Goal: Task Accomplishment & Management: Manage account settings

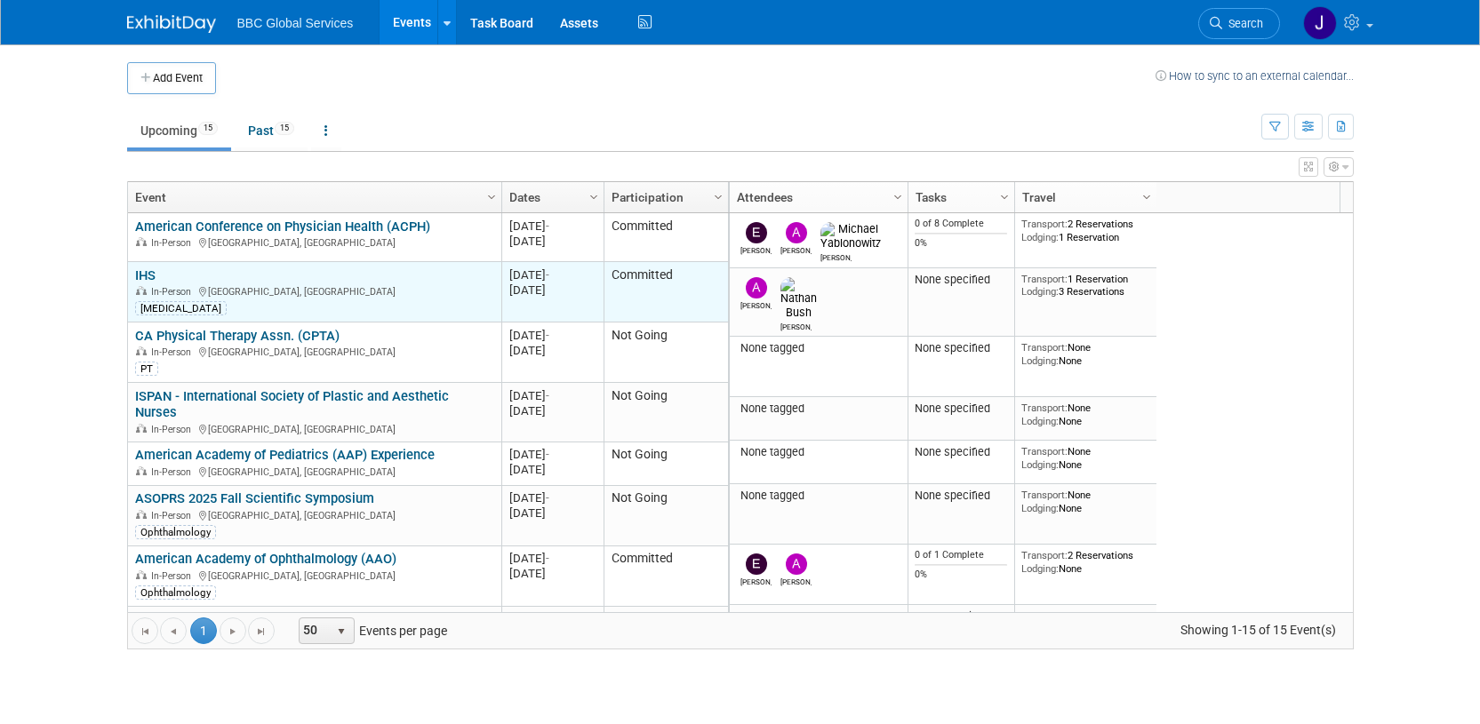
click at [131, 281] on td "IHS IHS In-Person Indianapolis, IN Audiology" at bounding box center [314, 292] width 373 height 60
click at [141, 276] on link "IHS" at bounding box center [145, 276] width 20 height 16
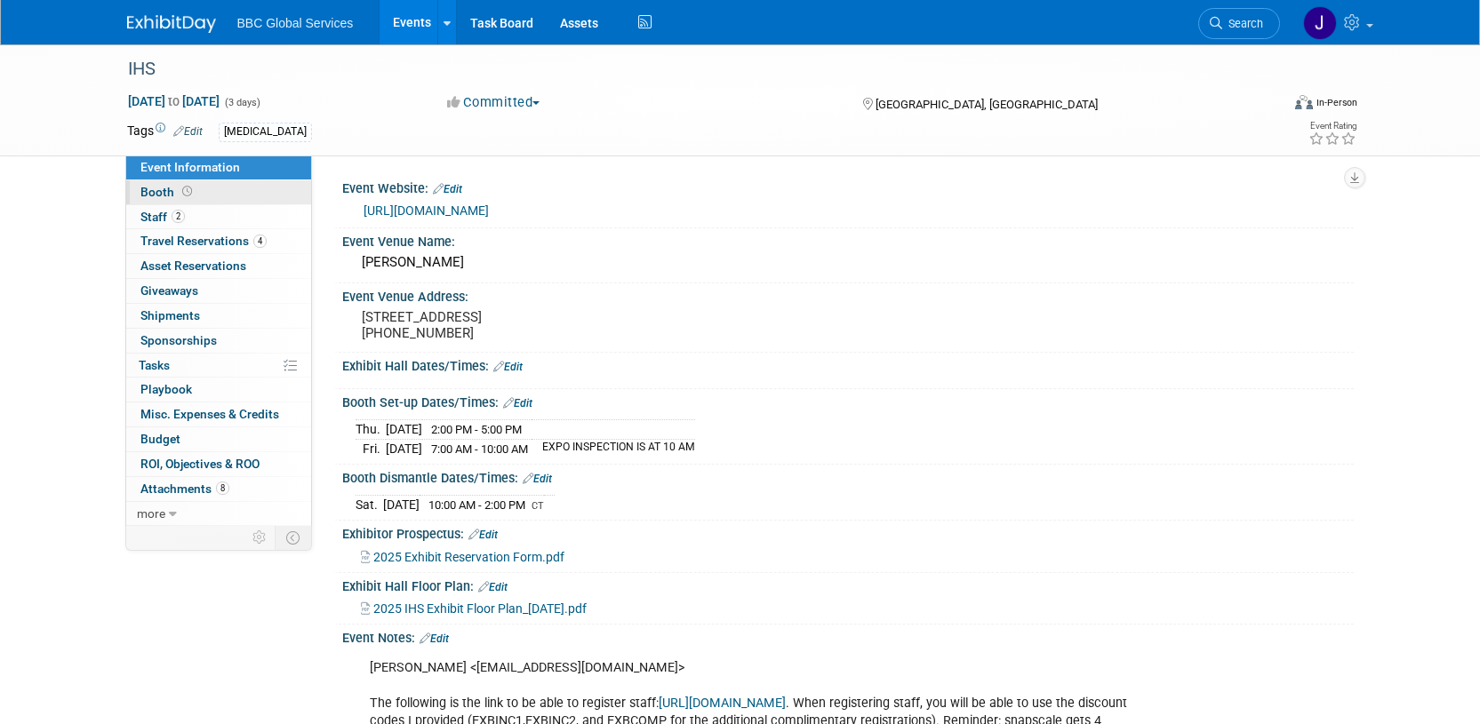
click at [146, 193] on span "Booth" at bounding box center [167, 192] width 55 height 14
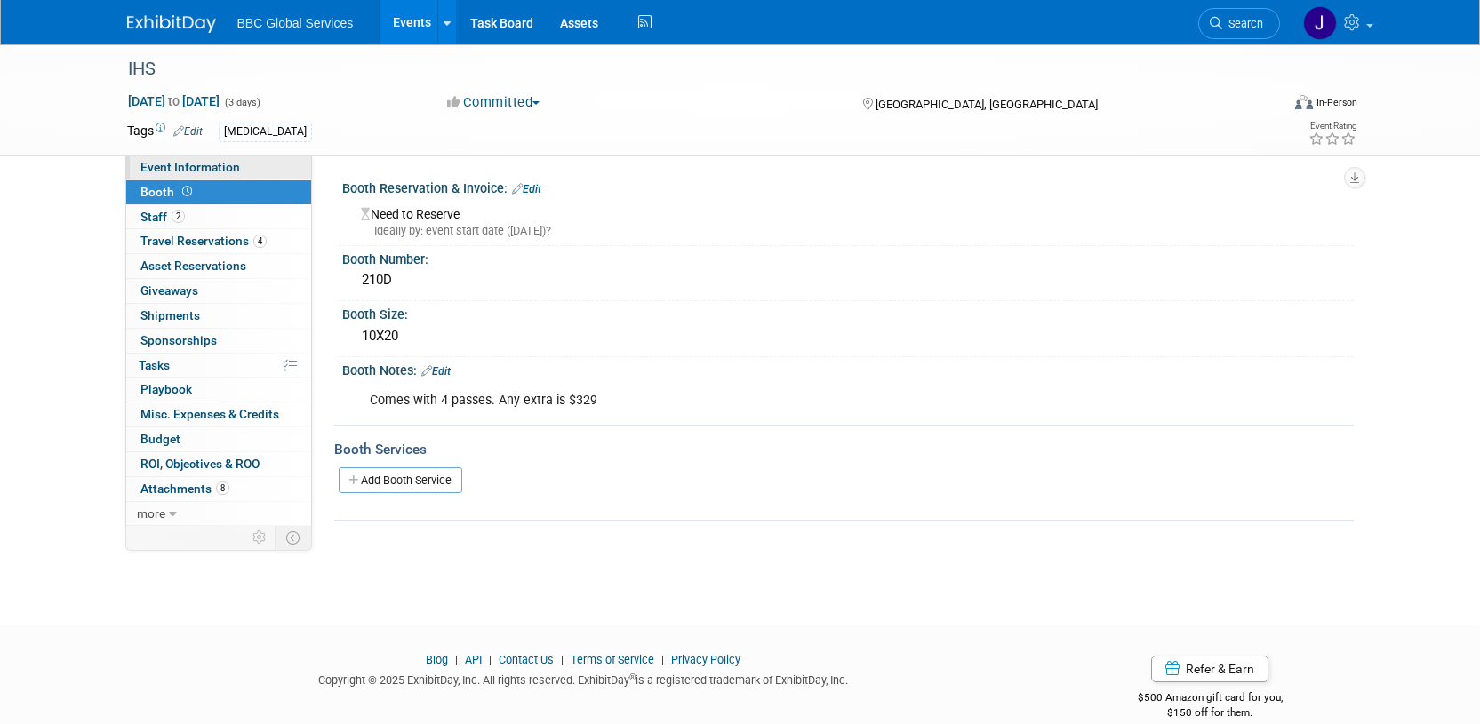
click at [164, 169] on span "Event Information" at bounding box center [190, 167] width 100 height 14
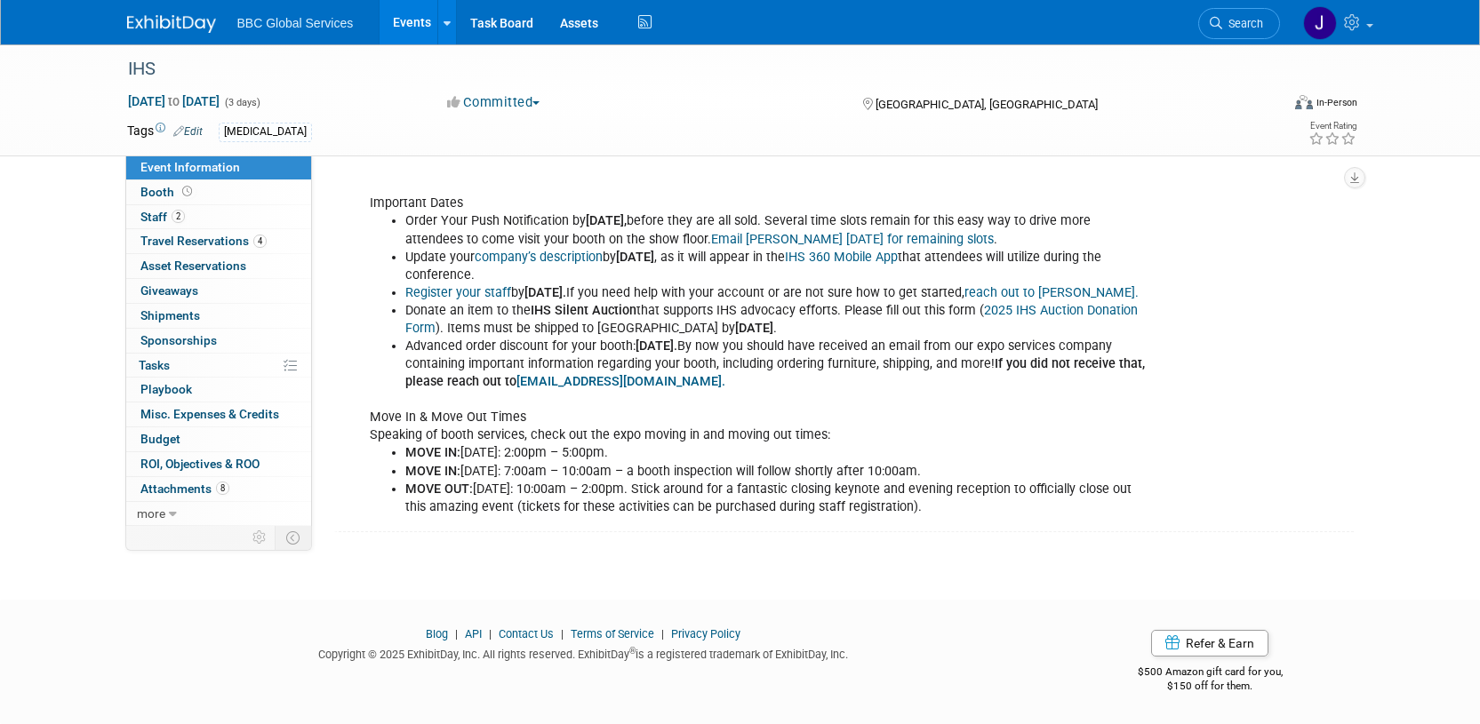
scroll to position [620, 0]
click at [148, 213] on span "Staff 2" at bounding box center [162, 217] width 44 height 14
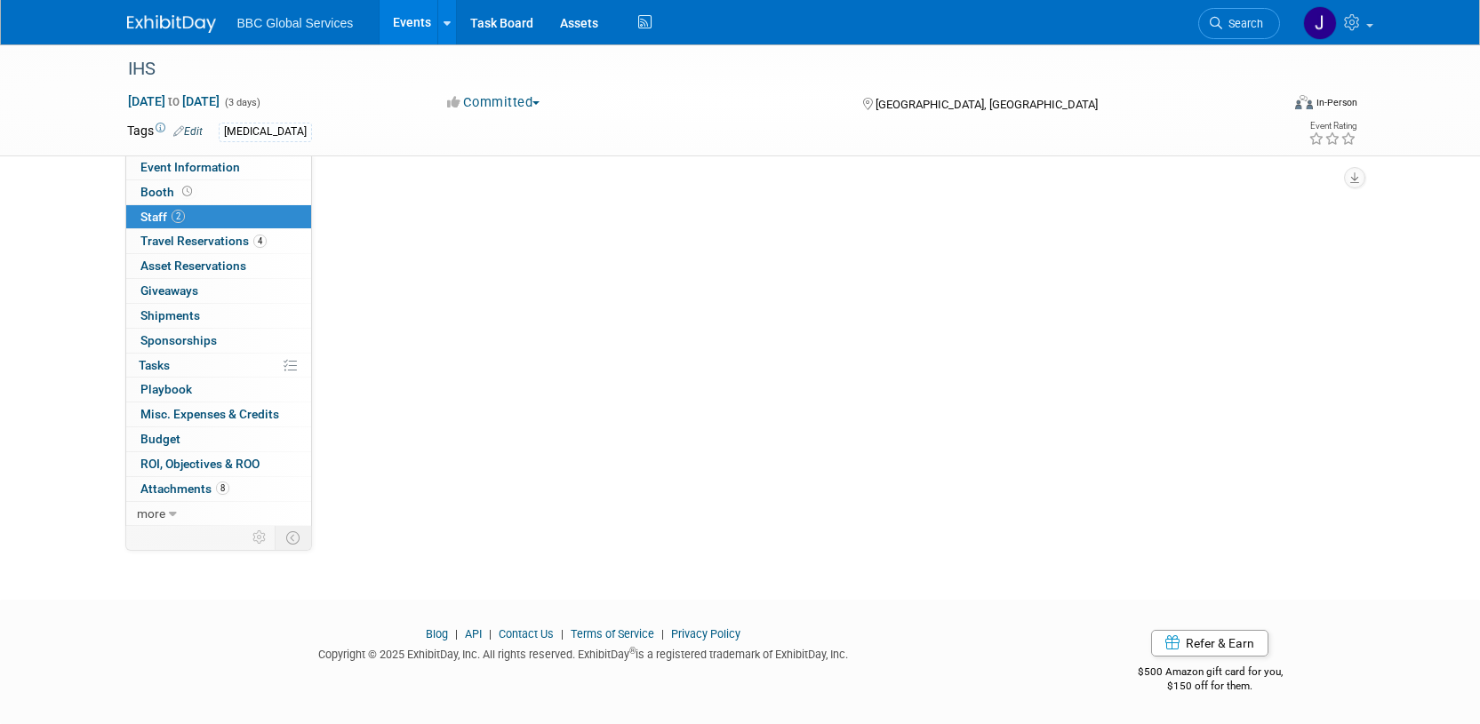
scroll to position [0, 0]
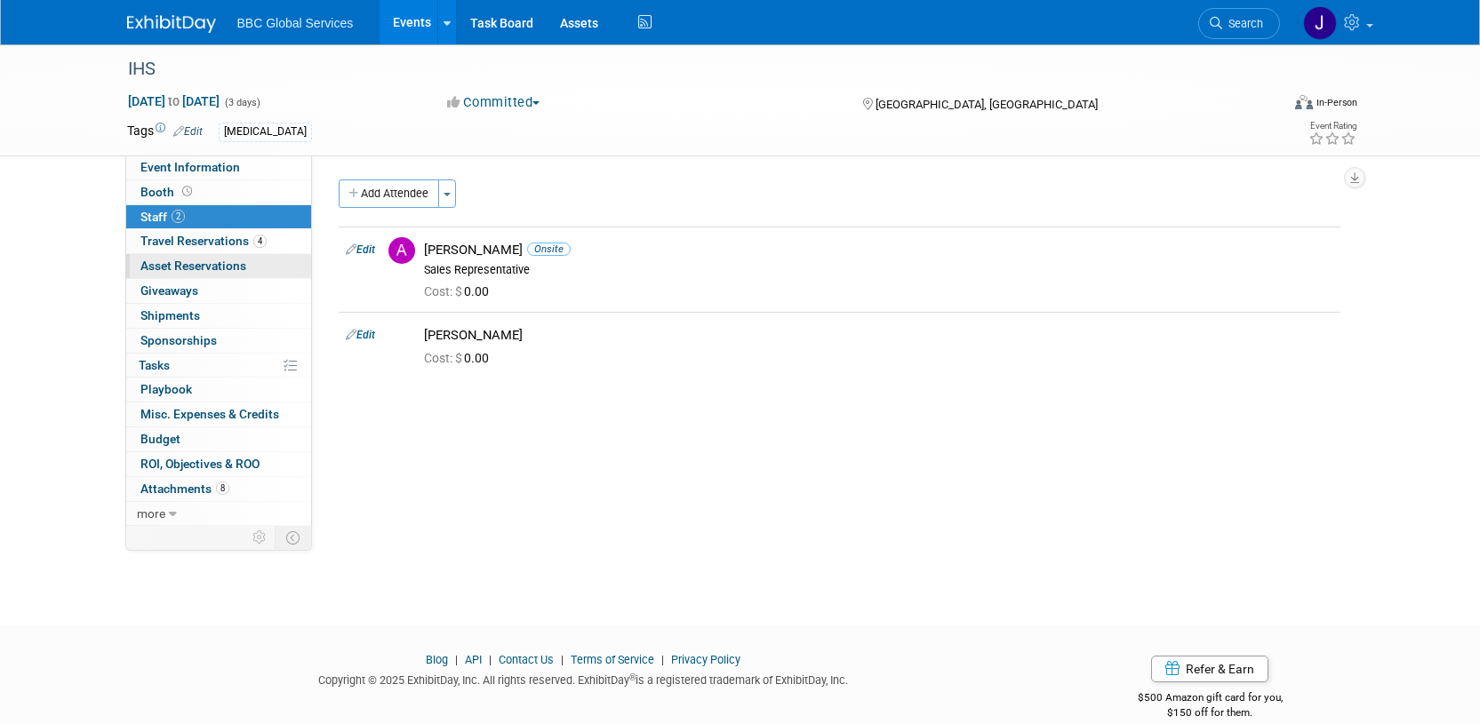
click at [178, 265] on span "Asset Reservations 0" at bounding box center [193, 266] width 106 height 14
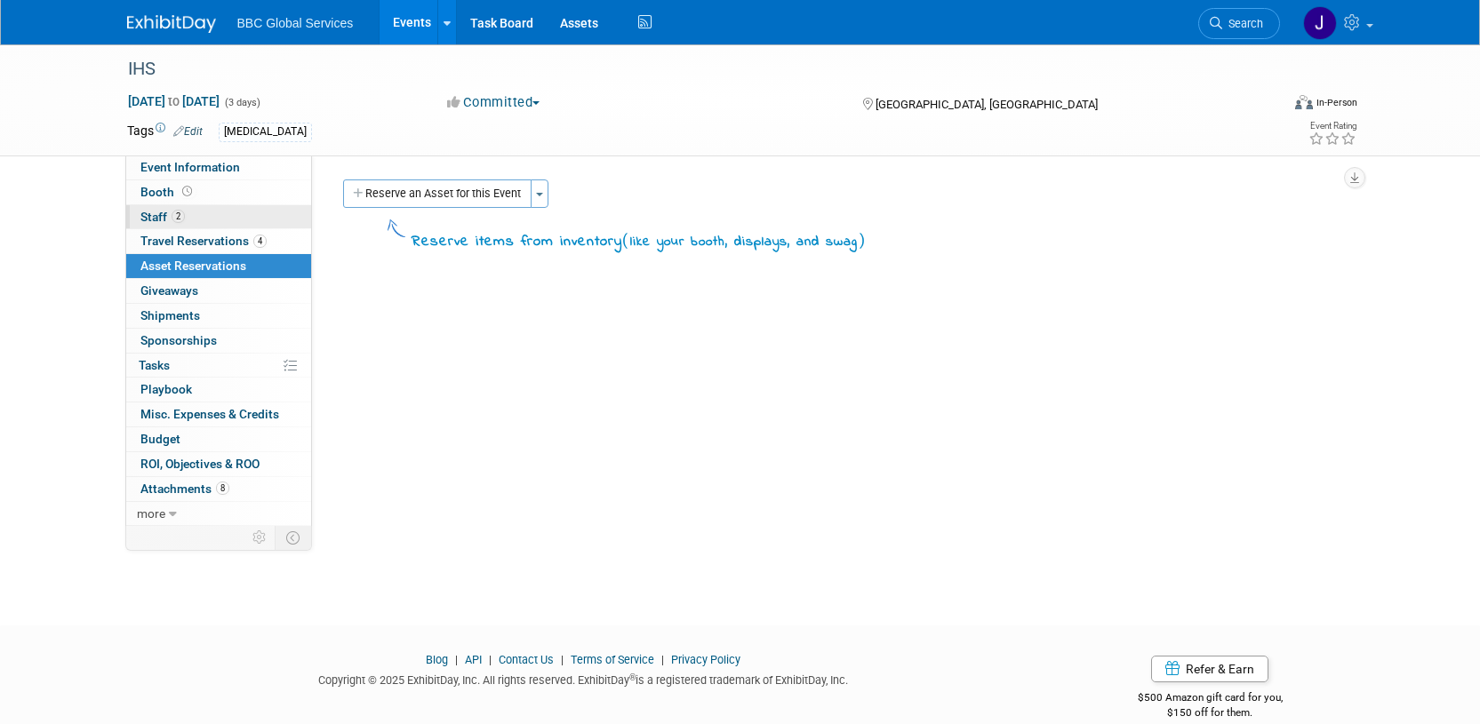
click at [157, 218] on span "Staff 2" at bounding box center [162, 217] width 44 height 14
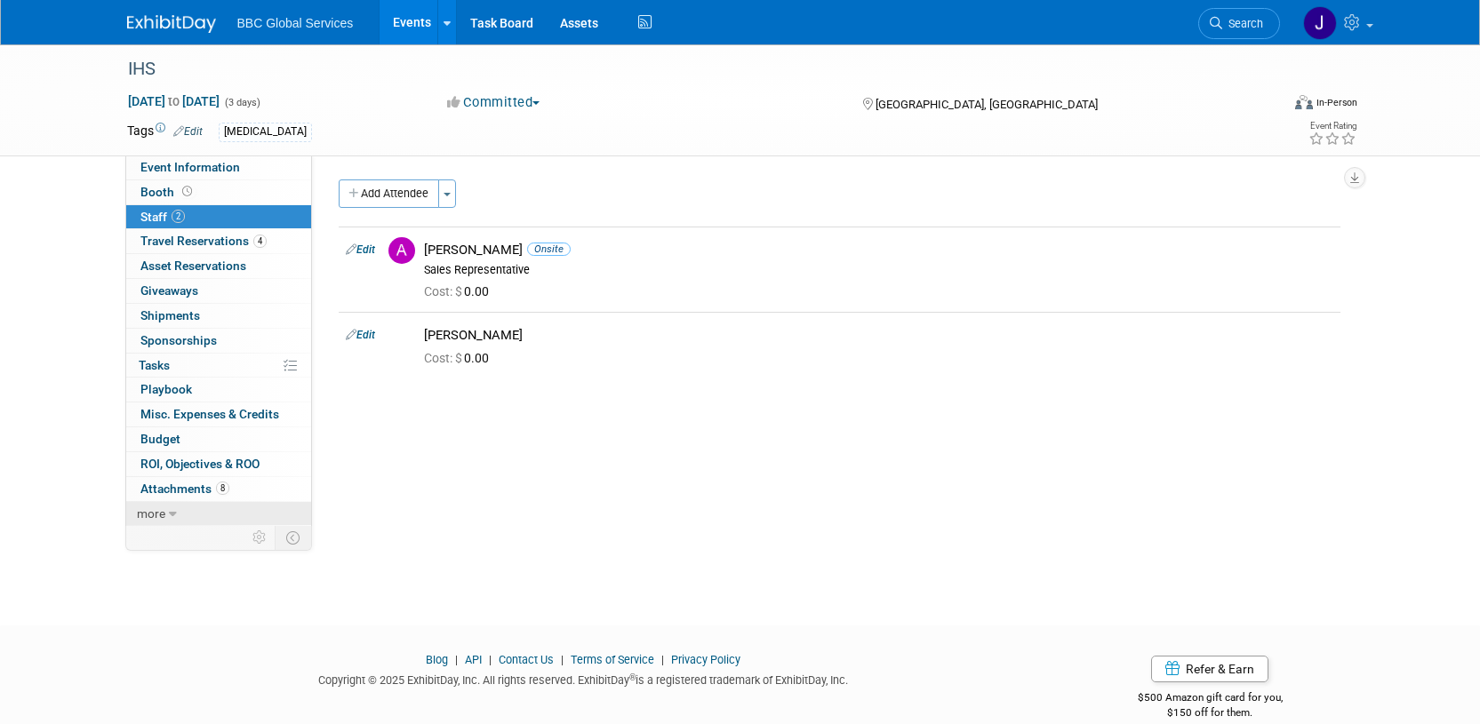
click at [148, 514] on span "more" at bounding box center [151, 514] width 28 height 14
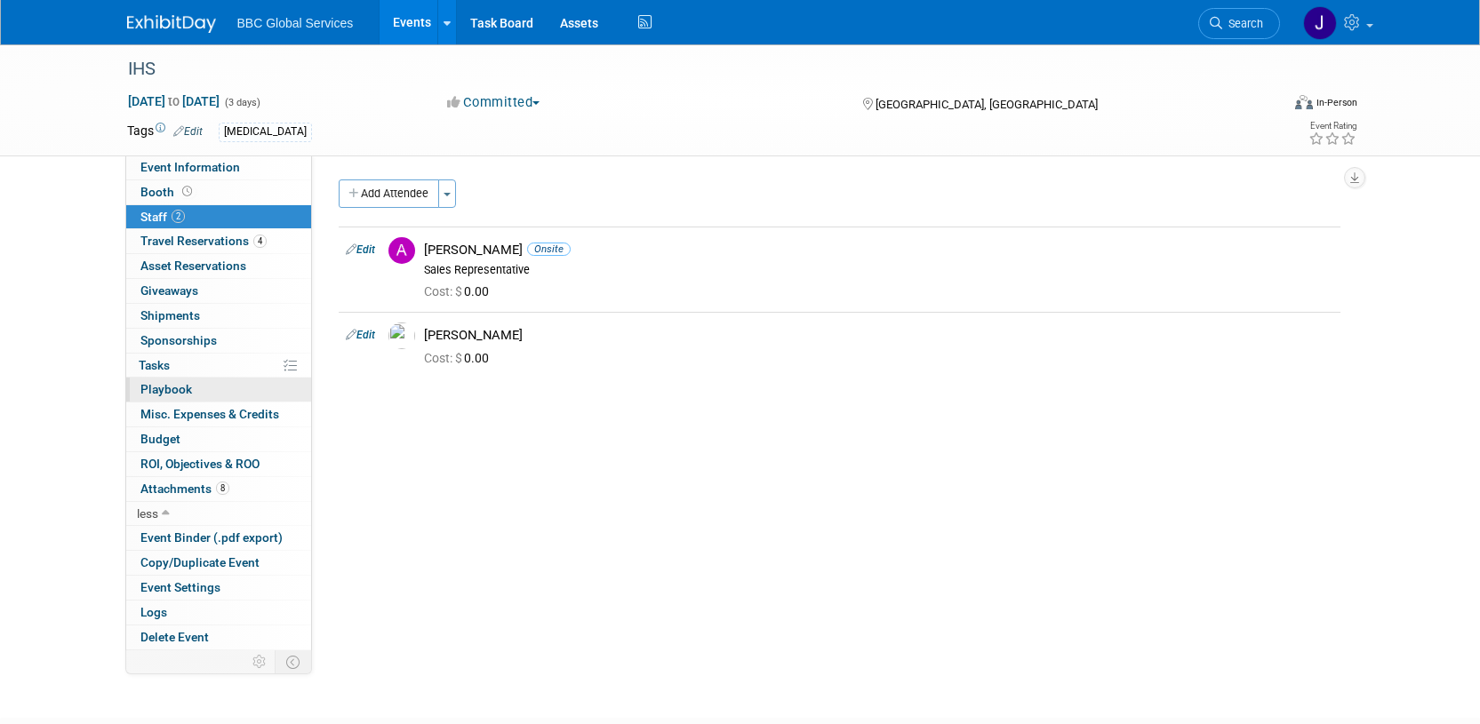
click at [167, 392] on span "Playbook 0" at bounding box center [166, 389] width 52 height 14
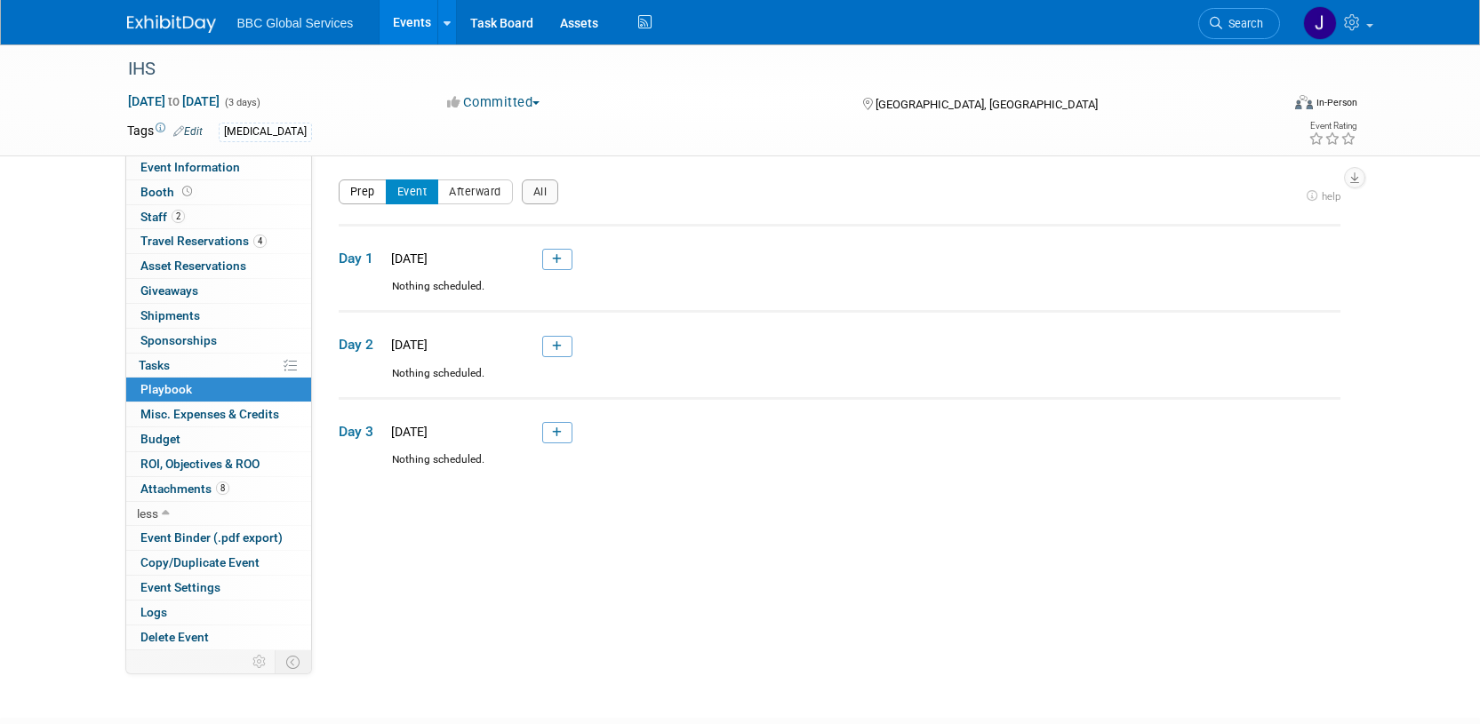
click at [366, 195] on button "Prep" at bounding box center [363, 192] width 48 height 25
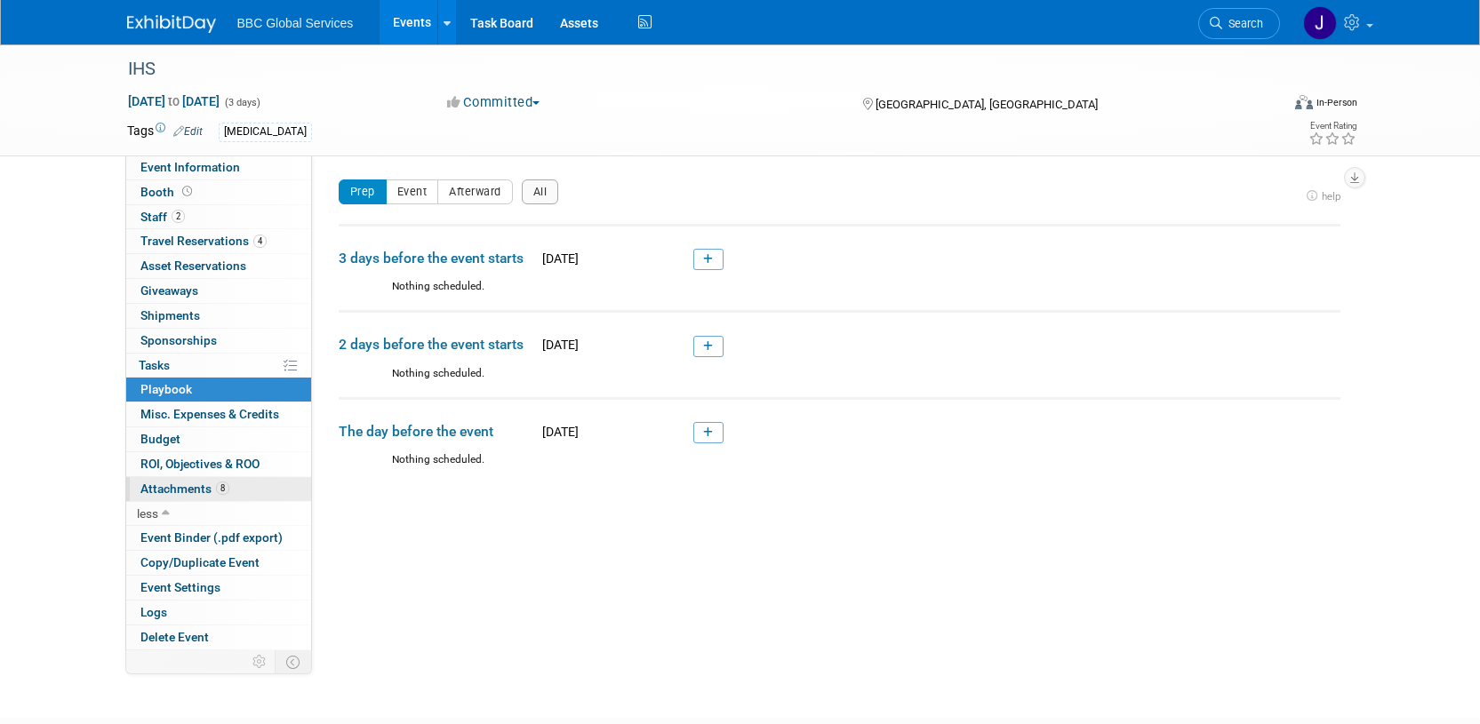
click at [179, 491] on span "Attachments 8" at bounding box center [184, 489] width 89 height 14
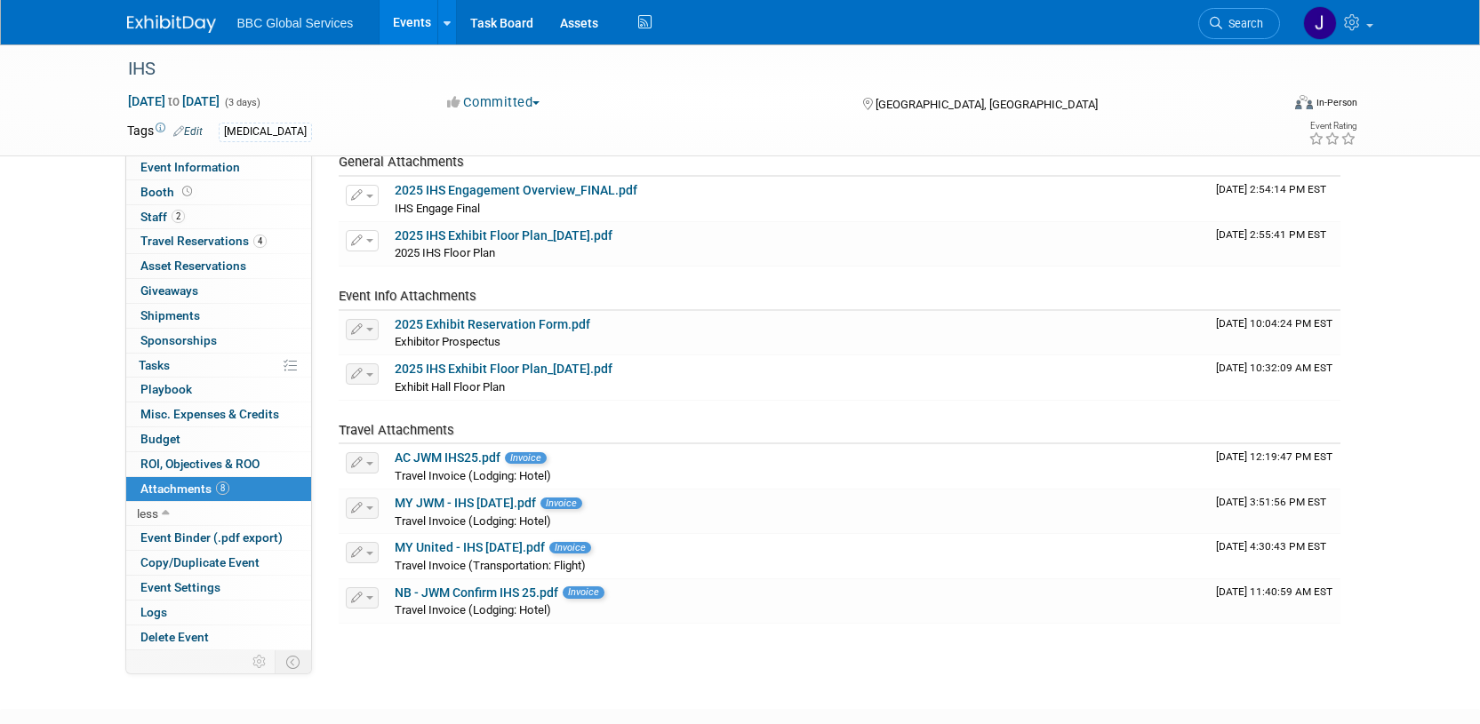
scroll to position [84, 0]
click at [480, 328] on link "2025 Exhibit Reservation Form.pdf" at bounding box center [493, 327] width 196 height 14
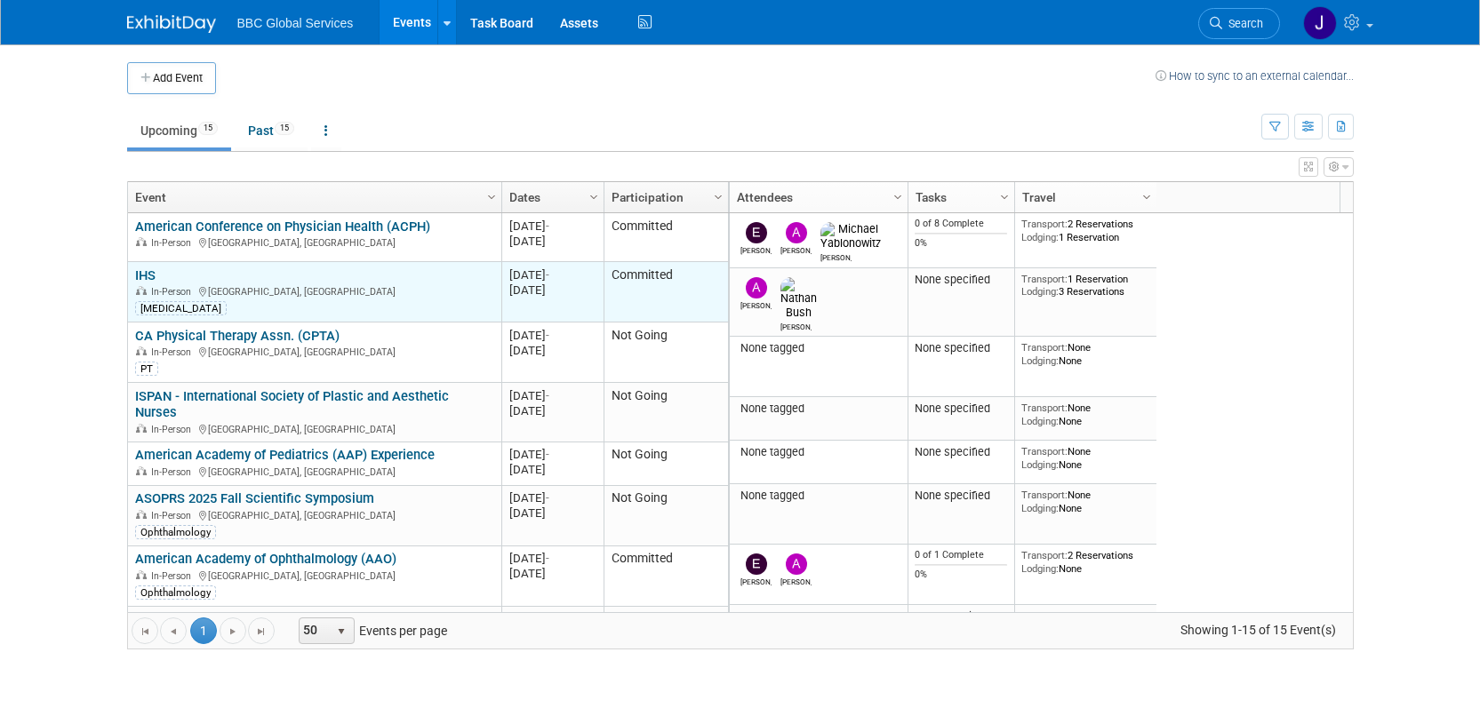
click at [148, 271] on link "IHS" at bounding box center [145, 276] width 20 height 16
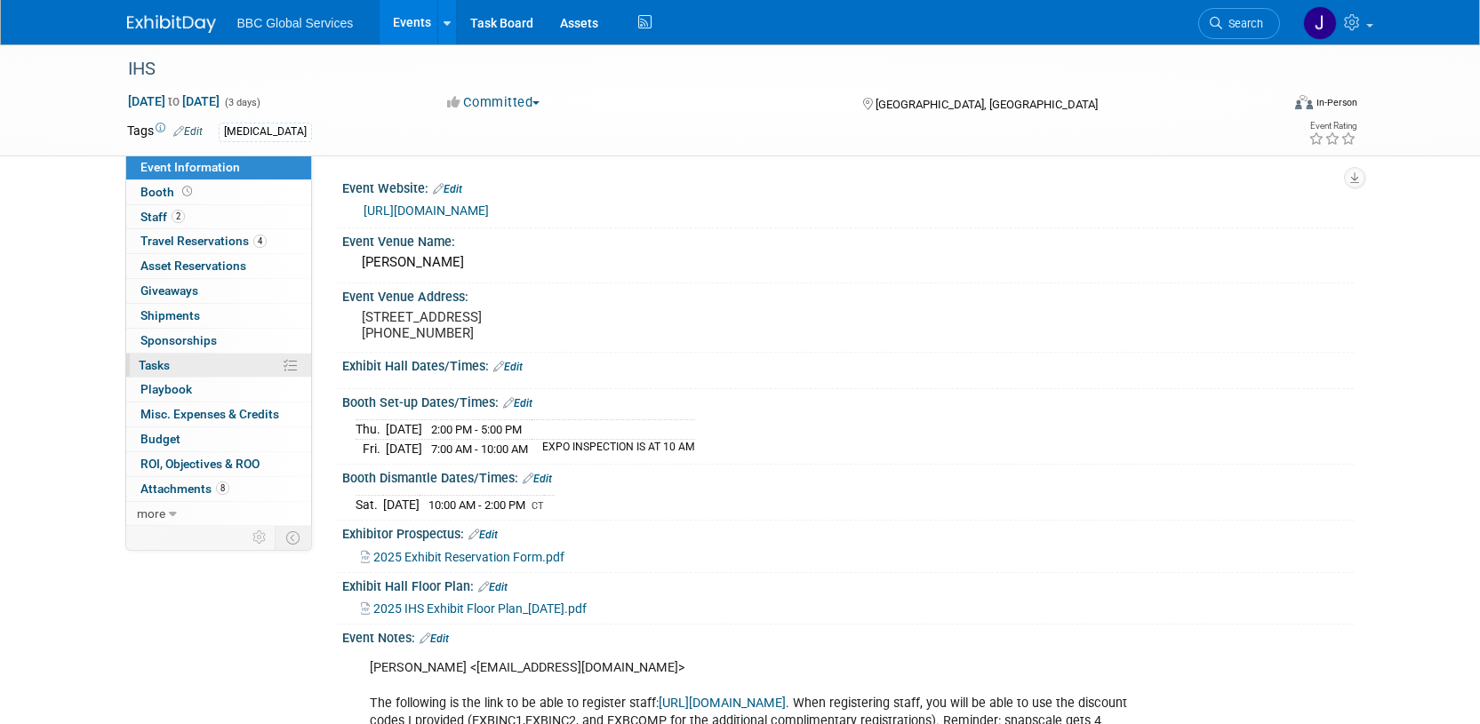
click at [173, 369] on link "0% Tasks 0%" at bounding box center [218, 366] width 185 height 24
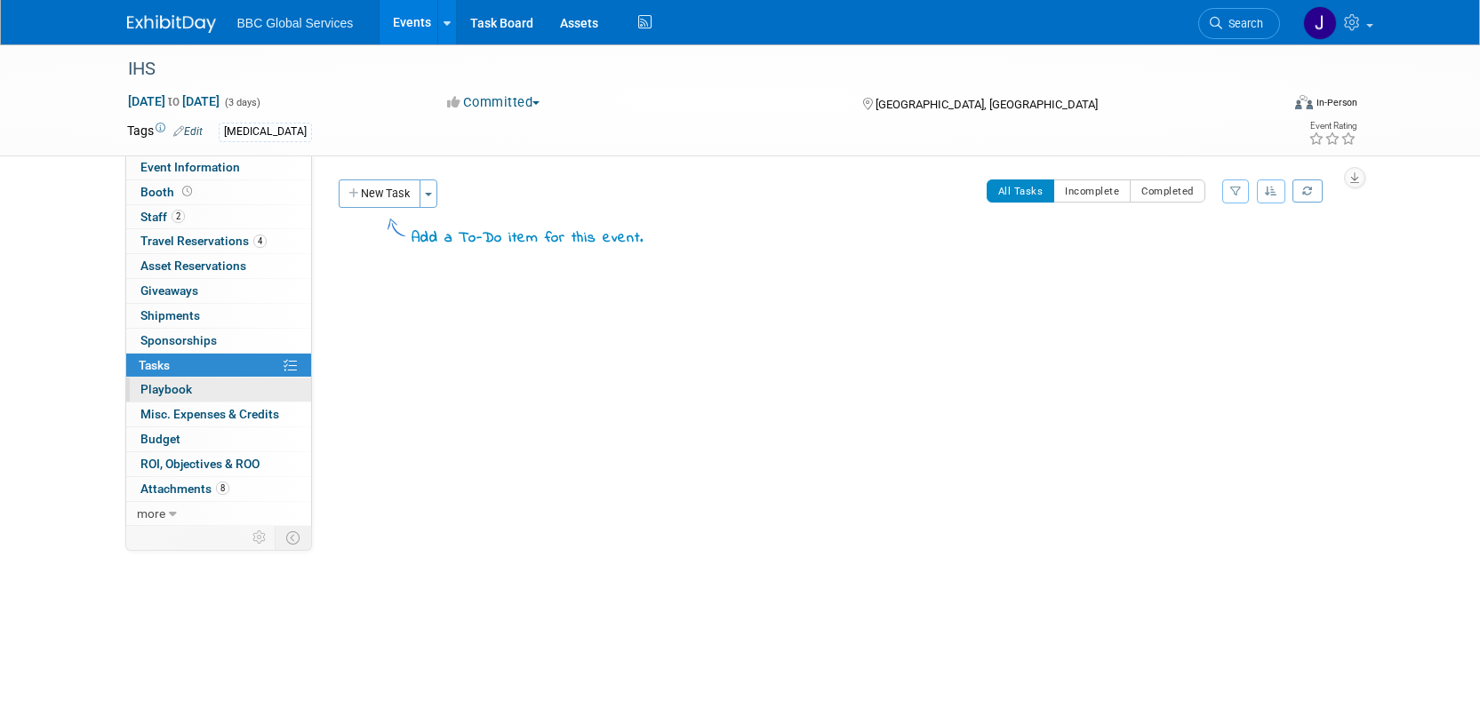
click at [172, 388] on span "Playbook 0" at bounding box center [166, 389] width 52 height 14
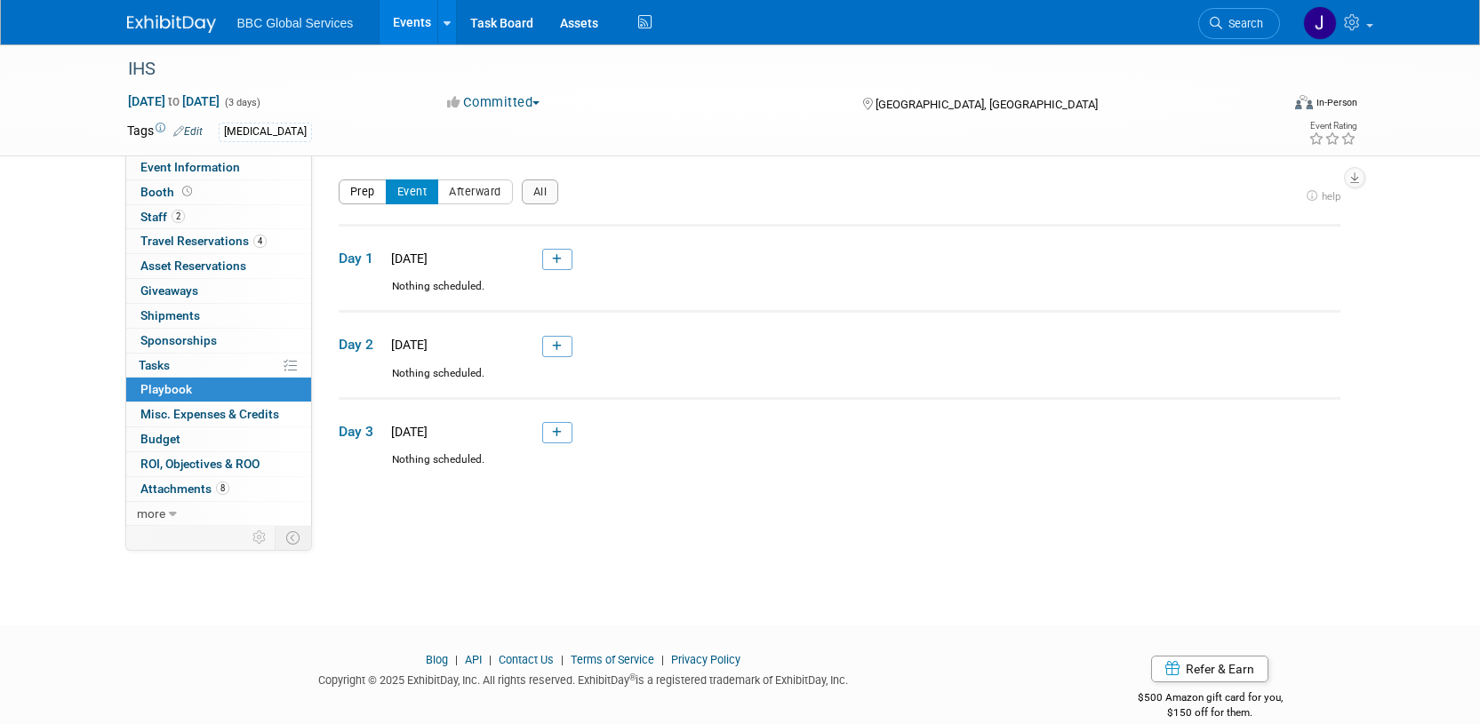
click at [364, 196] on button "Prep" at bounding box center [363, 192] width 48 height 25
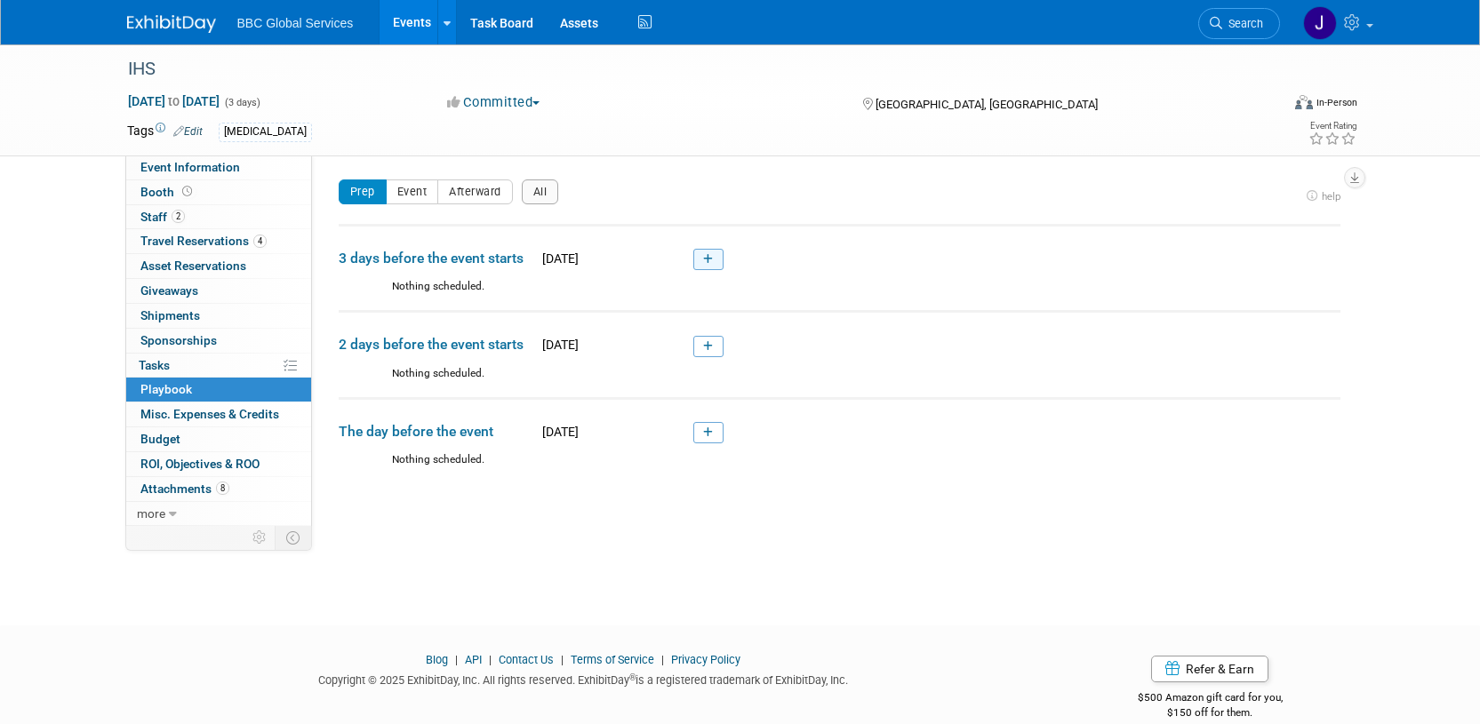
click at [703, 264] on icon at bounding box center [708, 259] width 10 height 11
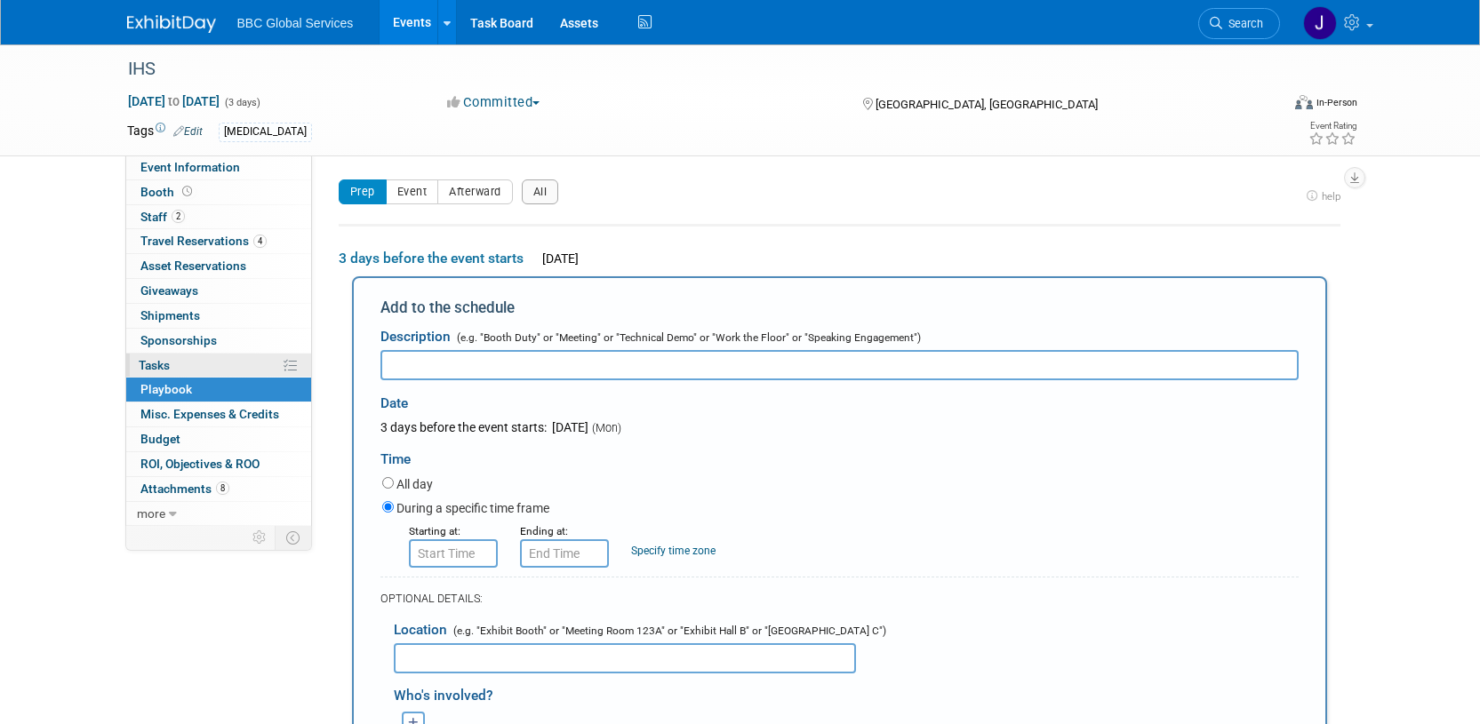
click at [150, 369] on span "Tasks 0%" at bounding box center [154, 365] width 31 height 14
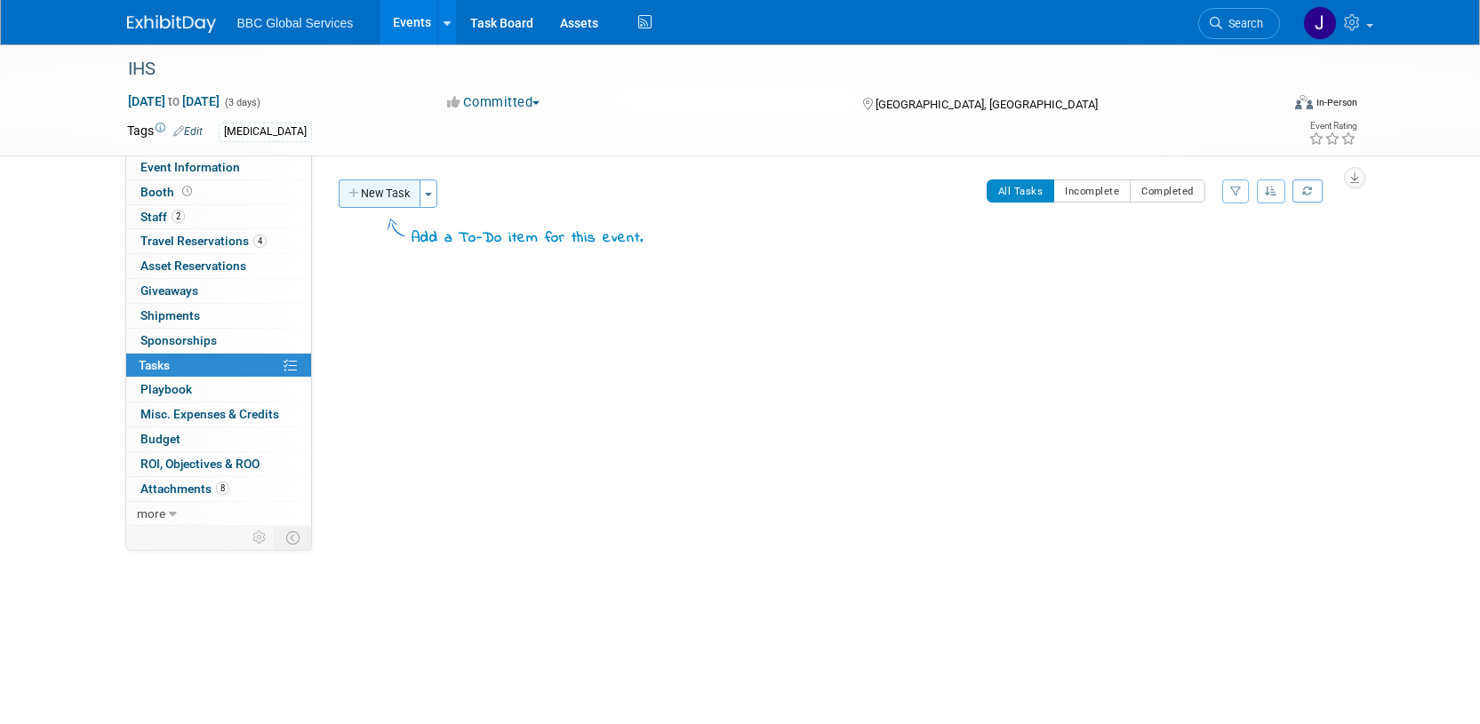
click at [390, 196] on button "New Task" at bounding box center [380, 194] width 82 height 28
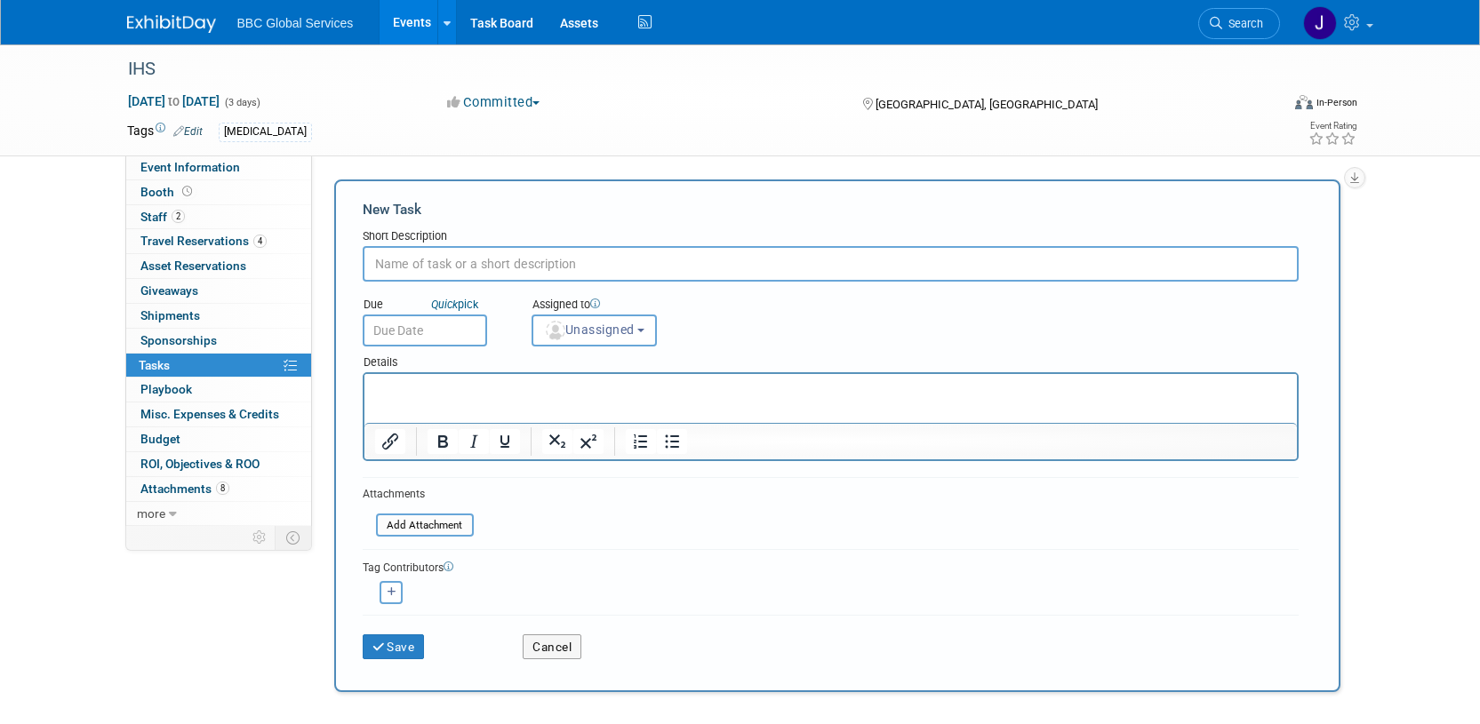
click at [388, 385] on p "Rich Text Area. Press ALT-0 for help." at bounding box center [830, 390] width 912 height 18
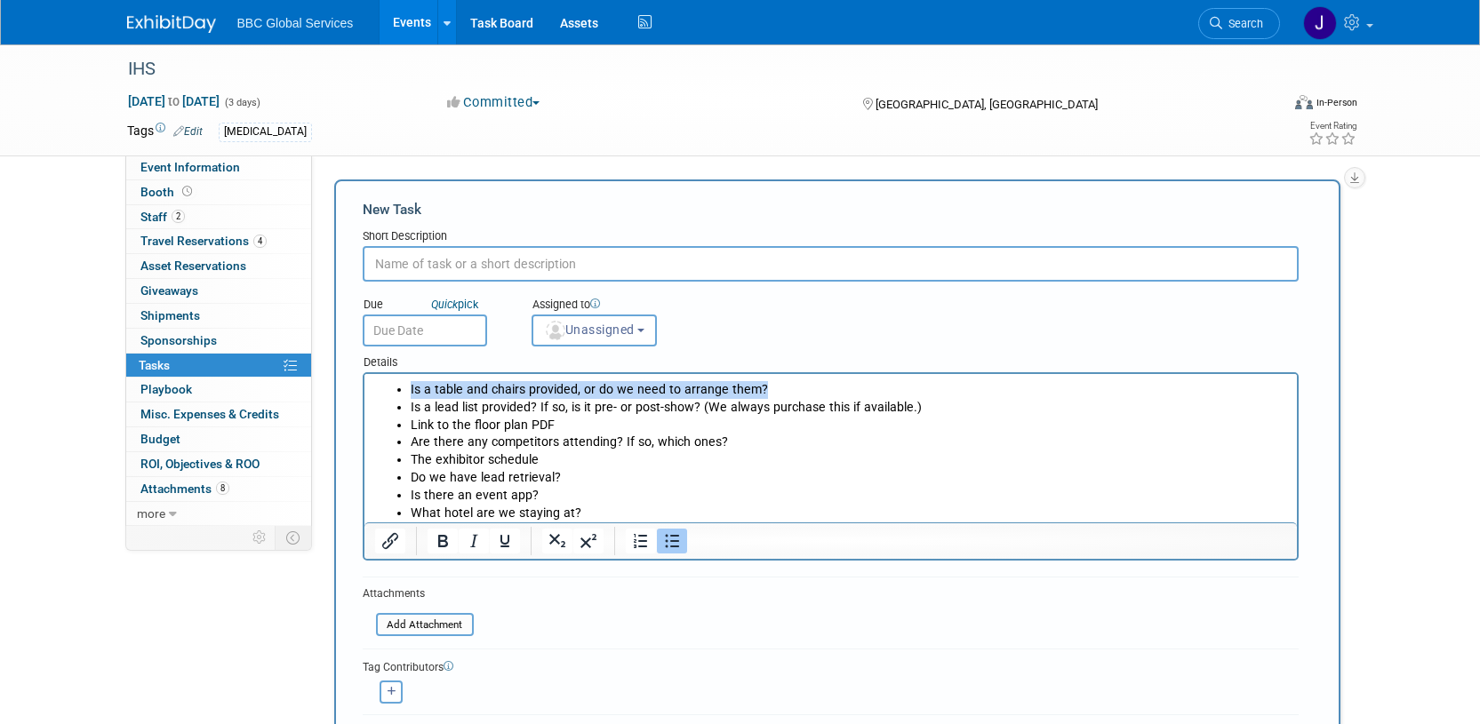
drag, startPoint x: 757, startPoint y: 388, endPoint x: 527, endPoint y: 350, distance: 233.3
click at [527, 374] on html "Is a table and chairs provided, or do we need to arrange them? Is a lead list p…" at bounding box center [830, 448] width 932 height 148
copy p "Is a table and chairs provided, or do we need to arrange them?"
click at [398, 267] on input "text" at bounding box center [831, 264] width 936 height 36
paste input "Is a table and chairs provided, or do we need to arrange them?"
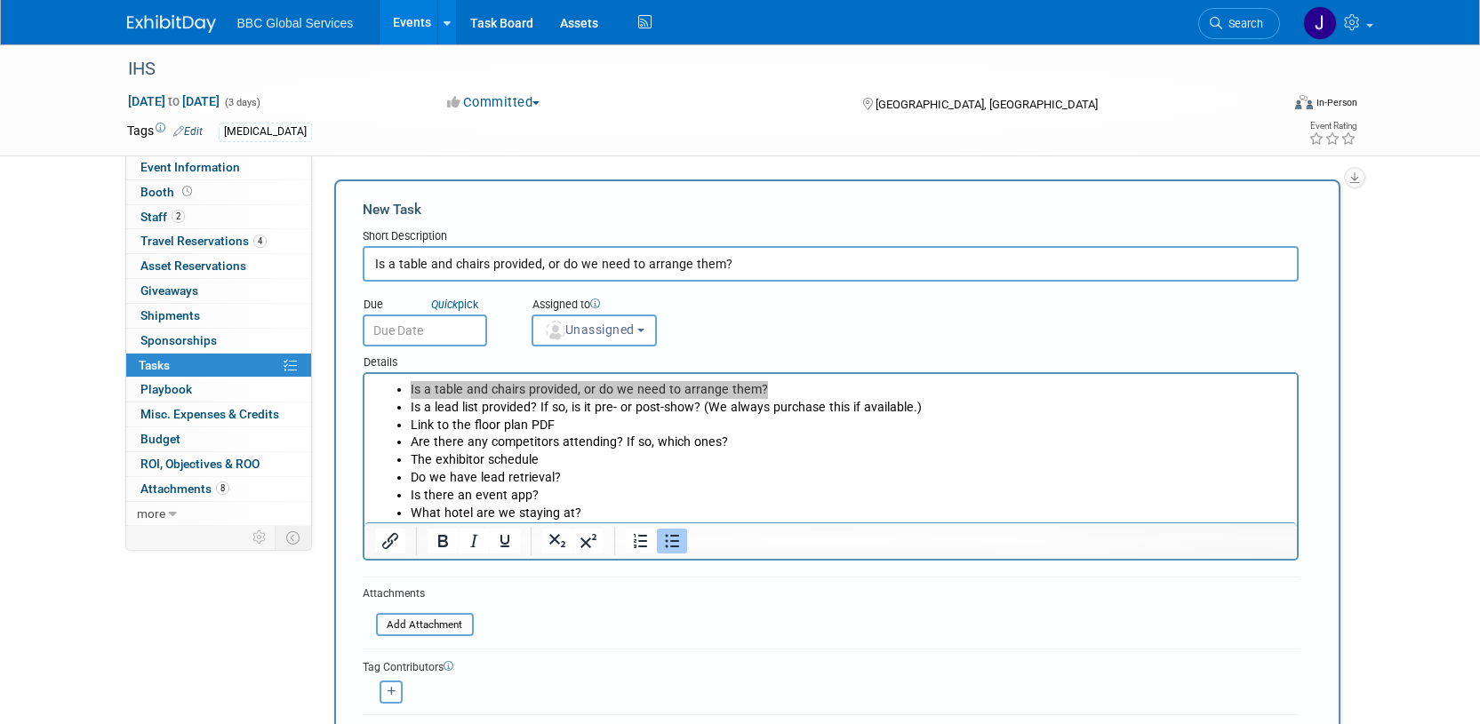
type input "Is a table and chairs provided, or do we need to arrange them?"
click at [772, 449] on p "Are there any competitors attending? If so, which ones?" at bounding box center [848, 443] width 876 height 18
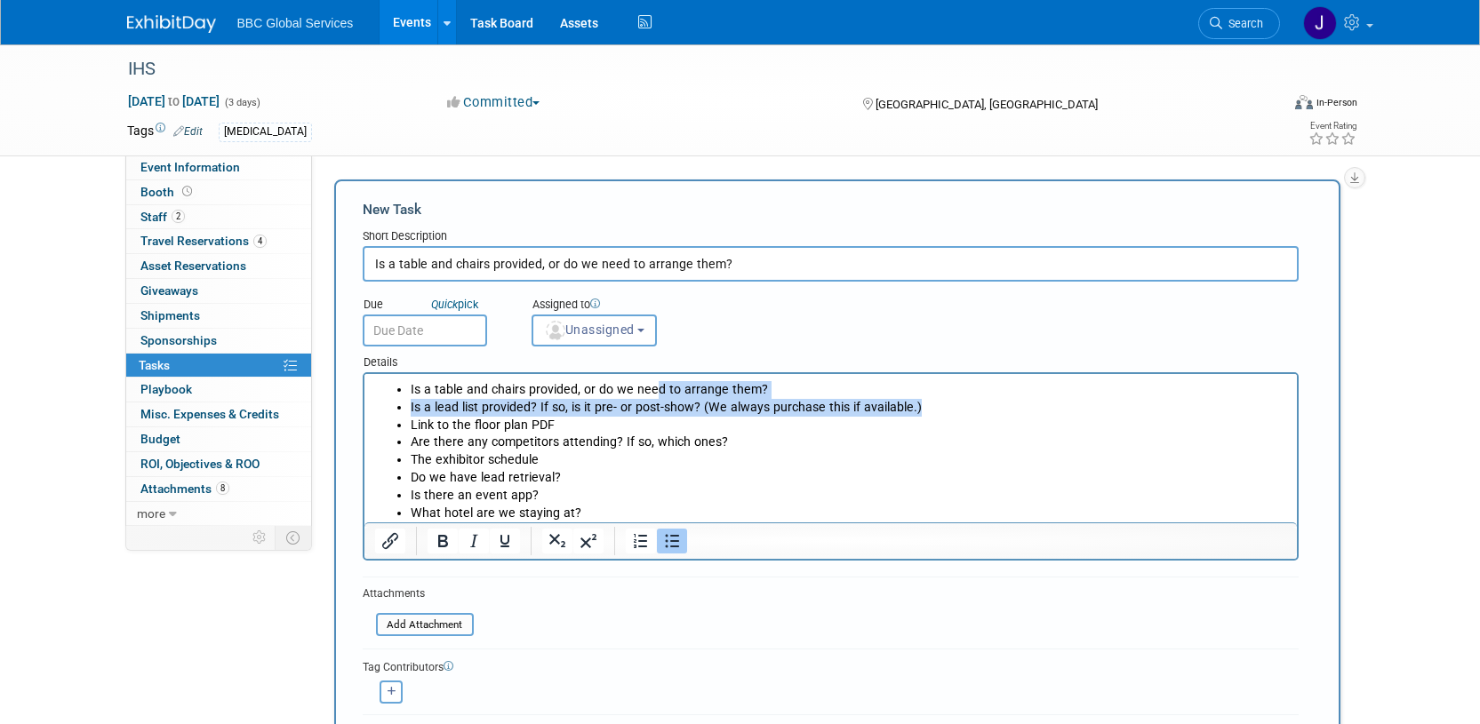
drag, startPoint x: 913, startPoint y: 410, endPoint x: 653, endPoint y: 394, distance: 260.0
click at [653, 394] on ul "Is a table and chairs provided, or do we need to arrange them? Is a lead list p…" at bounding box center [830, 451] width 912 height 141
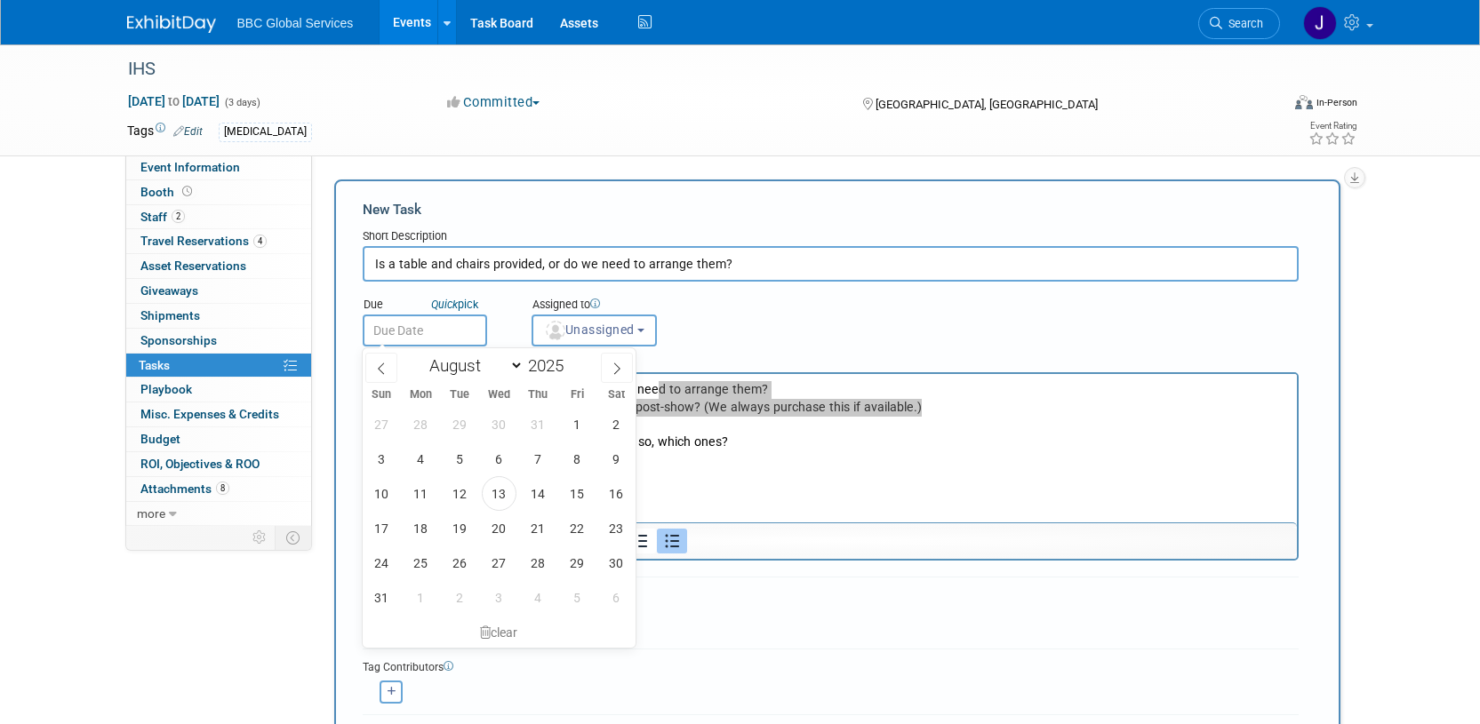
click at [404, 323] on input "text" at bounding box center [425, 331] width 124 height 32
click at [420, 523] on span "18" at bounding box center [421, 528] width 35 height 35
type input "Aug 18, 2025"
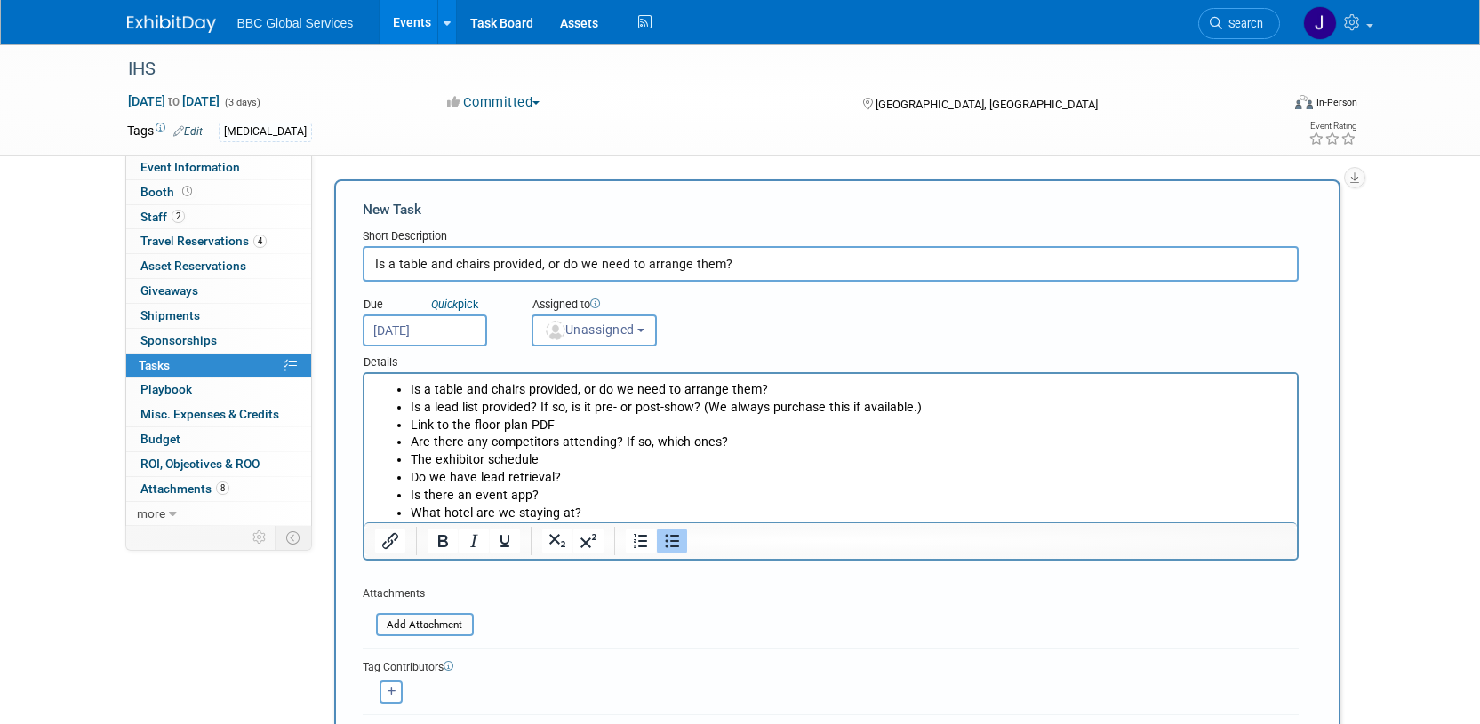
click at [689, 470] on p "Do we have lead retrieval?" at bounding box center [848, 478] width 876 height 18
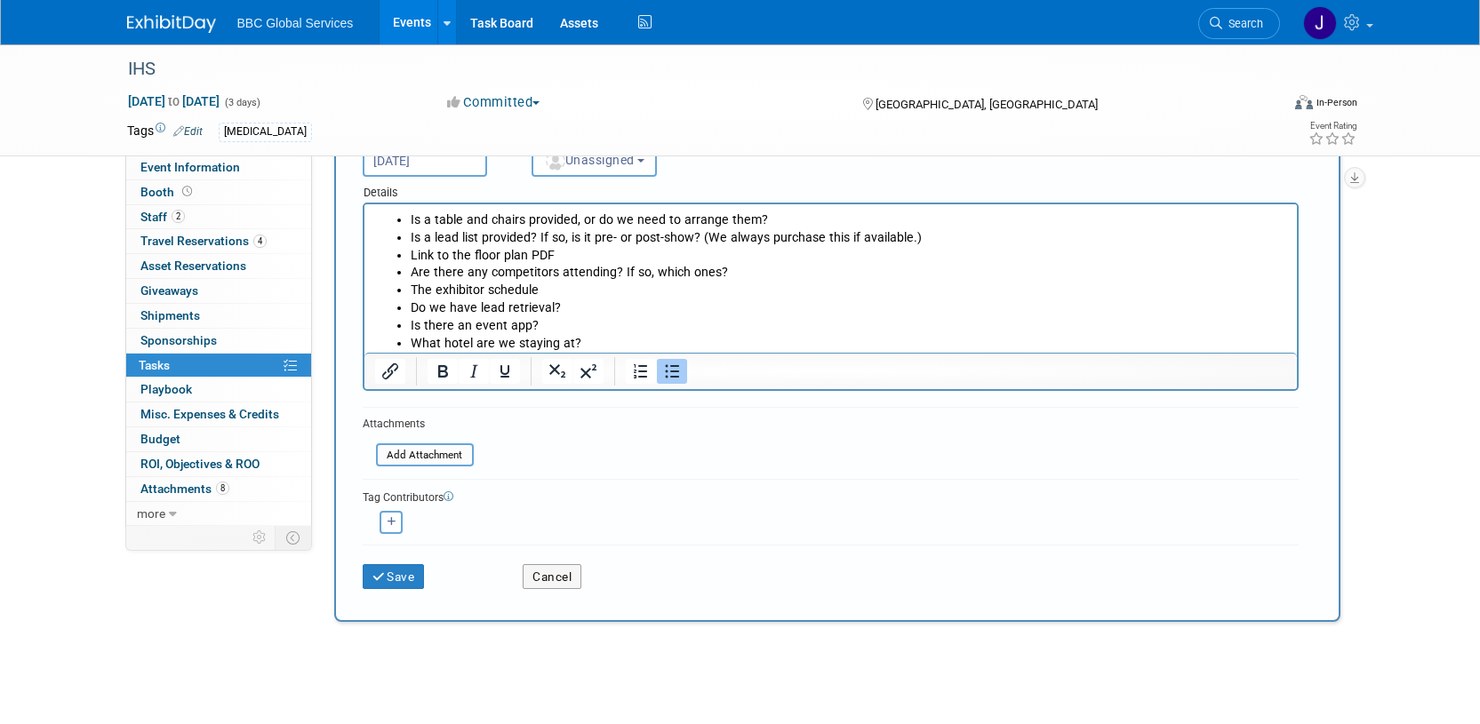
scroll to position [283, 0]
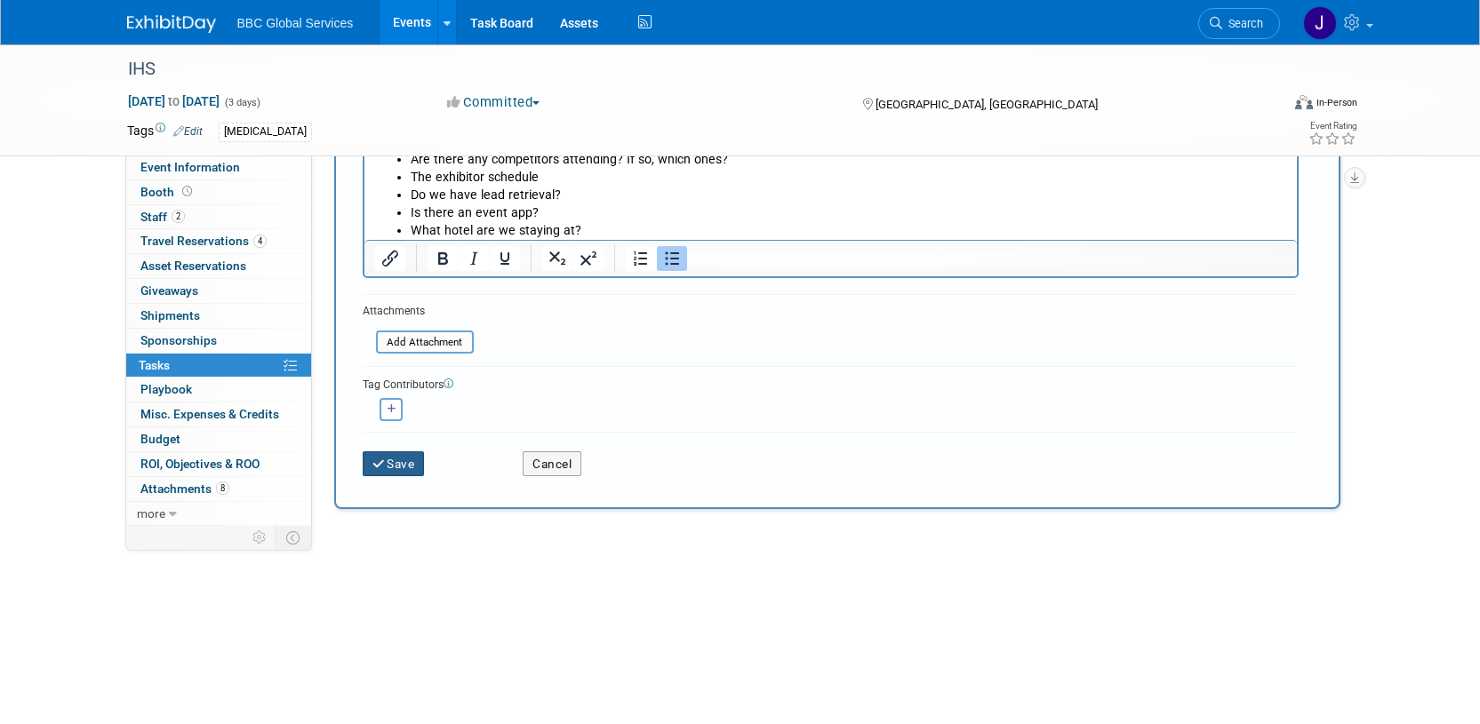
click at [402, 467] on button "Save" at bounding box center [394, 464] width 62 height 25
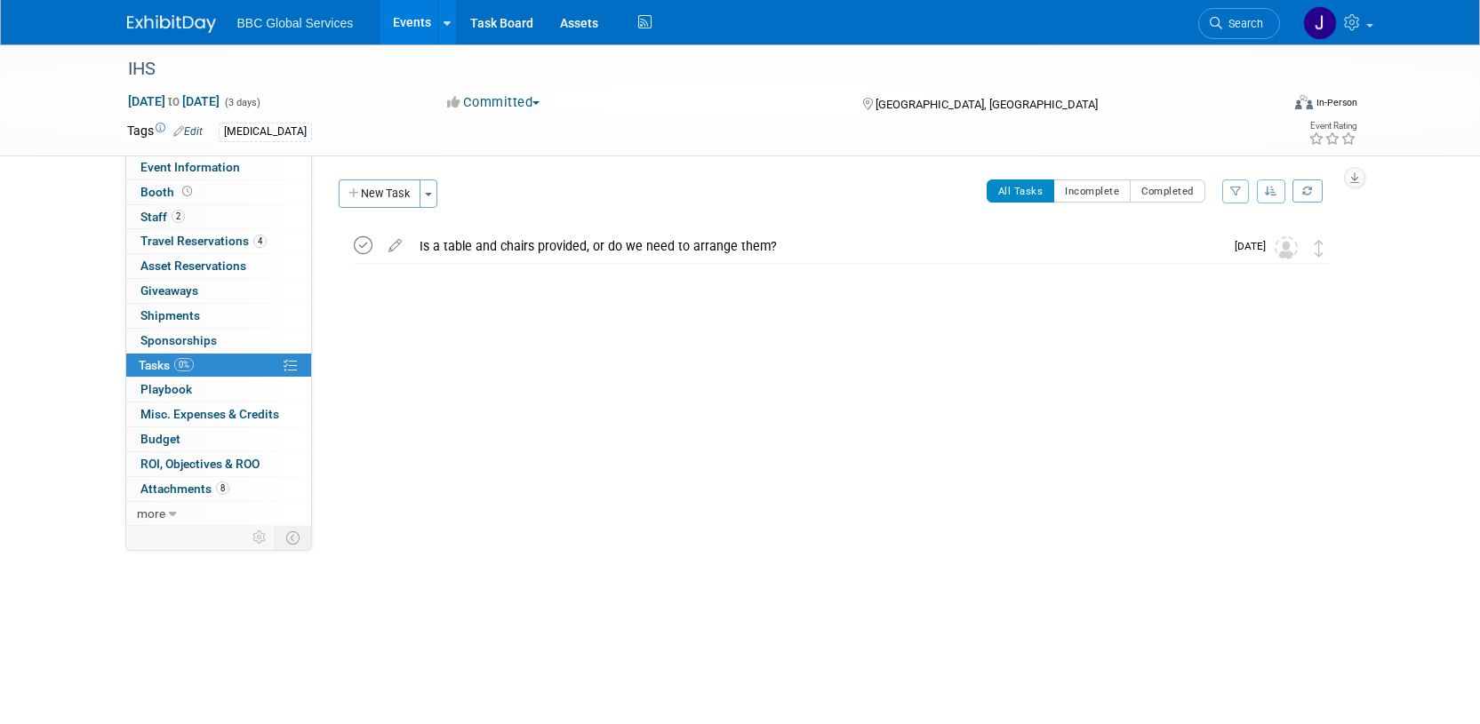
click at [361, 248] on icon at bounding box center [363, 245] width 19 height 19
click at [429, 194] on span "button" at bounding box center [428, 195] width 7 height 4
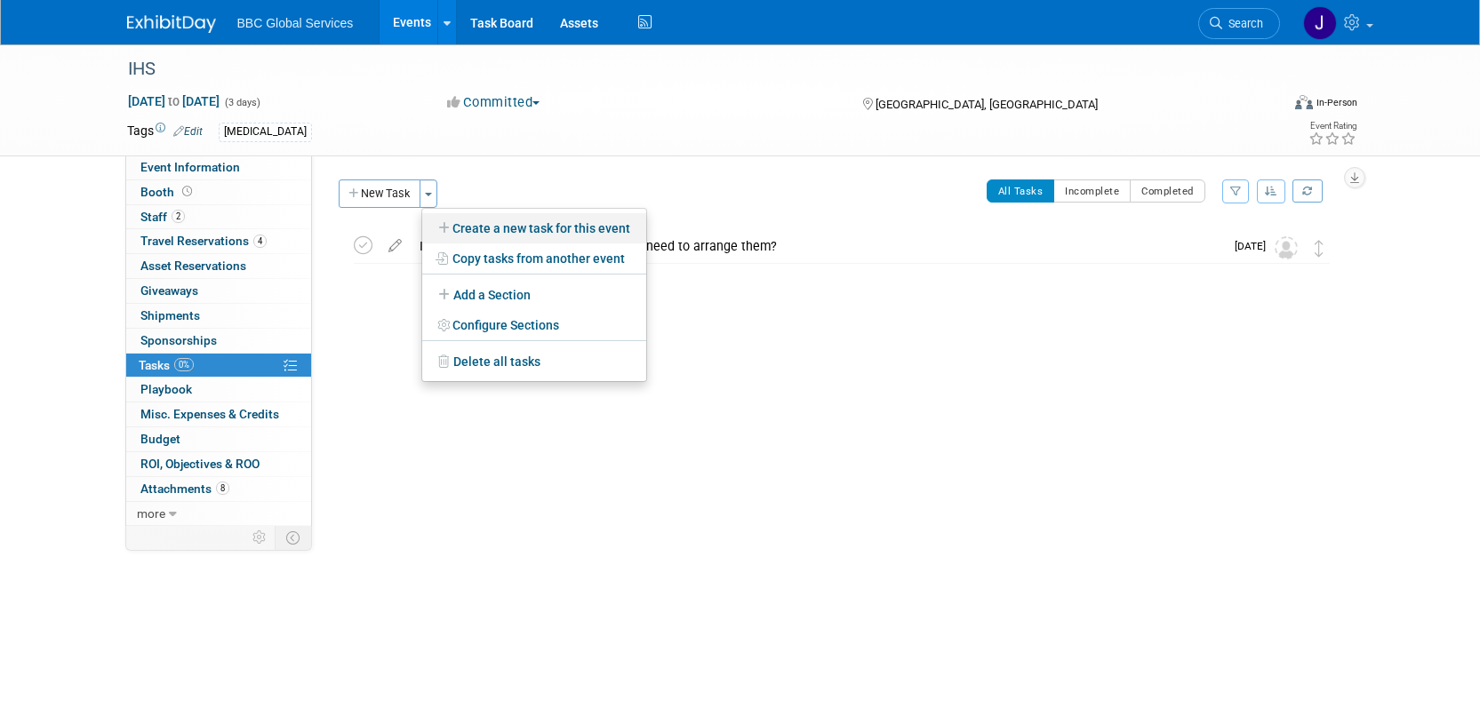
click at [465, 227] on link "Create a new task for this event" at bounding box center [534, 228] width 224 height 30
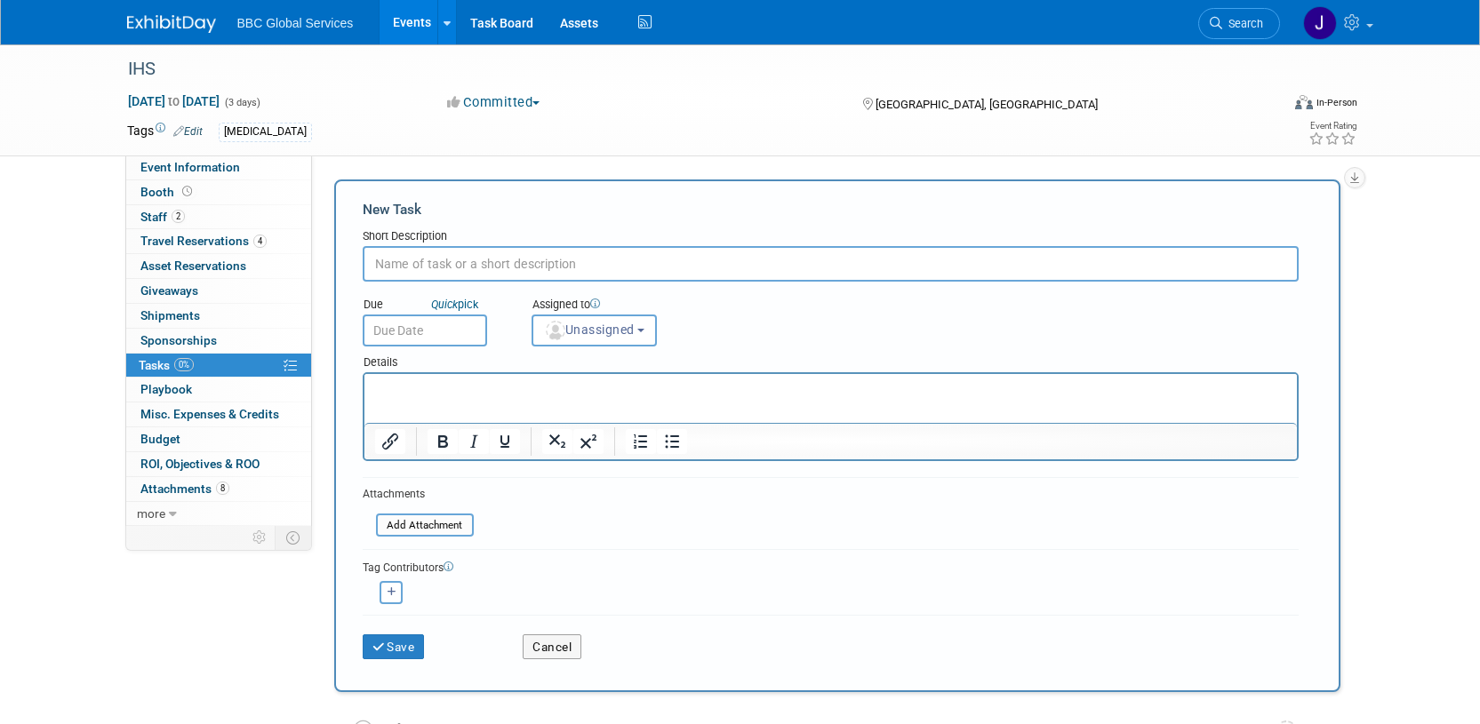
click at [413, 388] on p "Rich Text Area. Press ALT-0 for help." at bounding box center [830, 390] width 912 height 18
drag, startPoint x: 778, startPoint y: 391, endPoint x: 398, endPoint y: 393, distance: 379.5
click at [410, 393] on li "Is a table and chairs provided, or do we need to arrange them?" at bounding box center [848, 390] width 876 height 18
click at [397, 268] on input "text" at bounding box center [831, 264] width 936 height 36
type input "Is a lead list provided? If so, is it pre- or post-show? (We always purchase th…"
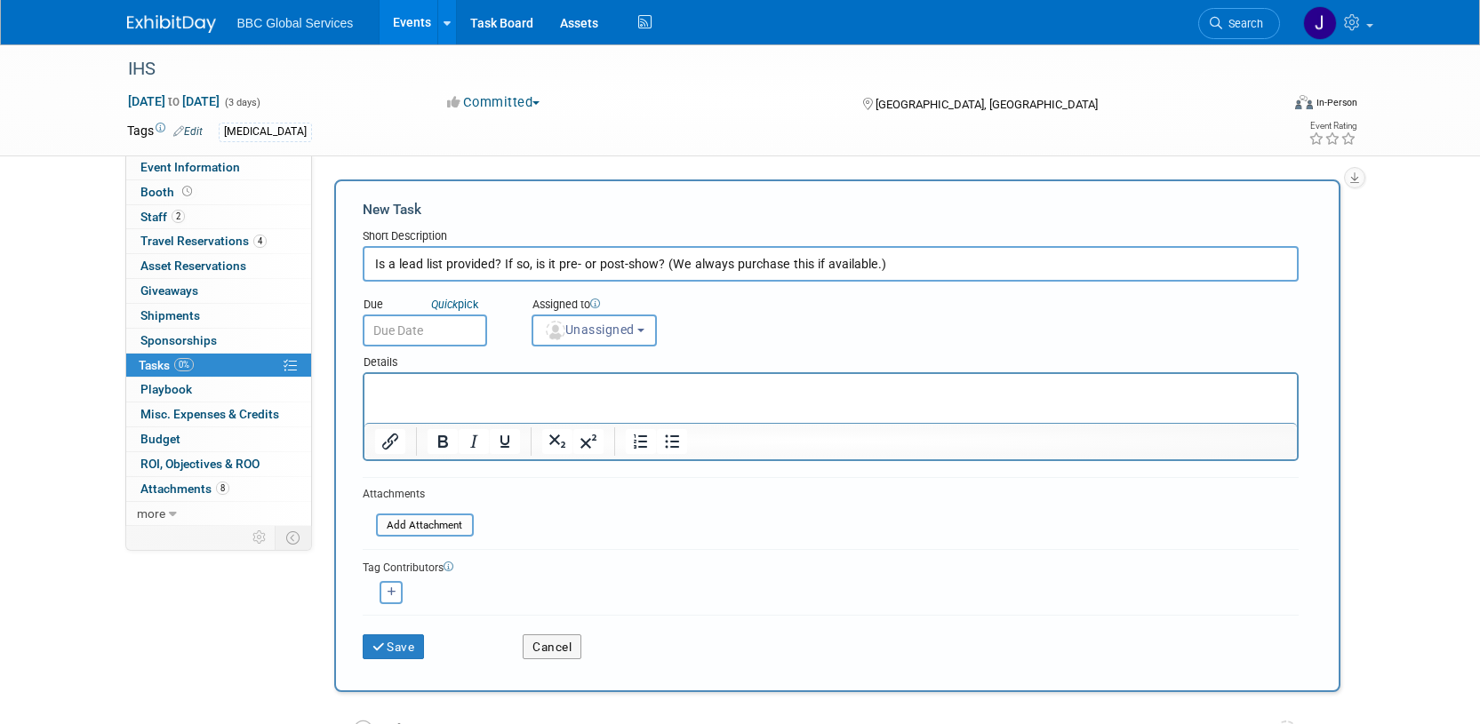
click at [403, 332] on input "text" at bounding box center [425, 331] width 124 height 32
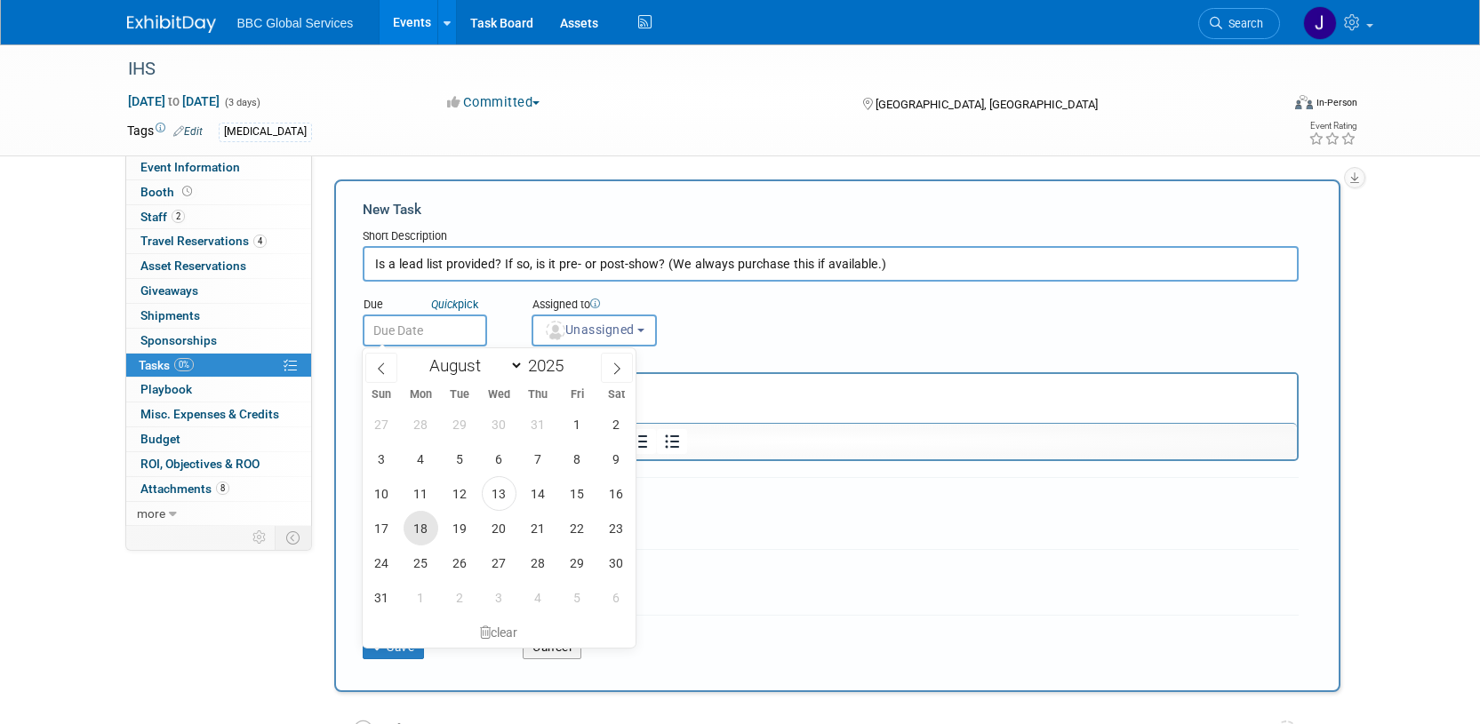
click at [421, 524] on span "18" at bounding box center [421, 528] width 35 height 35
type input "Aug 18, 2025"
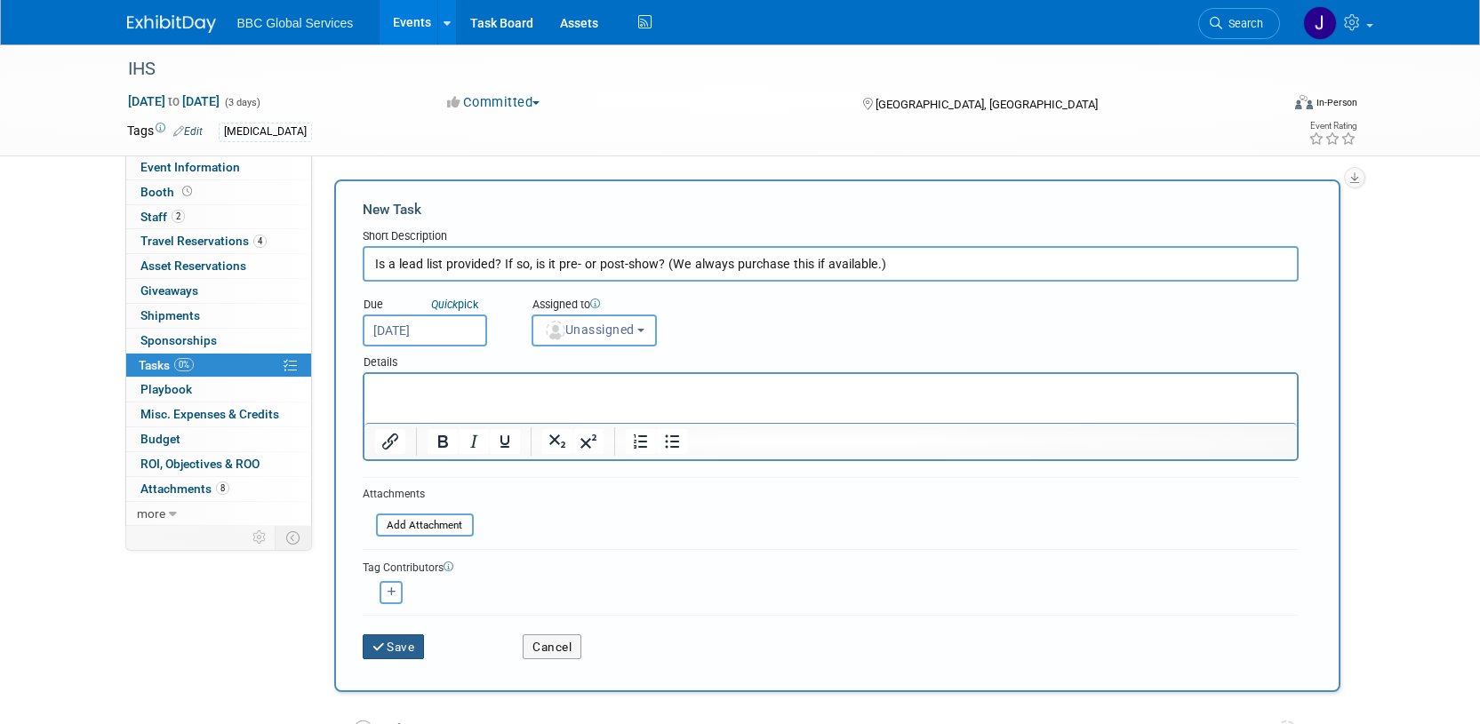
click at [393, 643] on button "Save" at bounding box center [394, 647] width 62 height 25
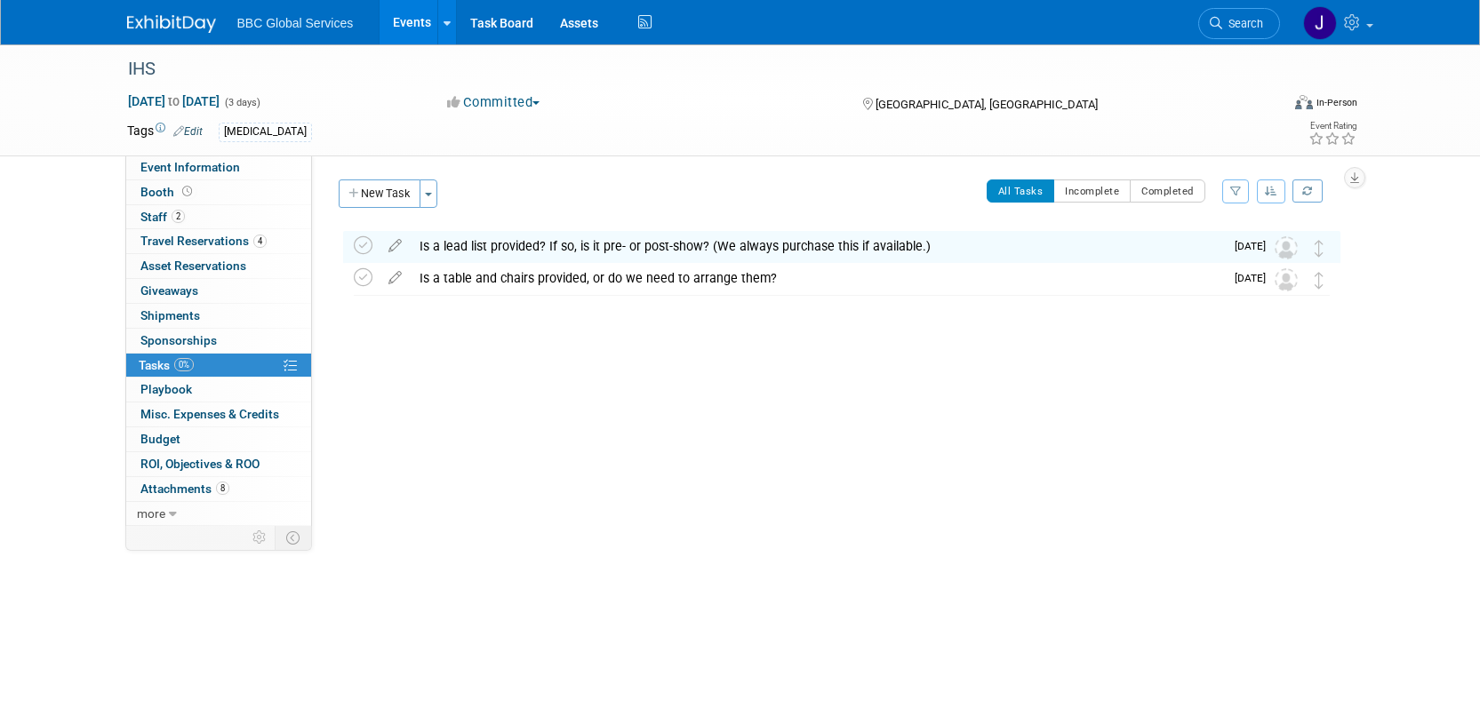
click at [364, 196] on button "New Task" at bounding box center [380, 194] width 82 height 28
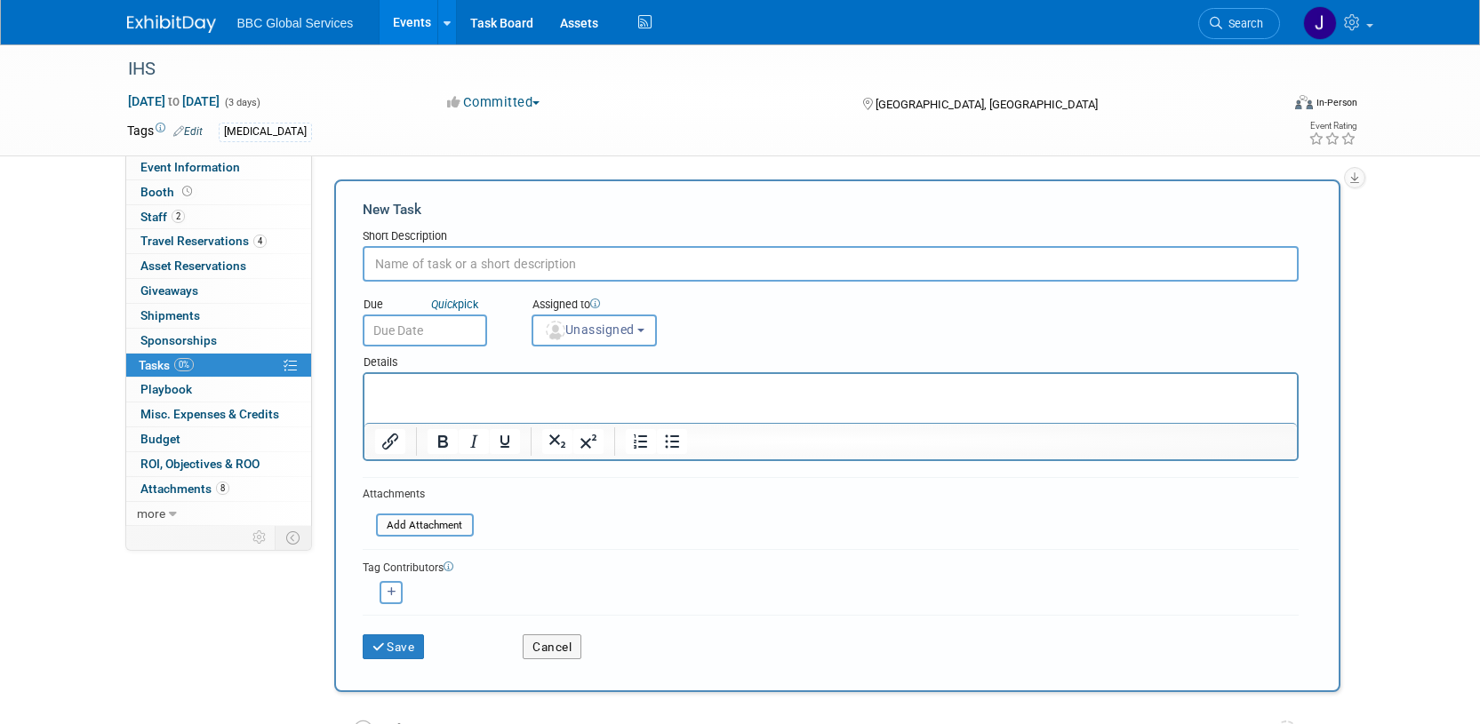
click at [396, 267] on input "text" at bounding box center [831, 264] width 936 height 36
paste input "Link to the floor plan PDF"
type input "Link to the floor plan PDF"
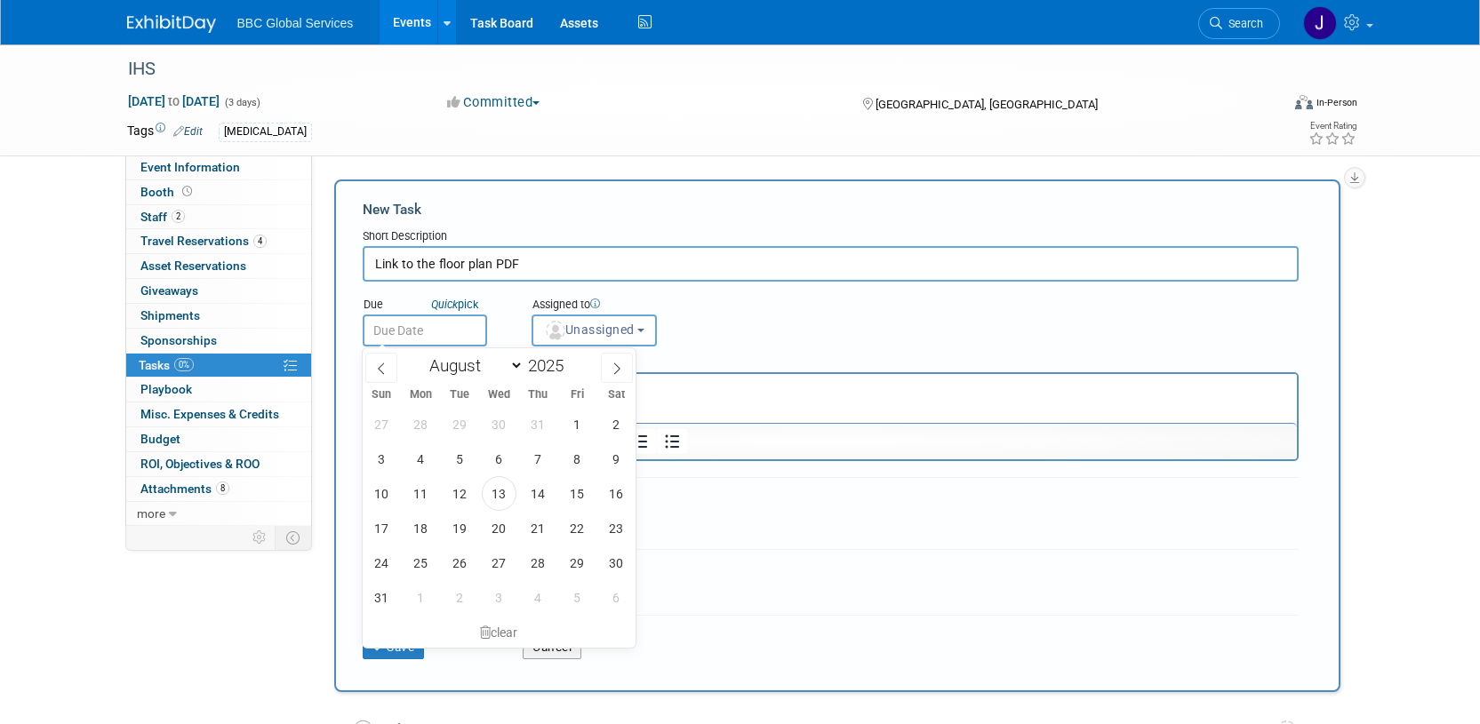
click at [420, 333] on input "text" at bounding box center [425, 331] width 124 height 32
click at [413, 533] on span "18" at bounding box center [421, 528] width 35 height 35
type input "Aug 18, 2025"
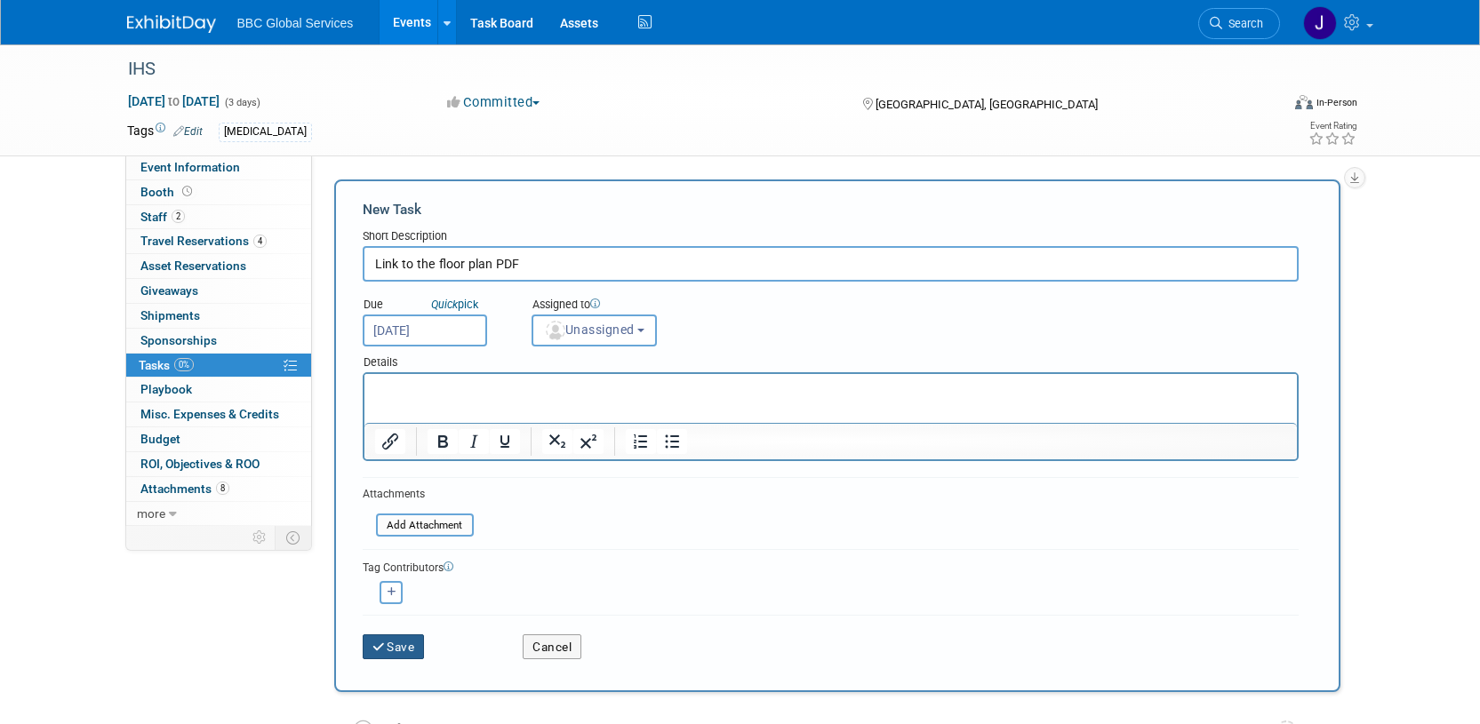
click at [394, 644] on button "Save" at bounding box center [394, 647] width 62 height 25
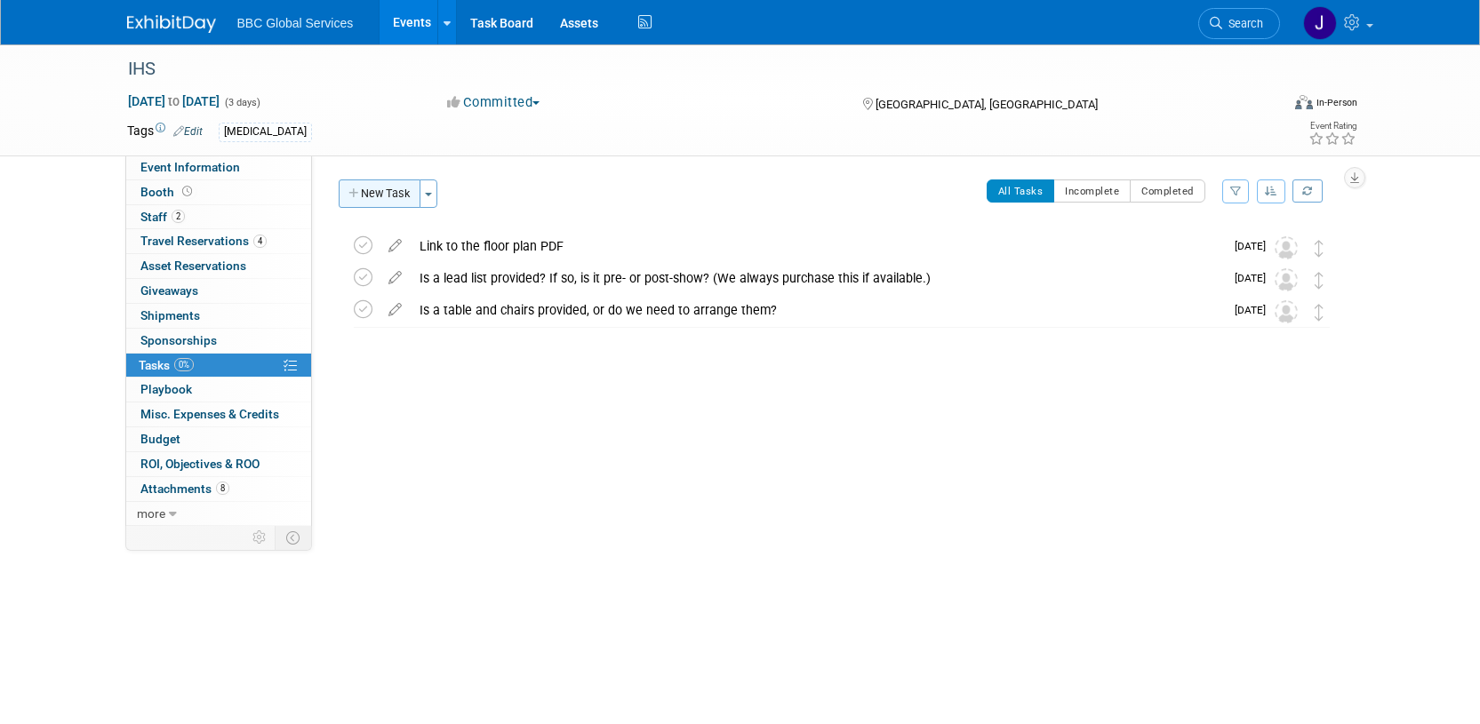
click at [371, 188] on button "New Task" at bounding box center [380, 194] width 82 height 28
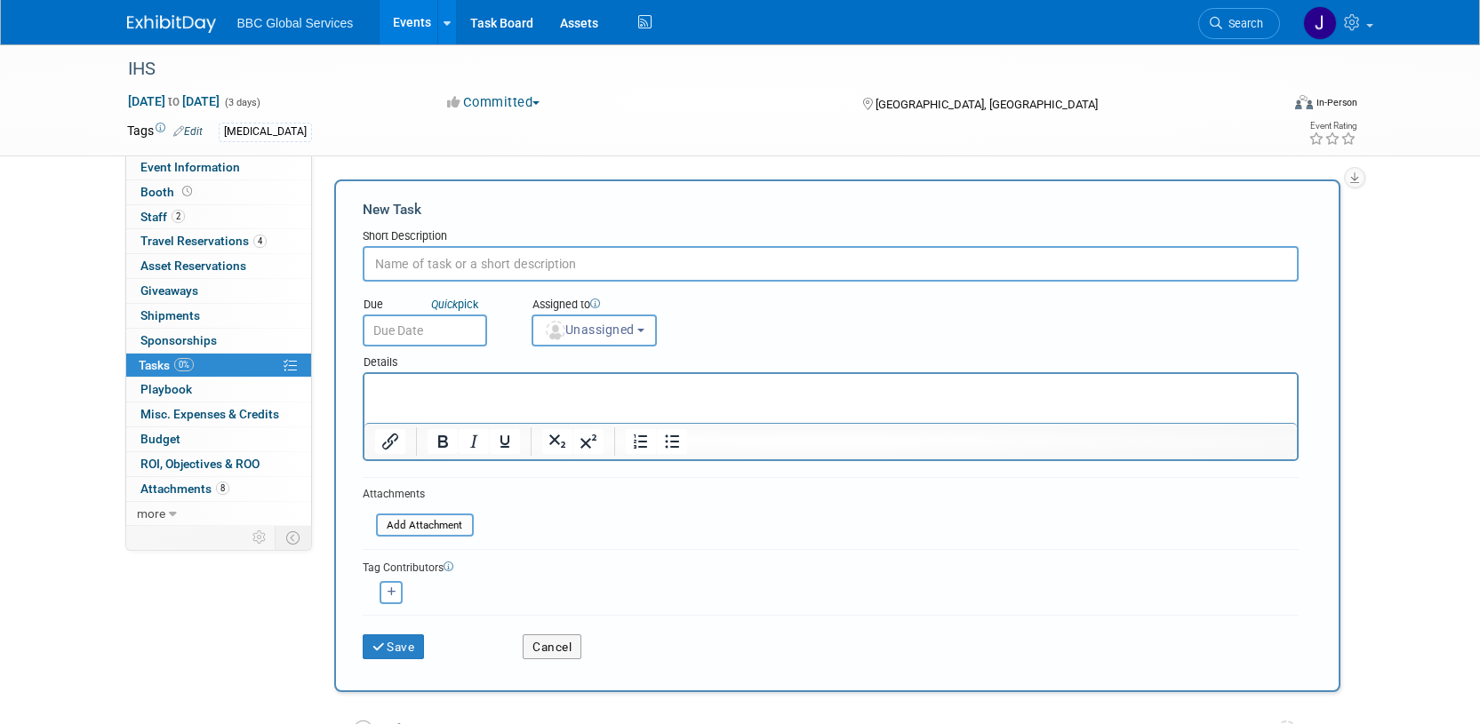
paste input "Are there any competitors attending? If so, which ones?"
type input "Are there any competitors attending? If so, which ones?"
click at [394, 331] on input "text" at bounding box center [425, 331] width 124 height 32
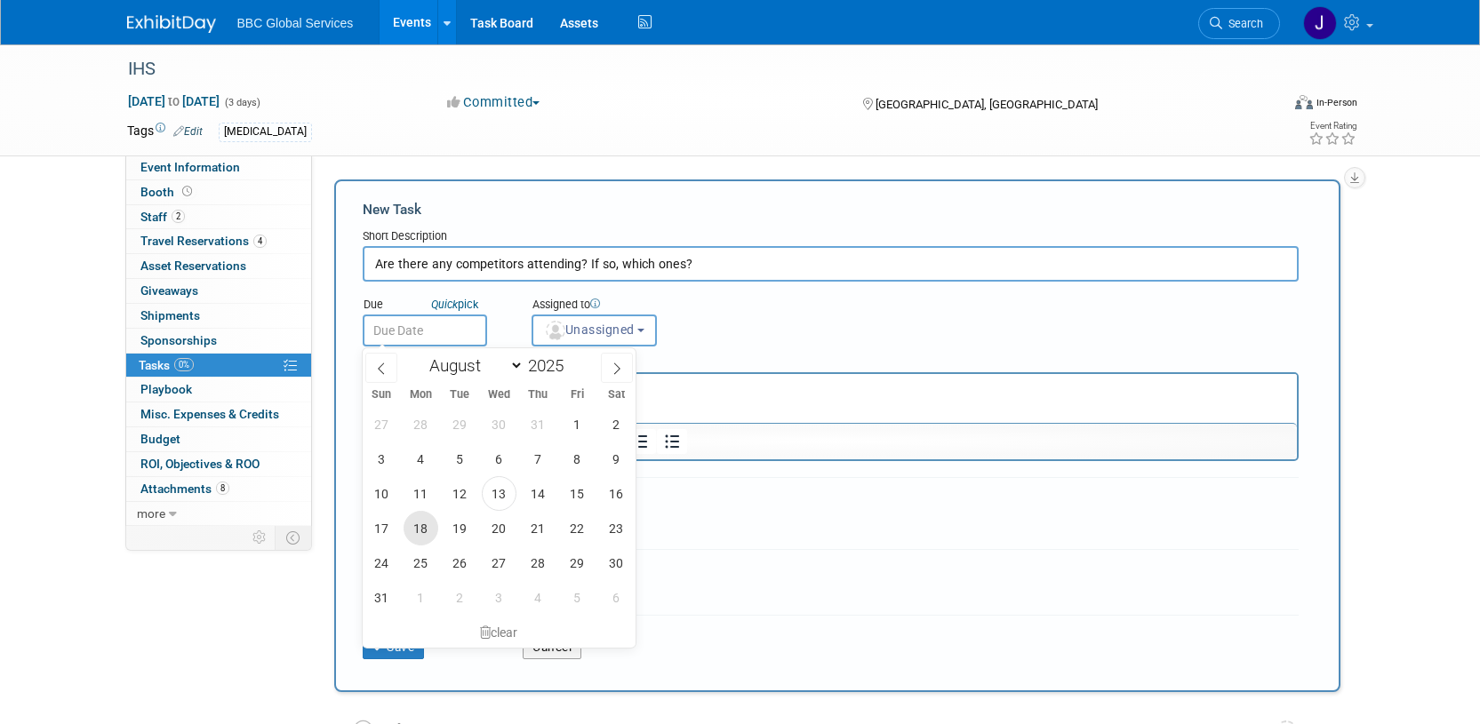
click at [418, 518] on span "18" at bounding box center [421, 528] width 35 height 35
type input "Aug 18, 2025"
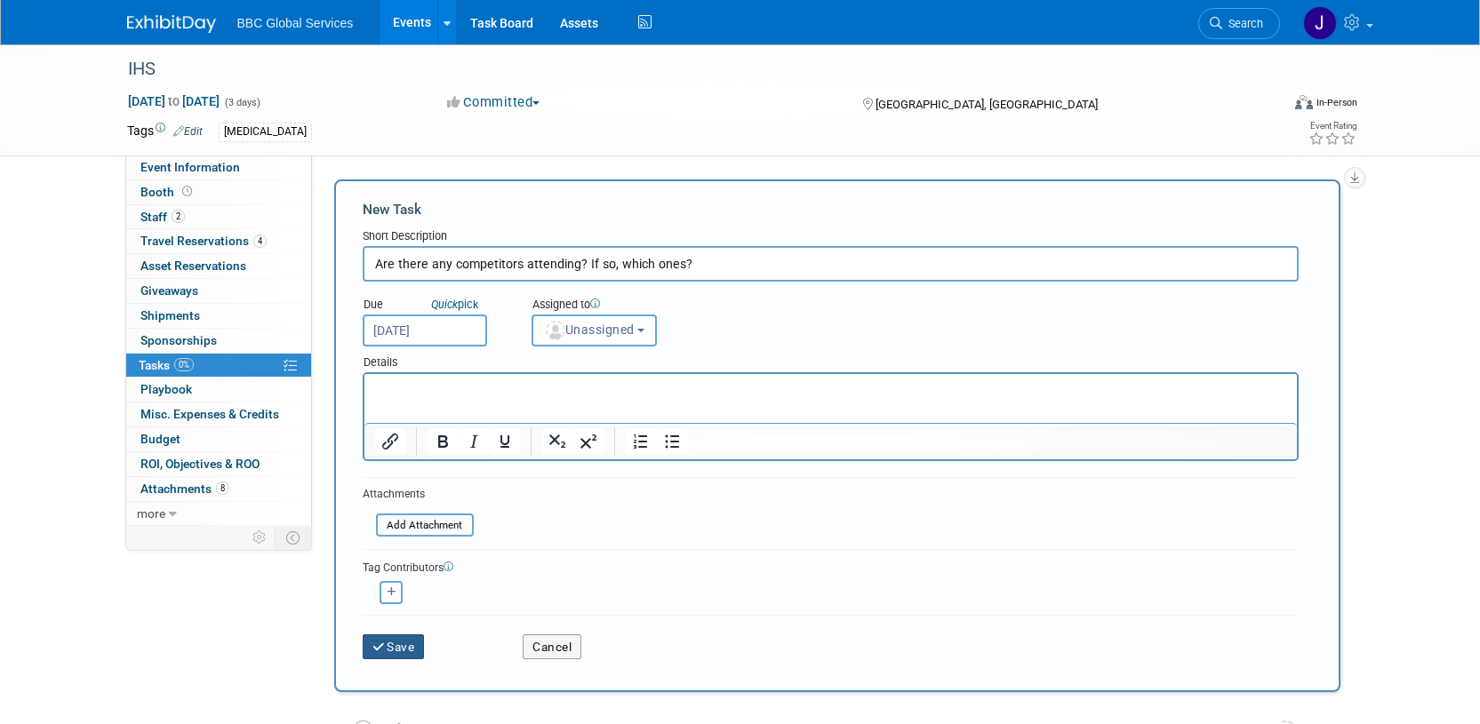
click at [392, 639] on button "Save" at bounding box center [394, 647] width 62 height 25
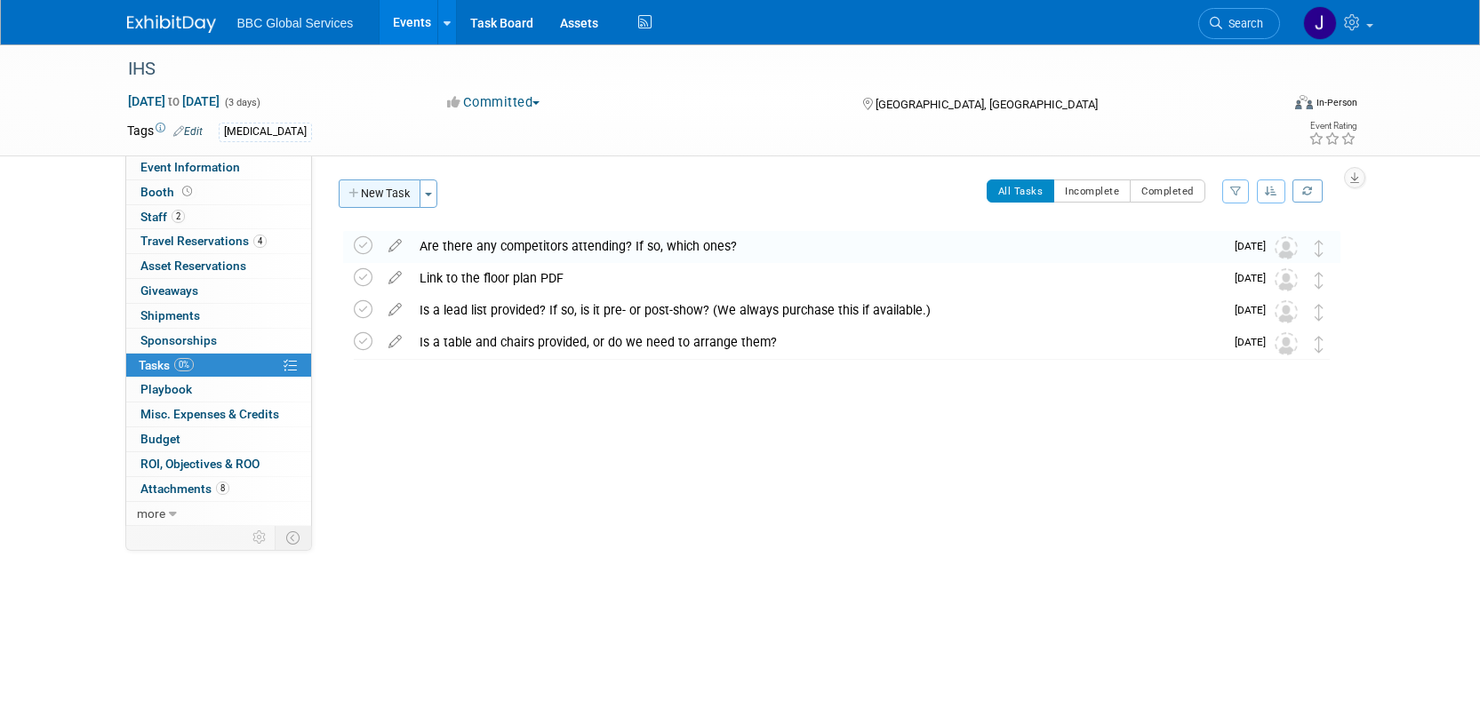
click at [375, 188] on button "New Task" at bounding box center [380, 194] width 82 height 28
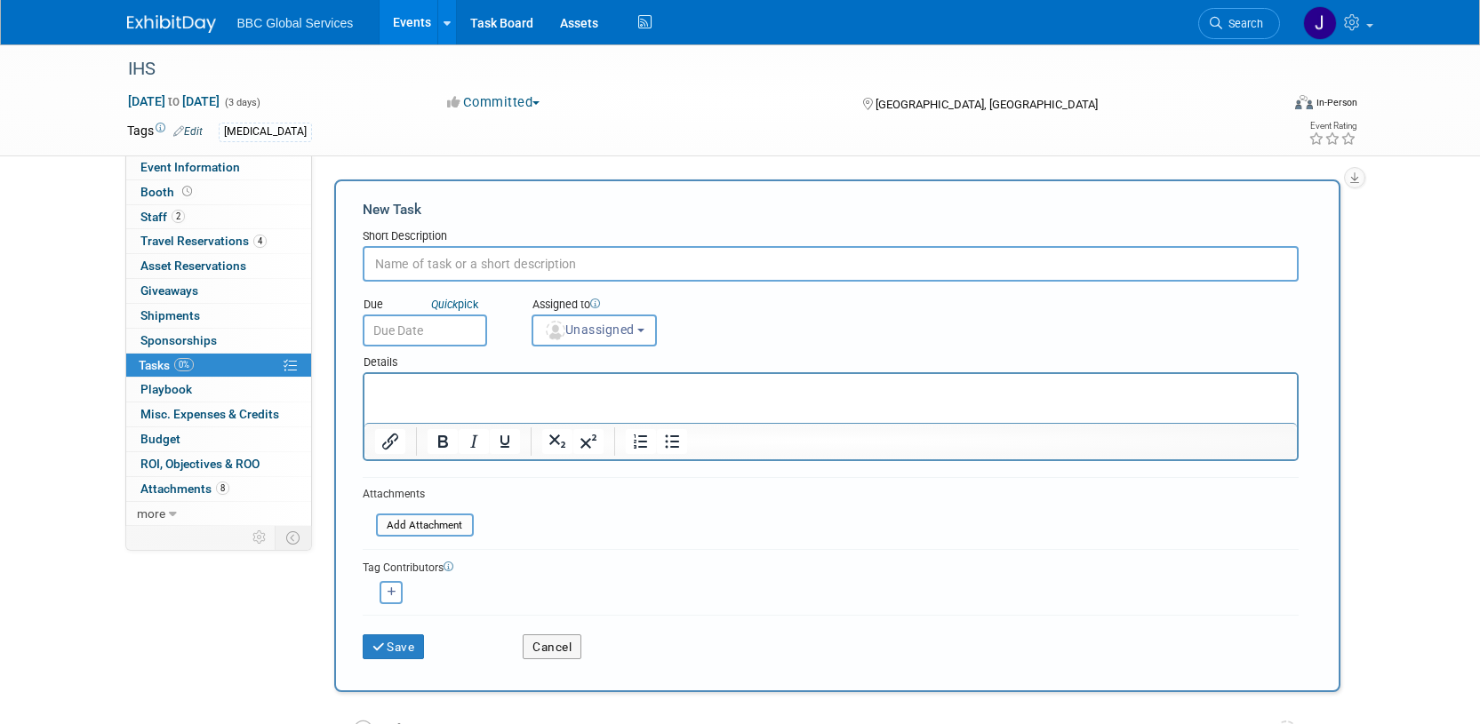
paste input "The exhibitor schedule"
type input "The exhibitor schedule"
click at [396, 635] on button "Save" at bounding box center [394, 647] width 62 height 25
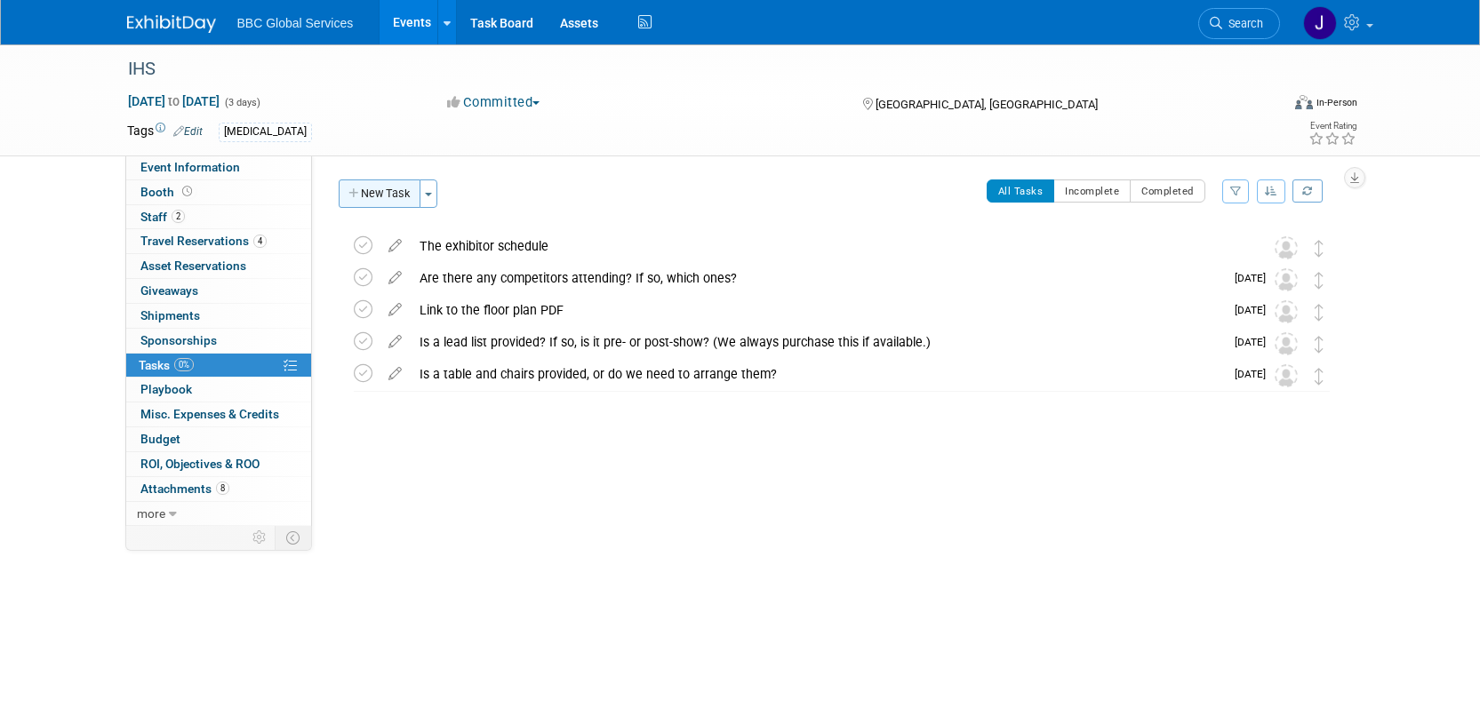
click at [376, 188] on button "New Task" at bounding box center [380, 194] width 82 height 28
select select "7"
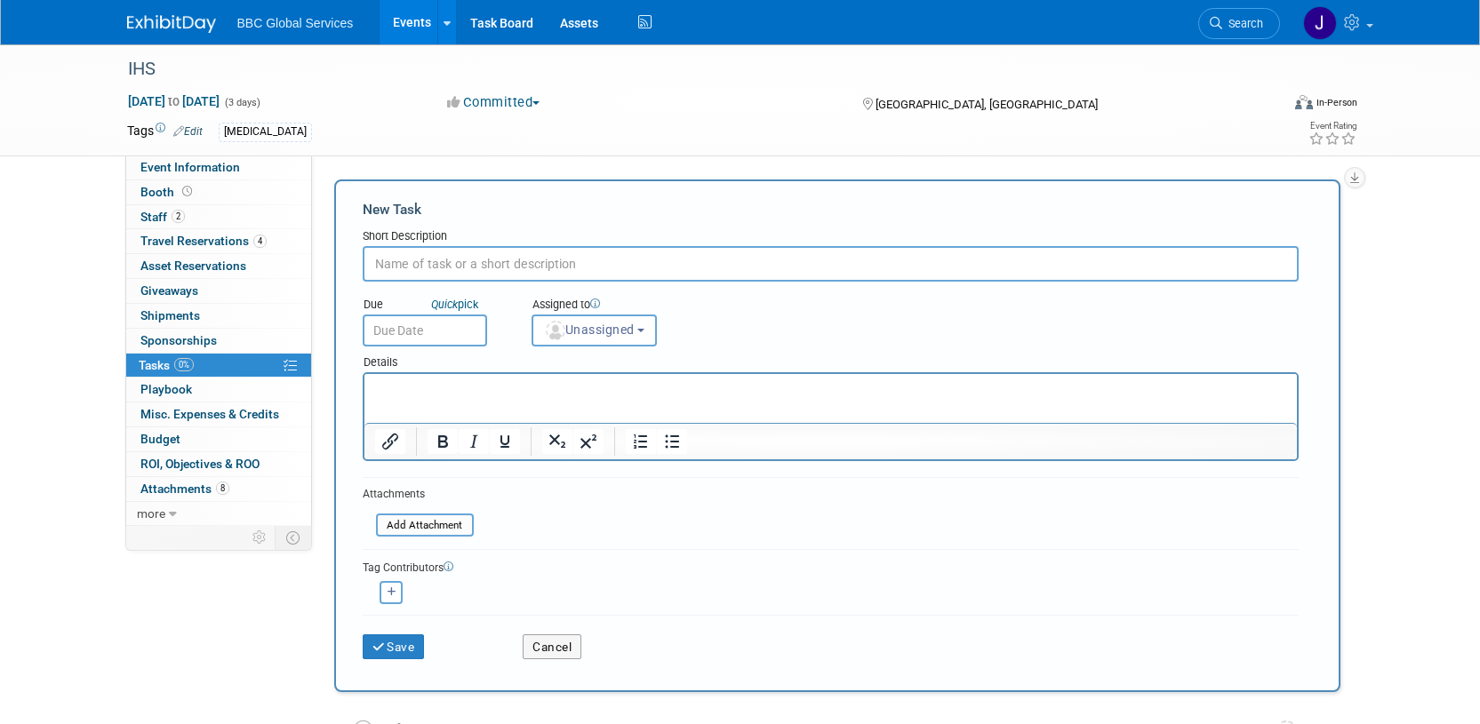
paste input "Do we have lead retrieval?"
type input "Do we have lead retrieval?"
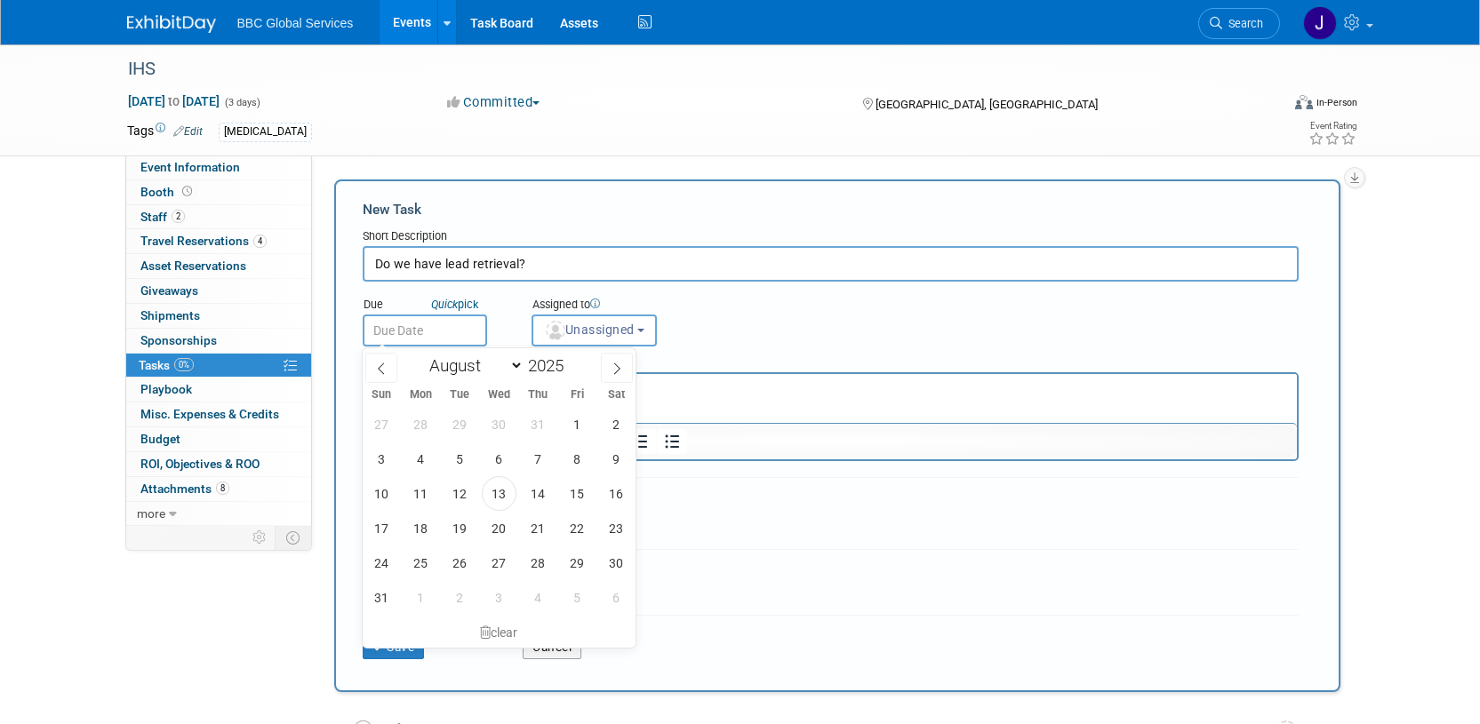
click at [412, 336] on input "text" at bounding box center [425, 331] width 124 height 32
click at [410, 521] on span "18" at bounding box center [421, 528] width 35 height 35
type input "Aug 18, 2025"
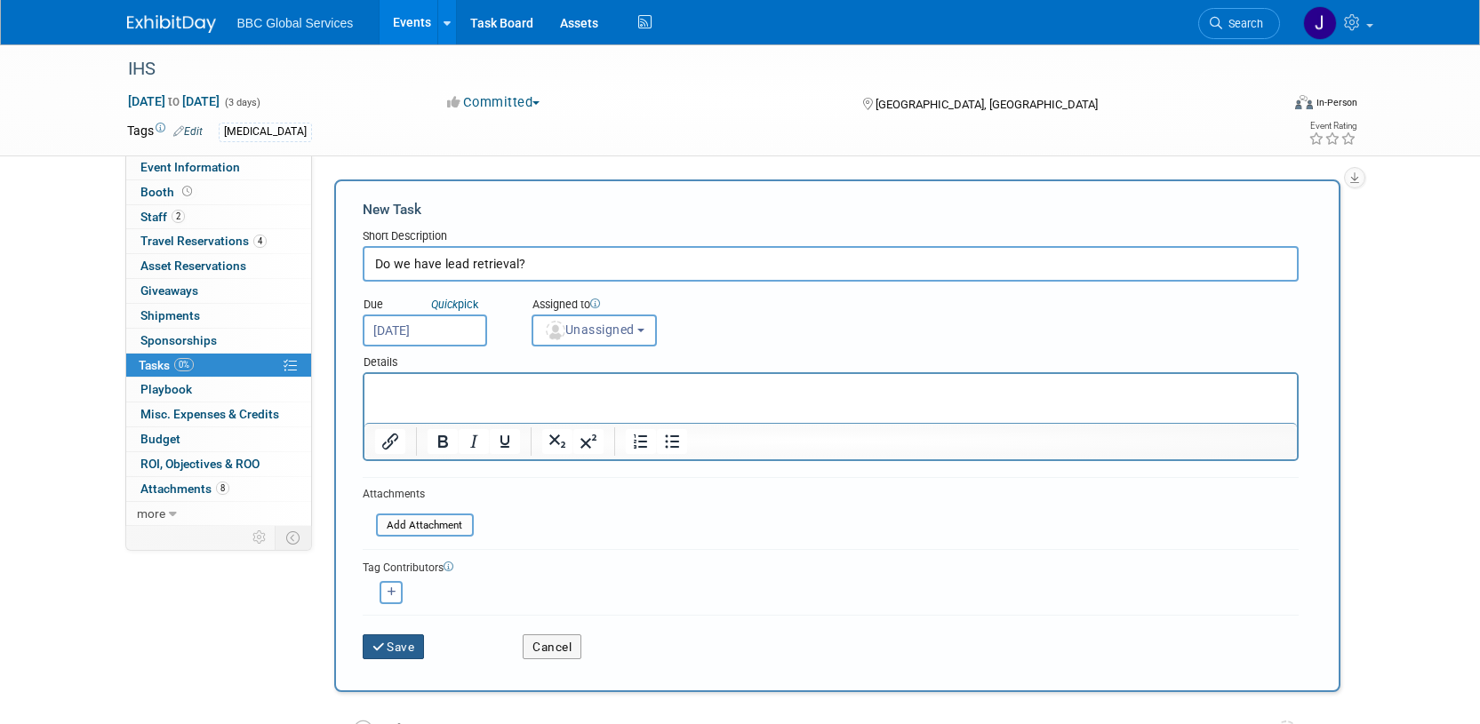
click at [403, 646] on button "Save" at bounding box center [394, 647] width 62 height 25
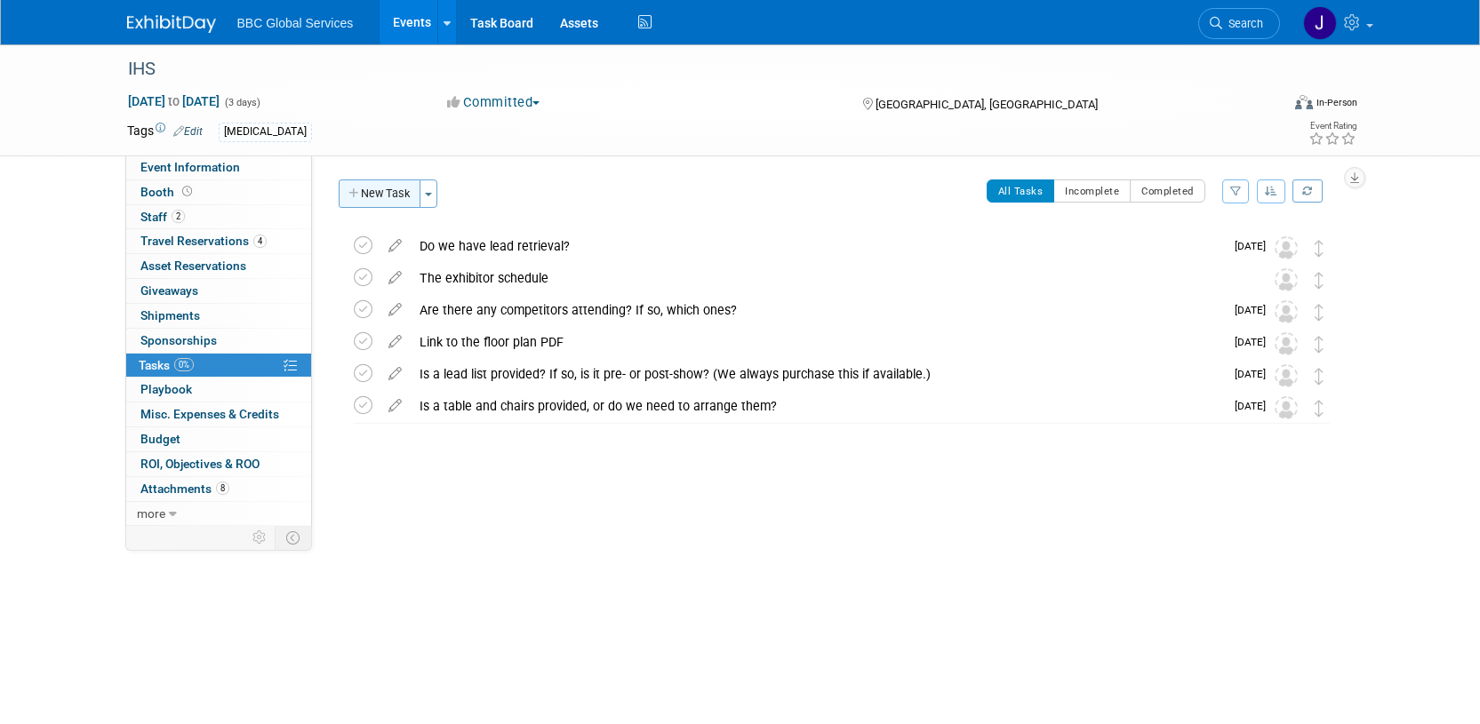
click at [369, 189] on button "New Task" at bounding box center [380, 194] width 82 height 28
select select "7"
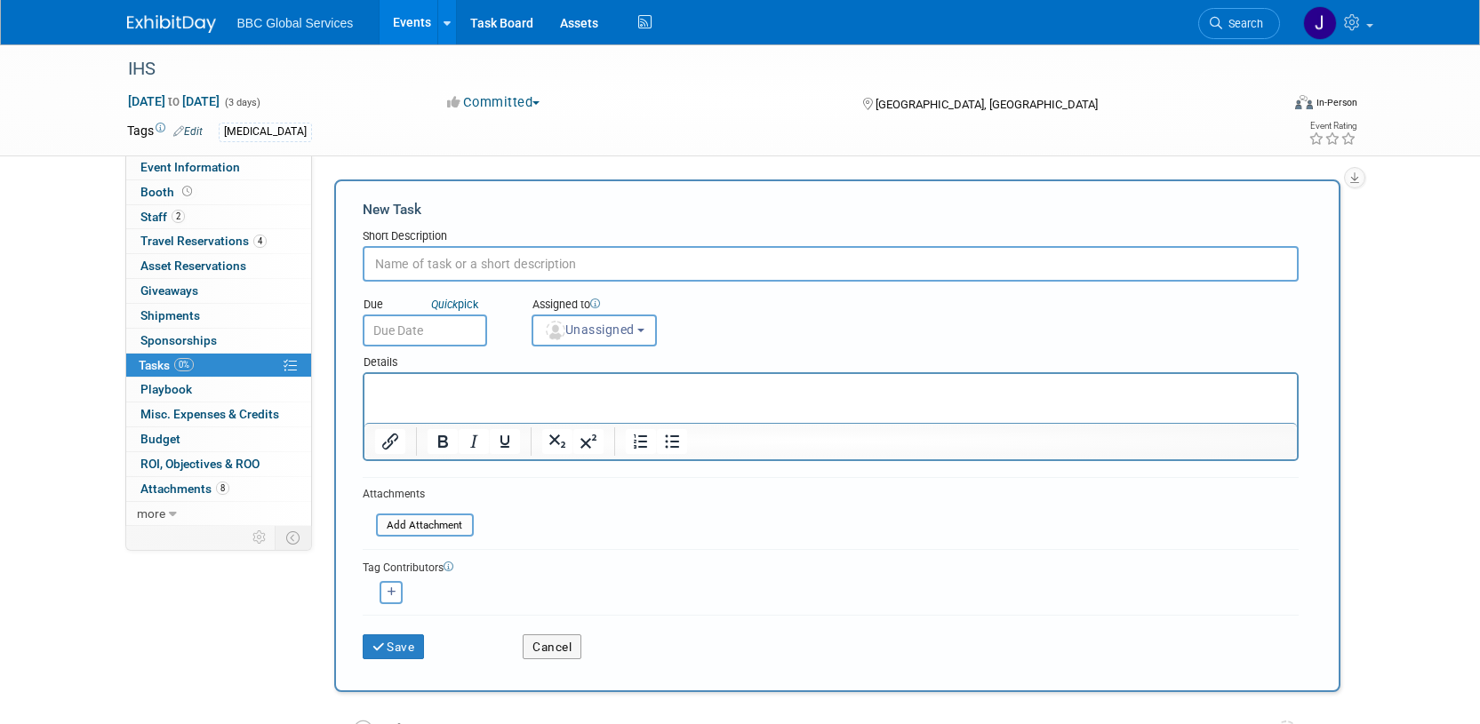
click at [387, 266] on input "text" at bounding box center [831, 264] width 936 height 36
paste input "Is there an event app?"
type input "Is there an event app?"
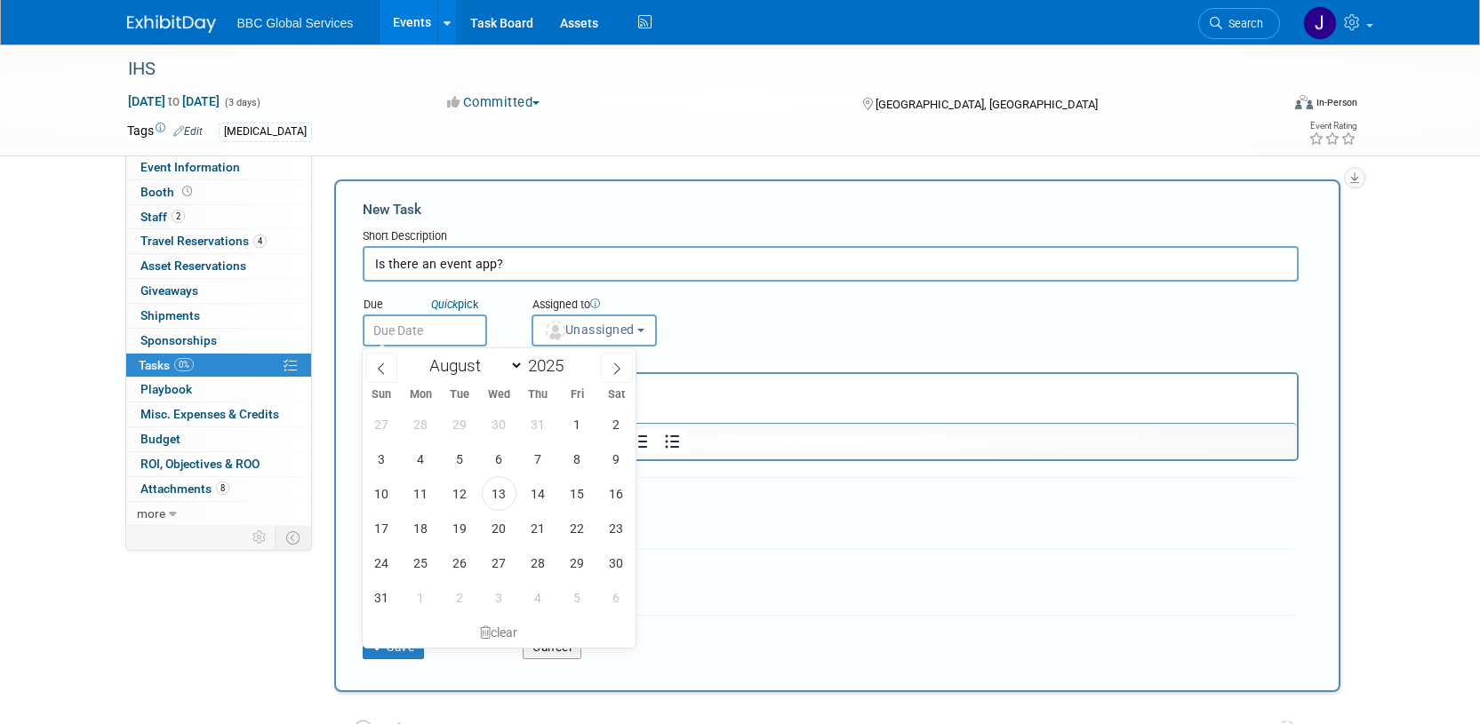
click at [385, 326] on input "text" at bounding box center [425, 331] width 124 height 32
click at [424, 525] on span "18" at bounding box center [421, 528] width 35 height 35
type input "Aug 18, 2025"
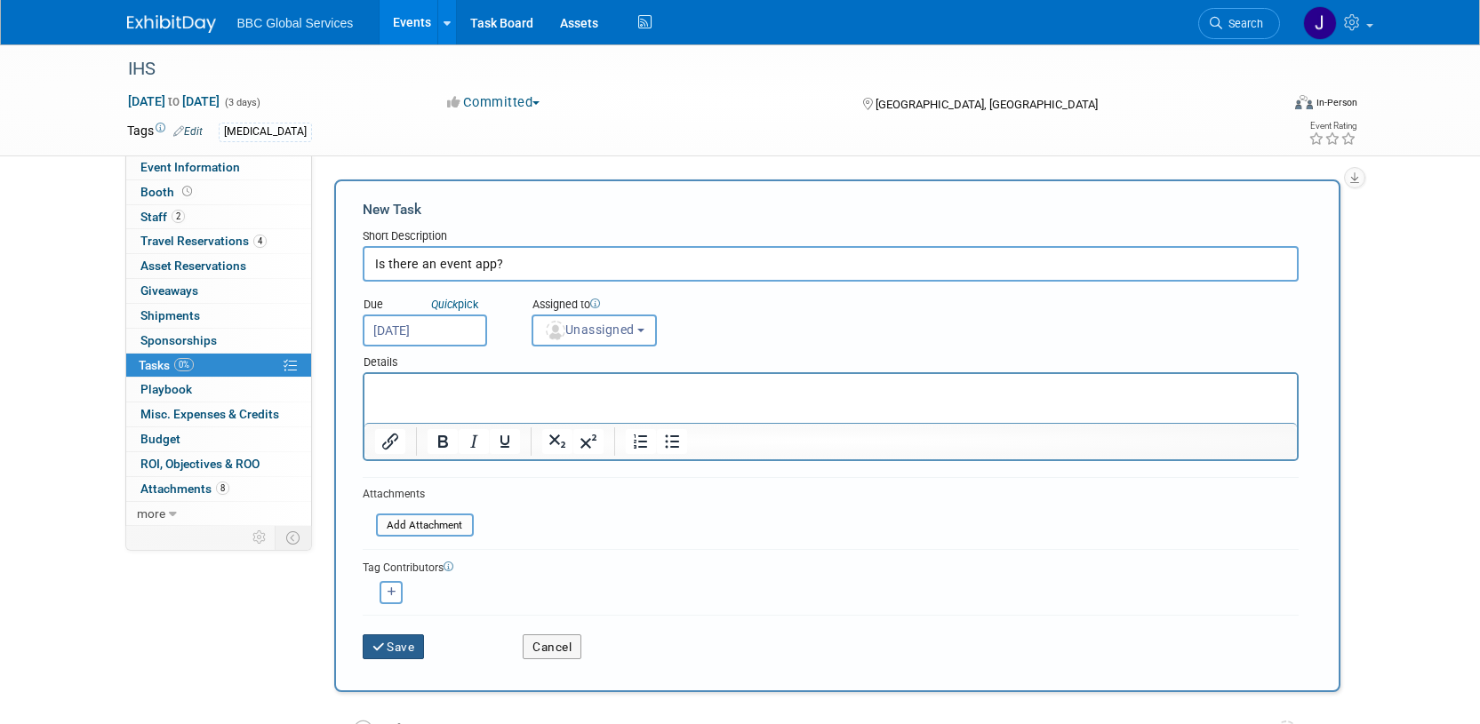
click at [392, 643] on button "Save" at bounding box center [394, 647] width 62 height 25
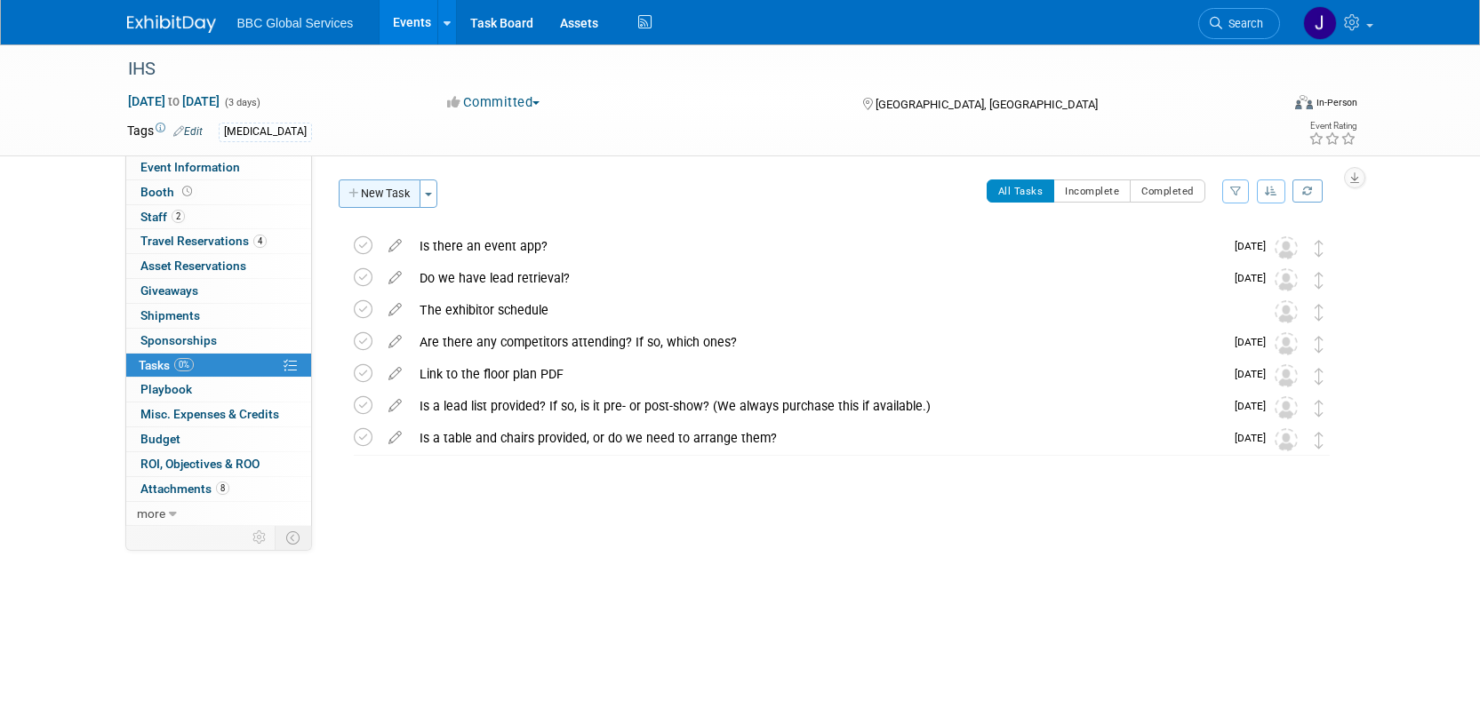
click at [362, 194] on button "New Task" at bounding box center [380, 194] width 82 height 28
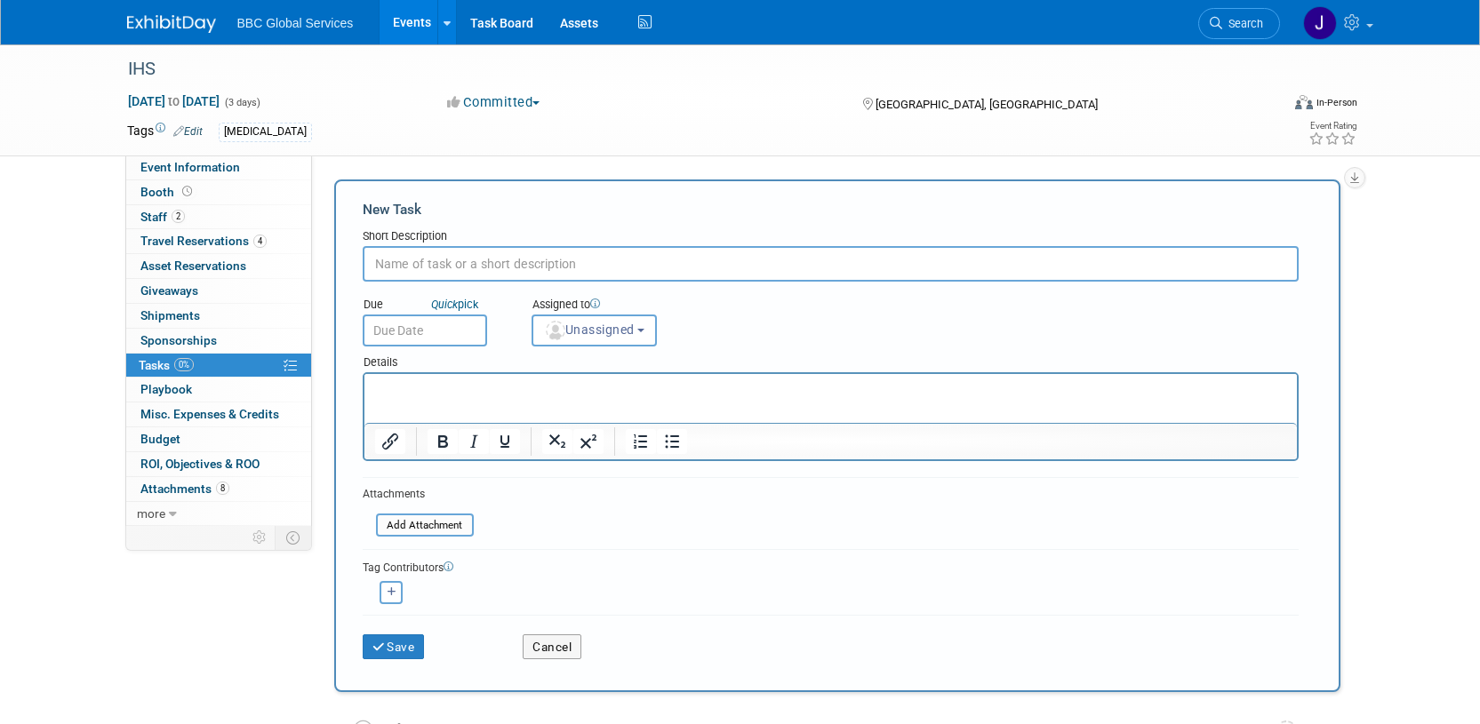
paste input "What hotel are we staying at?"
type input "What hotel are we staying at?"
click at [407, 337] on input "text" at bounding box center [425, 331] width 124 height 32
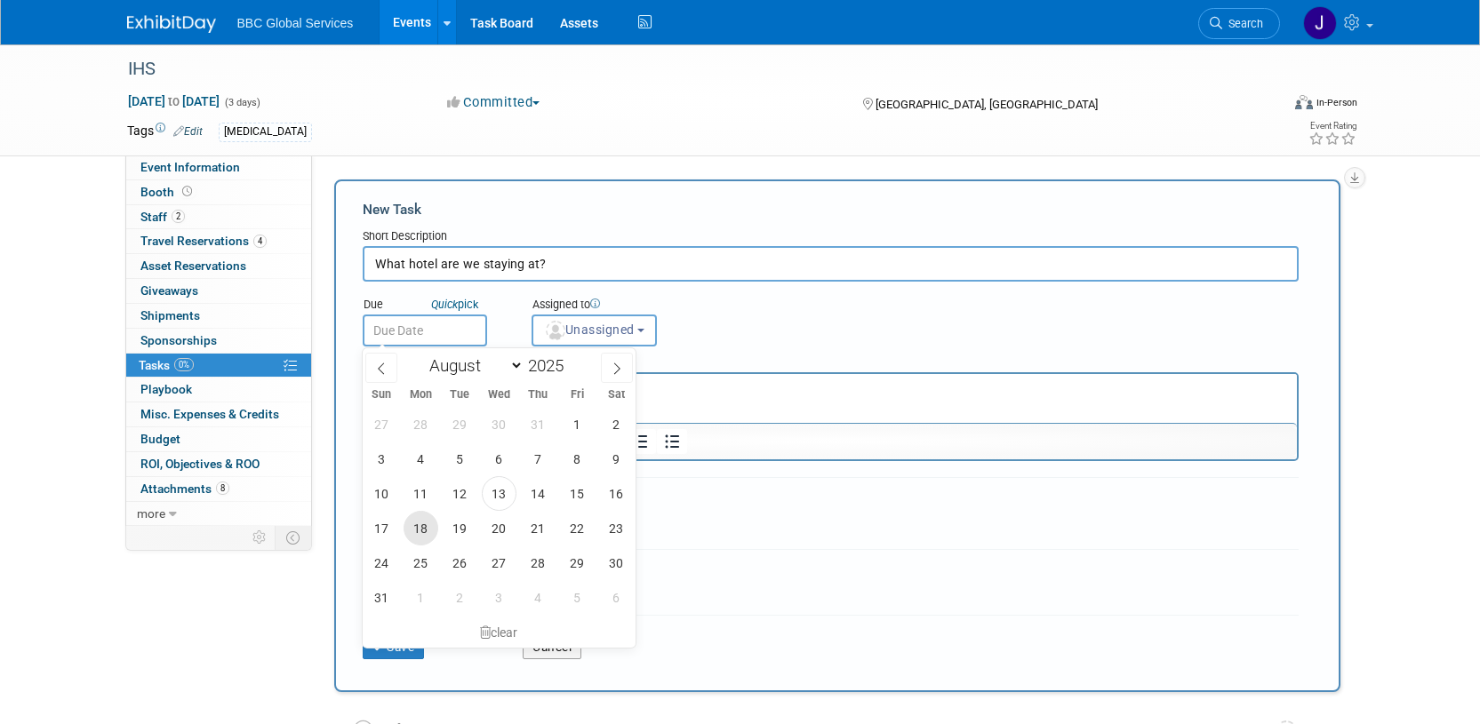
click at [410, 520] on span "18" at bounding box center [421, 528] width 35 height 35
type input "Aug 18, 2025"
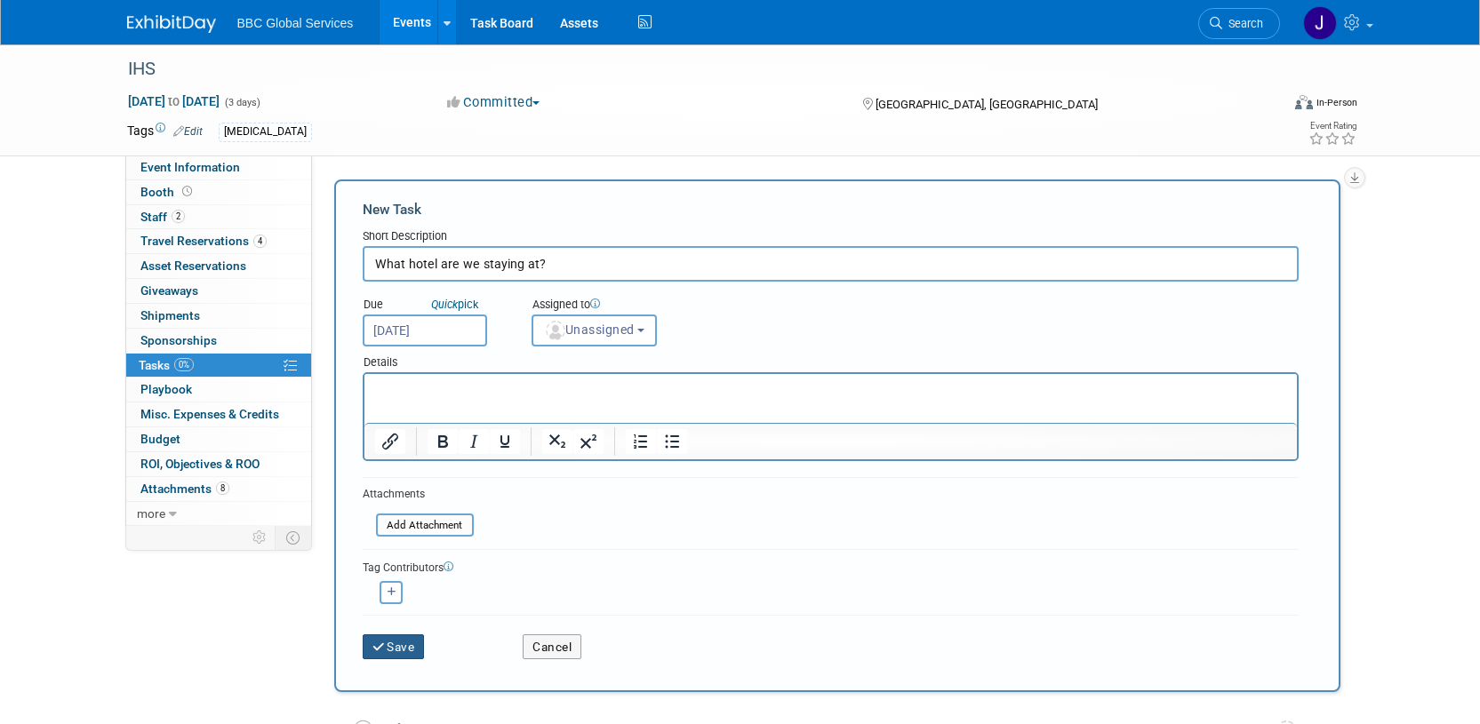
click at [388, 653] on button "Save" at bounding box center [394, 647] width 62 height 25
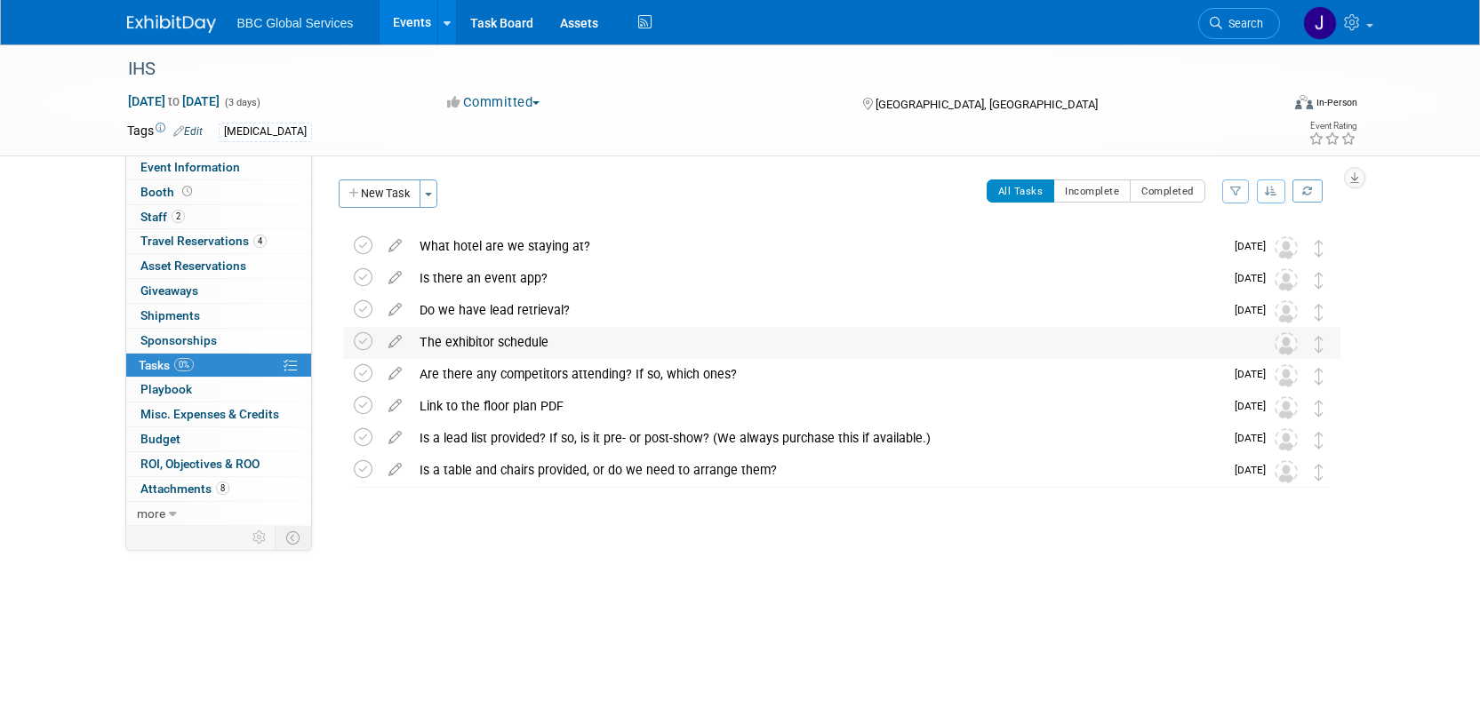
click at [534, 332] on div "The exhibitor schedule" at bounding box center [825, 342] width 828 height 30
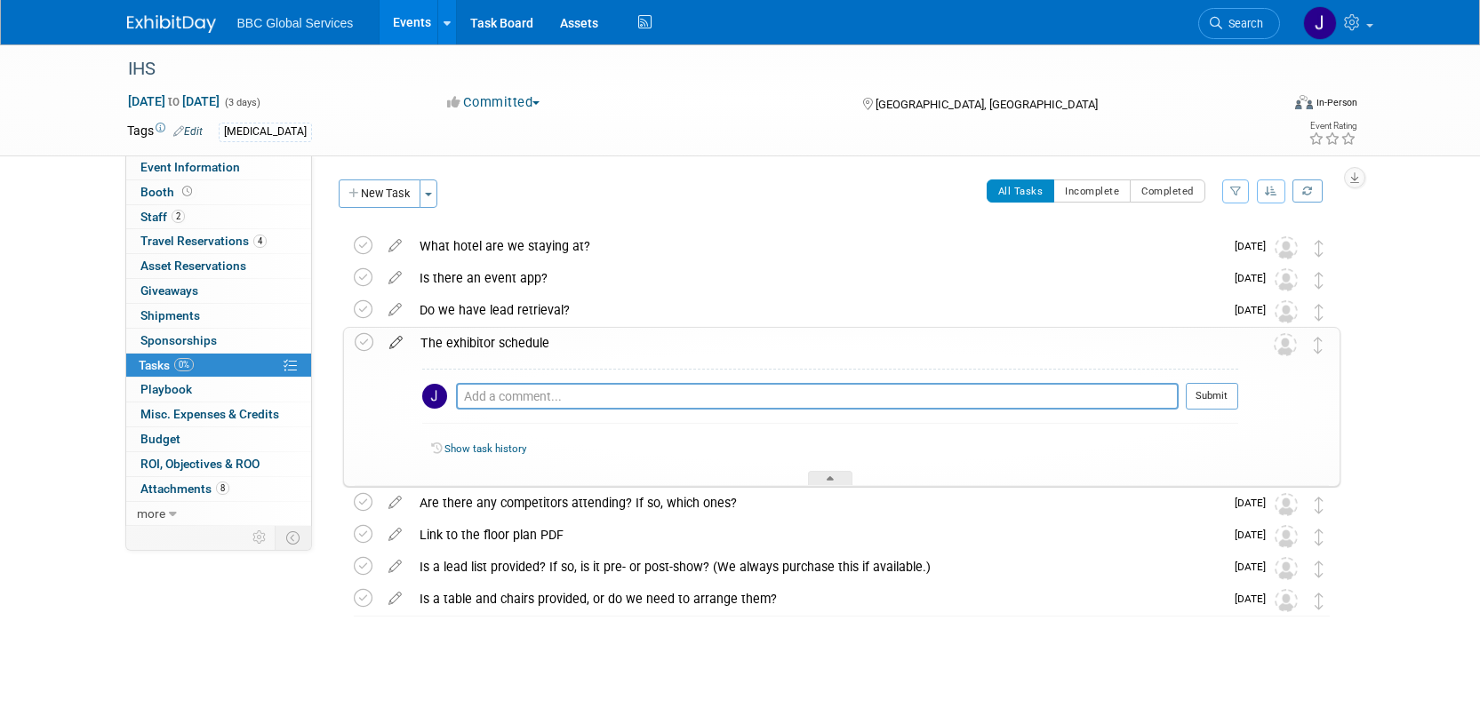
click at [392, 342] on icon at bounding box center [395, 339] width 31 height 22
select select "7"
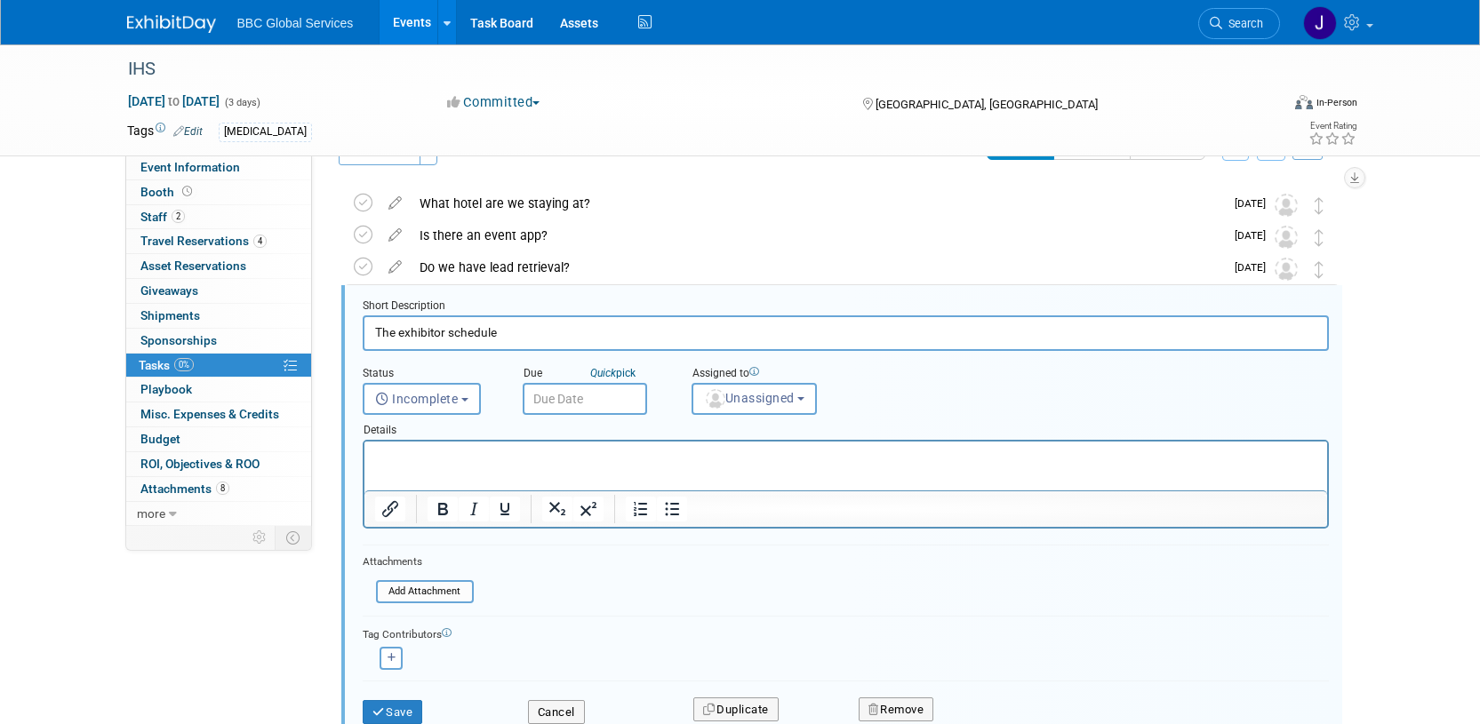
scroll to position [68, 0]
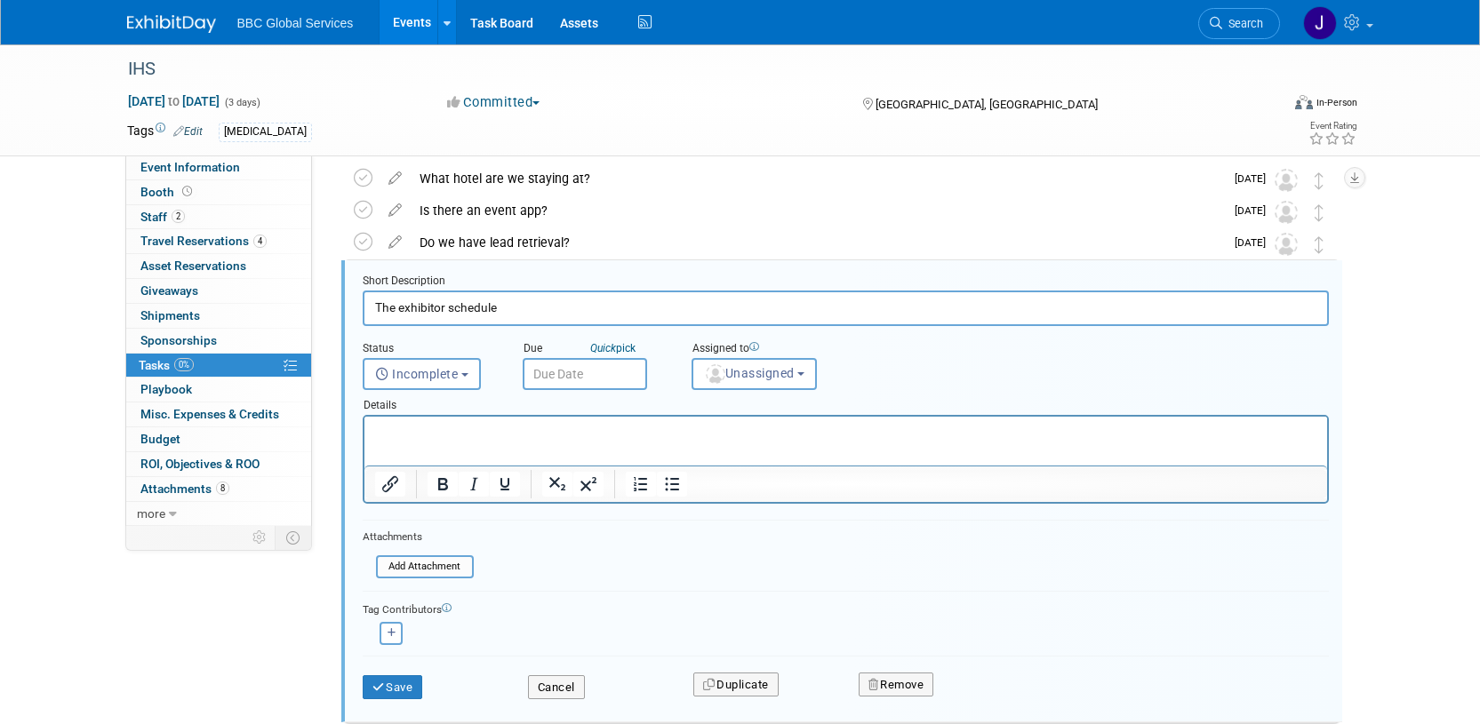
click at [558, 378] on input "text" at bounding box center [585, 374] width 124 height 32
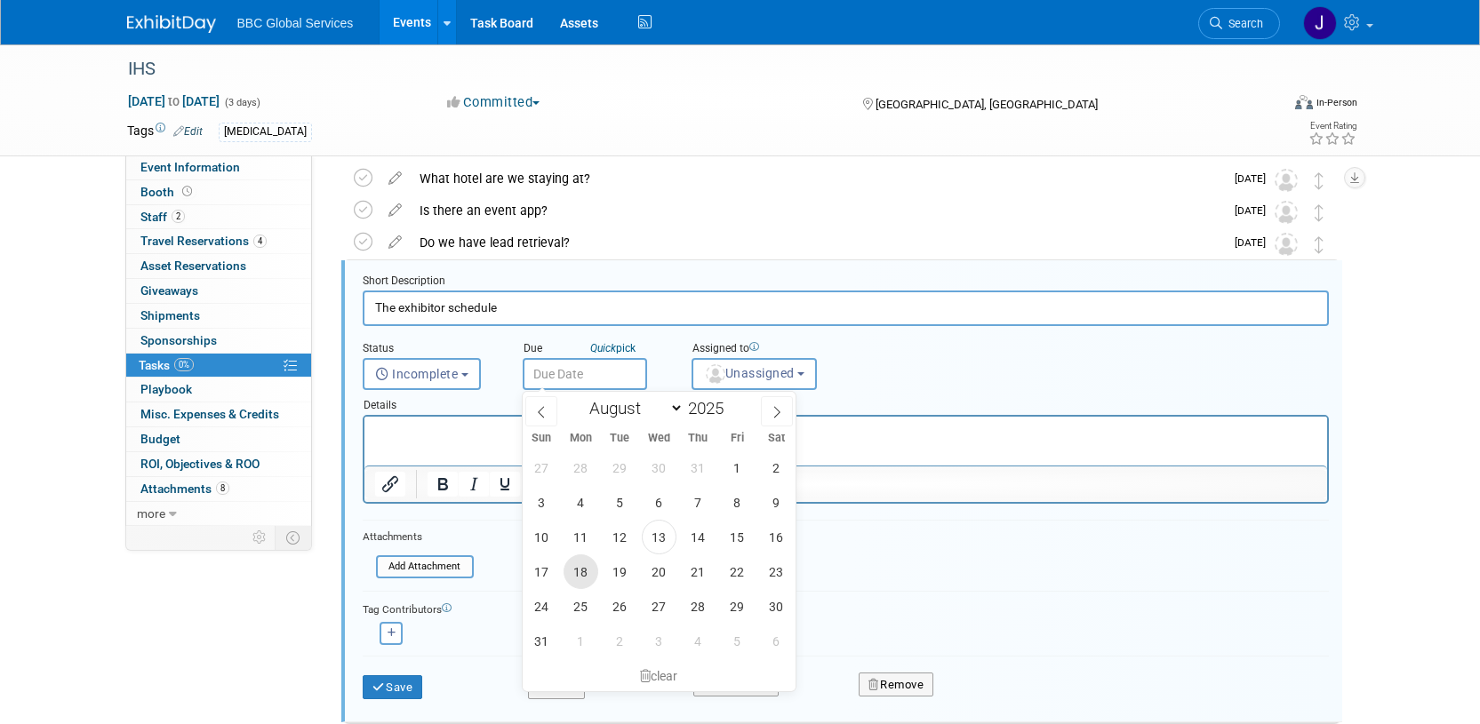
click at [571, 573] on span "18" at bounding box center [580, 572] width 35 height 35
type input "Aug 18, 2025"
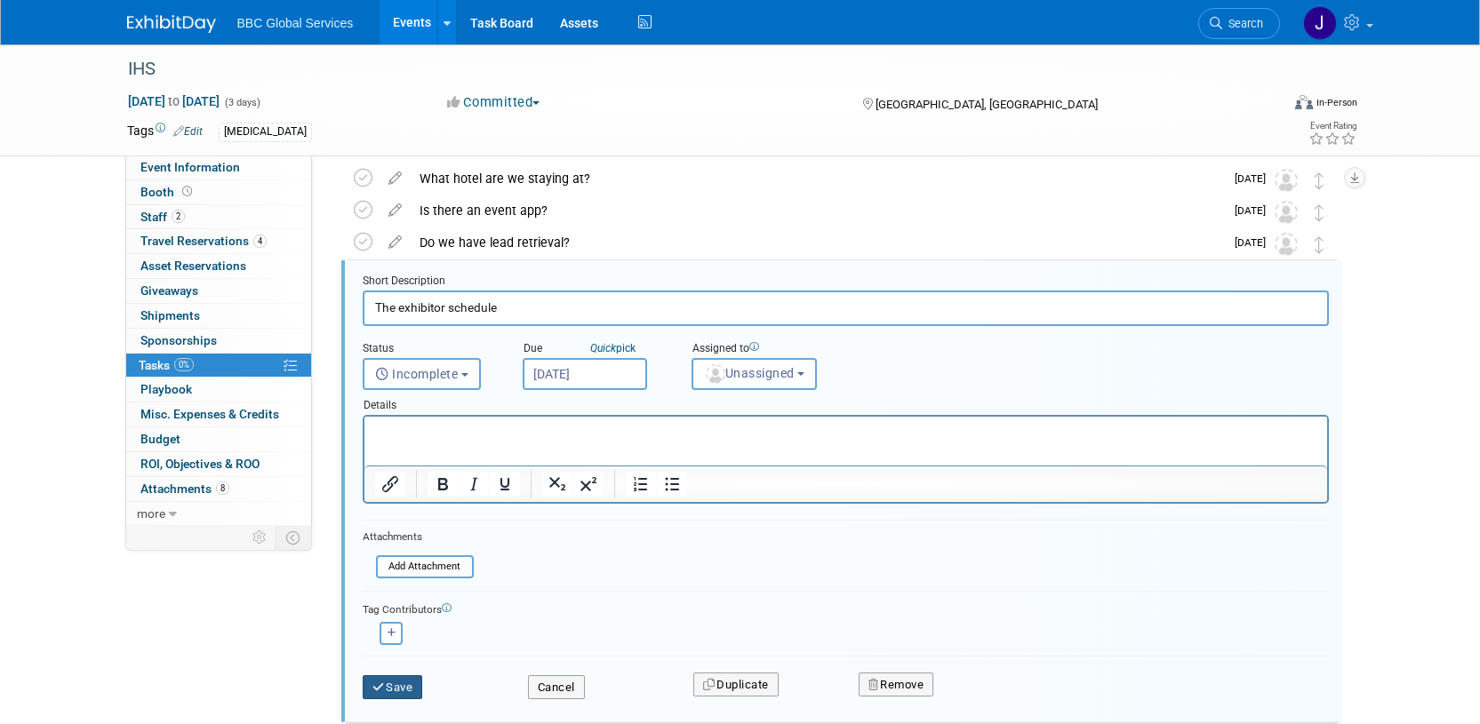
click at [410, 687] on button "Save" at bounding box center [393, 687] width 60 height 25
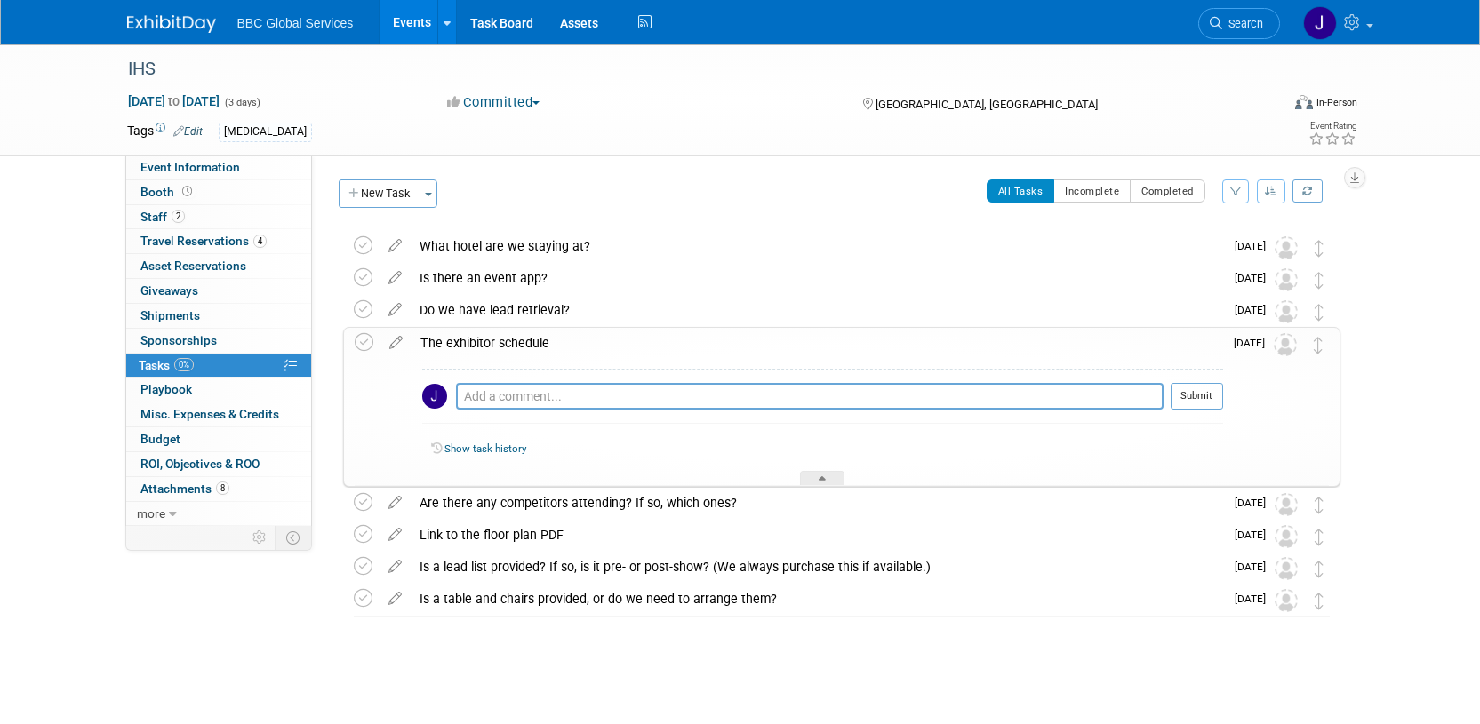
scroll to position [0, 0]
click at [1378, 431] on div "IHS Sep 18, 2025 to Sep 20, 2025 (3 days) Sep 18, 2025 to Sep 20, 2025 Committe…" at bounding box center [740, 384] width 1480 height 680
click at [830, 474] on div at bounding box center [822, 478] width 44 height 15
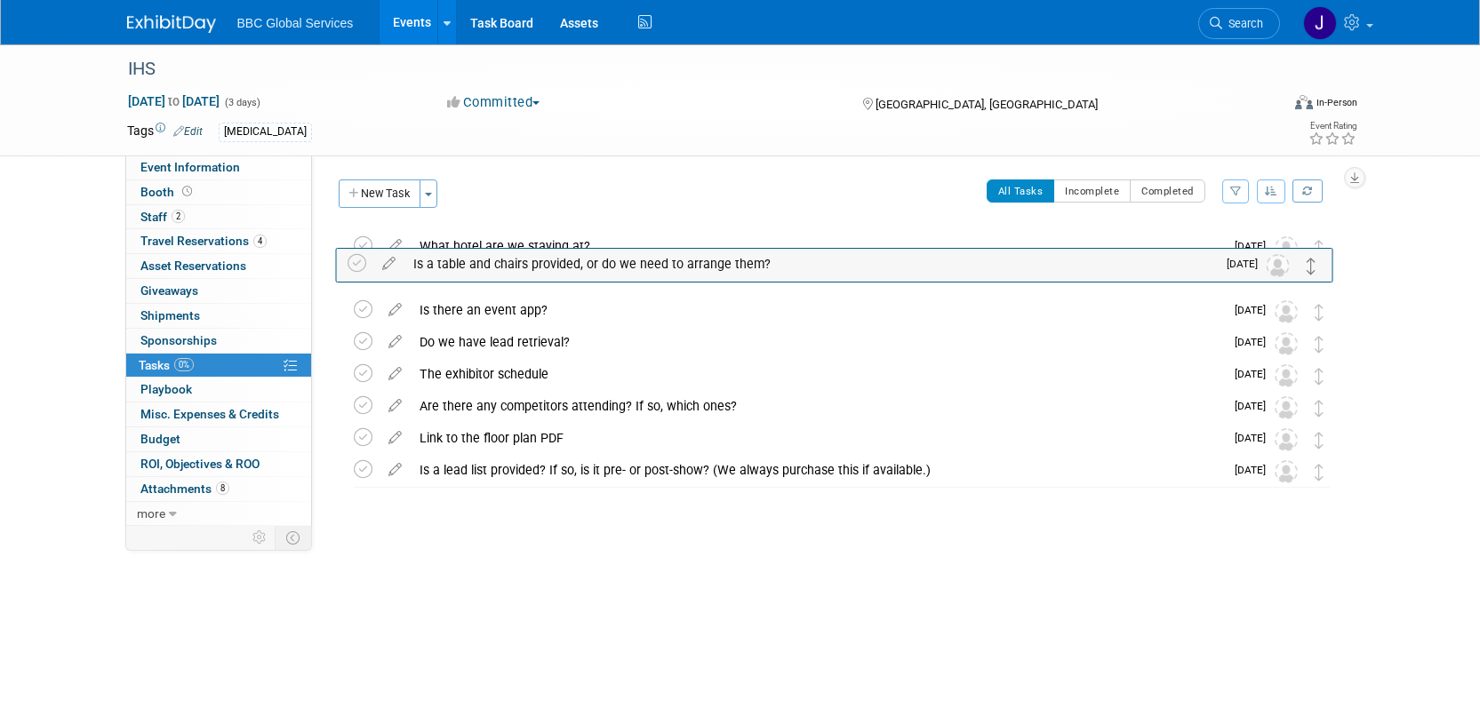
drag, startPoint x: 1319, startPoint y: 475, endPoint x: 1312, endPoint y: 266, distance: 209.0
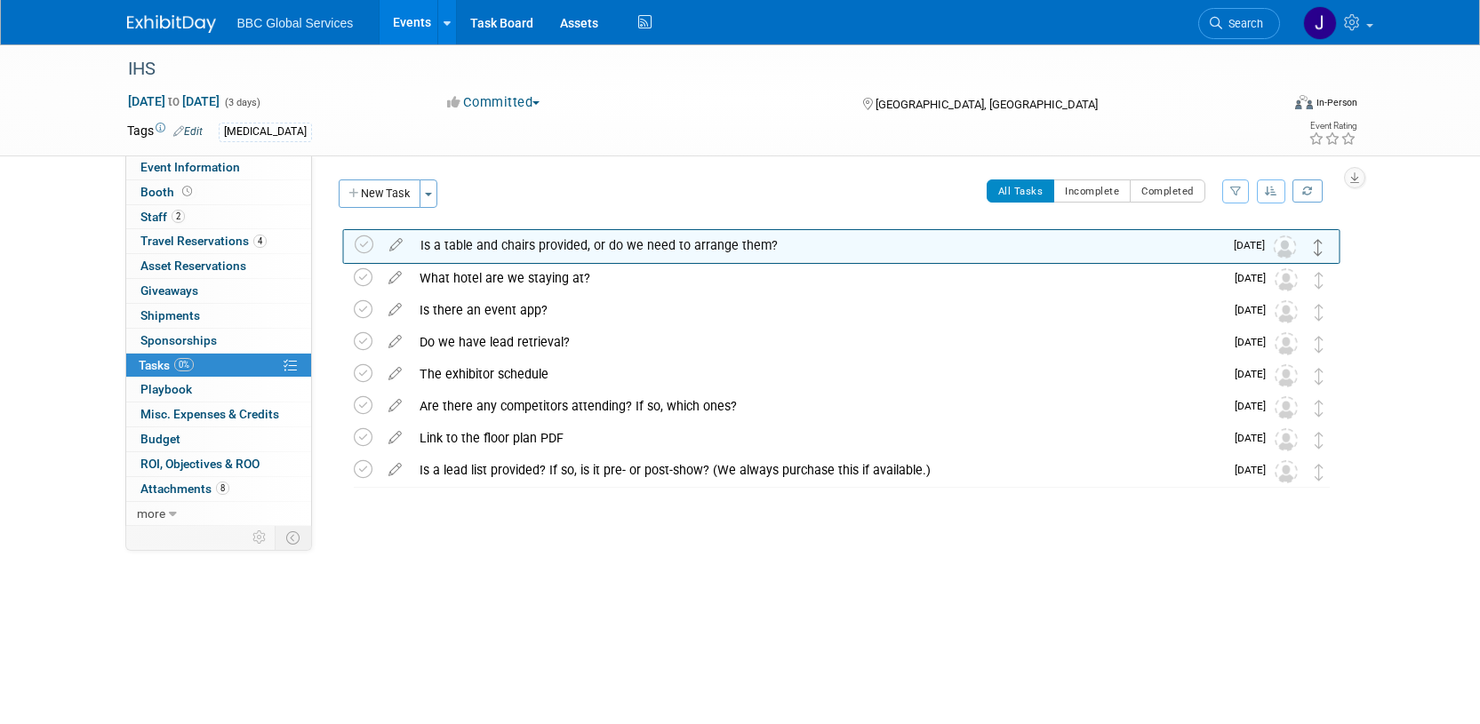
drag, startPoint x: 1318, startPoint y: 278, endPoint x: 1318, endPoint y: 244, distance: 34.7
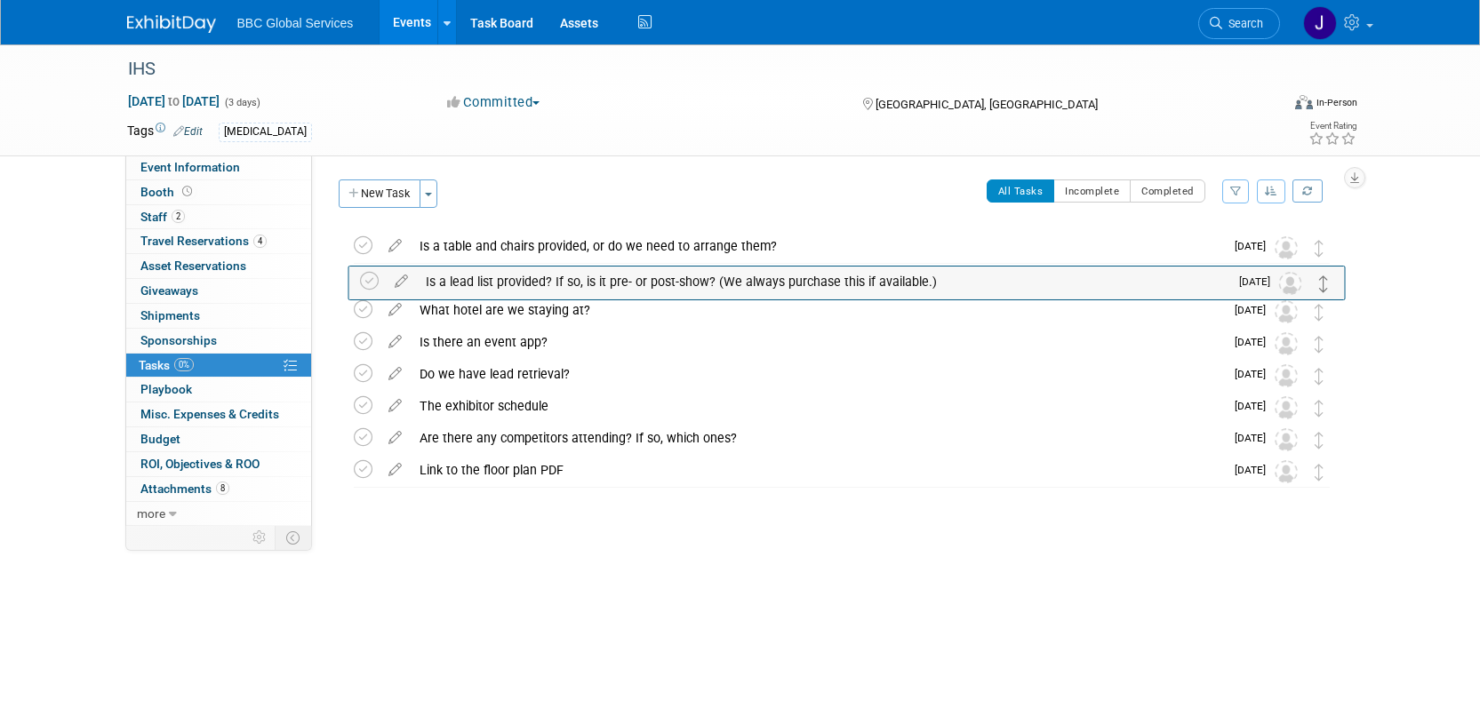
drag, startPoint x: 1319, startPoint y: 470, endPoint x: 1324, endPoint y: 280, distance: 190.3
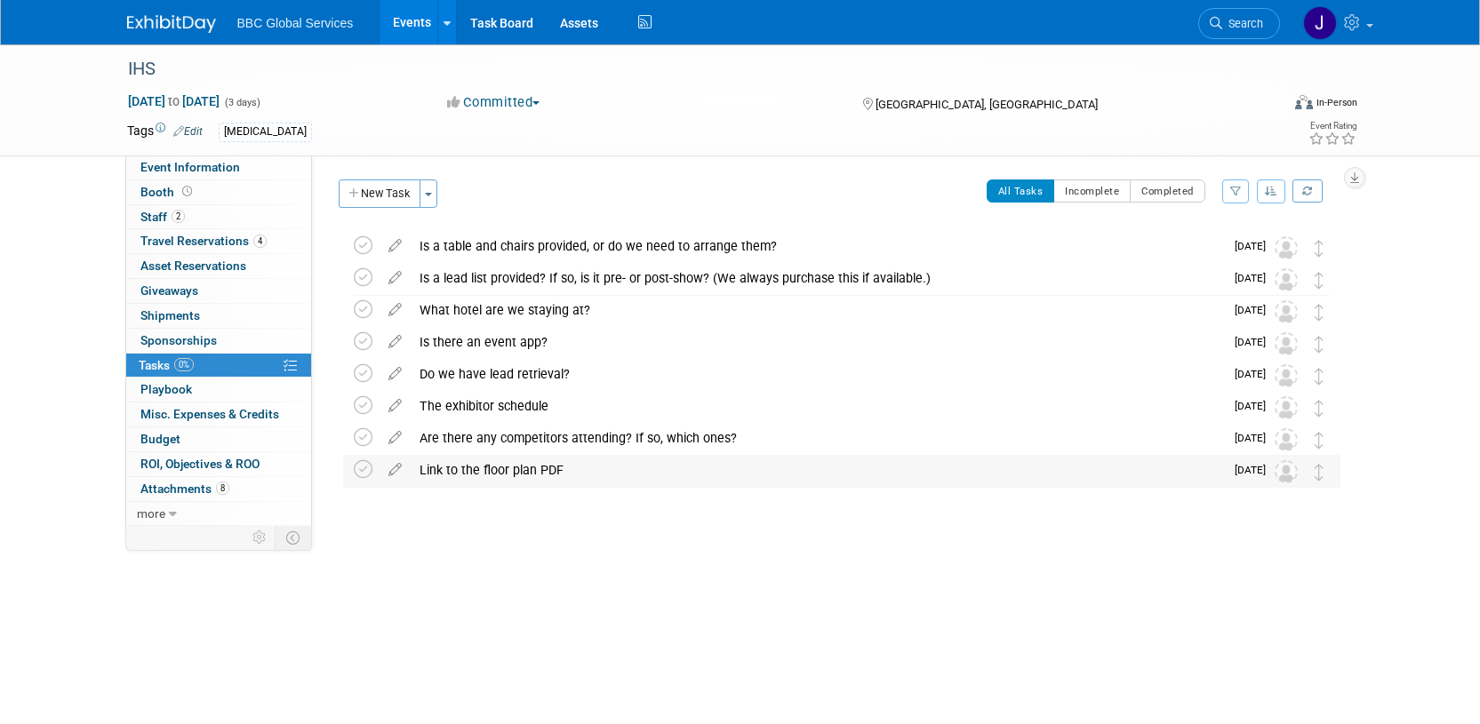
drag, startPoint x: 1284, startPoint y: 475, endPoint x: 1310, endPoint y: 476, distance: 25.8
click at [1310, 476] on tr "Link to the floor plan PDF Pro tip: Press Ctrl-Enter to submit comment. Submit …" at bounding box center [842, 471] width 976 height 32
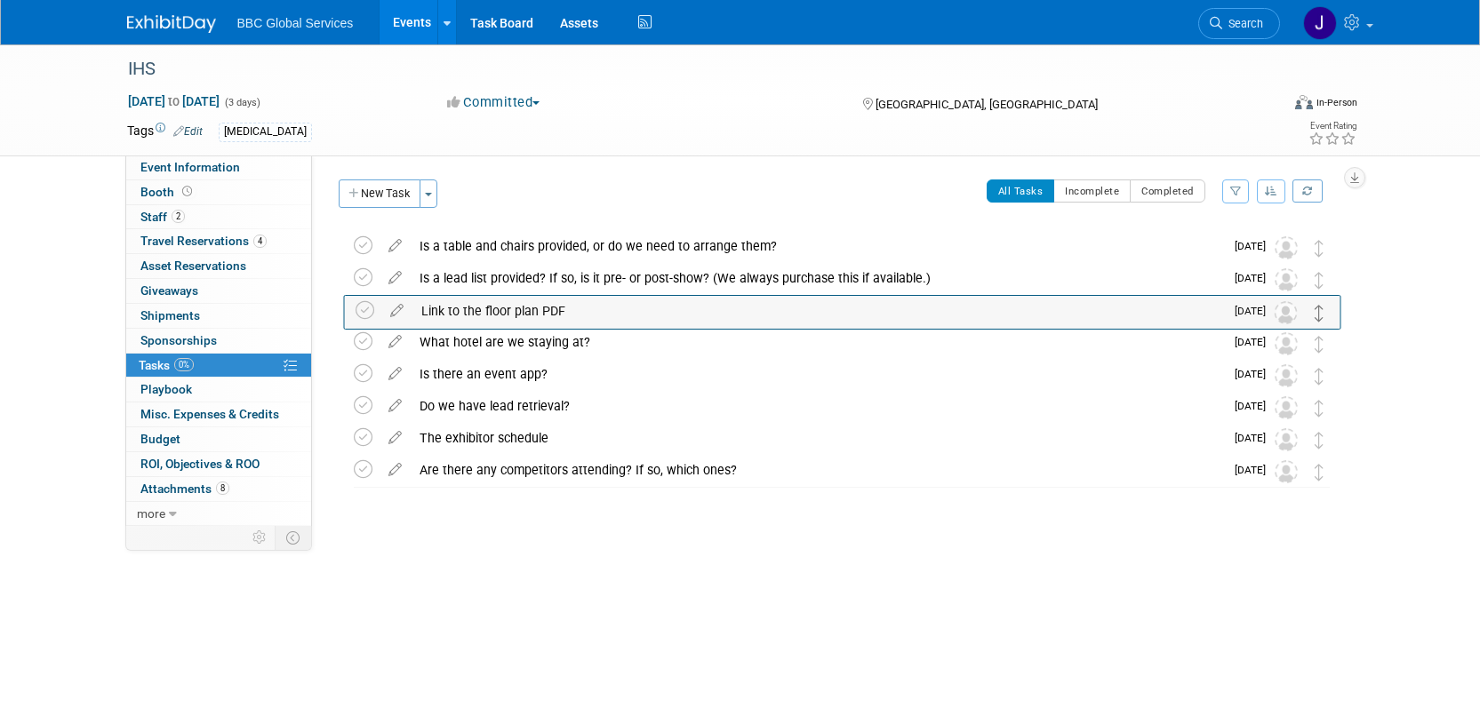
drag, startPoint x: 1312, startPoint y: 476, endPoint x: 1316, endPoint y: 316, distance: 160.9
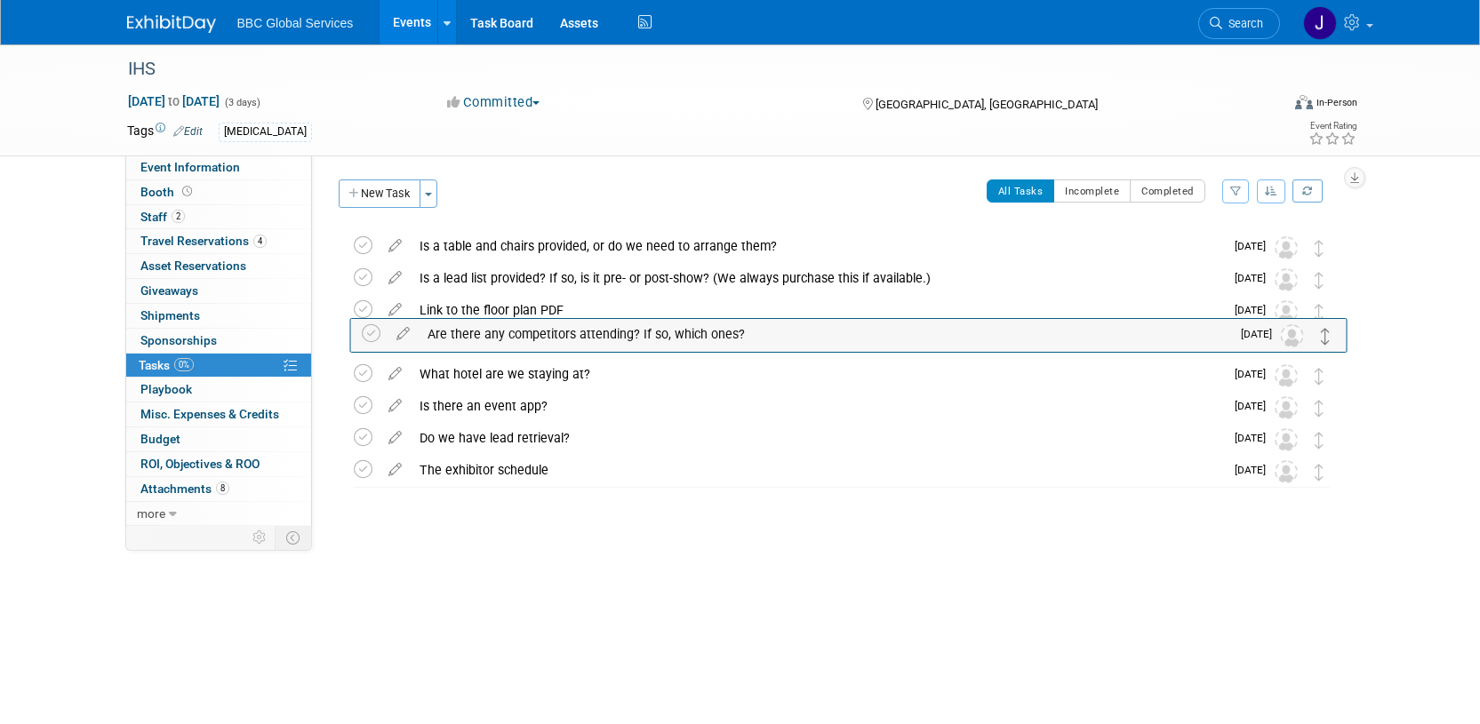
drag, startPoint x: 1315, startPoint y: 476, endPoint x: 1322, endPoint y: 340, distance: 135.3
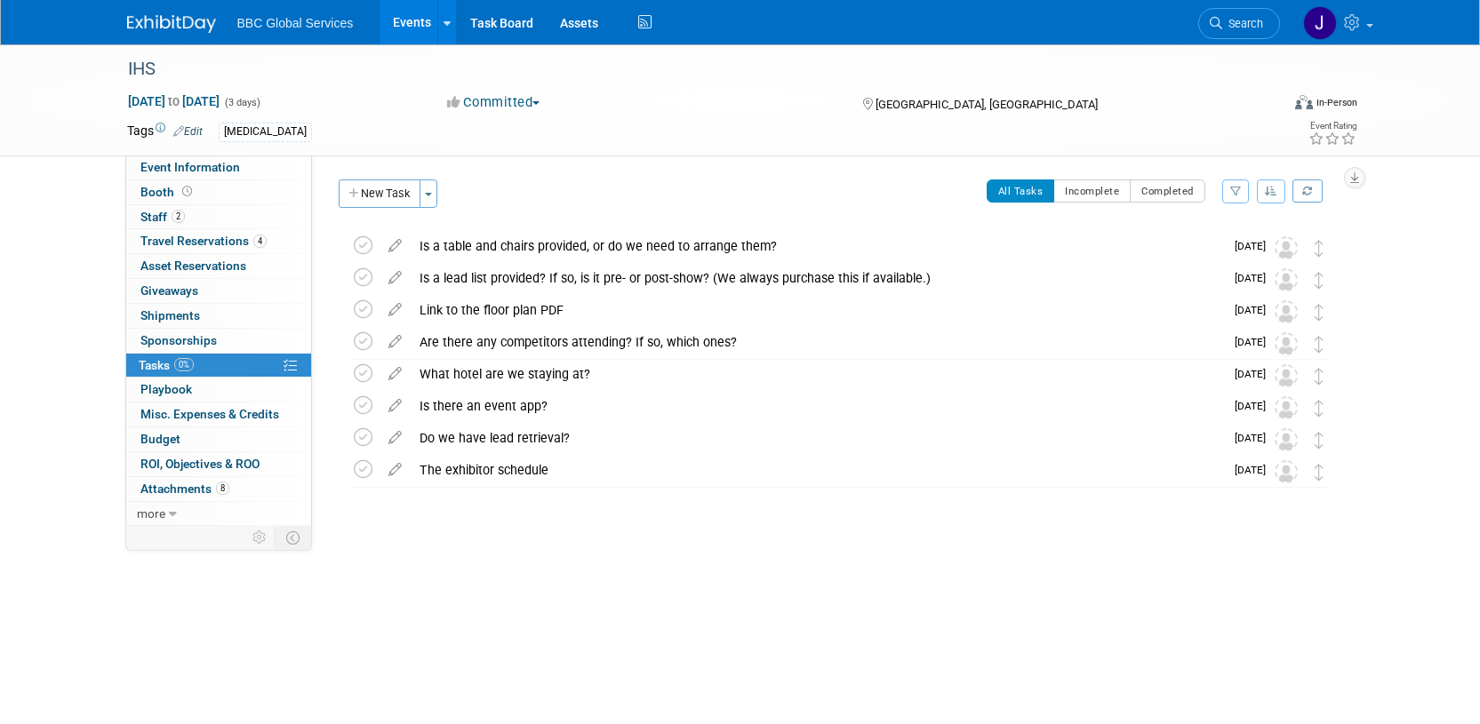
drag, startPoint x: 1296, startPoint y: 475, endPoint x: 1304, endPoint y: 483, distance: 12.0
click at [1304, 483] on td at bounding box center [1293, 471] width 36 height 32
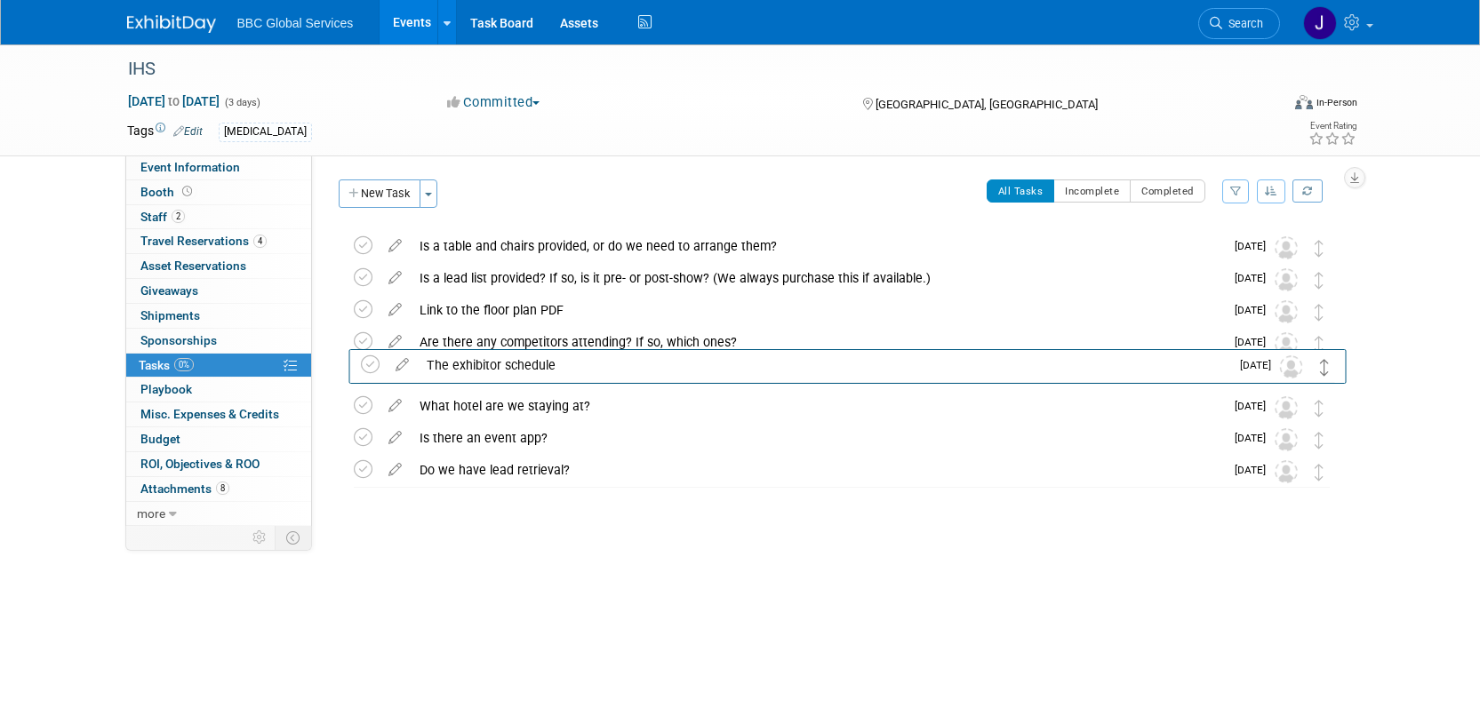
drag, startPoint x: 1314, startPoint y: 476, endPoint x: 1319, endPoint y: 371, distance: 105.0
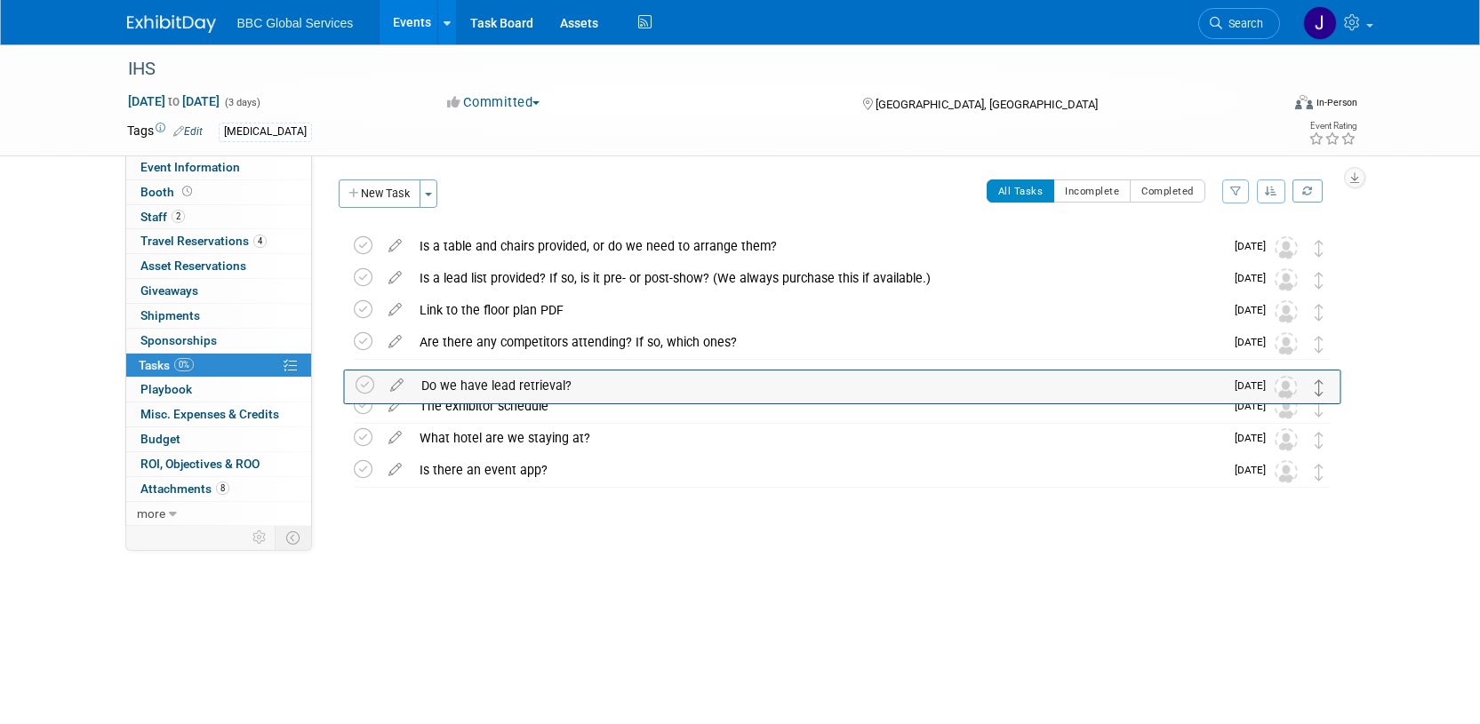
drag, startPoint x: 1321, startPoint y: 470, endPoint x: 1321, endPoint y: 392, distance: 78.2
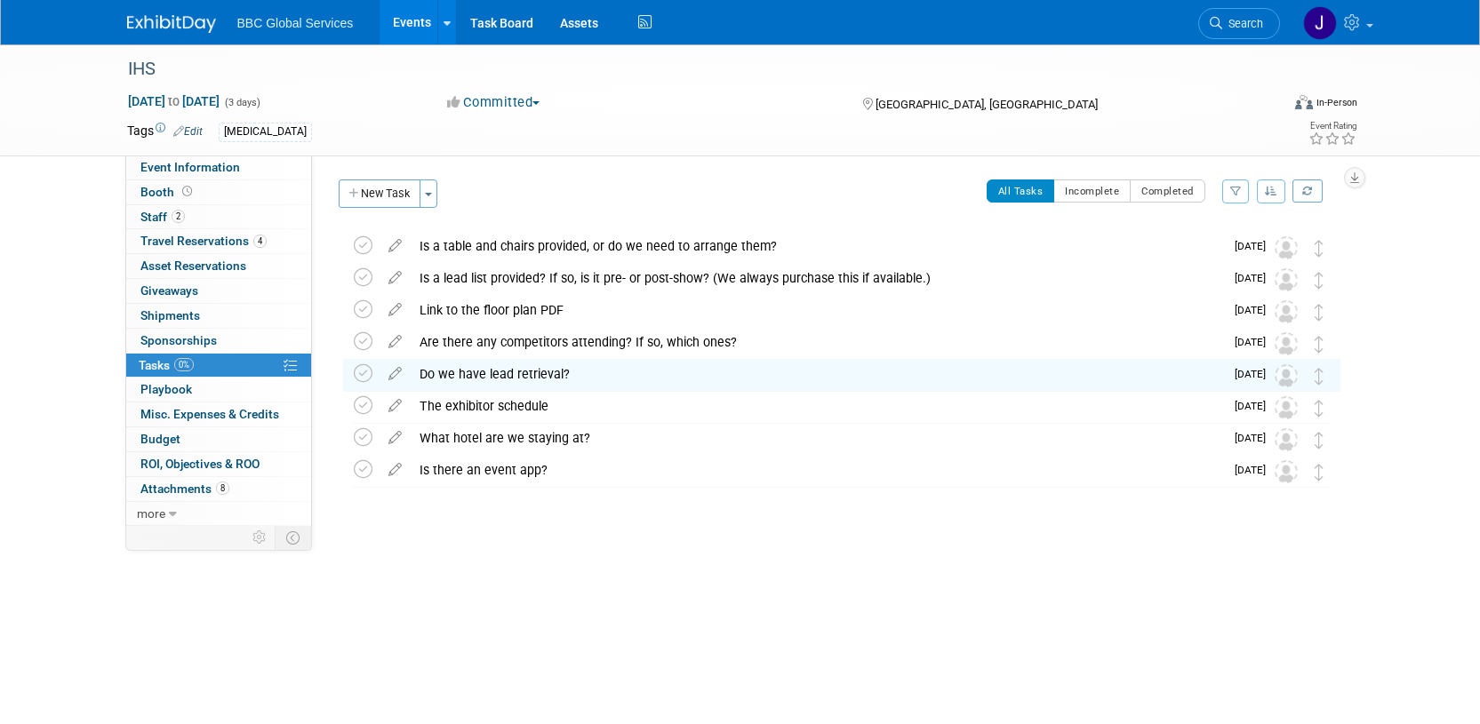
drag, startPoint x: 1321, startPoint y: 390, endPoint x: 1318, endPoint y: 420, distance: 29.5
click at [1318, 419] on td at bounding box center [1320, 407] width 20 height 32
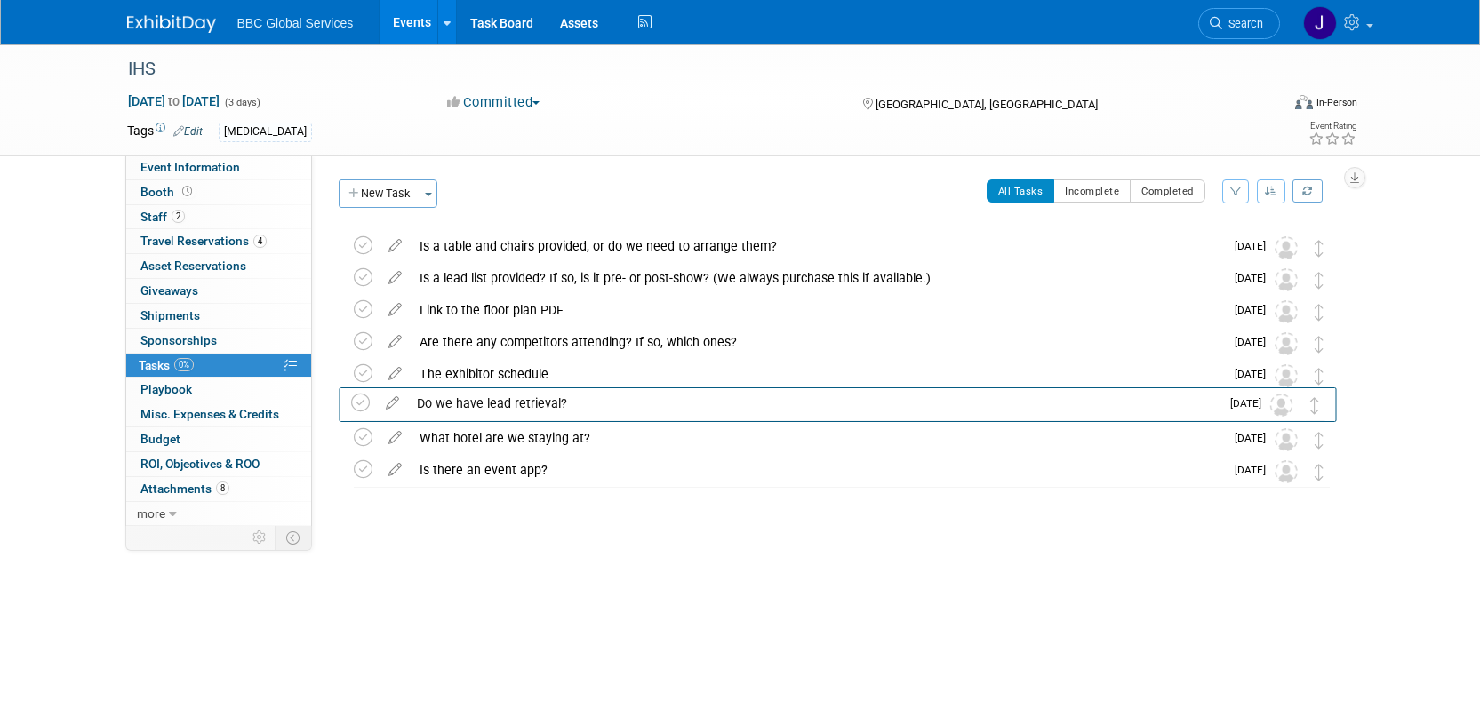
drag, startPoint x: 1322, startPoint y: 377, endPoint x: 1318, endPoint y: 415, distance: 38.4
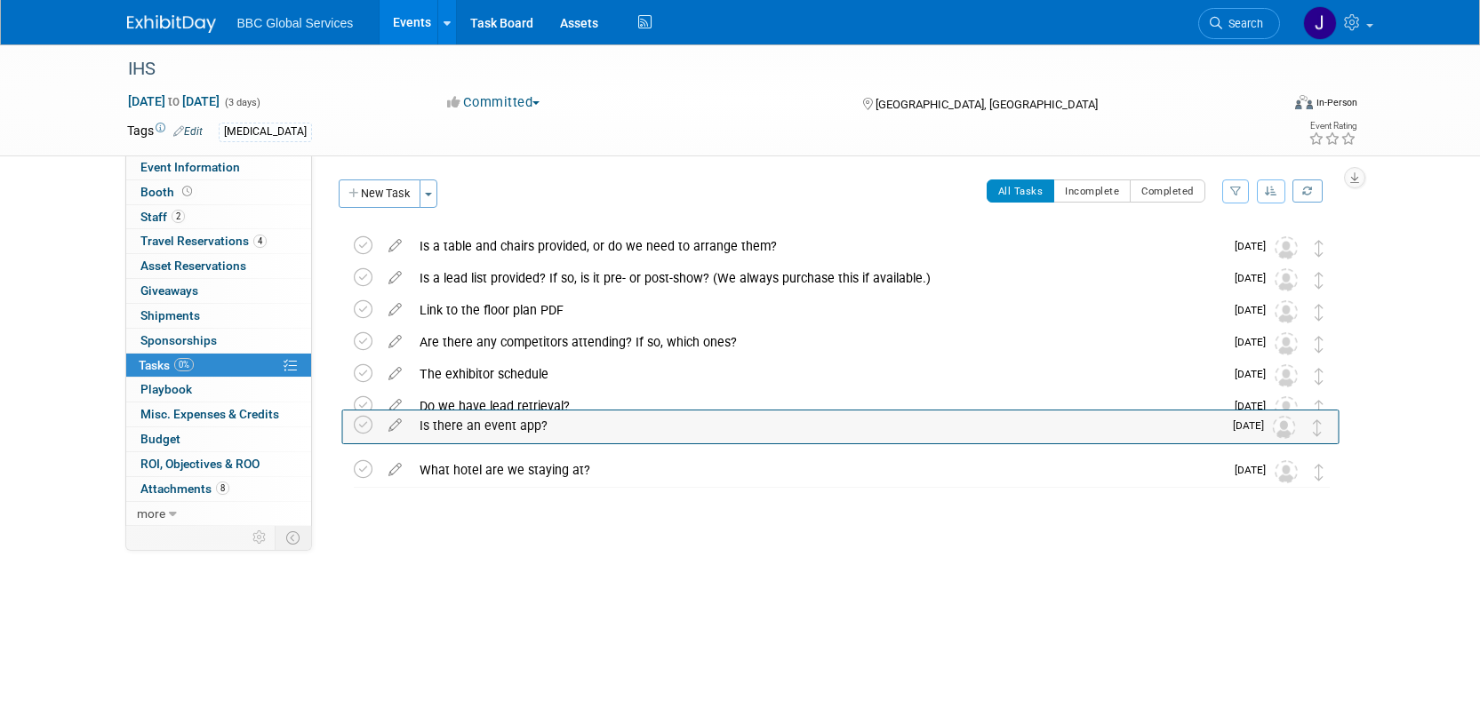
drag, startPoint x: 1312, startPoint y: 471, endPoint x: 1311, endPoint y: 427, distance: 44.4
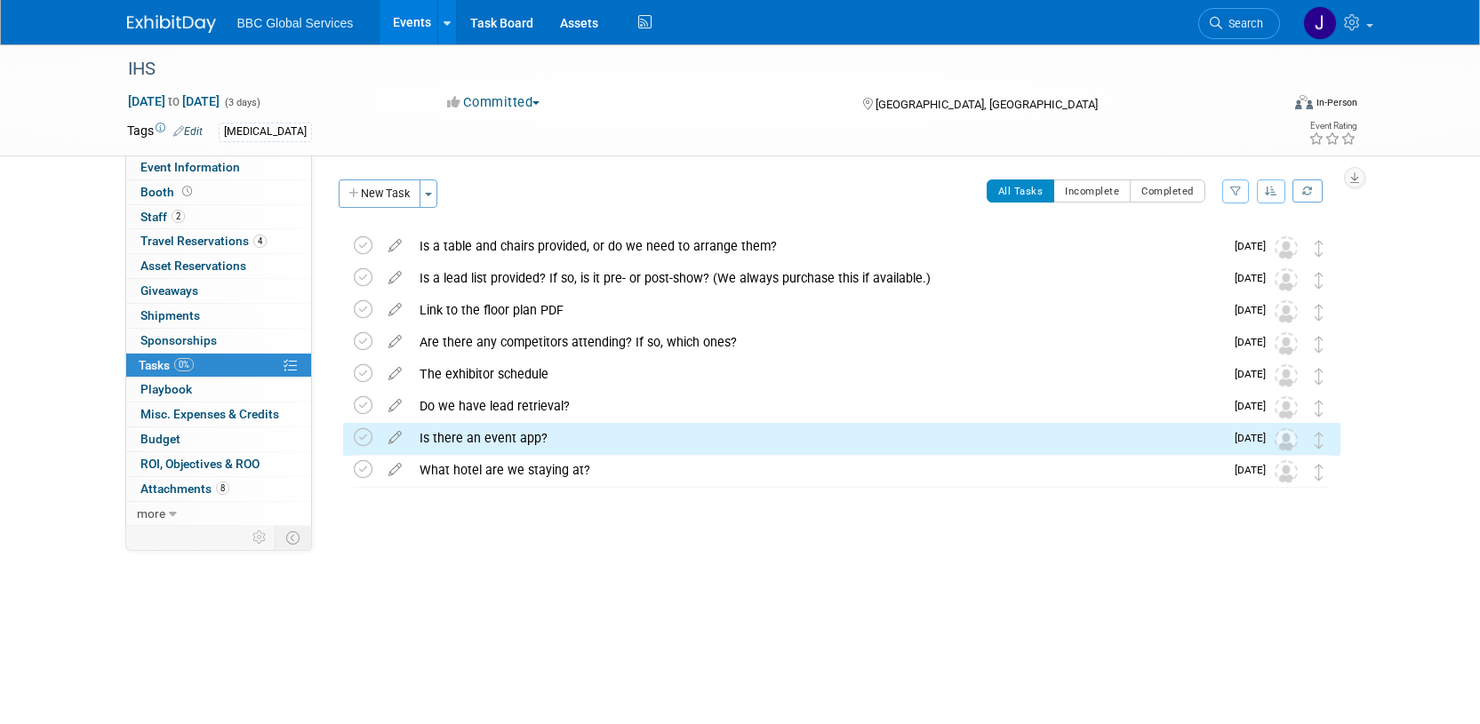
click at [980, 537] on div "IHS Indianapolis, IN Sep 18, 2025 to Sep 20, 2025 (Going) What hotel are we sta…" at bounding box center [837, 394] width 1006 height 328
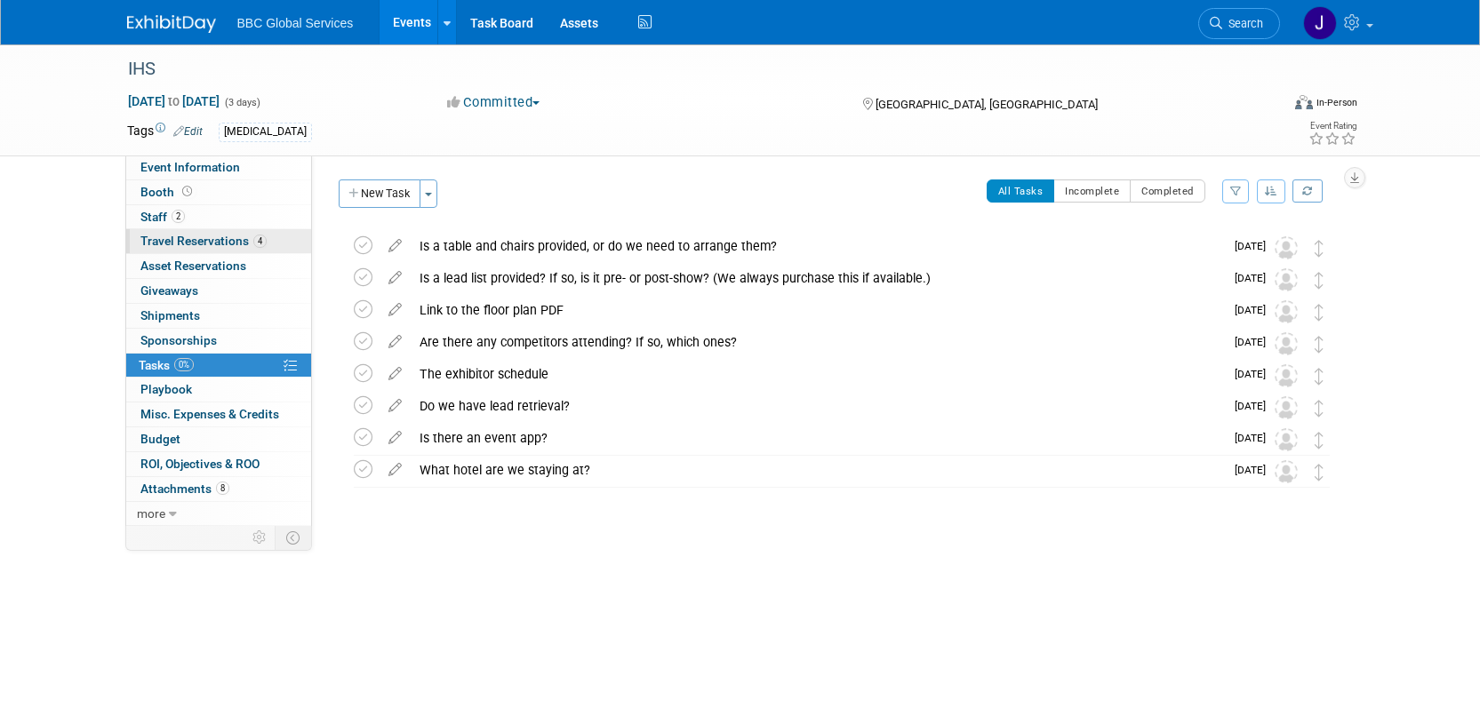
click at [169, 243] on span "Travel Reservations 4" at bounding box center [203, 241] width 126 height 14
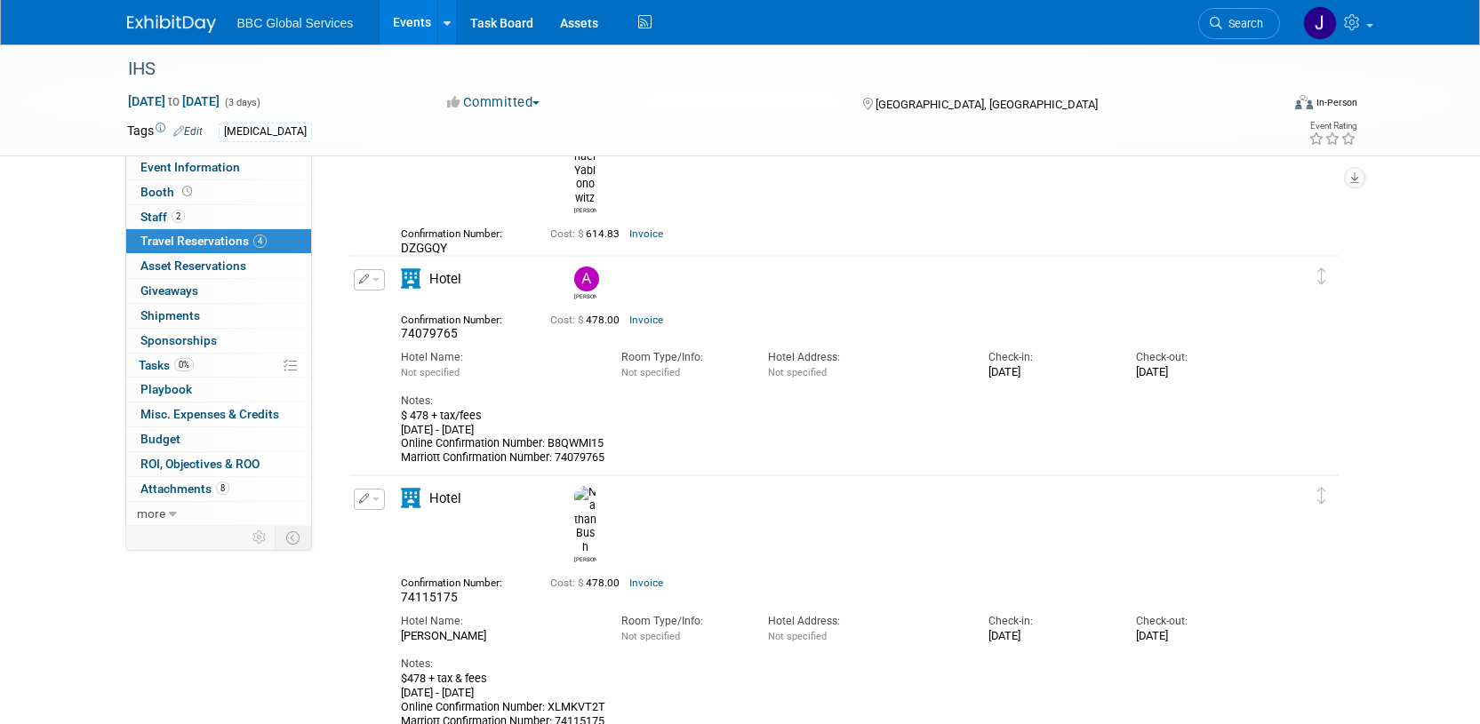
scroll to position [275, 0]
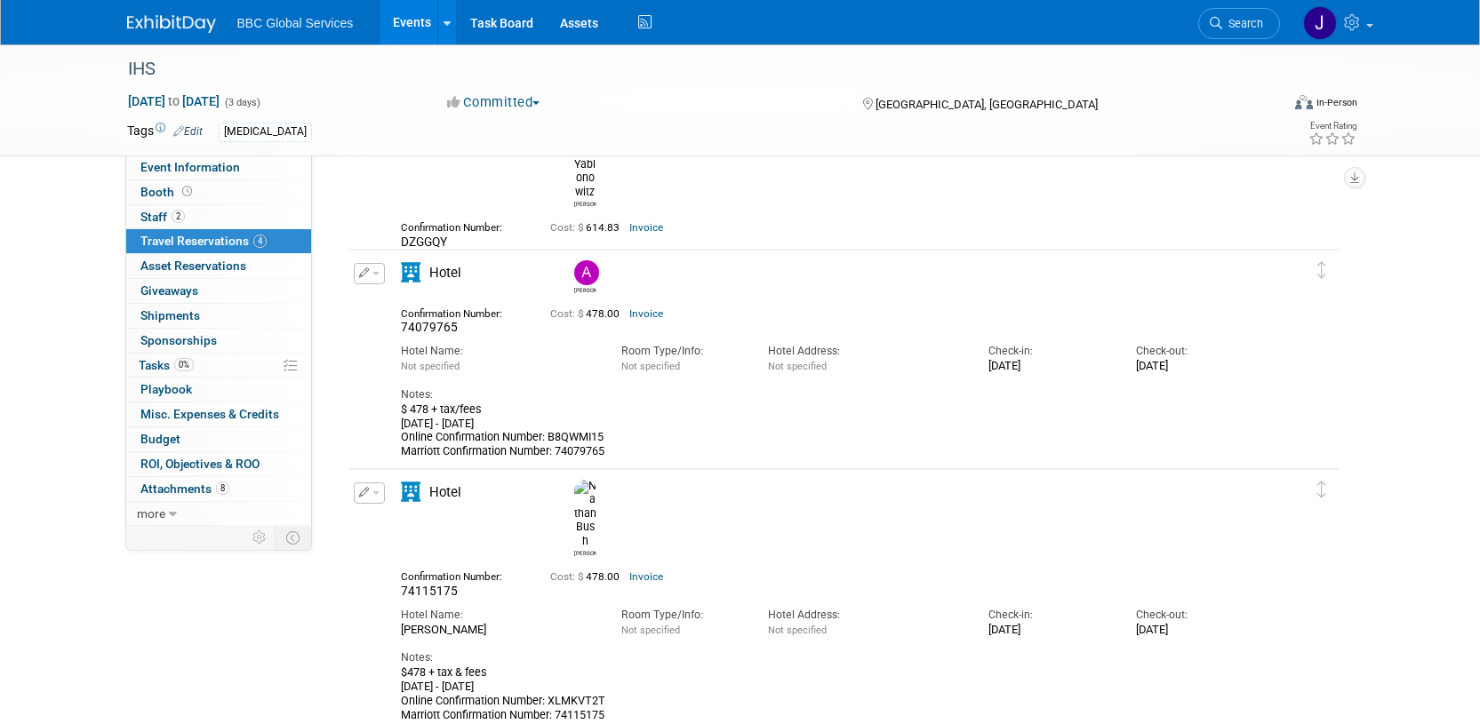
click at [646, 314] on link "Invoice" at bounding box center [646, 314] width 34 height 12
click at [166, 486] on span "Attachments 8" at bounding box center [184, 489] width 89 height 14
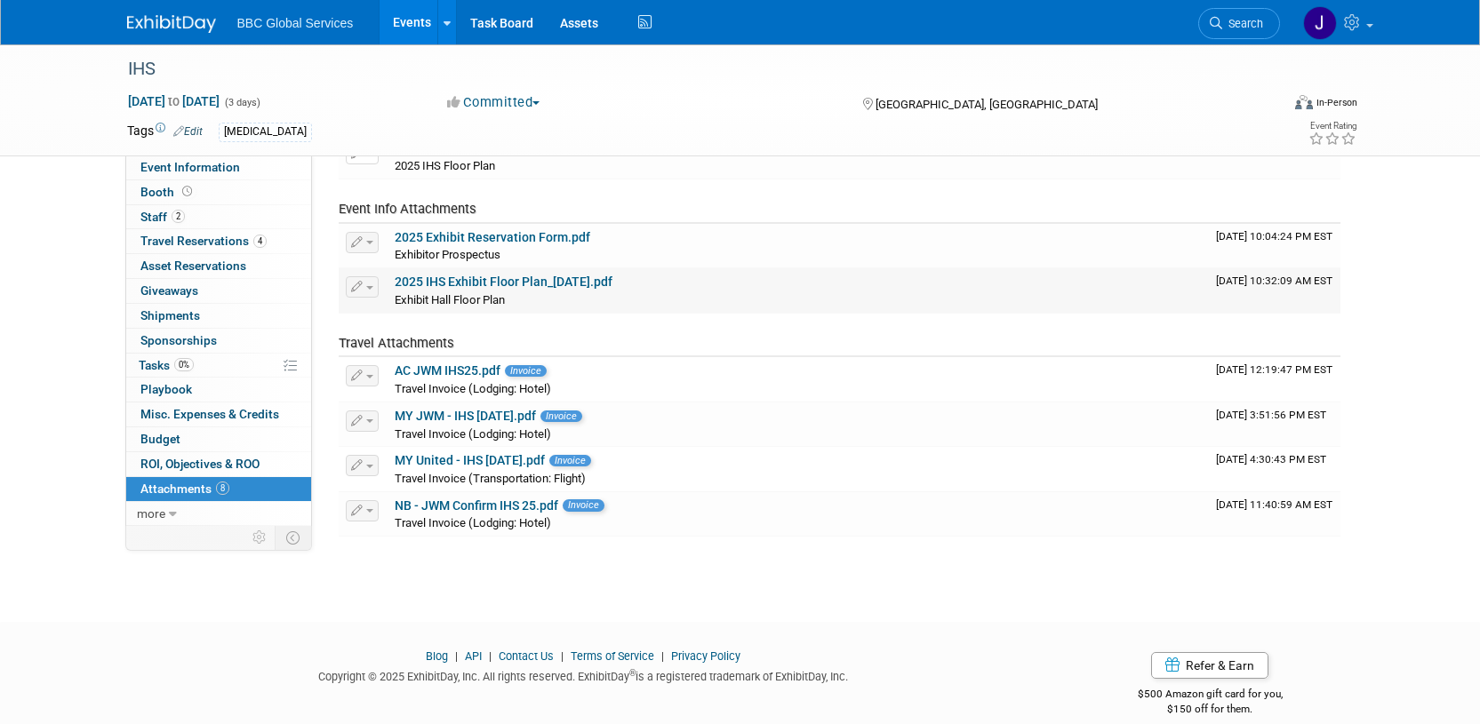
scroll to position [175, 0]
copy link "AC JWM IHS25.pdf"
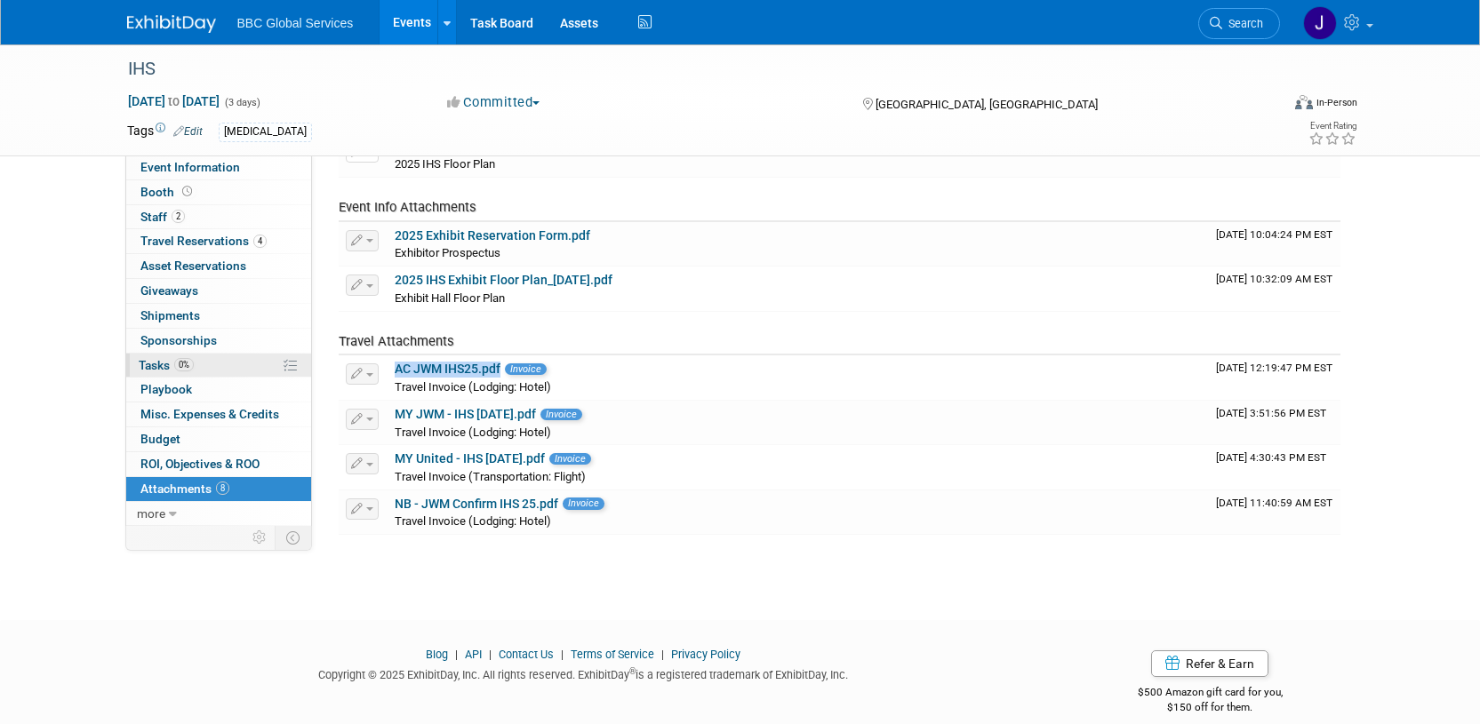
click at [154, 361] on span "Tasks 0%" at bounding box center [166, 365] width 55 height 14
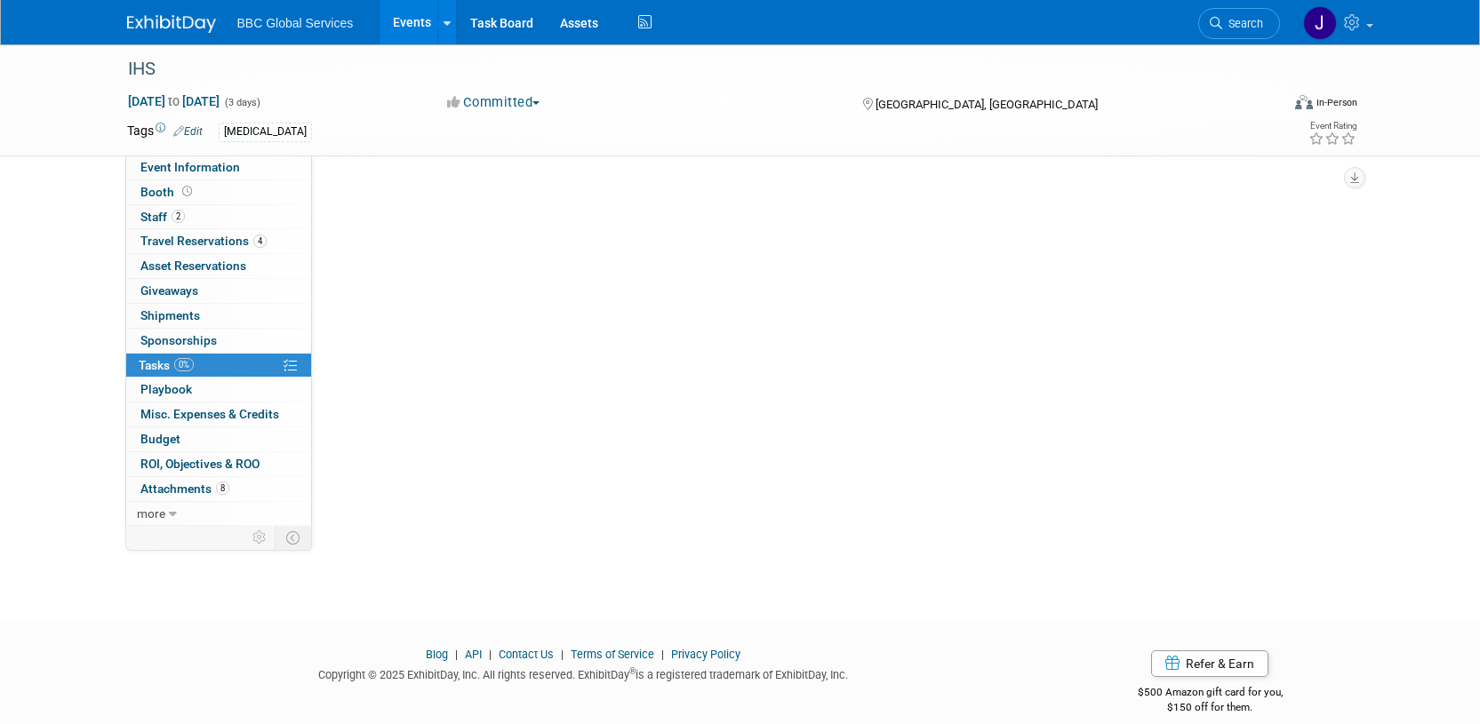
scroll to position [0, 0]
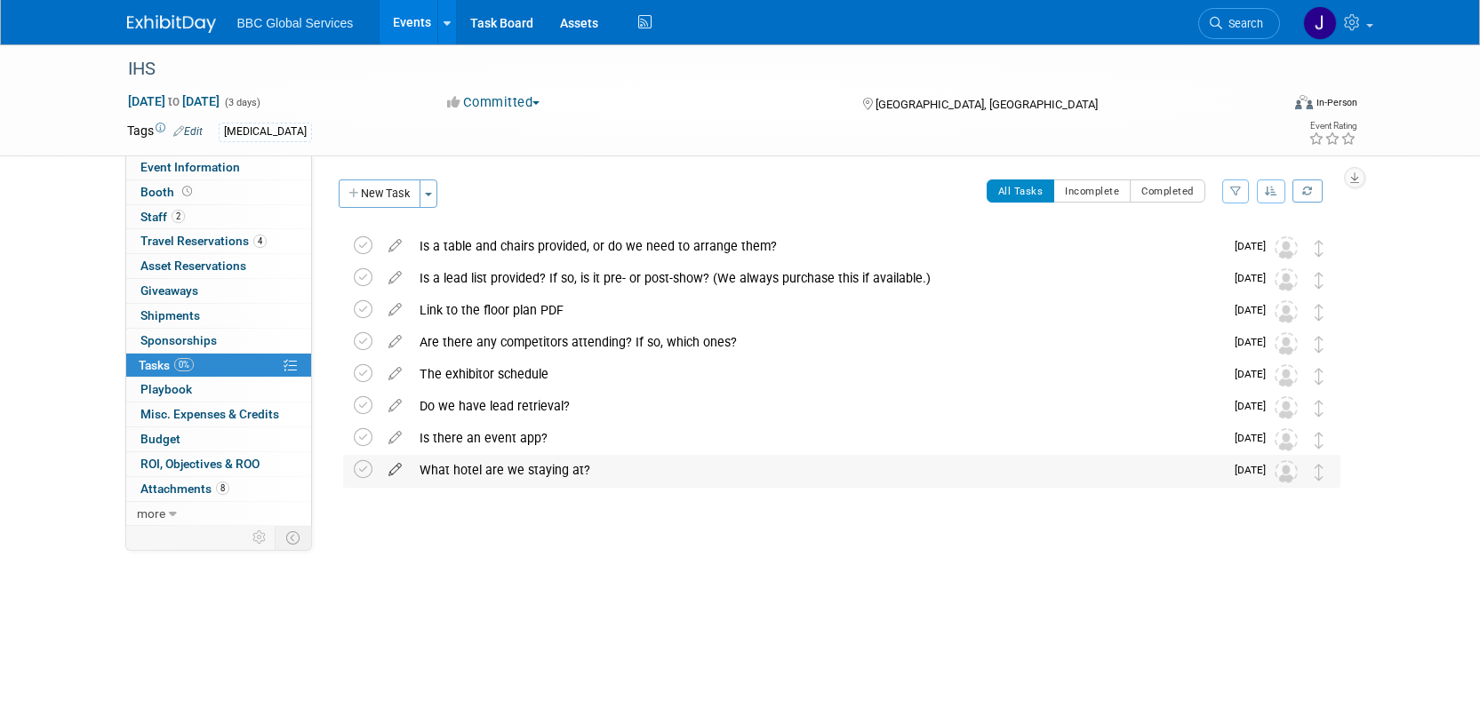
click at [396, 470] on icon at bounding box center [395, 466] width 31 height 22
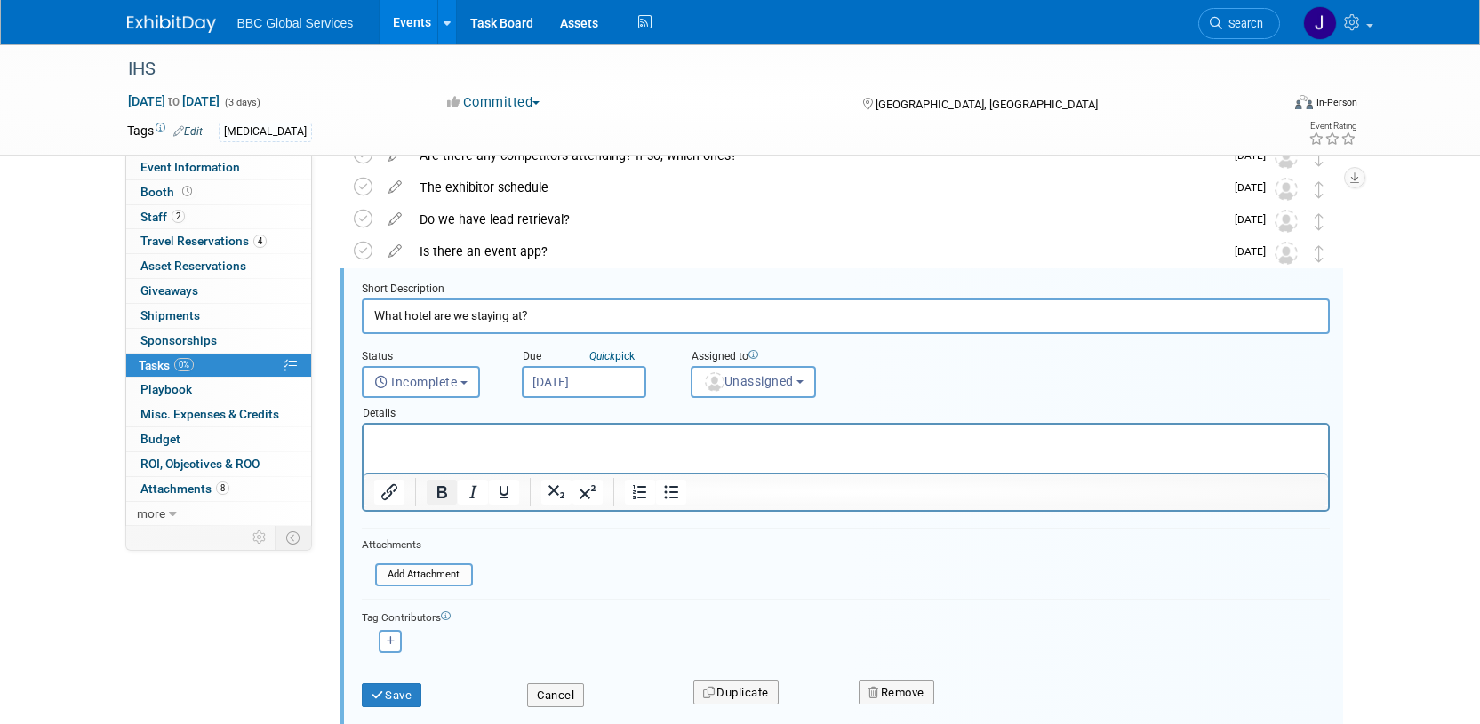
scroll to position [195, 0]
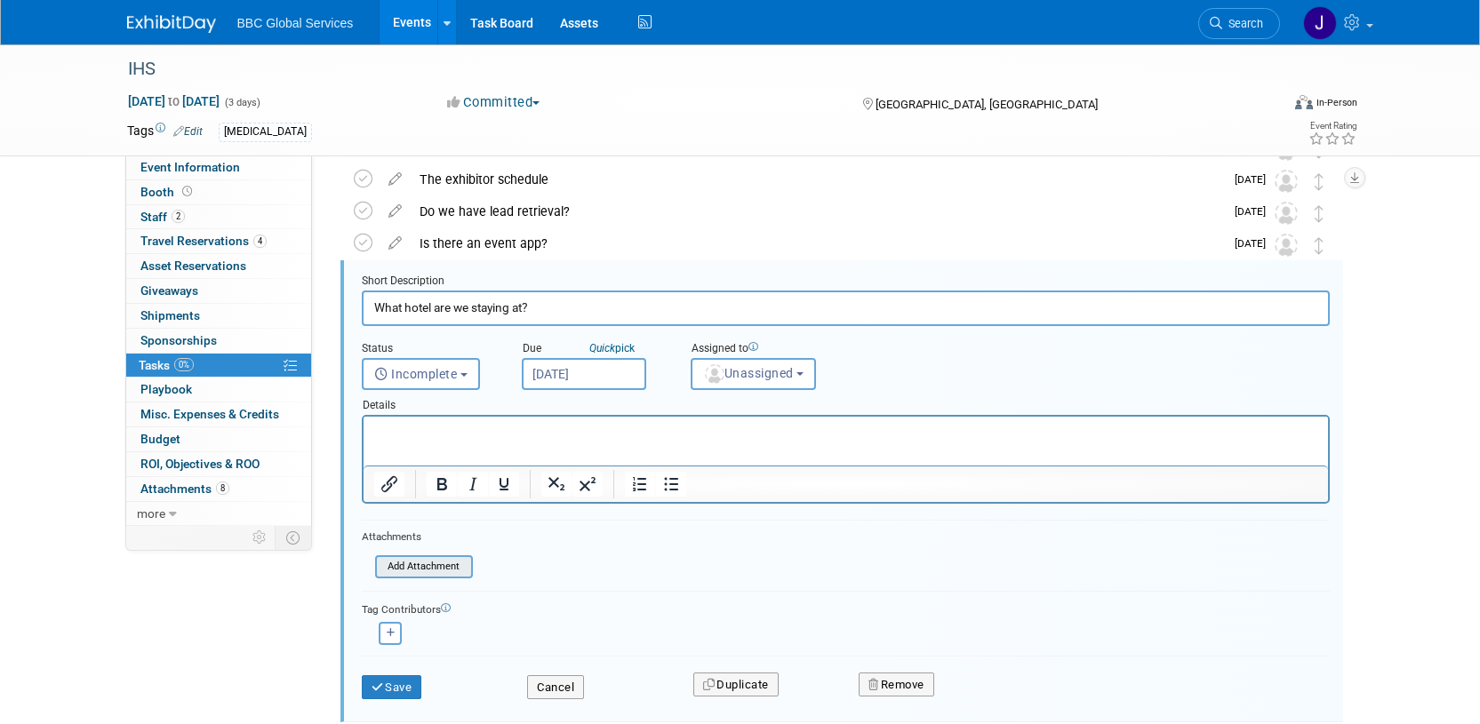
click at [414, 570] on input "file" at bounding box center [380, 567] width 181 height 20
click at [556, 308] on input "What hotel are we staying at?" at bounding box center [846, 308] width 968 height 35
click at [585, 313] on input "What hotel are we staying at? JW MArriott" at bounding box center [846, 308] width 968 height 35
type input "What hotel are we staying at? JW Marriott"
click at [406, 683] on button "Save" at bounding box center [392, 687] width 60 height 25
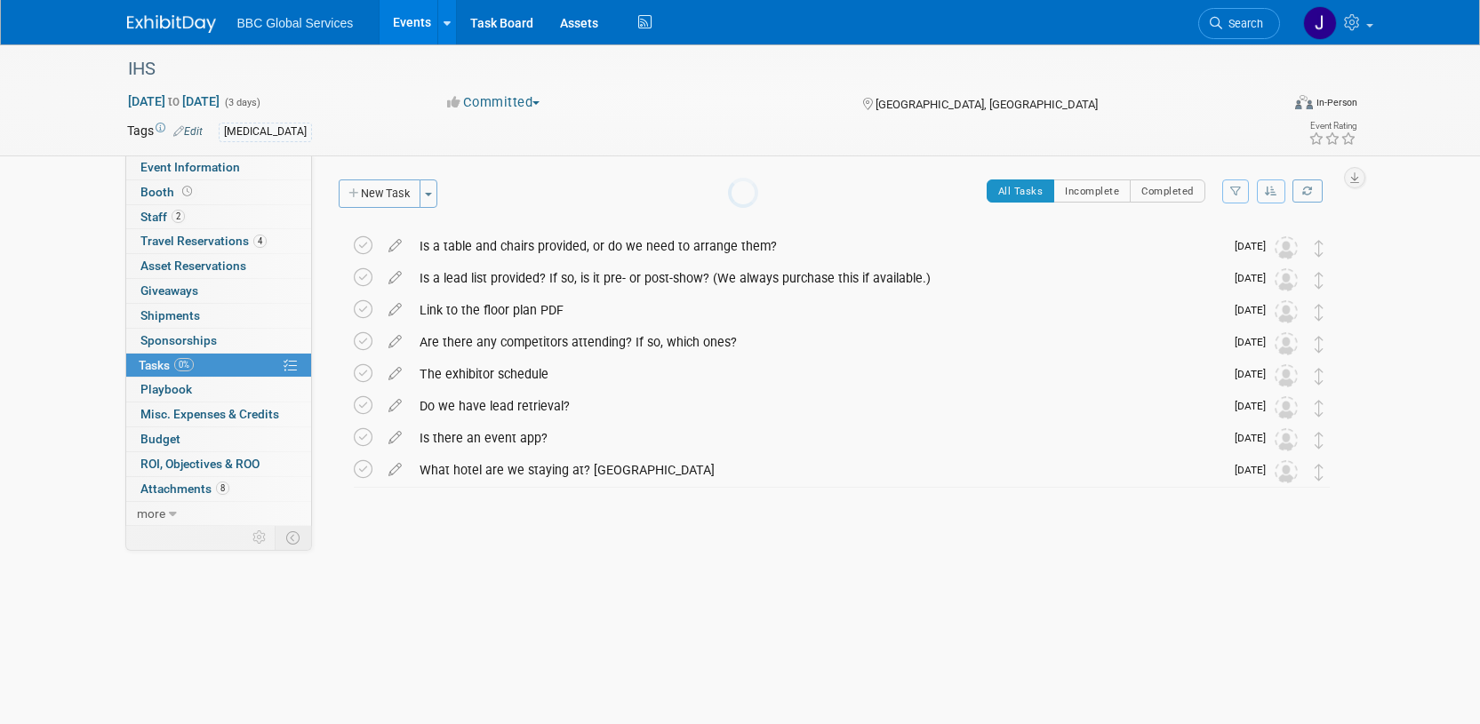
scroll to position [0, 0]
click at [155, 507] on span "more" at bounding box center [151, 514] width 28 height 14
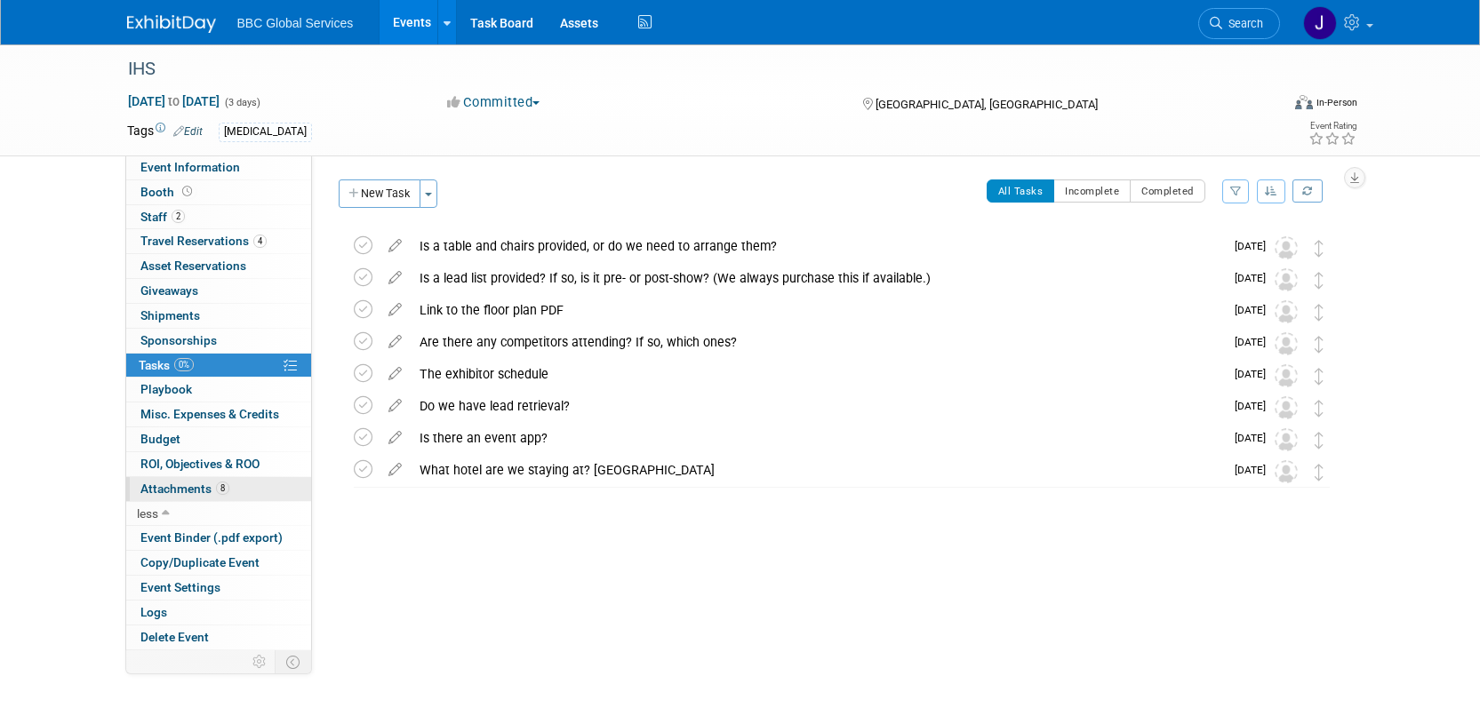
click at [172, 491] on span "Attachments 8" at bounding box center [184, 489] width 89 height 14
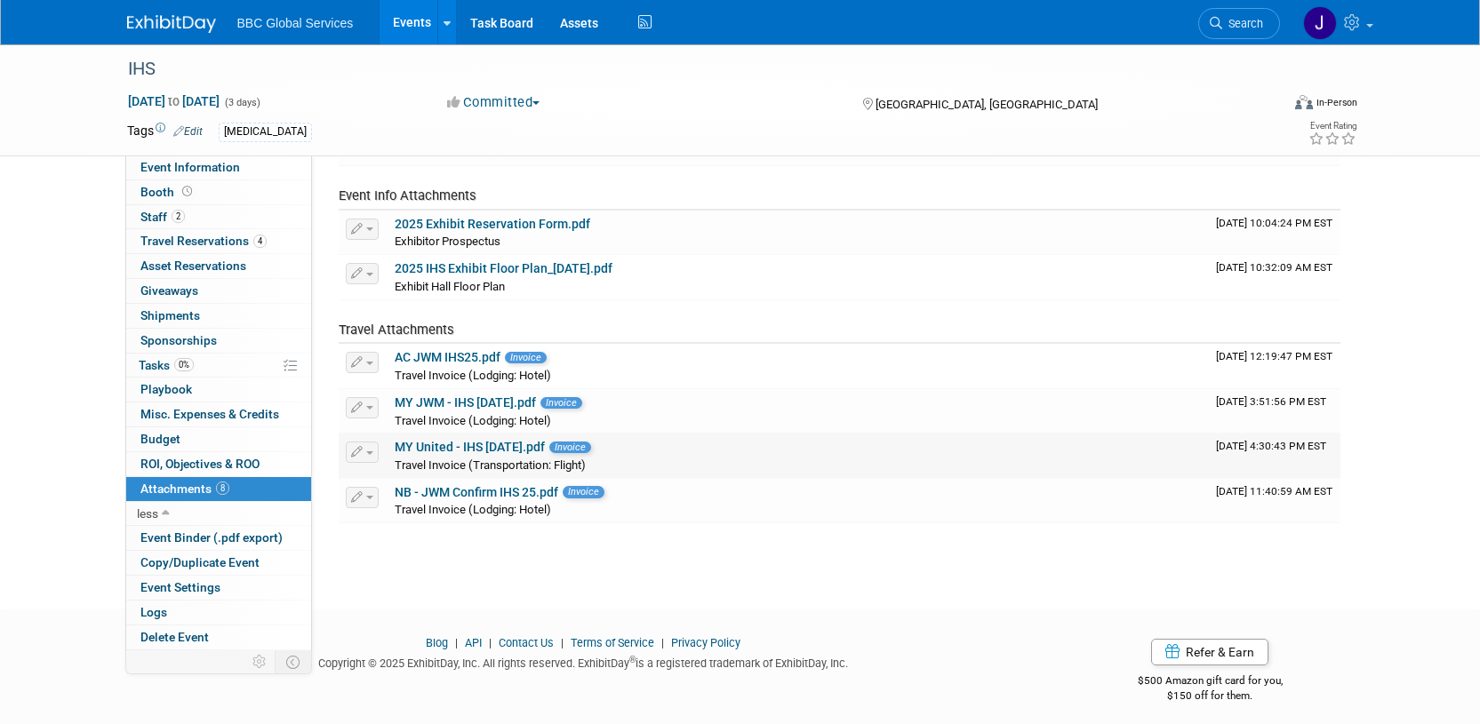
scroll to position [196, 0]
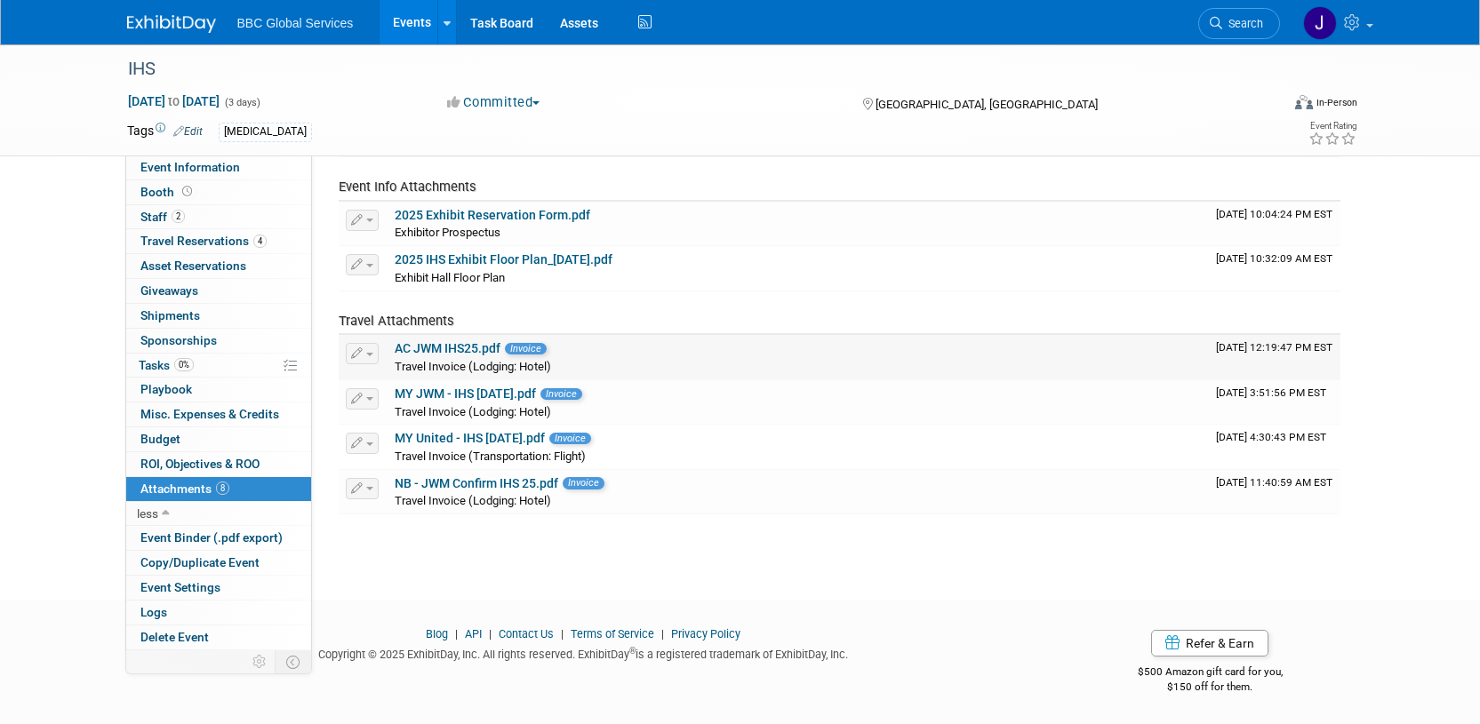
click at [369, 353] on span "button" at bounding box center [369, 355] width 7 height 4
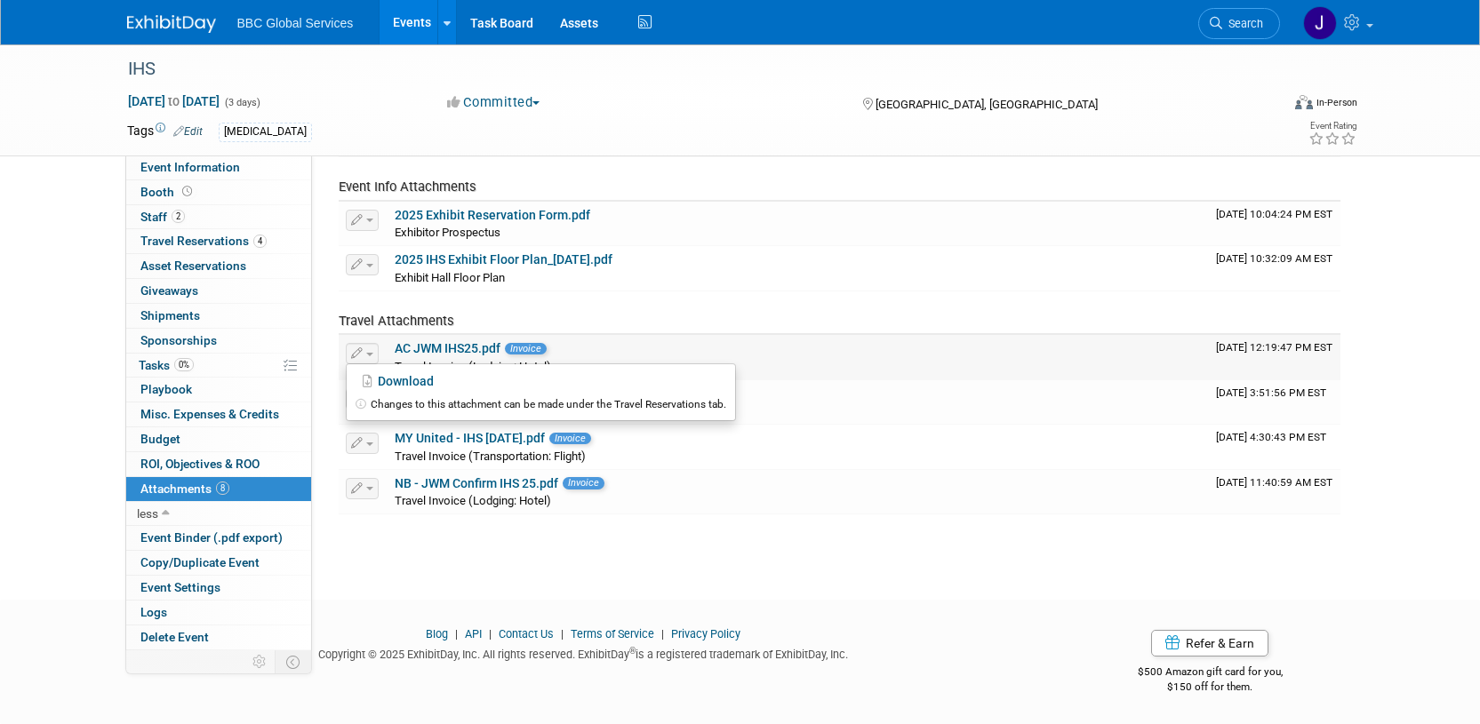
click at [369, 353] on span "button" at bounding box center [369, 355] width 7 height 4
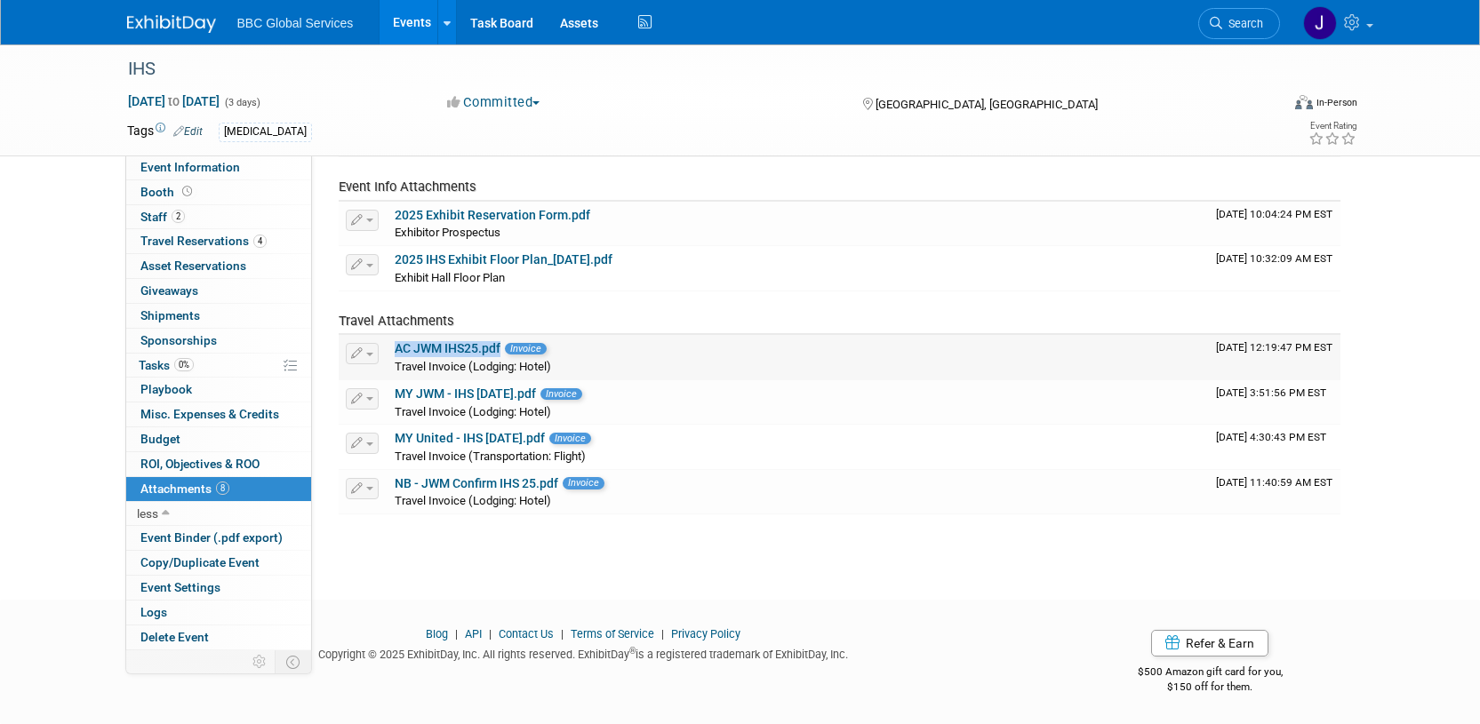
copy link "AC JWM IHS25.pdf"
click at [154, 367] on span "Tasks 0%" at bounding box center [166, 365] width 55 height 14
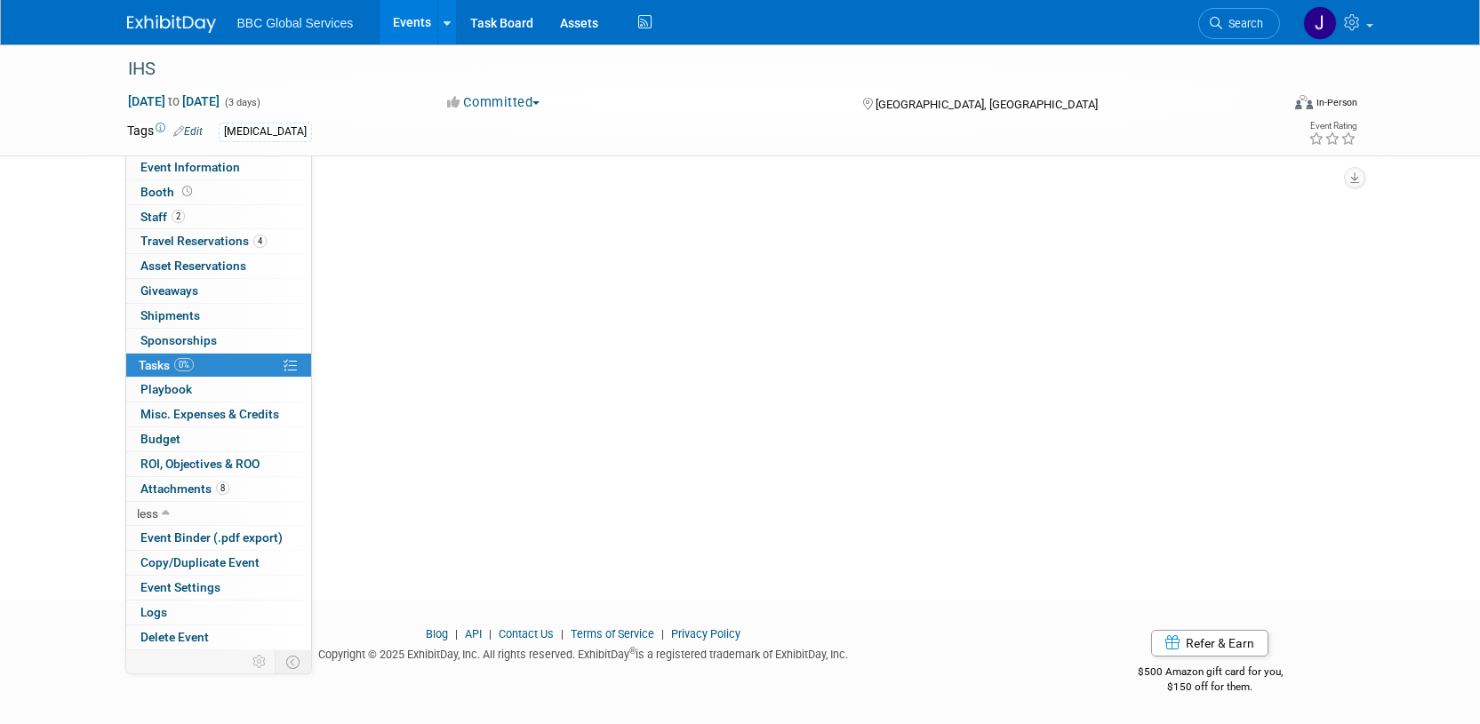
scroll to position [0, 0]
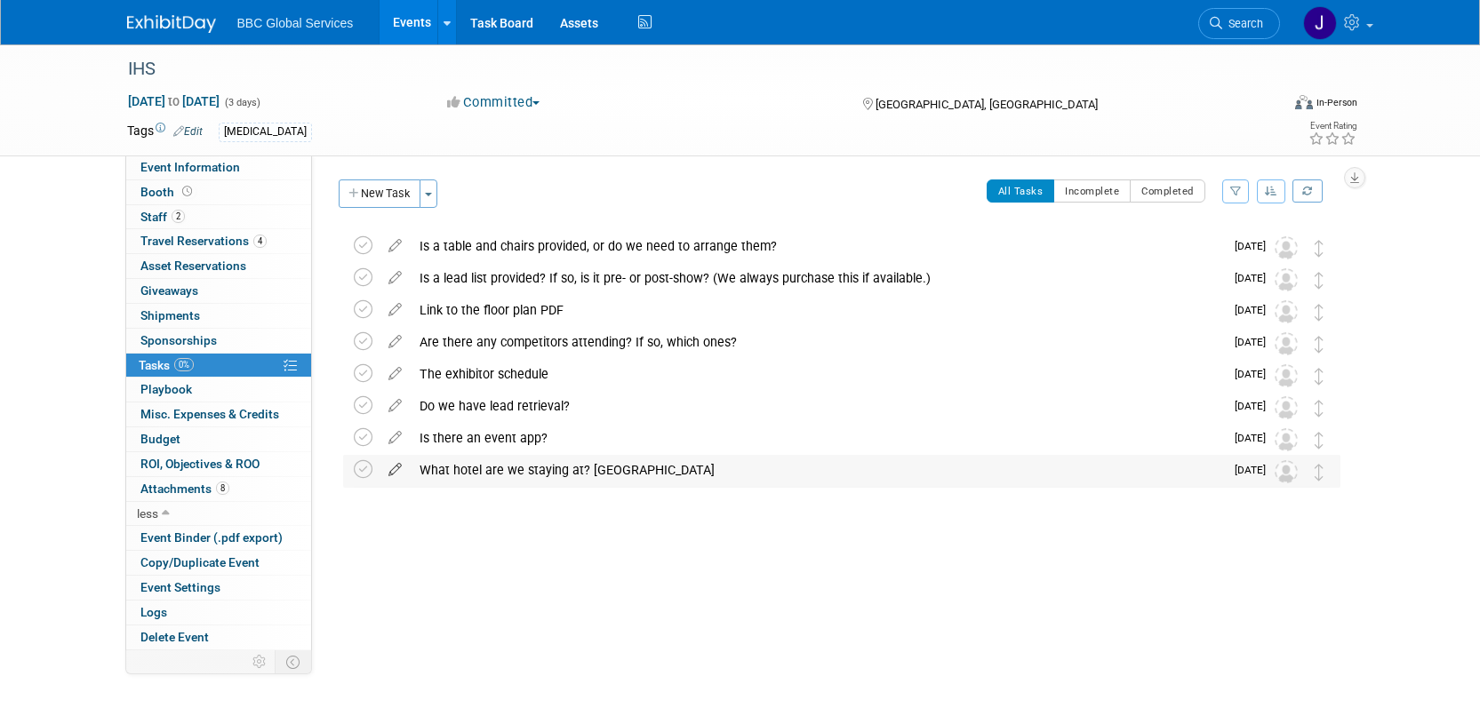
click at [394, 468] on icon at bounding box center [395, 466] width 31 height 22
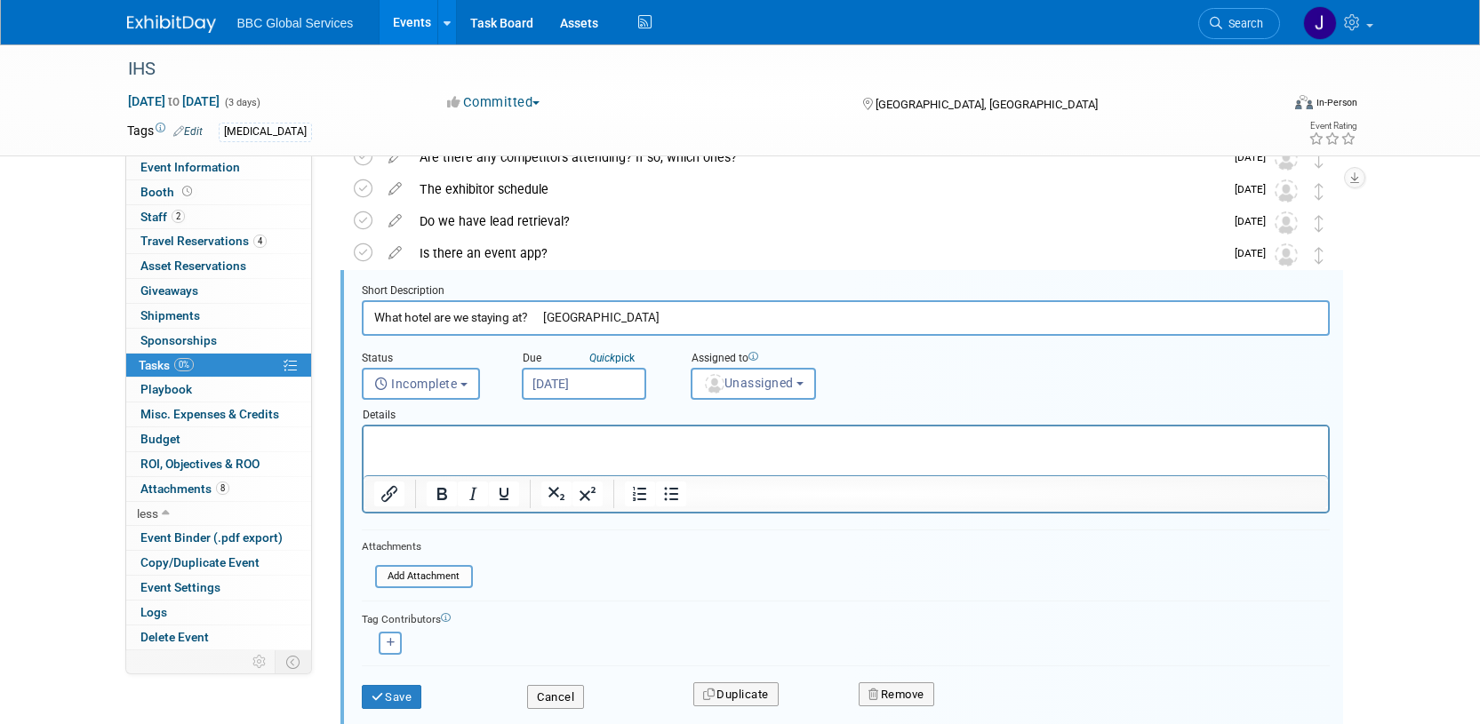
scroll to position [195, 0]
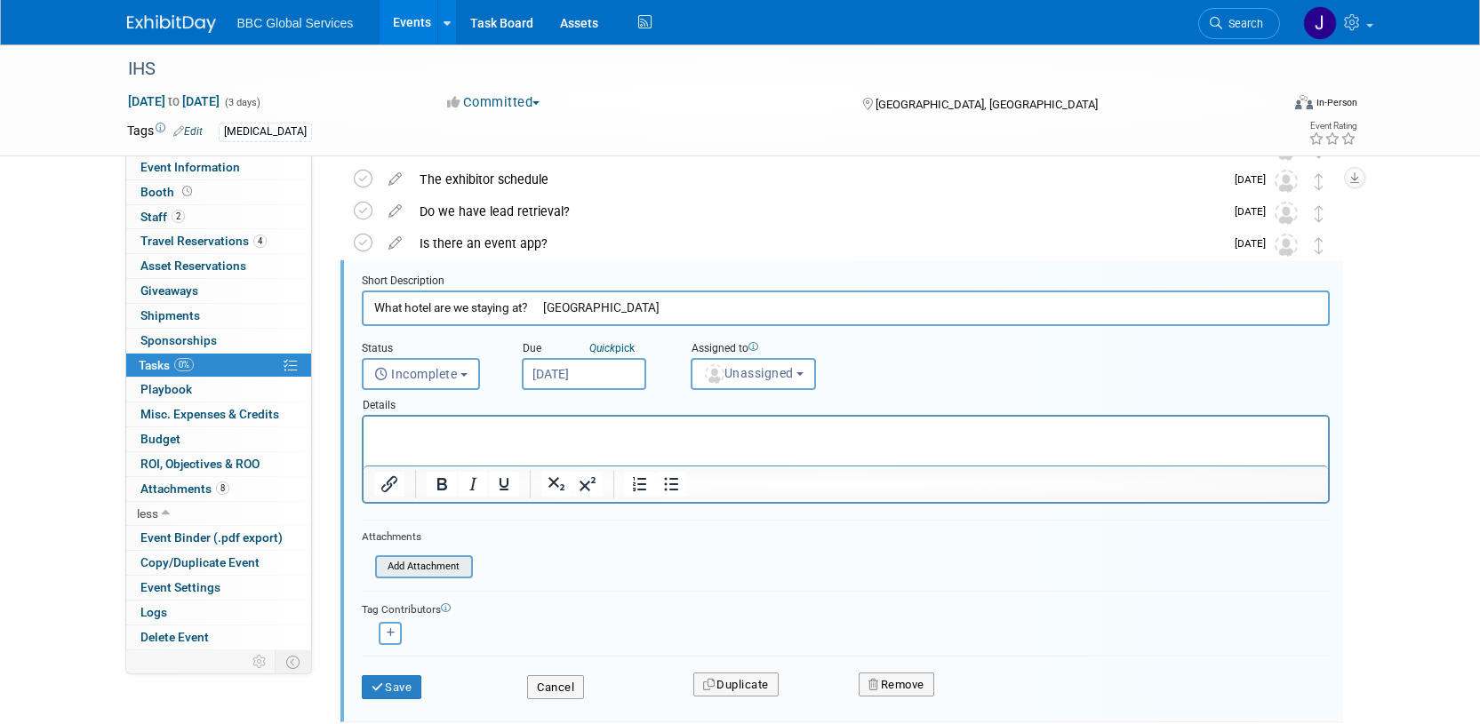
click at [390, 570] on input "file" at bounding box center [380, 567] width 181 height 20
click at [645, 306] on input "What hotel are we staying at? JW Marriott" at bounding box center [846, 308] width 968 height 35
type input "What hotel are we staying at?"
click at [390, 687] on button "Save" at bounding box center [392, 687] width 60 height 25
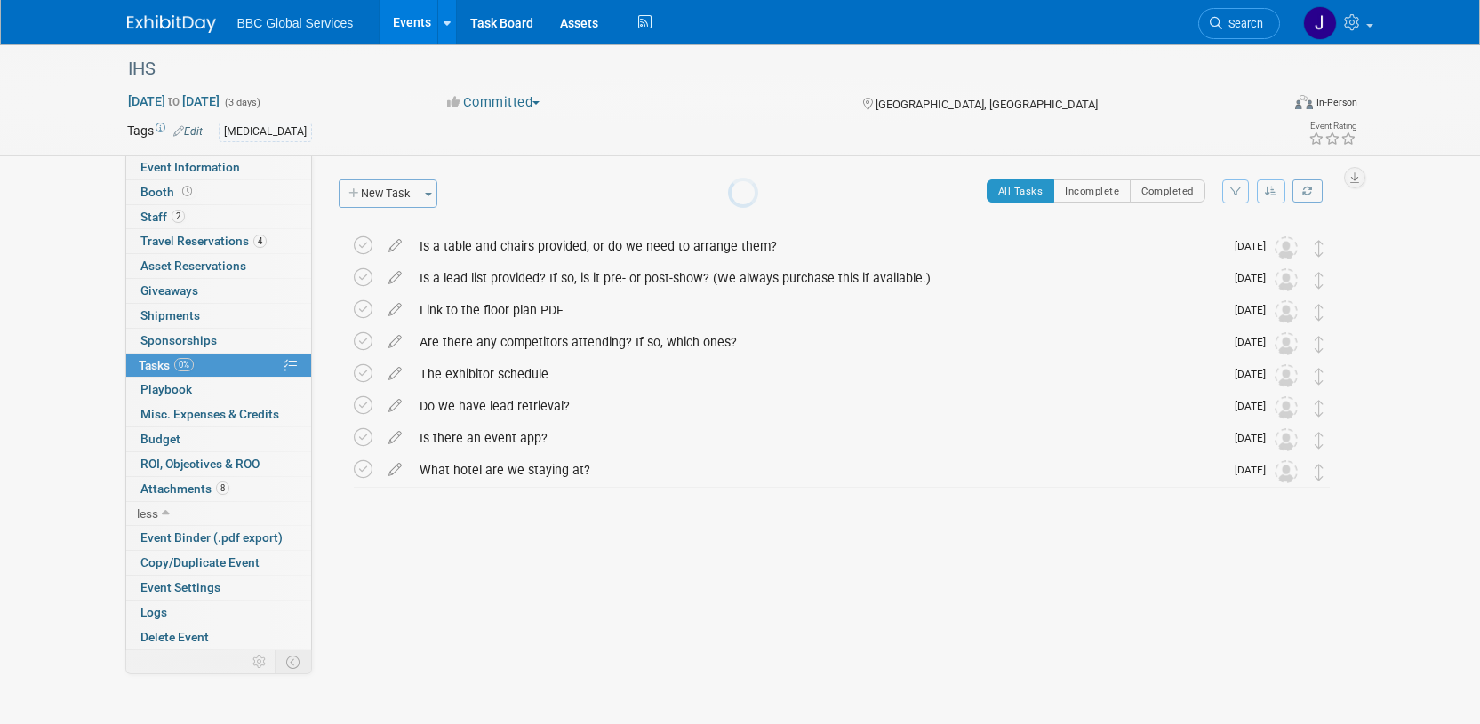
scroll to position [0, 0]
click at [380, 591] on div "Event Website: Edit https://www.ihsinfo.org/conference Event Venue Name: JW Mar…" at bounding box center [833, 403] width 1042 height 495
click at [435, 196] on button "Toggle Dropdown" at bounding box center [429, 194] width 18 height 28
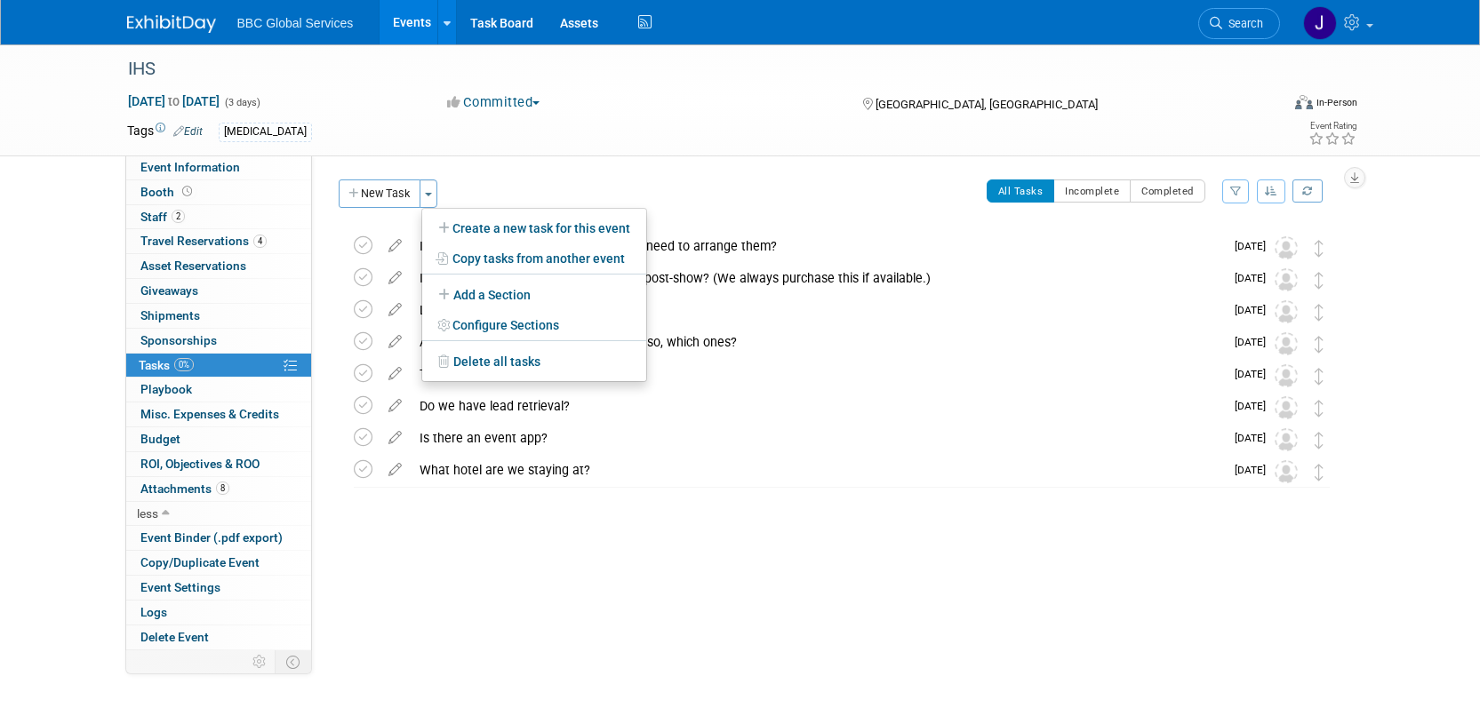
click at [697, 509] on div at bounding box center [837, 505] width 1006 height 36
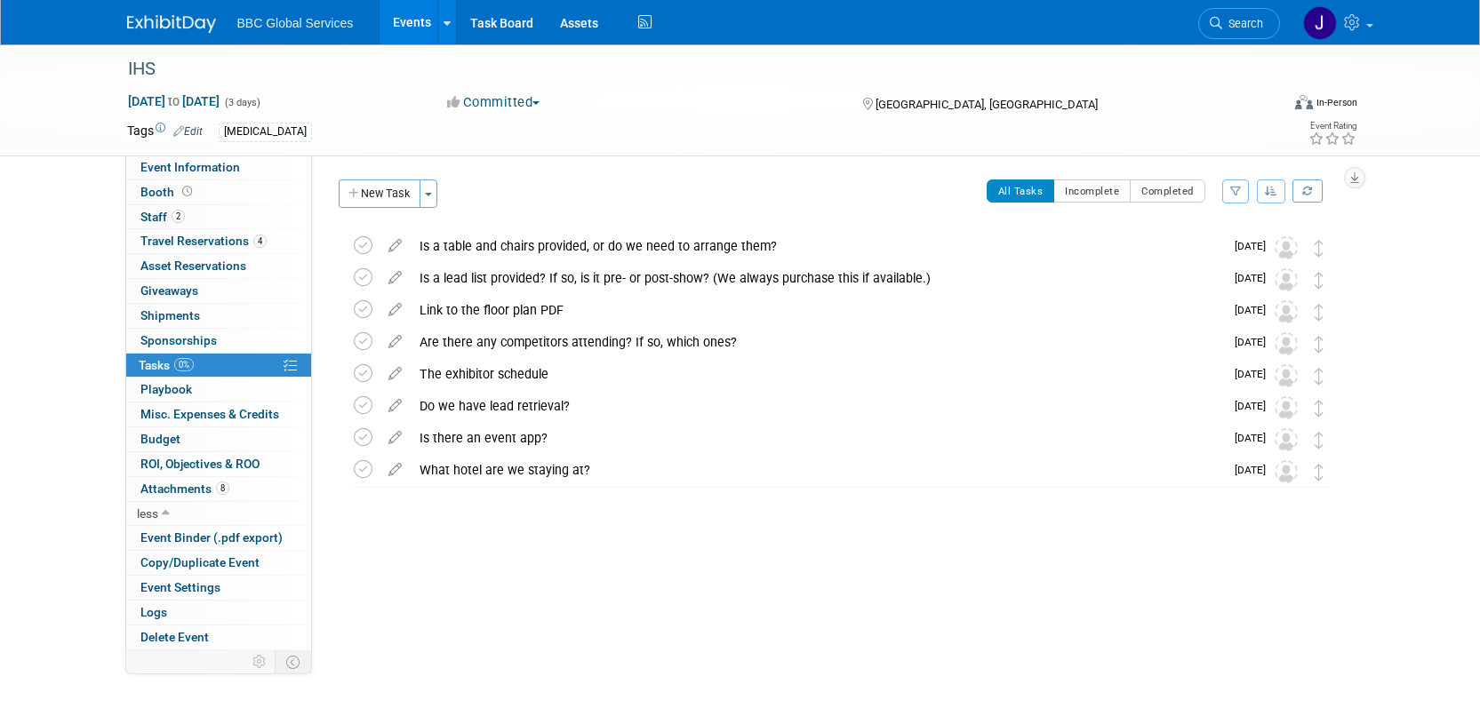
click at [162, 24] on img at bounding box center [171, 24] width 89 height 18
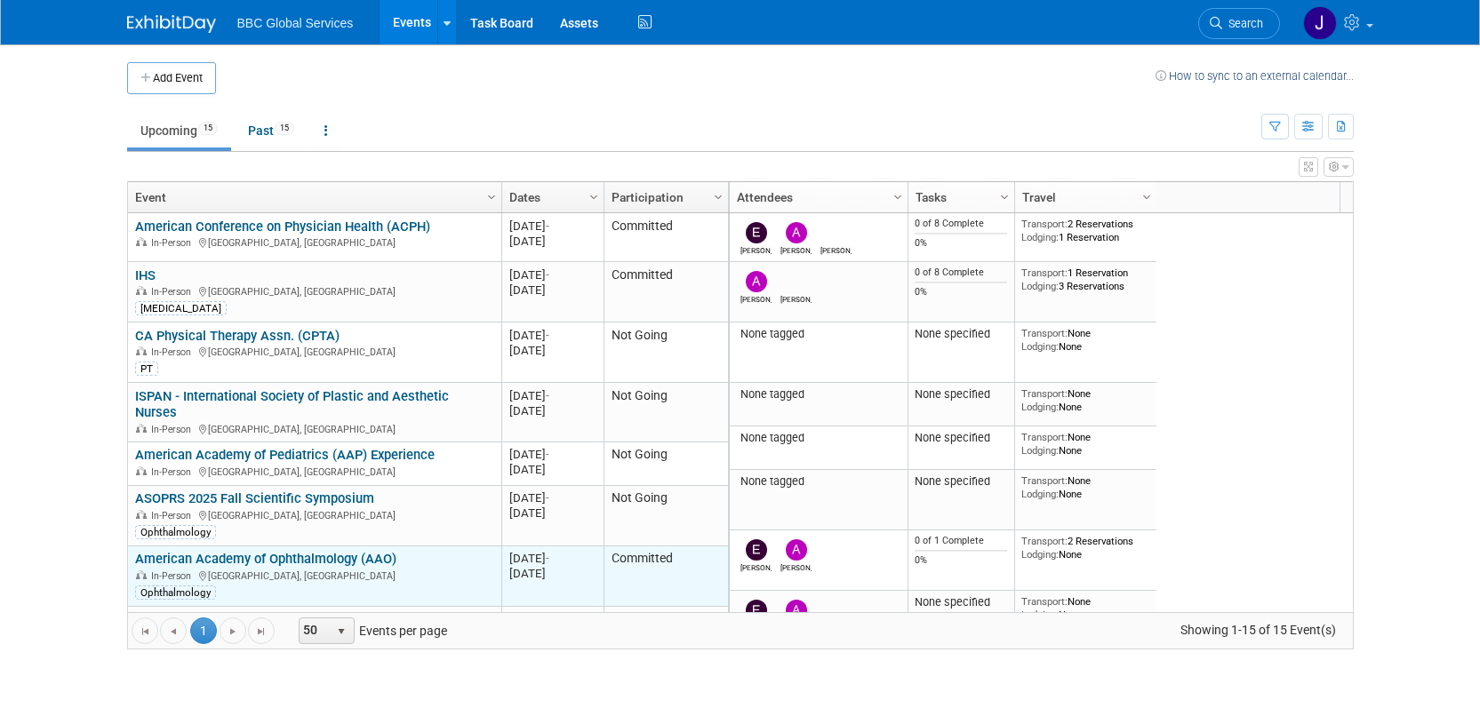
click at [195, 551] on link "American Academy of Ophthalmology (AAO)" at bounding box center [265, 559] width 261 height 16
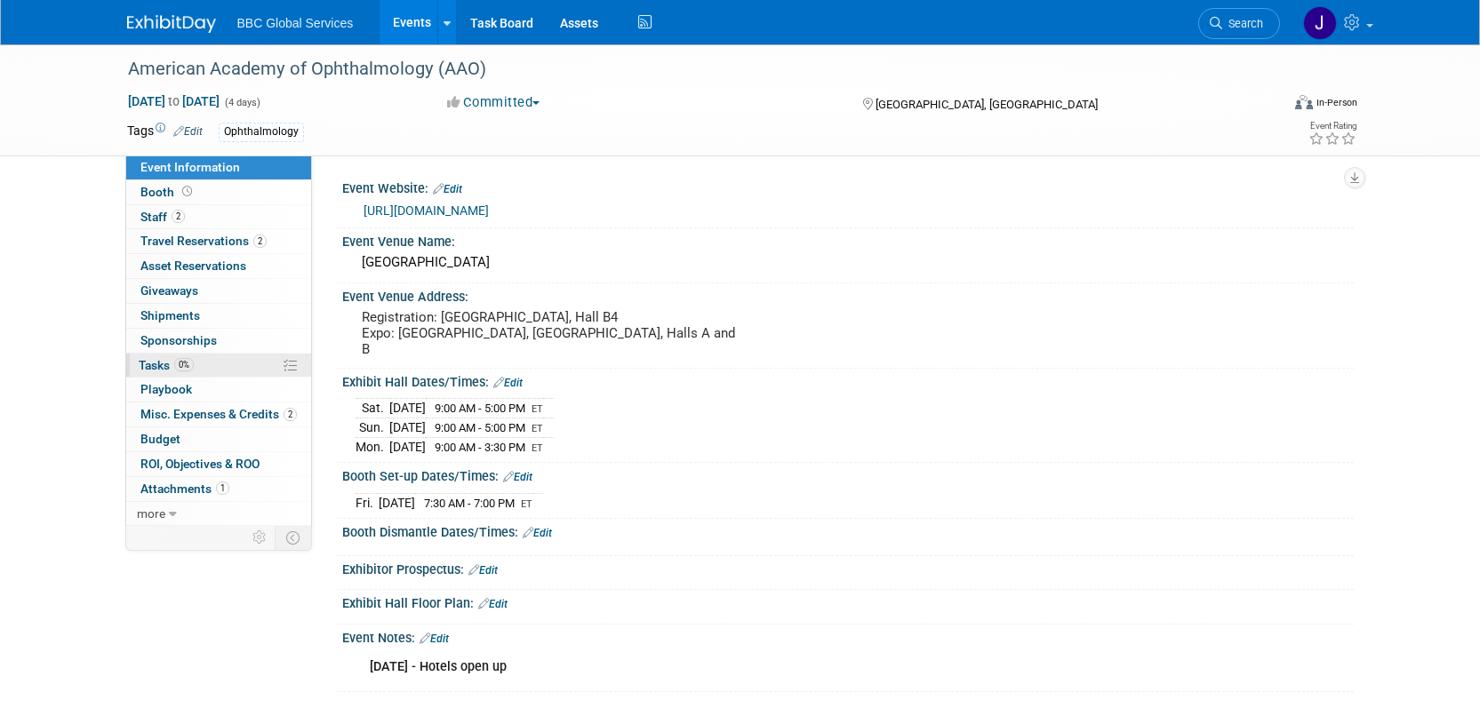
click at [160, 368] on span "Tasks 0%" at bounding box center [166, 365] width 55 height 14
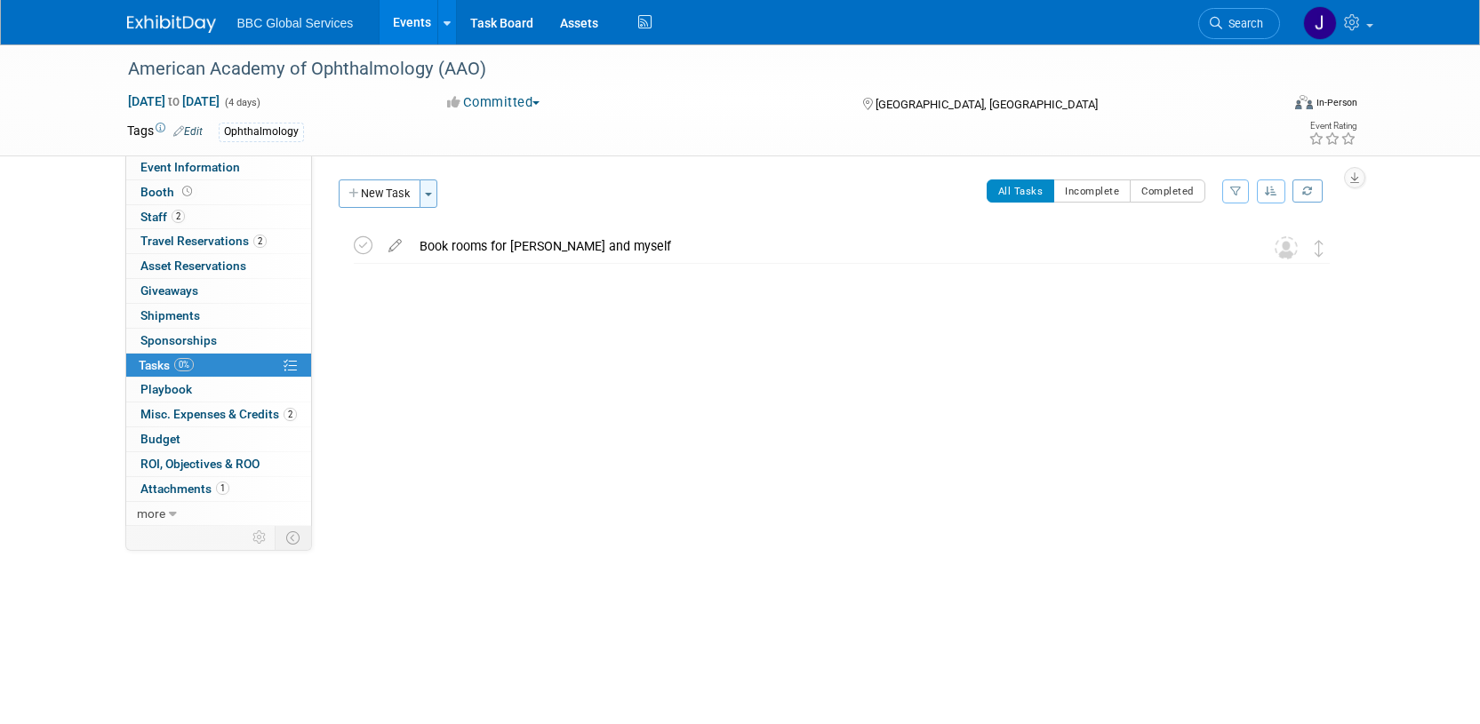
click at [428, 196] on button "Toggle Dropdown" at bounding box center [429, 194] width 18 height 28
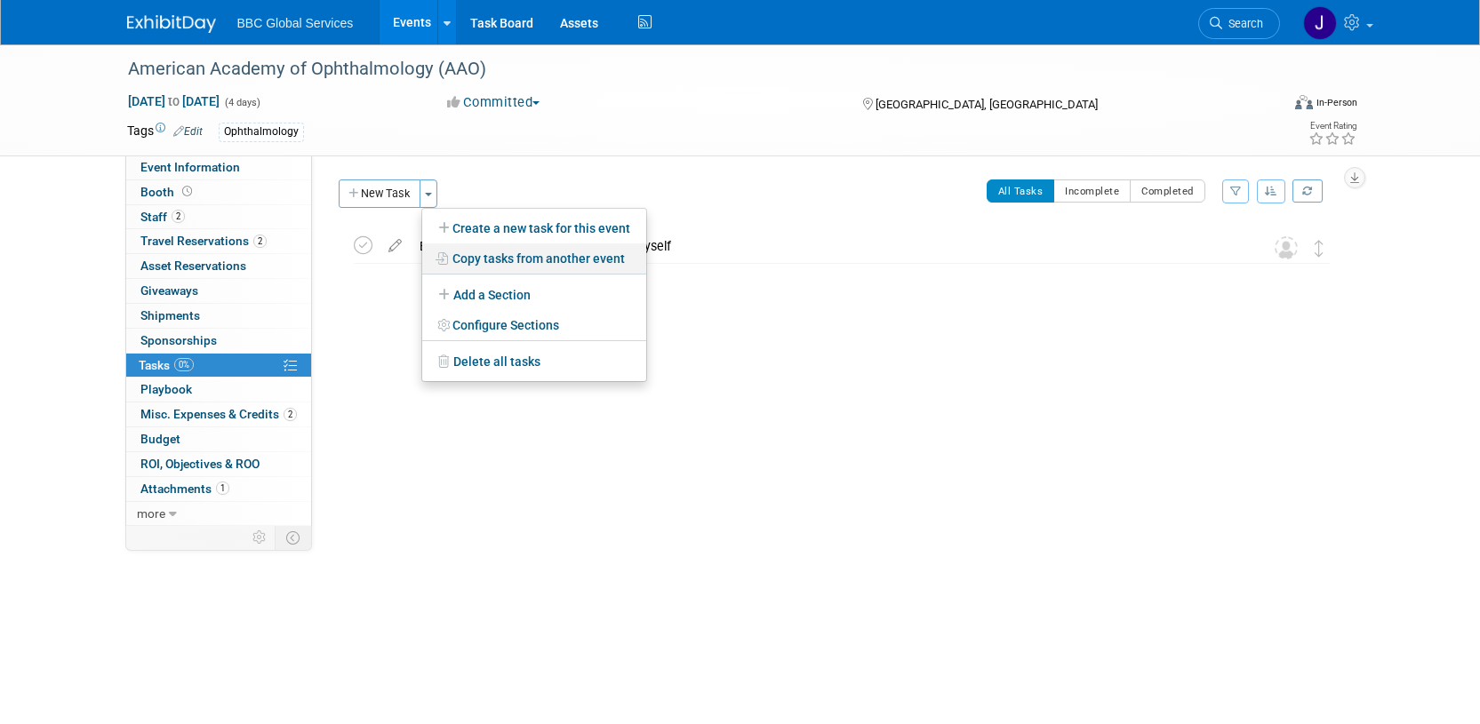
click at [456, 256] on link "Copy tasks from another event" at bounding box center [534, 259] width 224 height 30
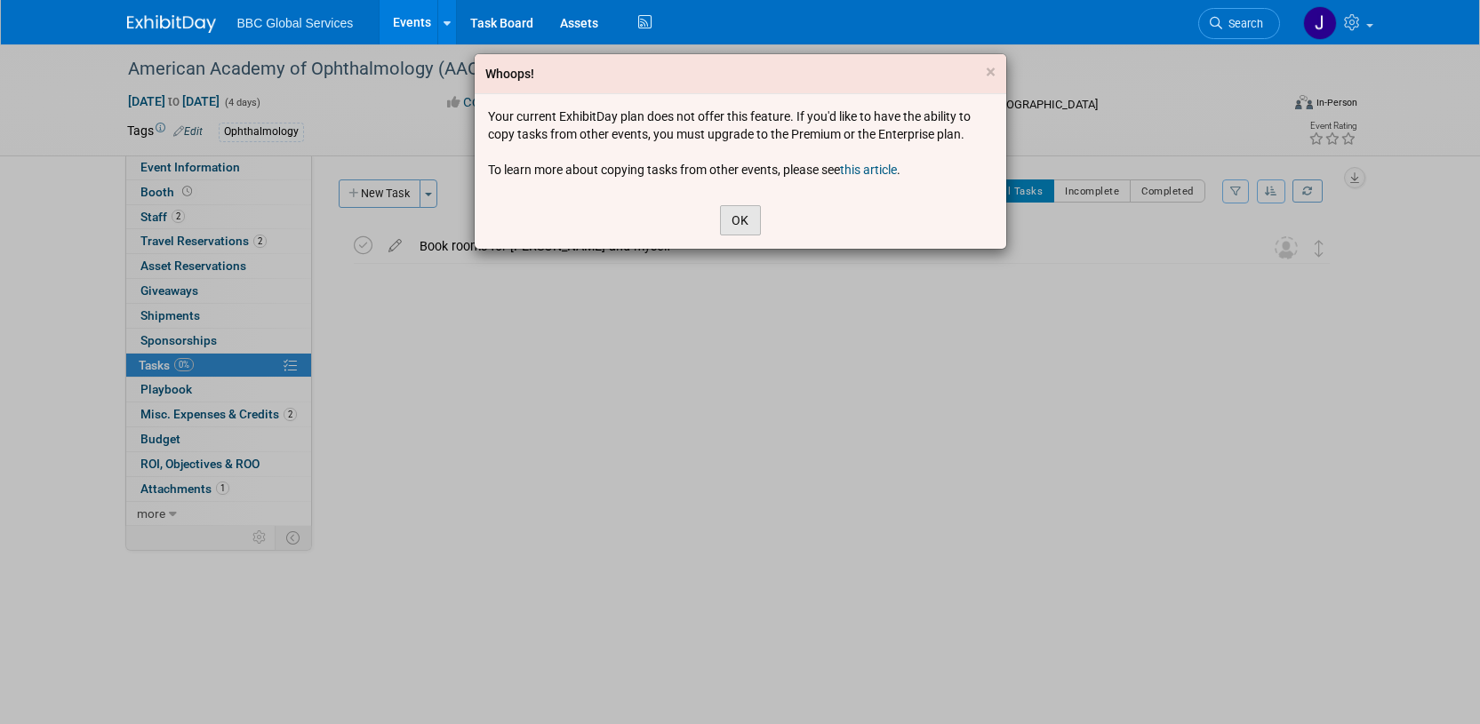
click at [737, 218] on button "OK" at bounding box center [740, 220] width 41 height 30
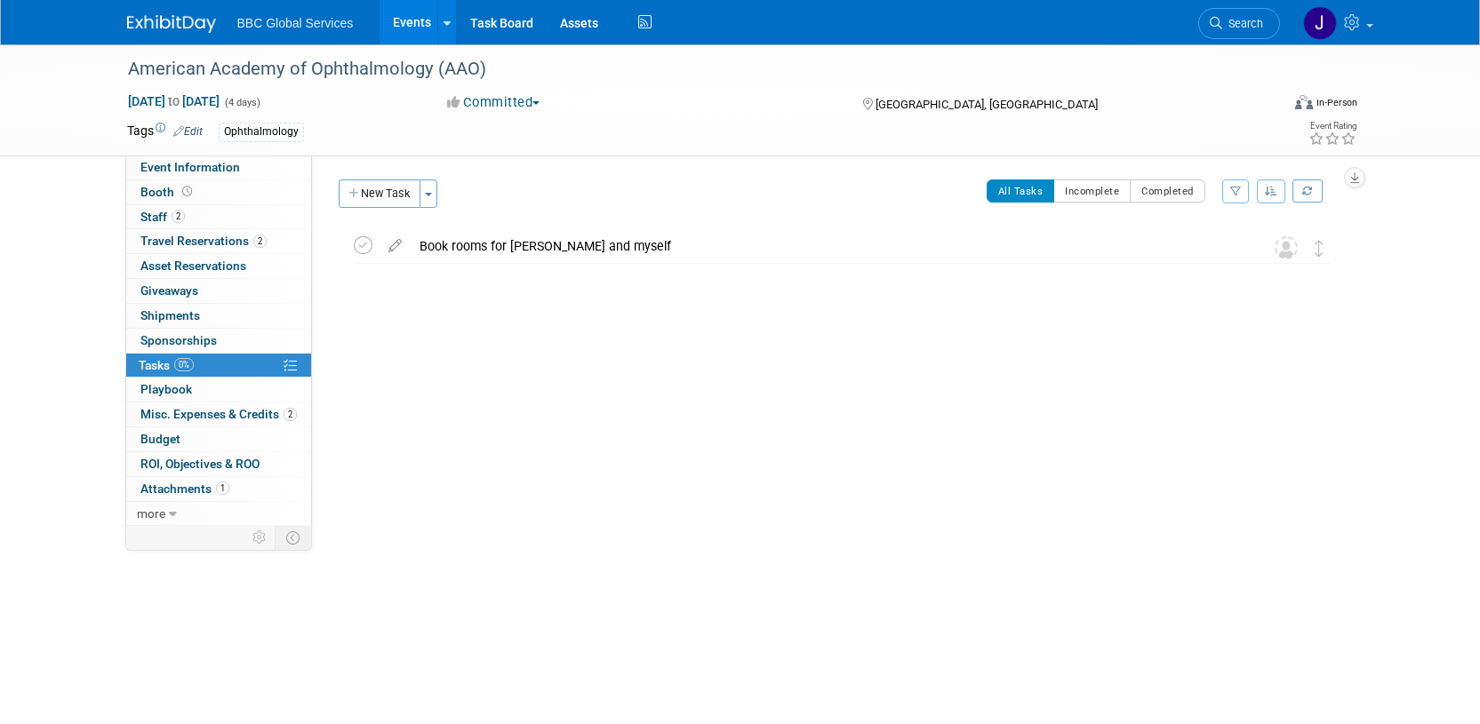
click at [145, 29] on img at bounding box center [171, 24] width 89 height 18
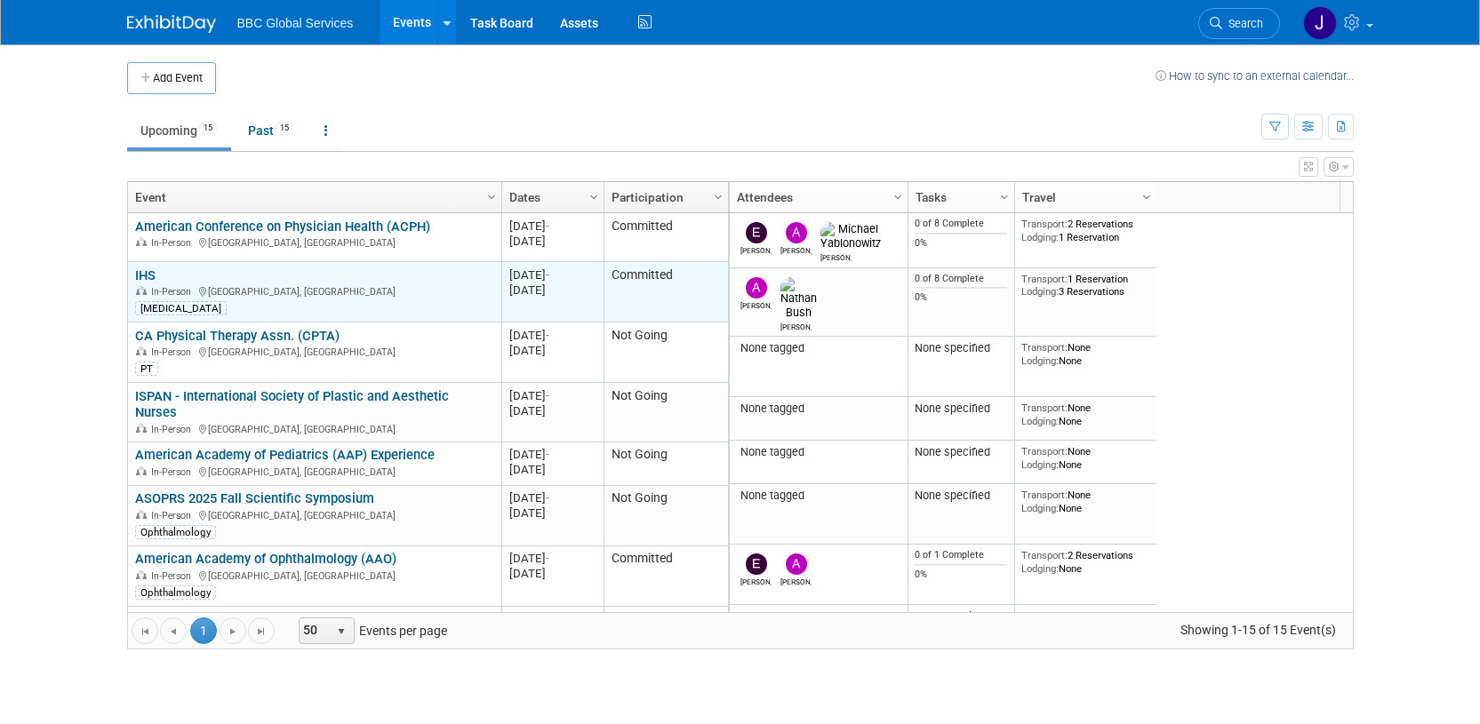
click at [149, 277] on link "IHS" at bounding box center [145, 276] width 20 height 16
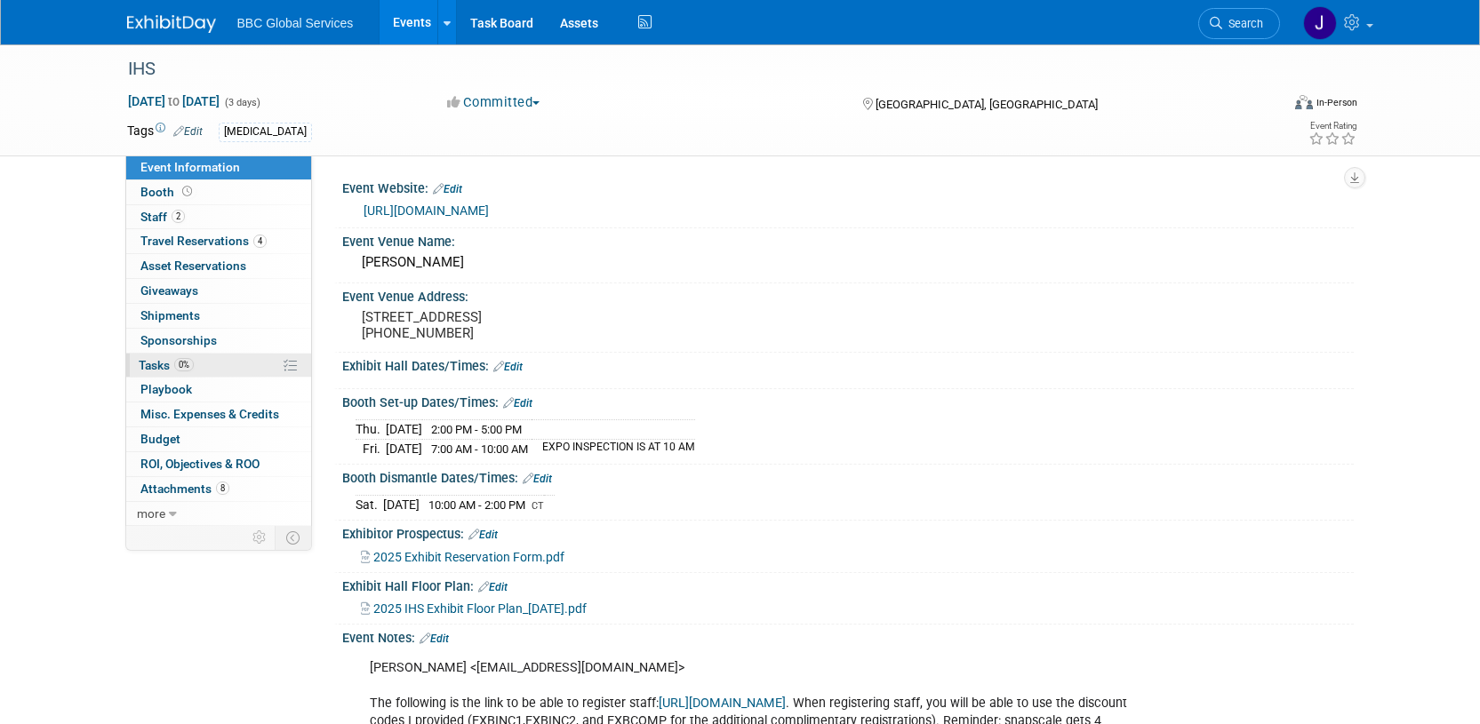
click at [159, 366] on span "Tasks 0%" at bounding box center [166, 365] width 55 height 14
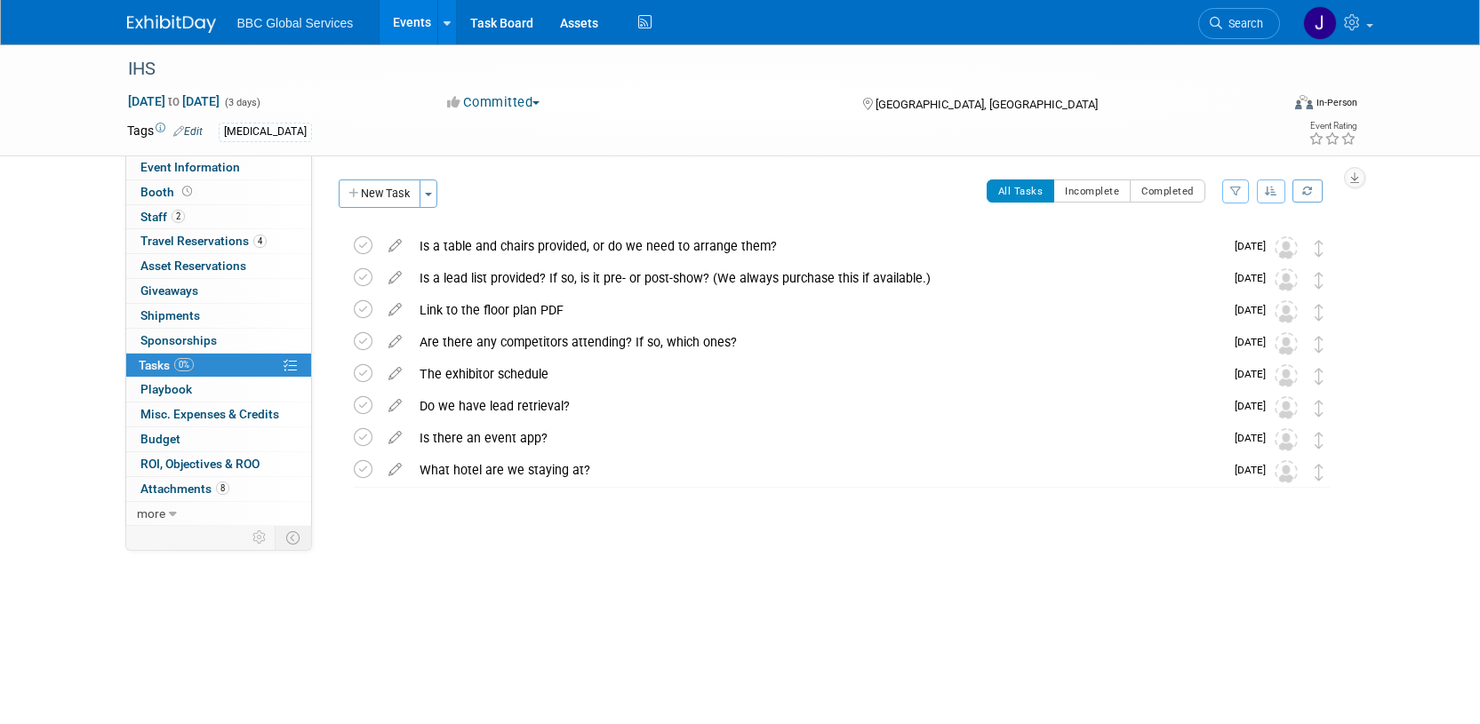
click at [159, 21] on img at bounding box center [171, 24] width 89 height 18
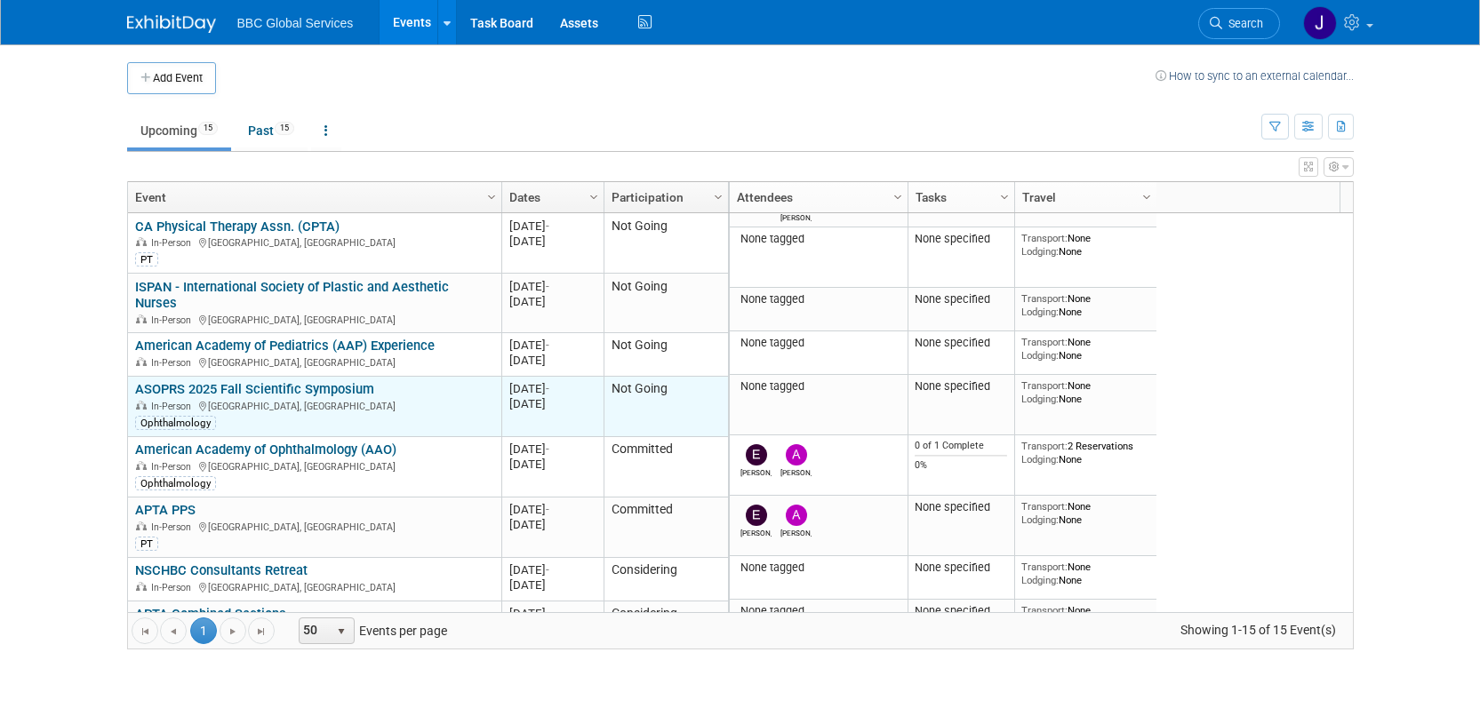
scroll to position [88, 0]
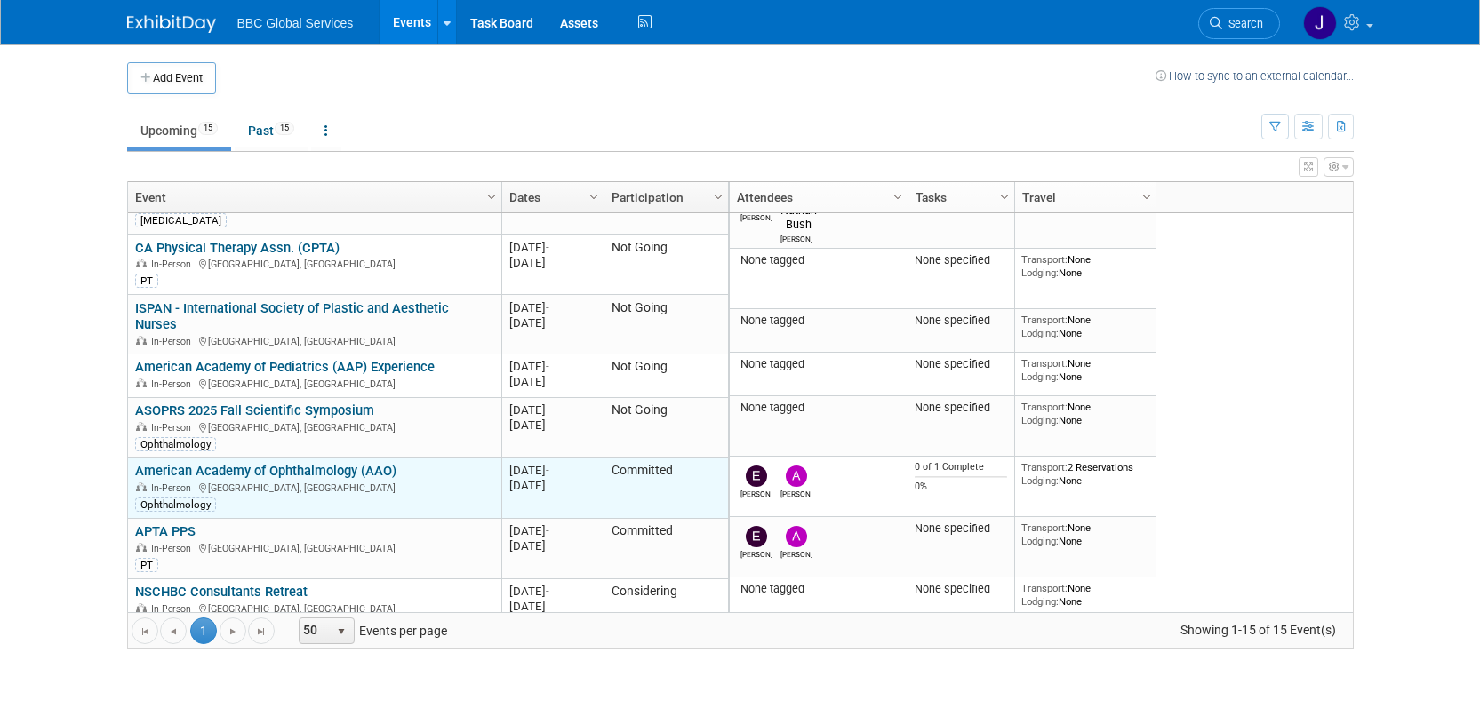
click at [196, 463] on link "American Academy of Ophthalmology (AAO)" at bounding box center [265, 471] width 261 height 16
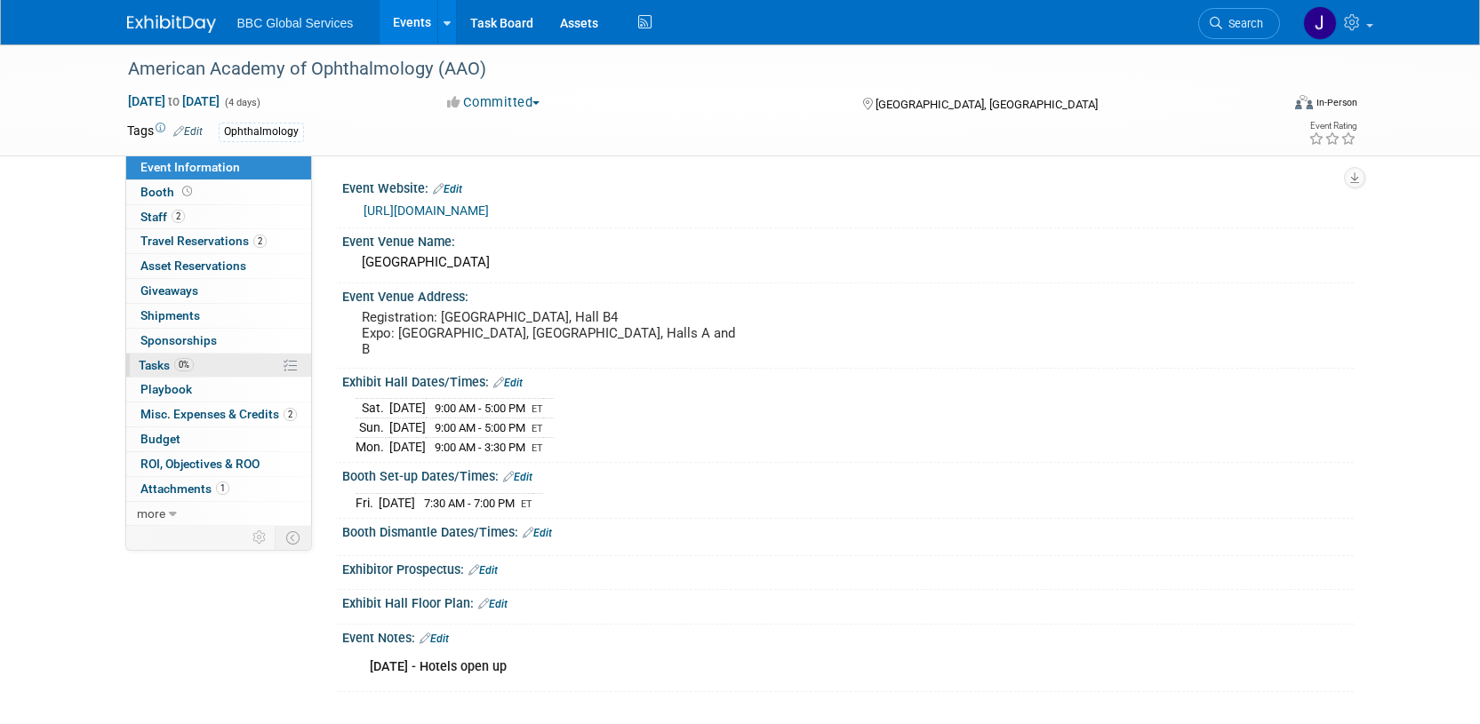
click at [159, 369] on span "Tasks 0%" at bounding box center [166, 365] width 55 height 14
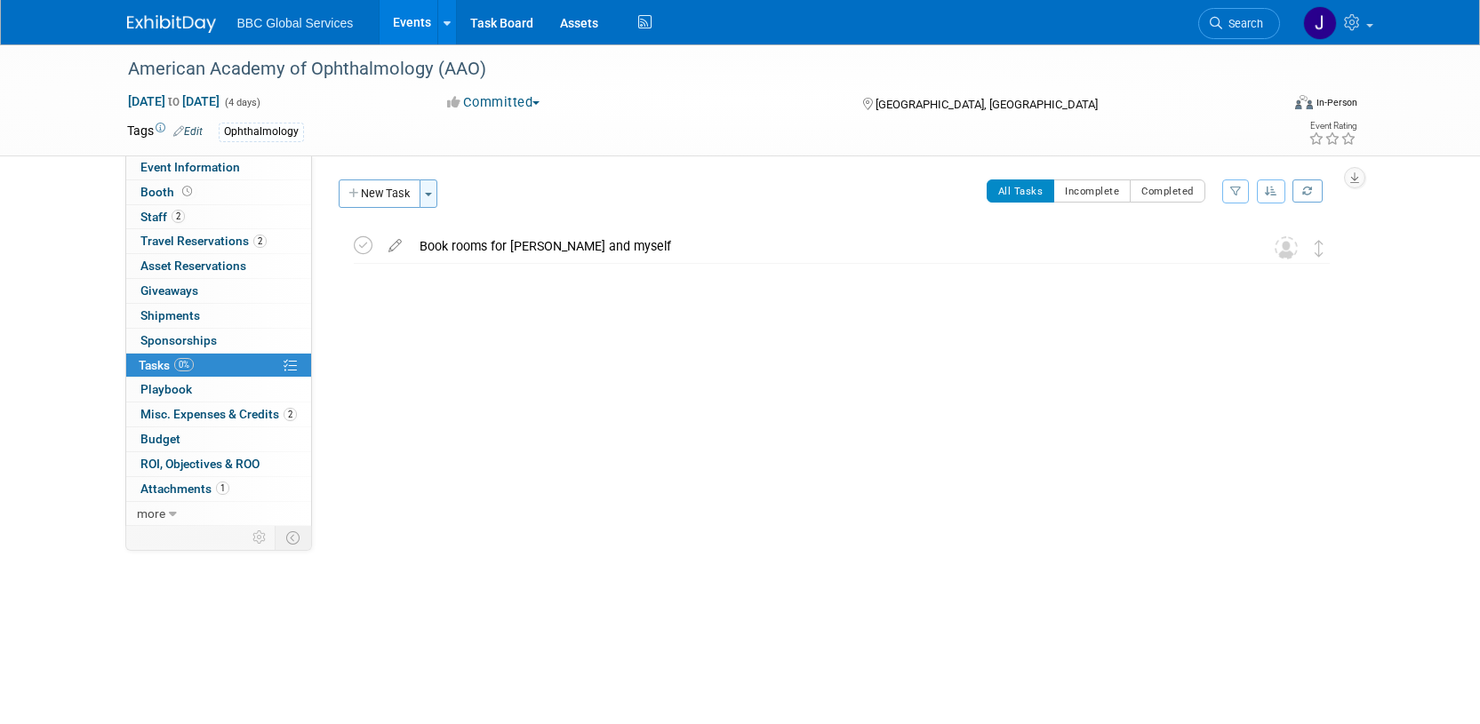
click at [429, 194] on span "button" at bounding box center [428, 195] width 7 height 4
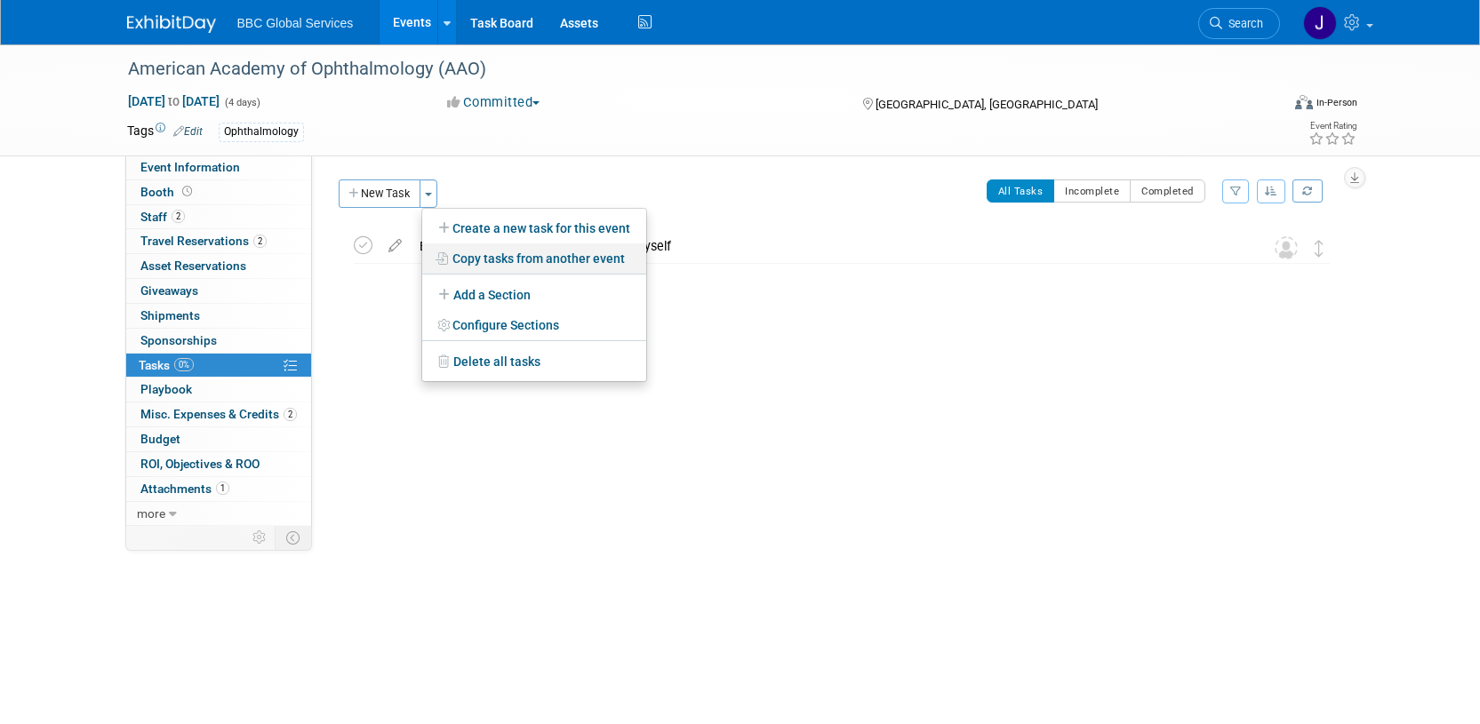
click at [462, 252] on link "Copy tasks from another event" at bounding box center [534, 259] width 224 height 30
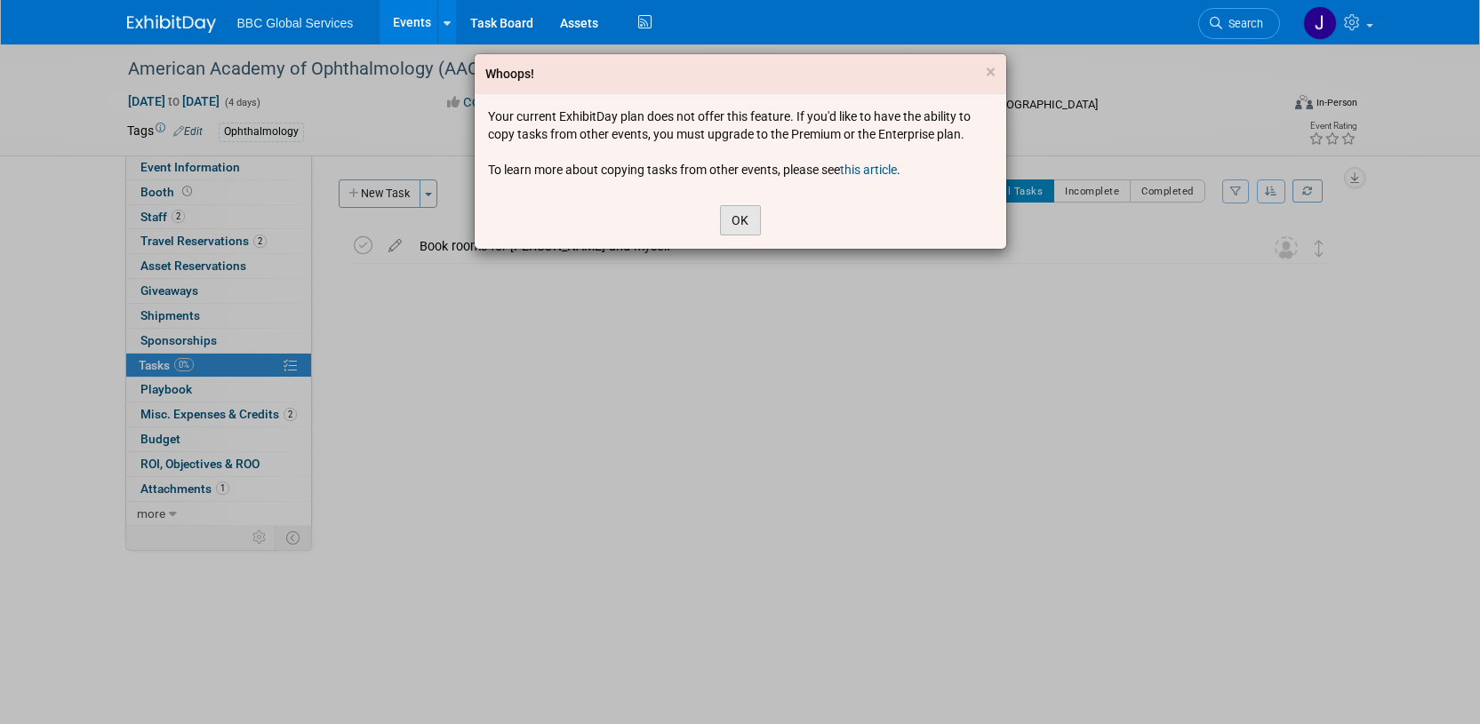
click at [742, 220] on button "OK" at bounding box center [740, 220] width 41 height 30
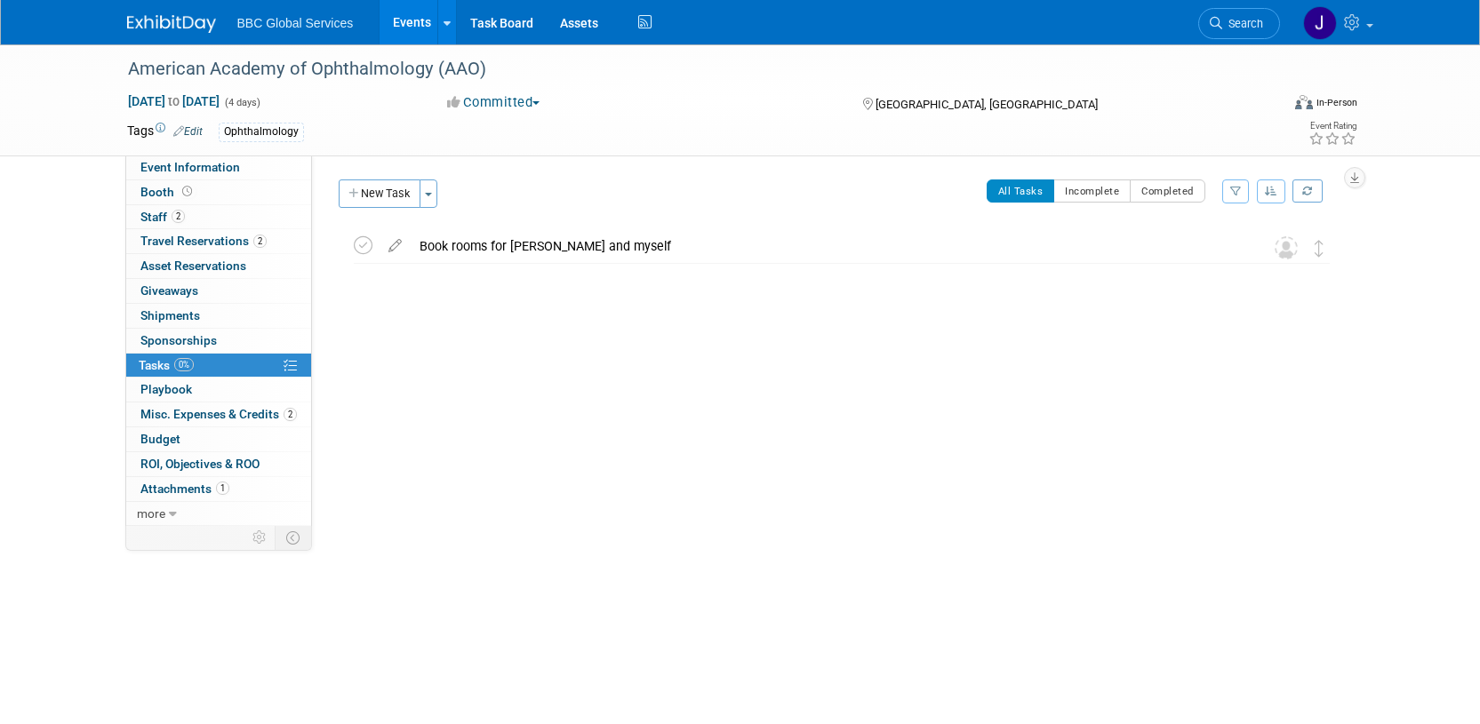
click at [164, 28] on img at bounding box center [171, 24] width 89 height 18
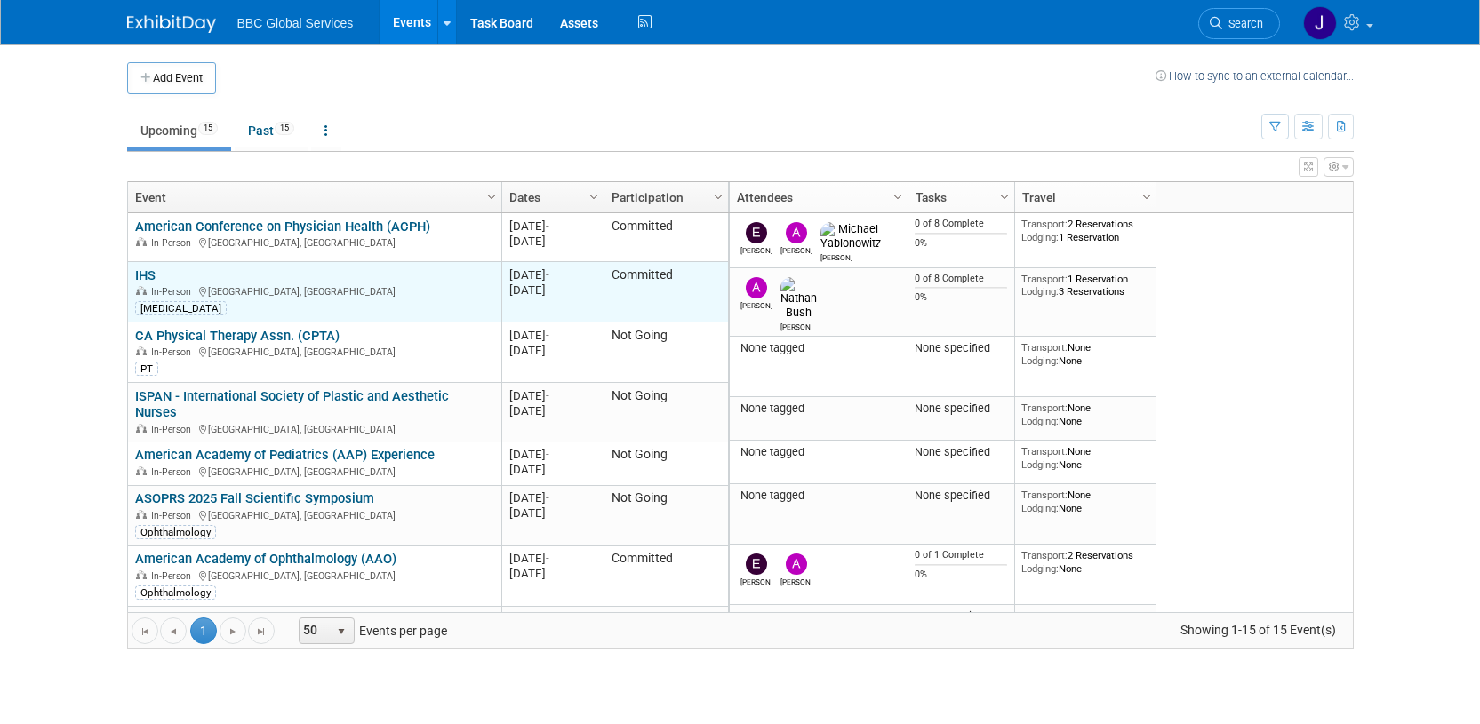
click at [145, 277] on link "IHS" at bounding box center [145, 276] width 20 height 16
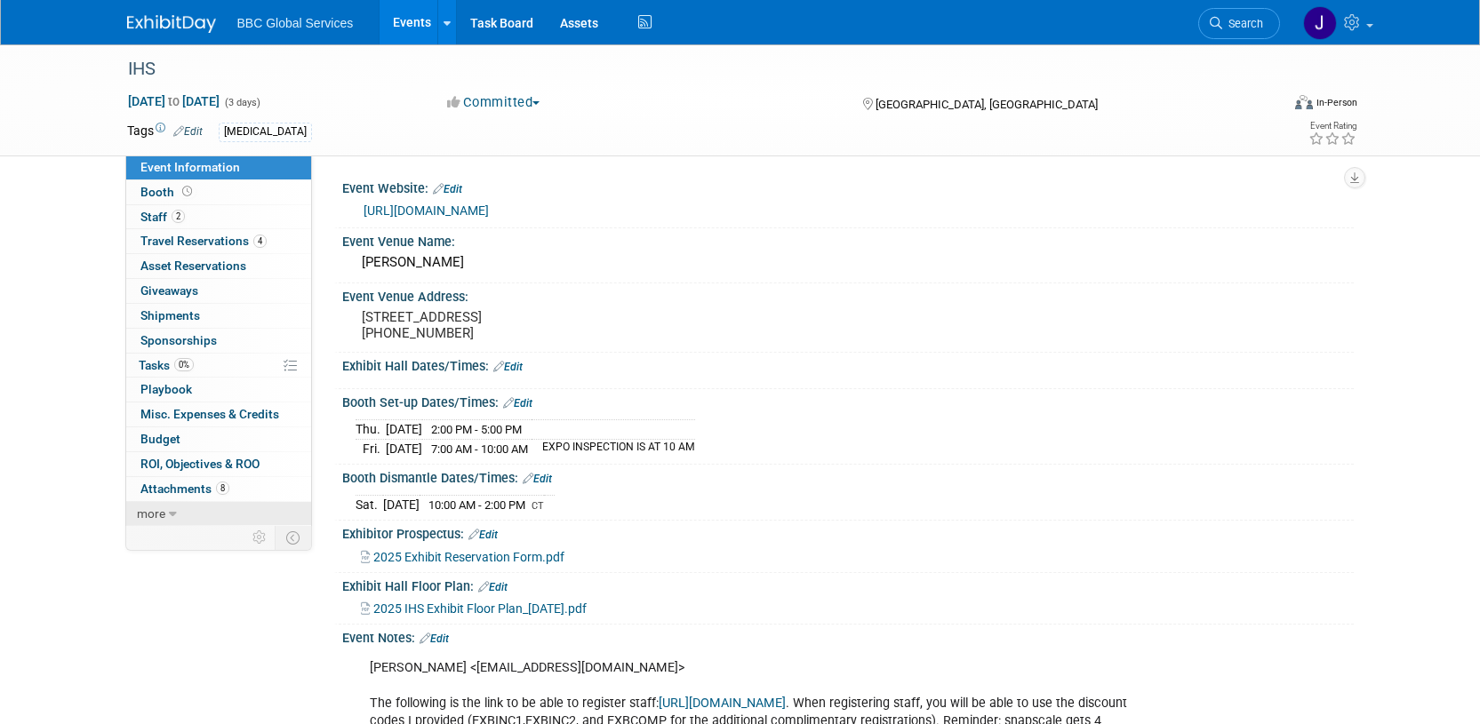
click at [162, 512] on span "more" at bounding box center [151, 514] width 28 height 14
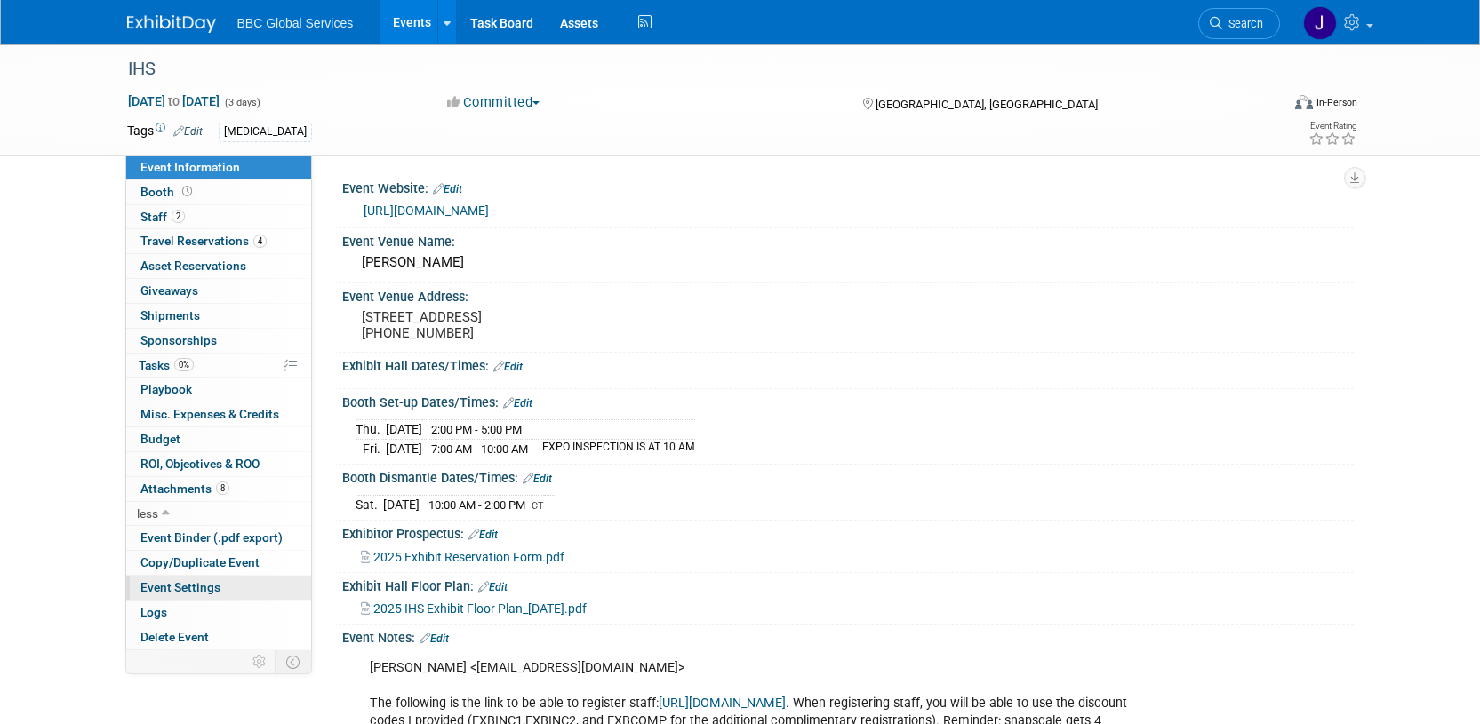
click at [159, 583] on span "Event Settings" at bounding box center [180, 587] width 80 height 14
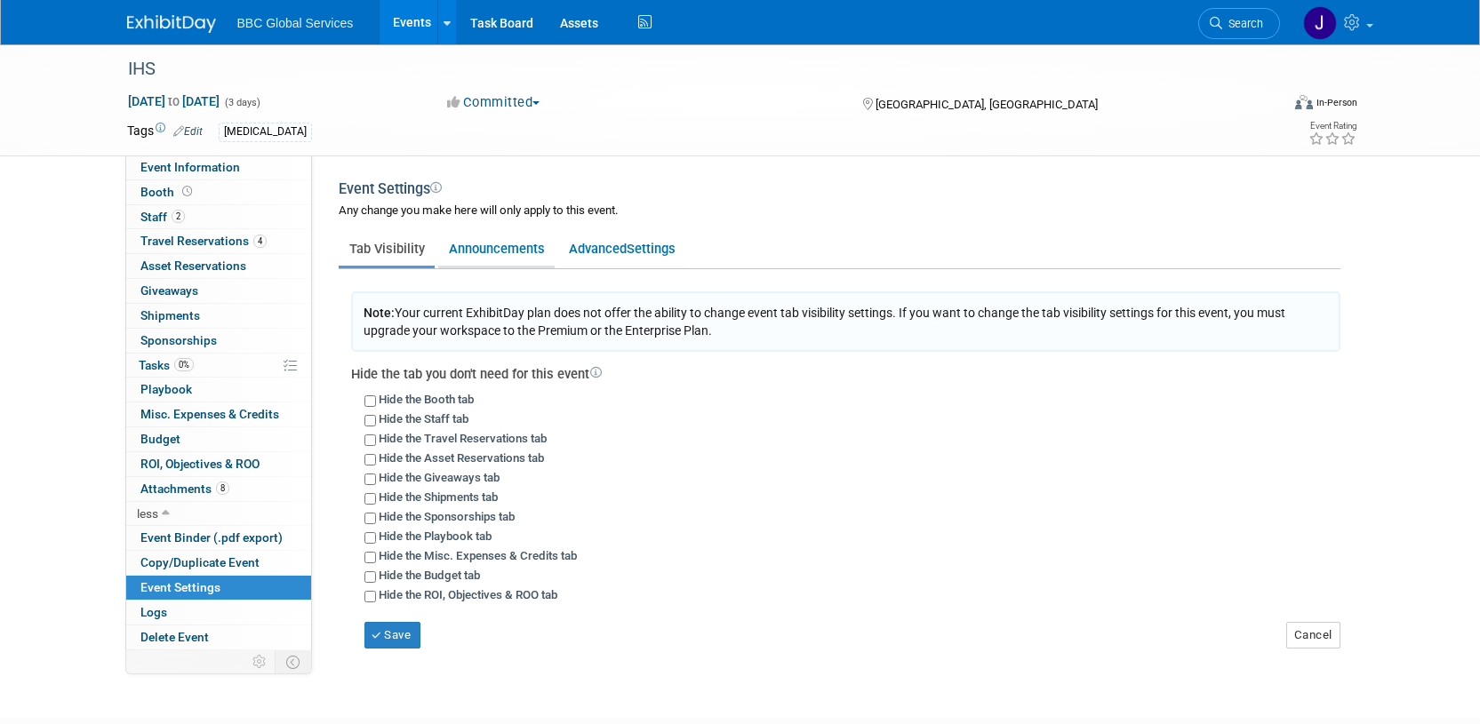
click at [509, 244] on link "Announcements" at bounding box center [496, 249] width 116 height 34
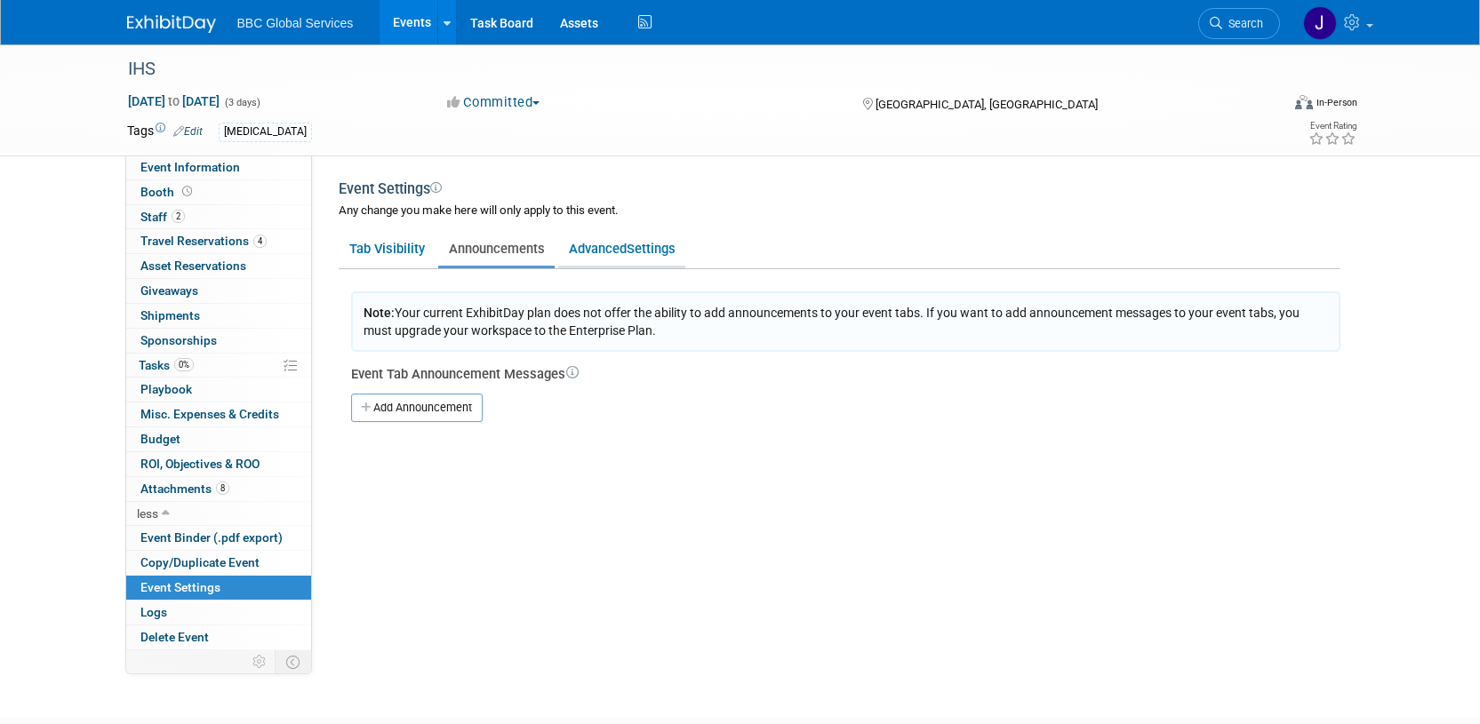
click at [582, 252] on link "Advanced Settings" at bounding box center [621, 249] width 127 height 34
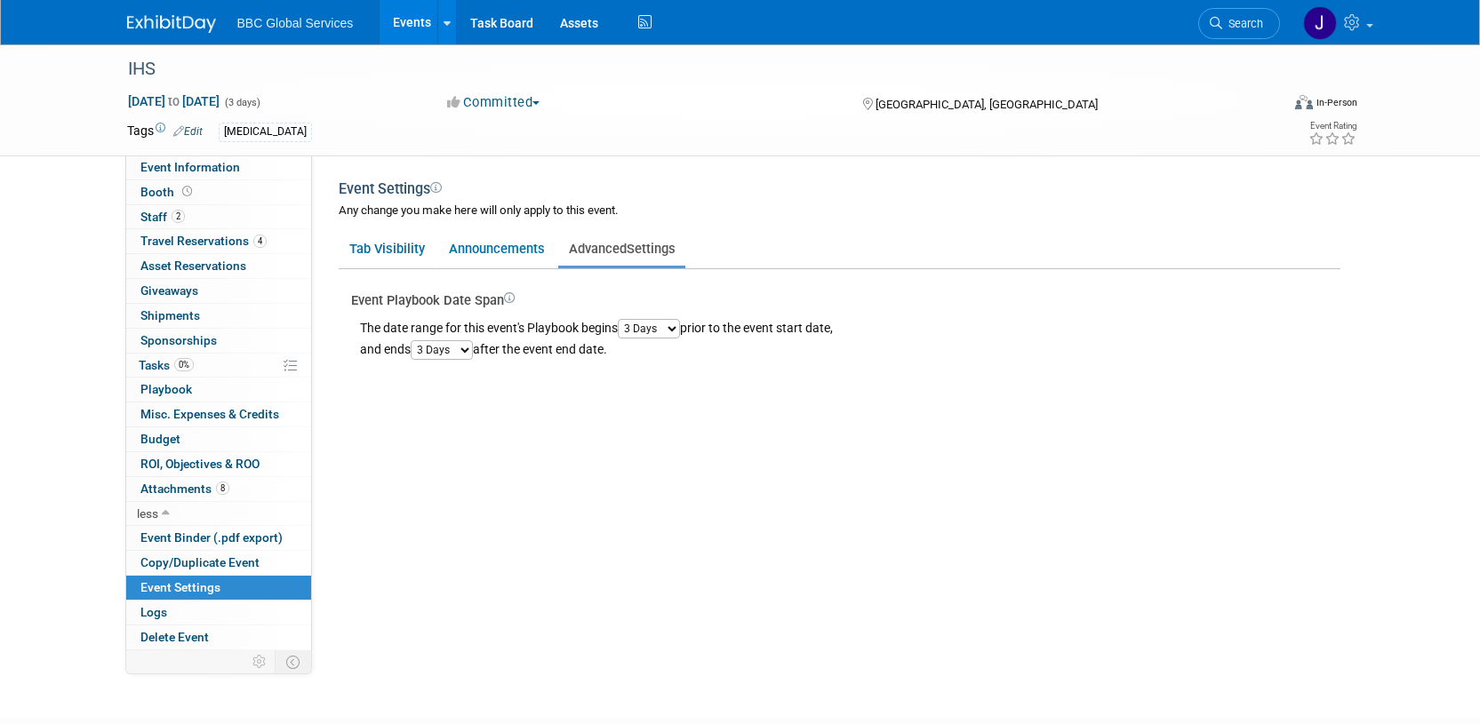
click at [675, 327] on select "1 Day 2 Days 3 Days 4 Days 5 Days 6 Days 7 Days 8 Days 9 Days 10 Days" at bounding box center [649, 329] width 62 height 20
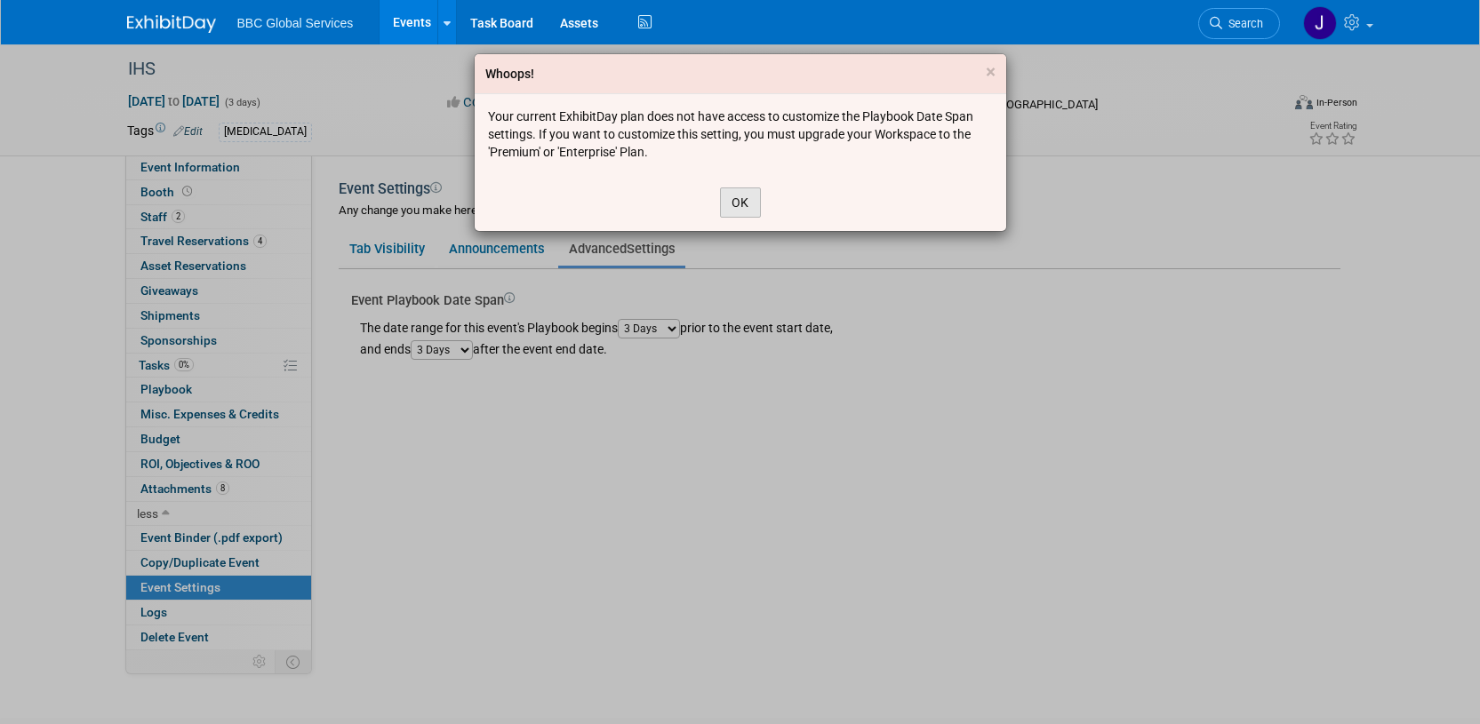
click at [745, 204] on button "OK" at bounding box center [740, 203] width 41 height 30
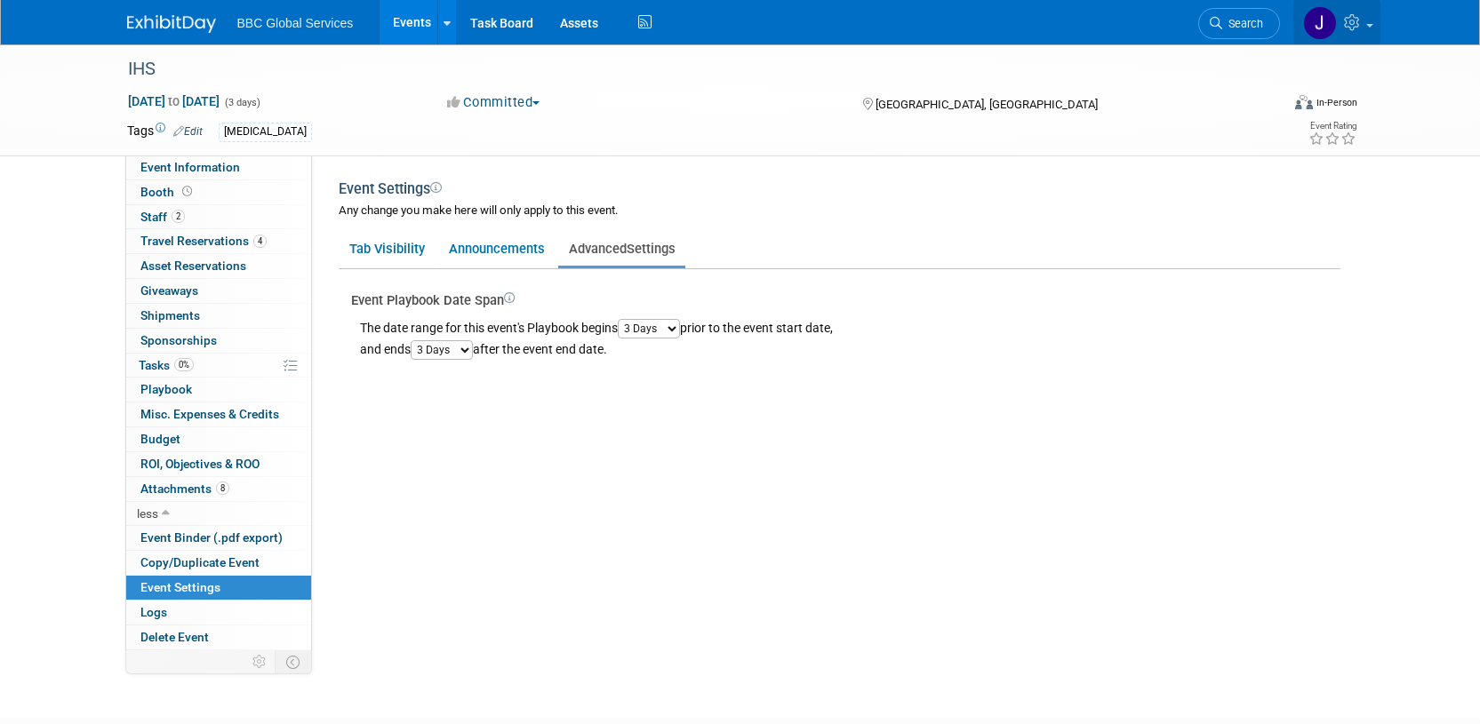
click at [1374, 25] on link at bounding box center [1336, 22] width 87 height 44
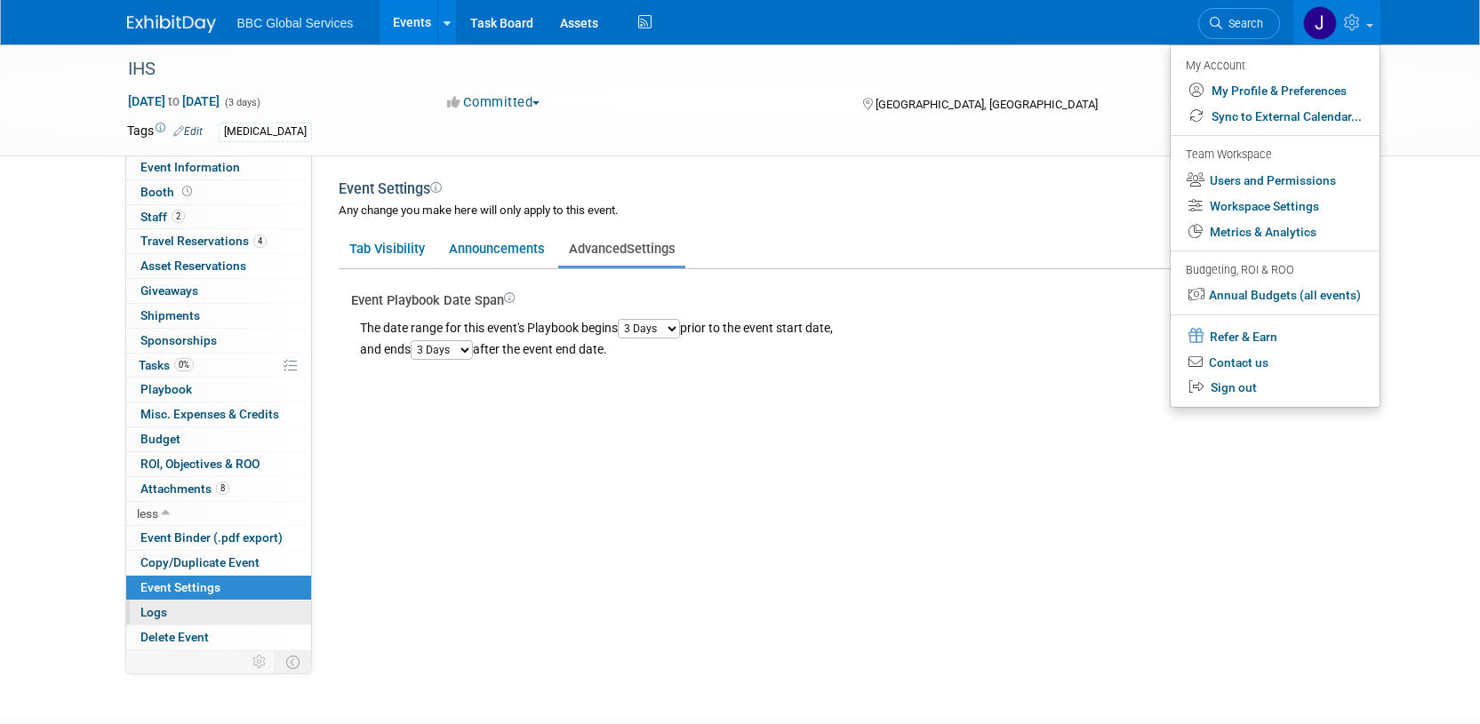
click at [148, 603] on link "Logs" at bounding box center [218, 613] width 185 height 24
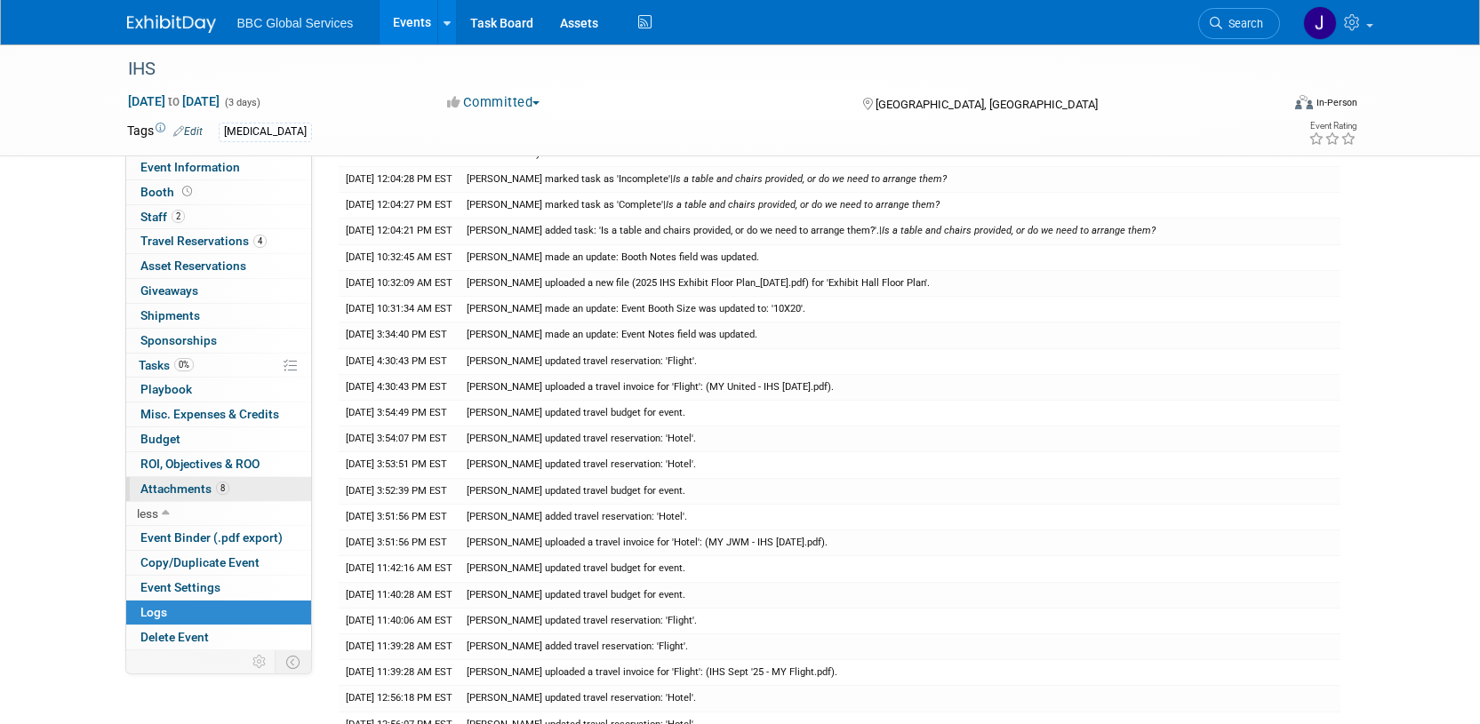
scroll to position [346, 0]
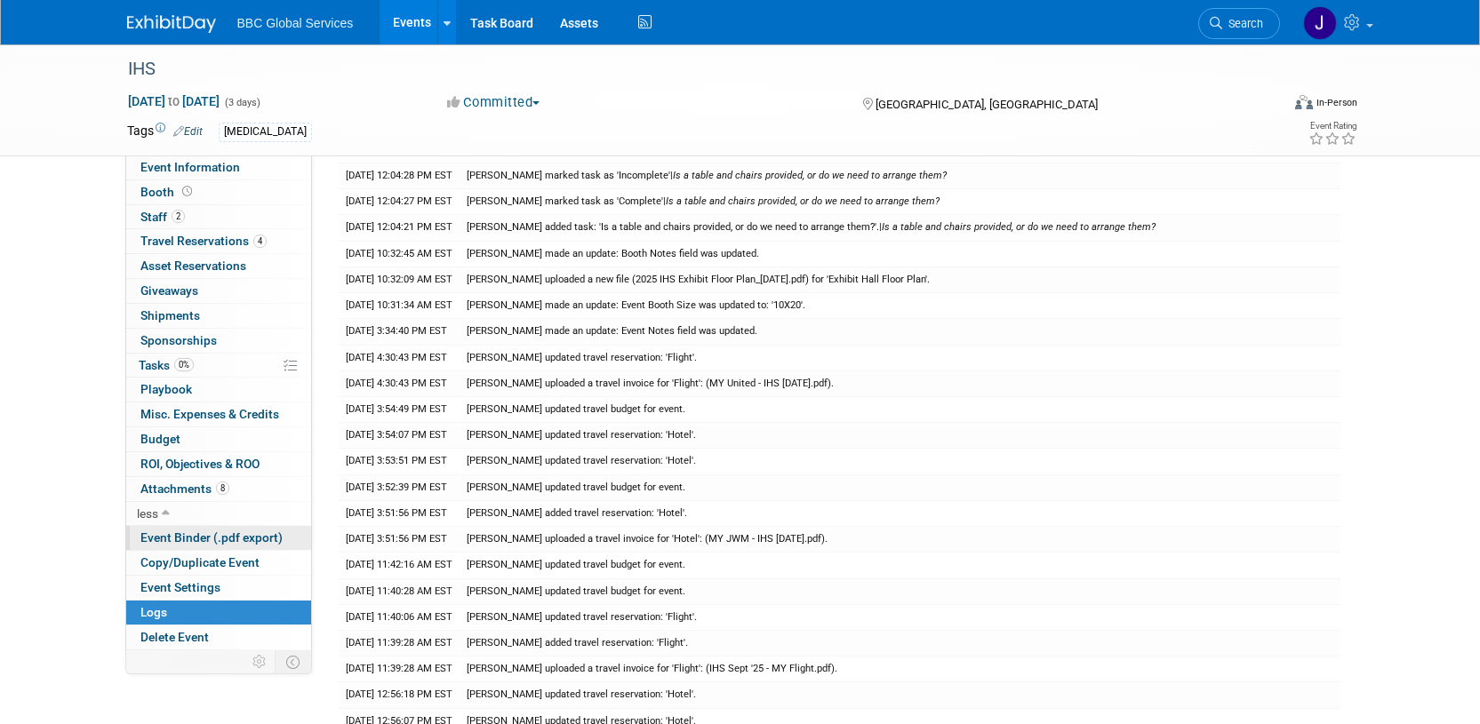
click at [165, 537] on span "Event Binder (.pdf export)" at bounding box center [211, 538] width 142 height 14
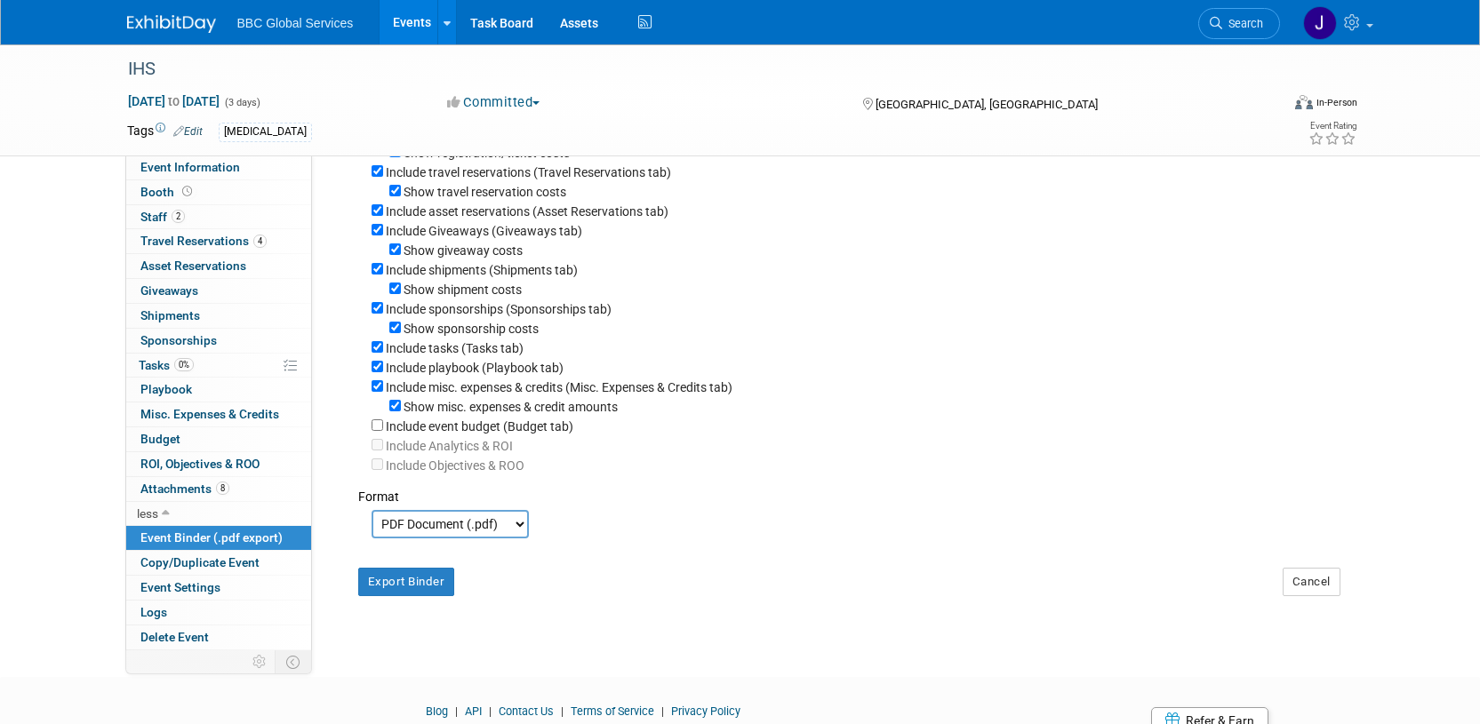
scroll to position [233, 0]
click at [376, 426] on input "Include event budget (Budget tab)" at bounding box center [378, 423] width 12 height 12
checkbox input "true"
click at [392, 594] on button "Export Binder" at bounding box center [406, 579] width 97 height 28
click at [153, 364] on span "Tasks 0%" at bounding box center [166, 365] width 55 height 14
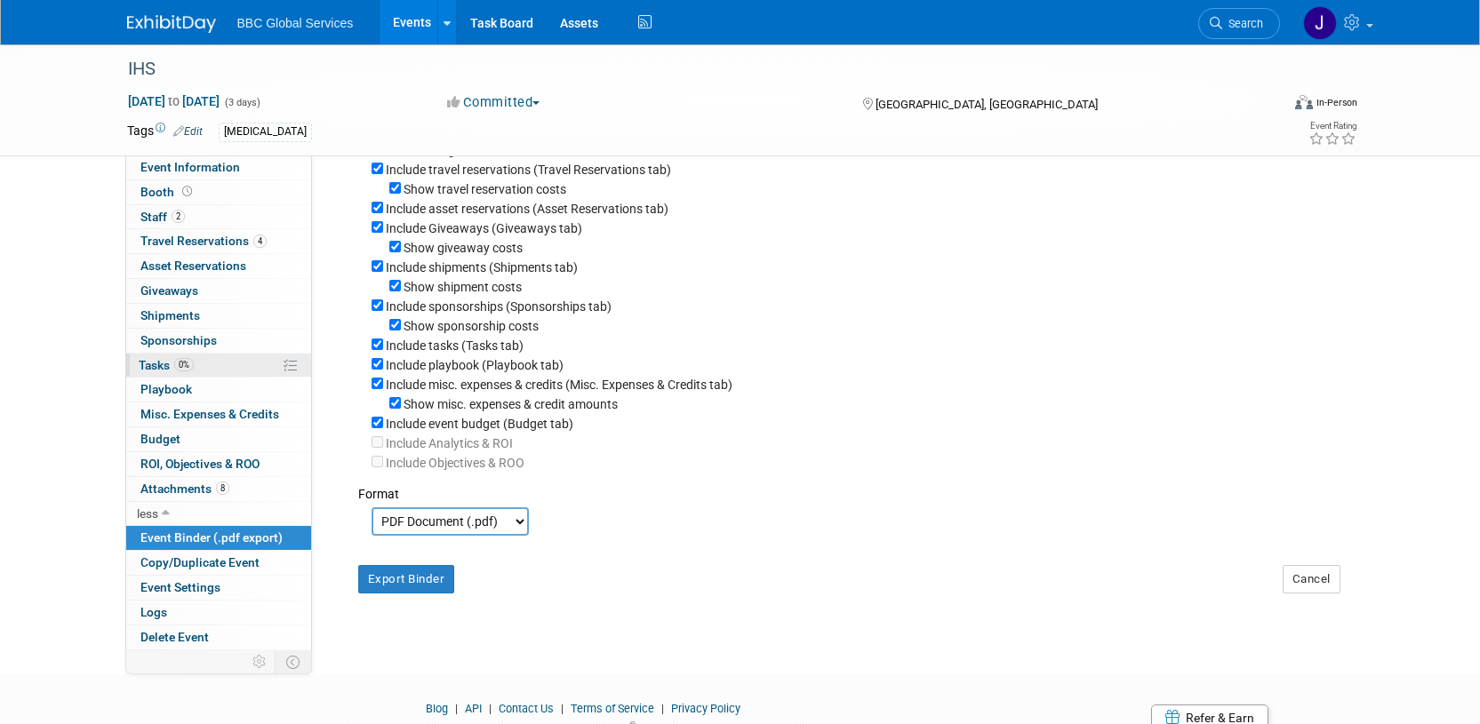
scroll to position [0, 0]
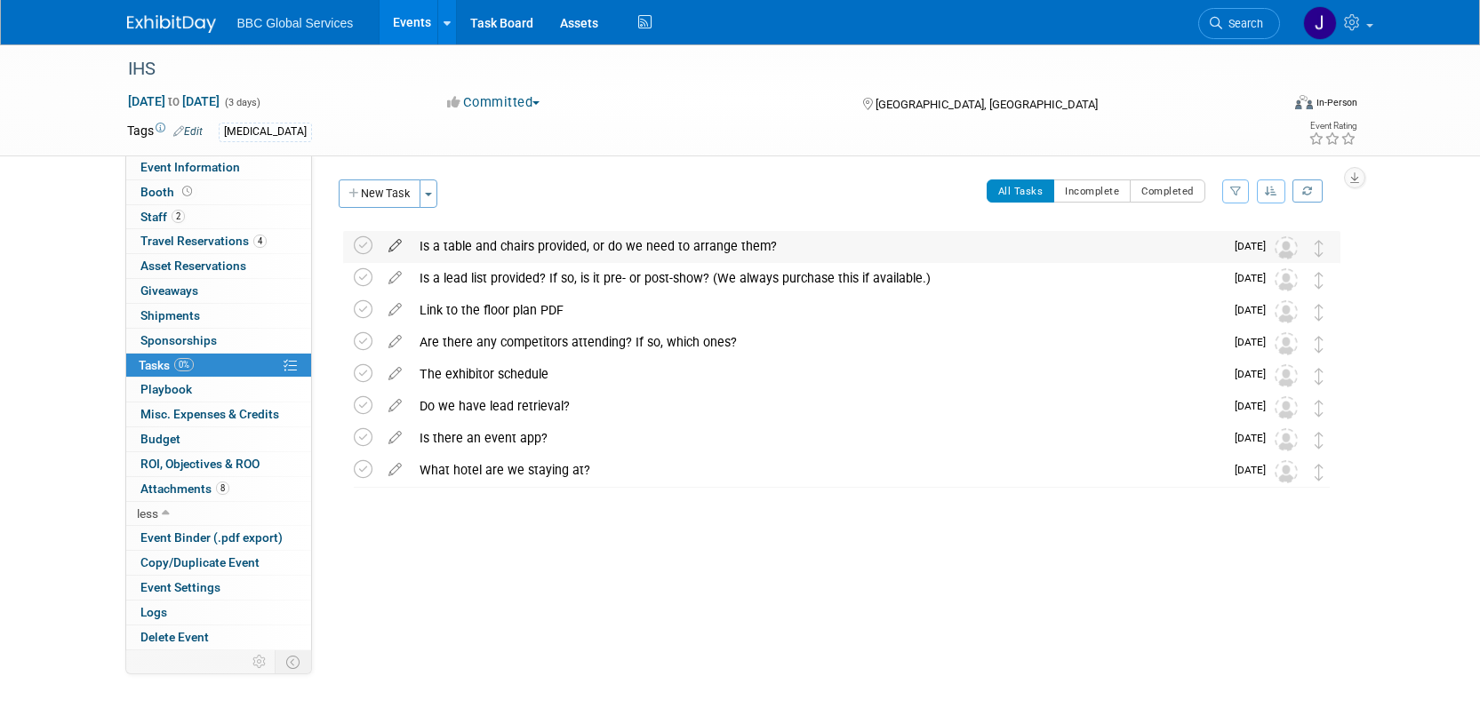
click at [397, 244] on icon at bounding box center [395, 242] width 31 height 22
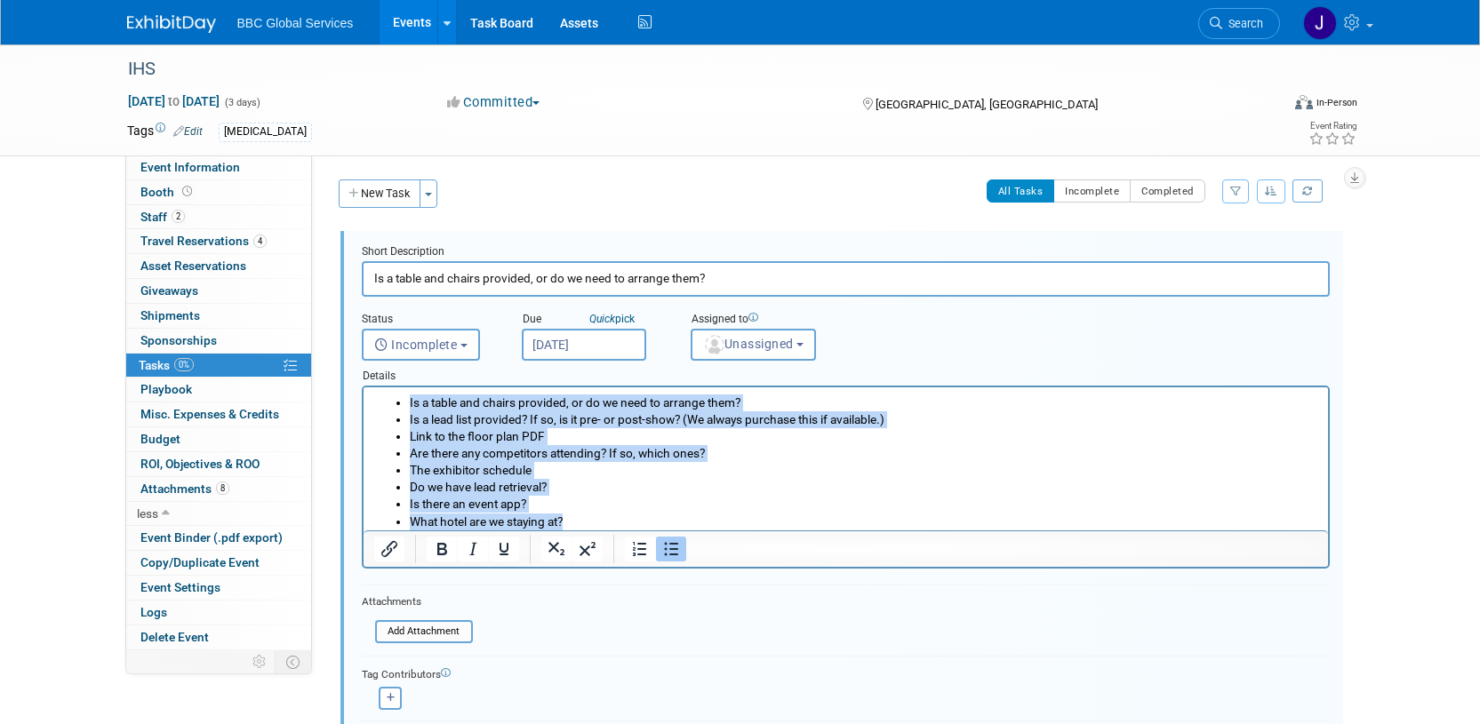
drag, startPoint x: 582, startPoint y: 516, endPoint x: 511, endPoint y: 359, distance: 172.6
click at [511, 388] on html "Is a table and chairs provided, or do we need to arrange them? Is a lead list p…" at bounding box center [845, 459] width 964 height 143
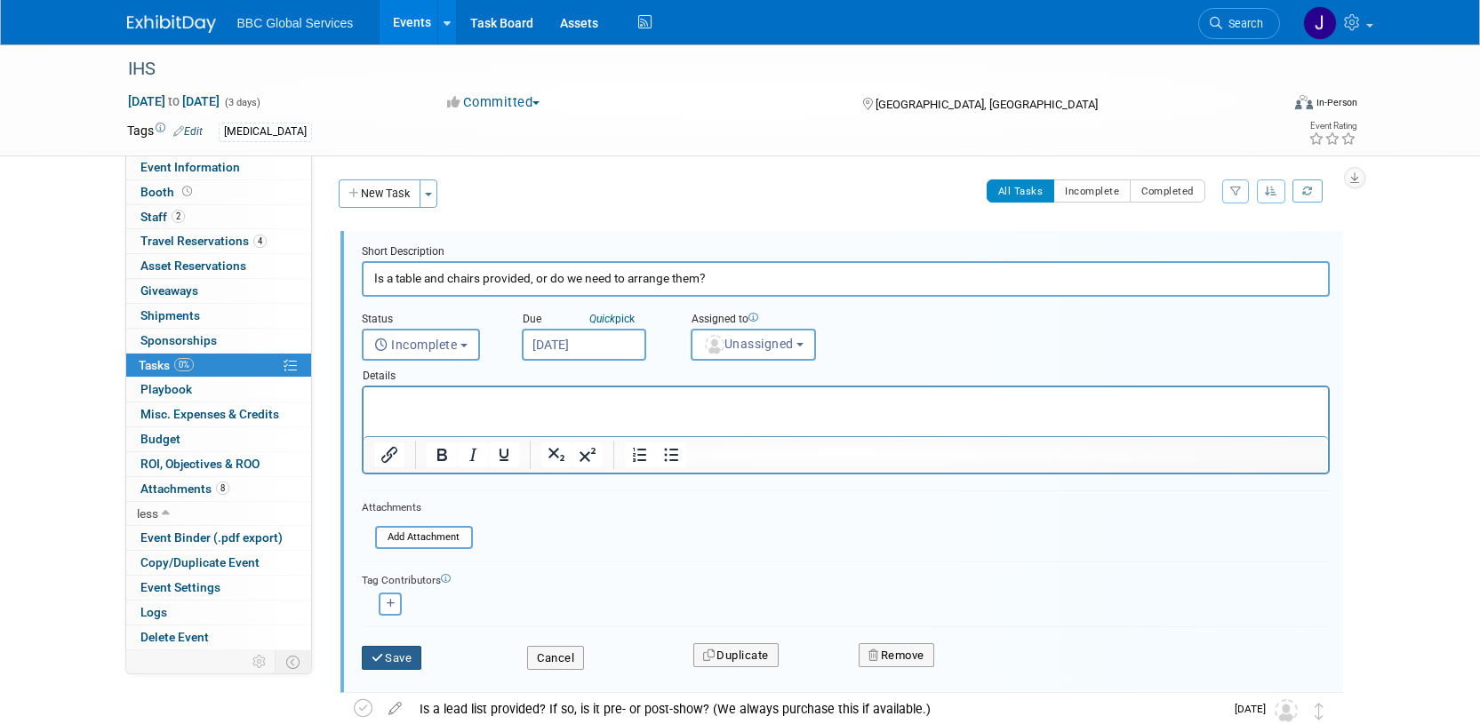
click at [399, 661] on button "Save" at bounding box center [392, 658] width 60 height 25
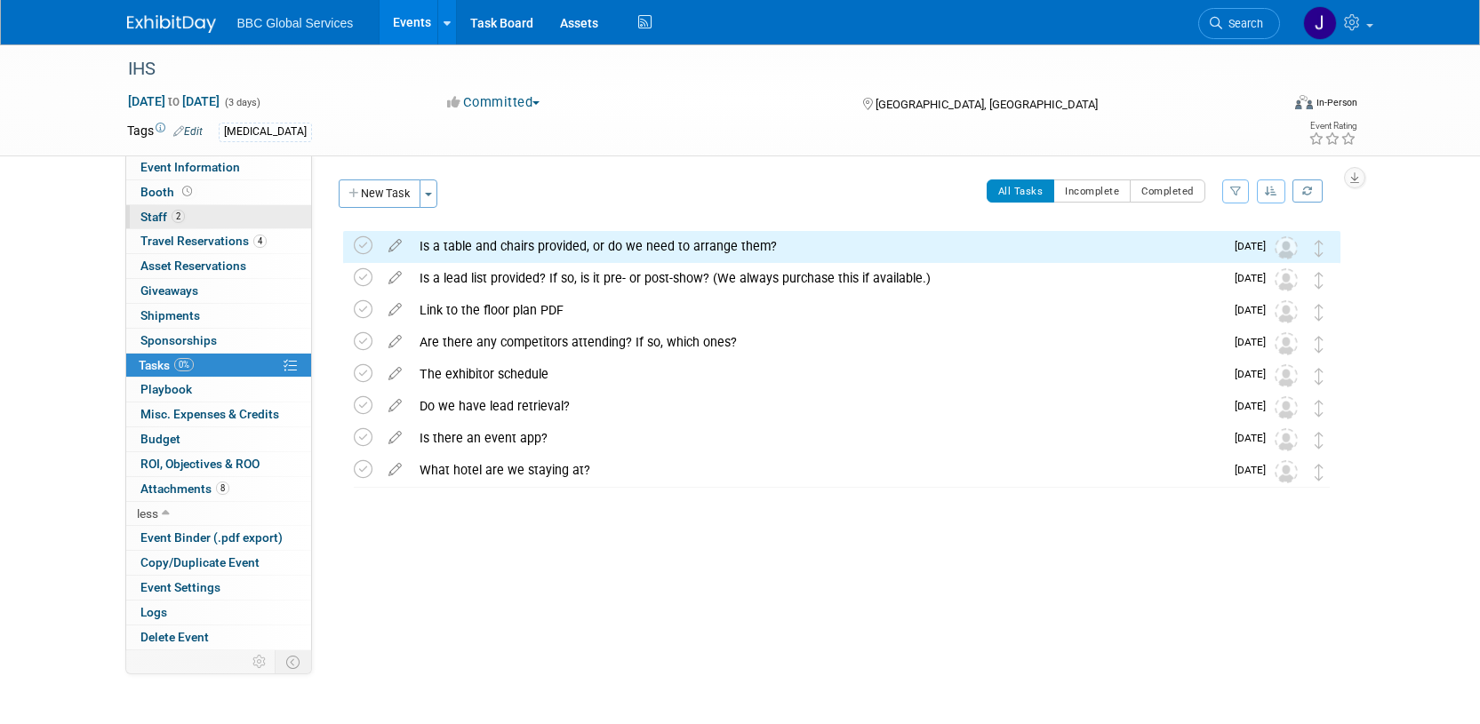
click at [153, 215] on span "Staff 2" at bounding box center [162, 217] width 44 height 14
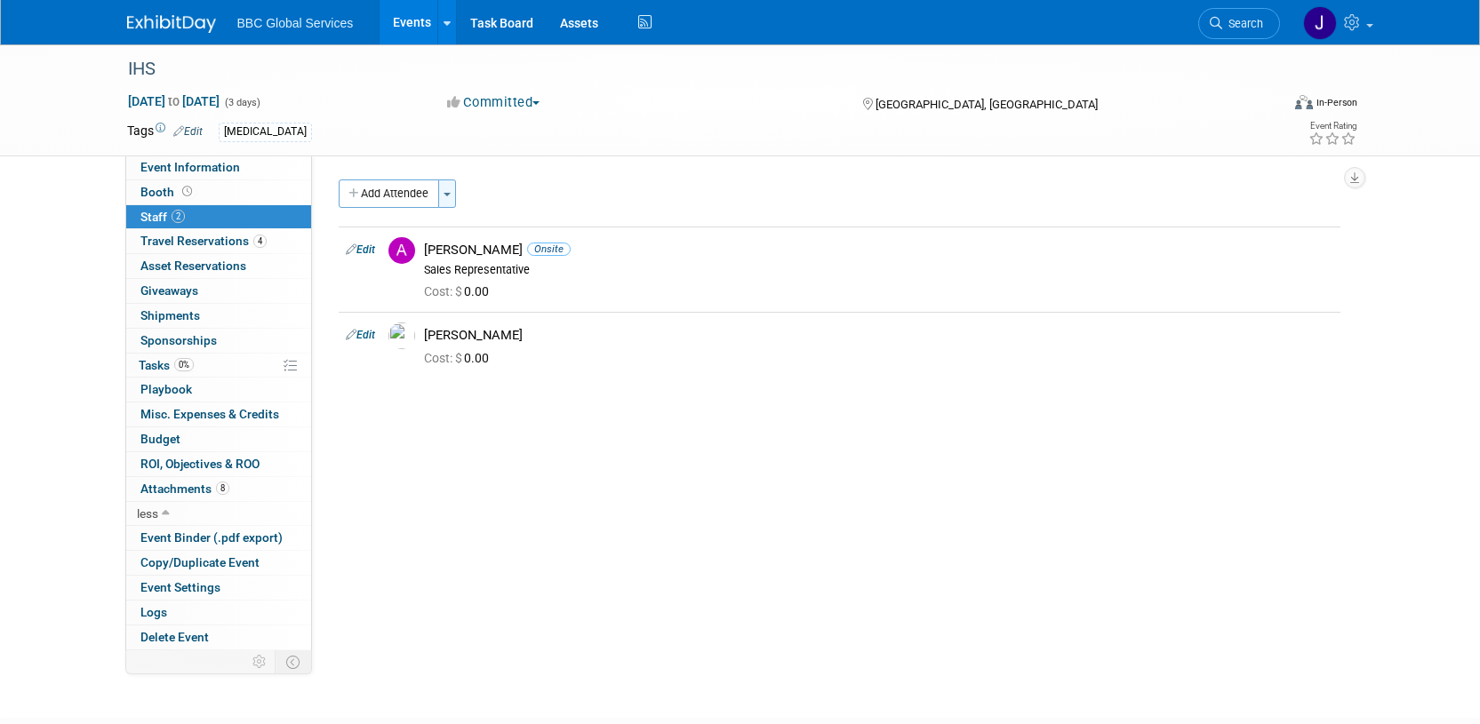
click at [449, 195] on span "button" at bounding box center [447, 195] width 7 height 4
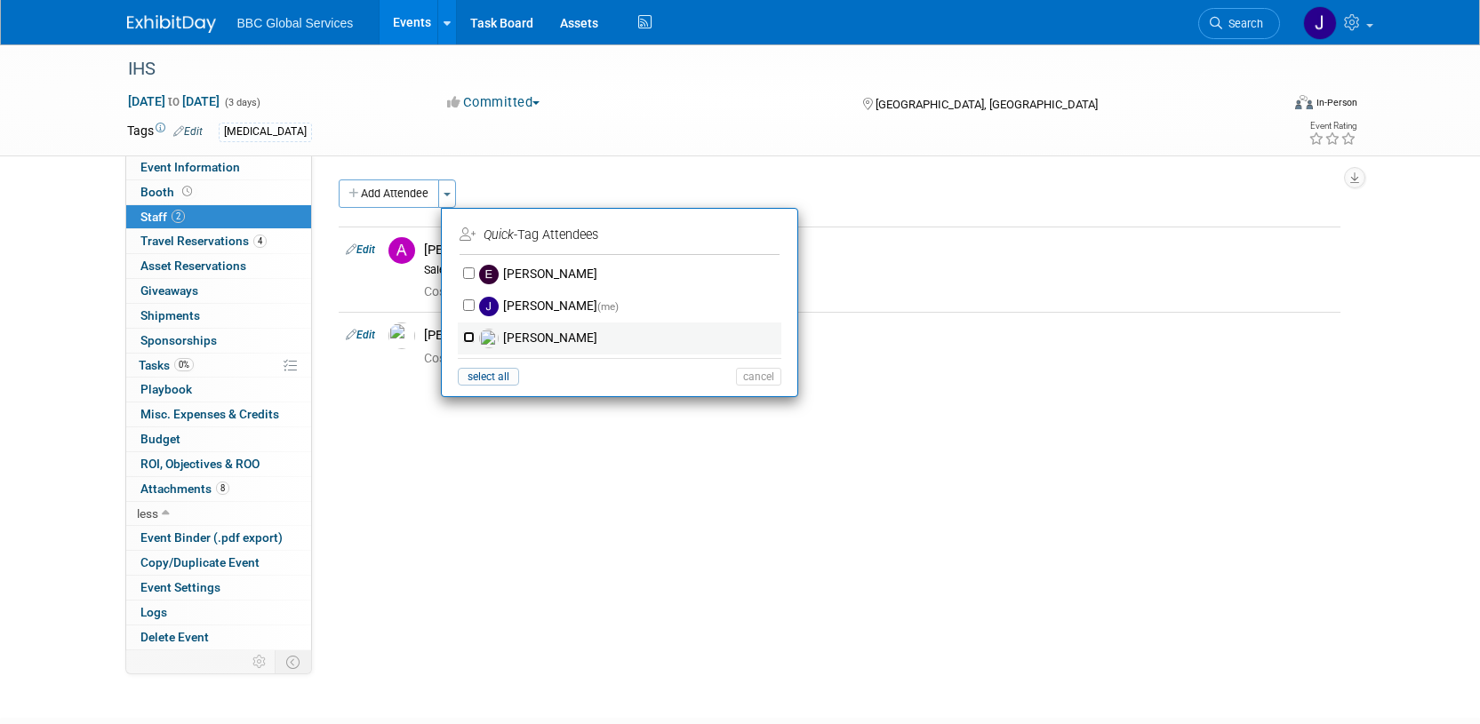
click at [467, 341] on input "[PERSON_NAME]" at bounding box center [469, 338] width 12 height 12
checkbox input "true"
click at [742, 244] on button "Apply" at bounding box center [752, 235] width 54 height 26
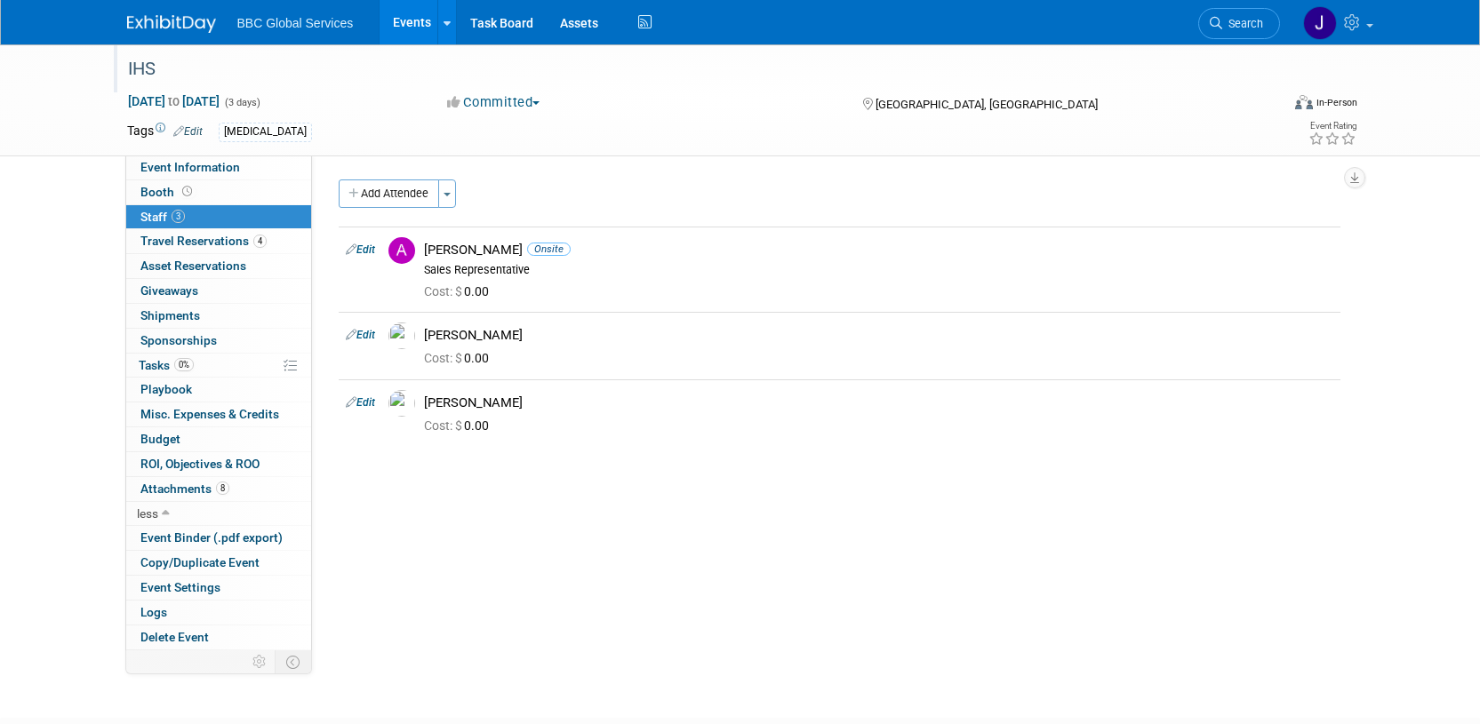
click at [141, 68] on div "IHS" at bounding box center [687, 69] width 1131 height 32
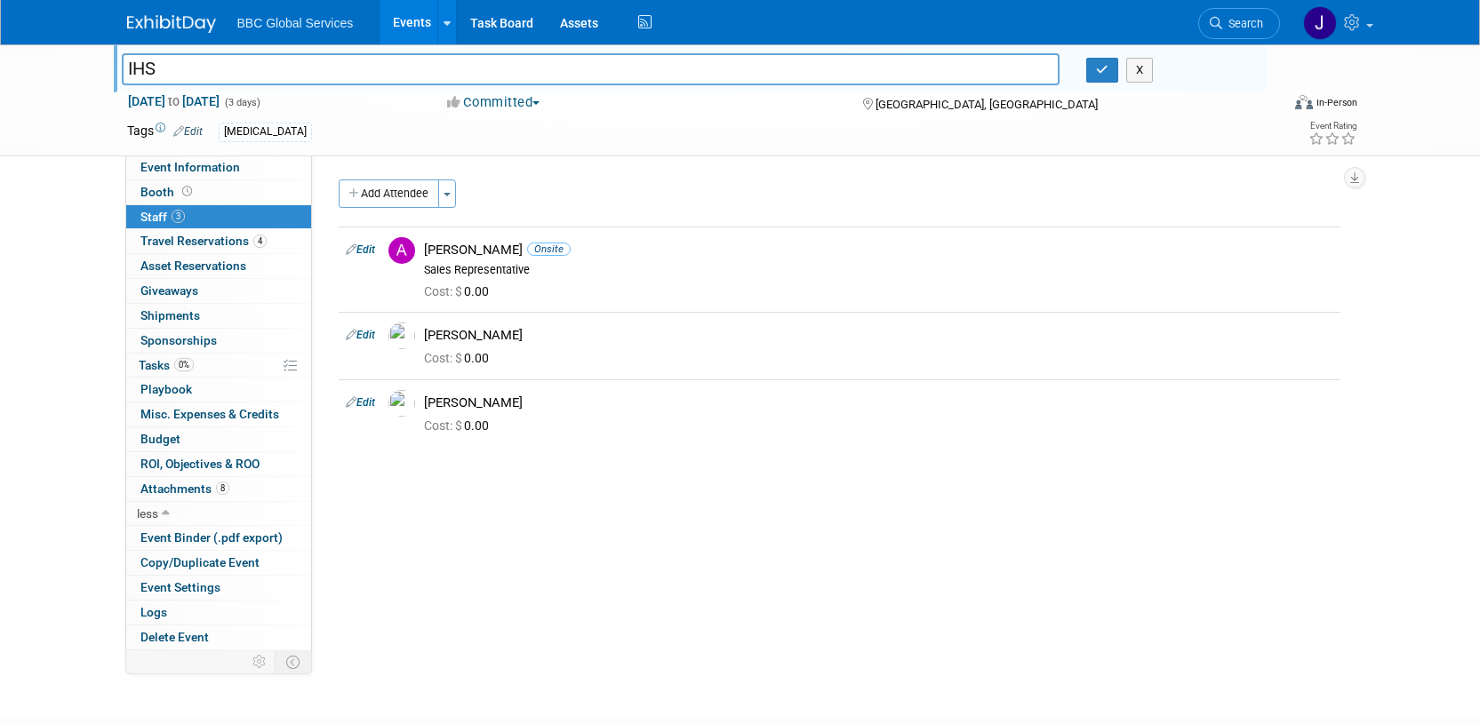
click at [155, 28] on img at bounding box center [171, 24] width 89 height 18
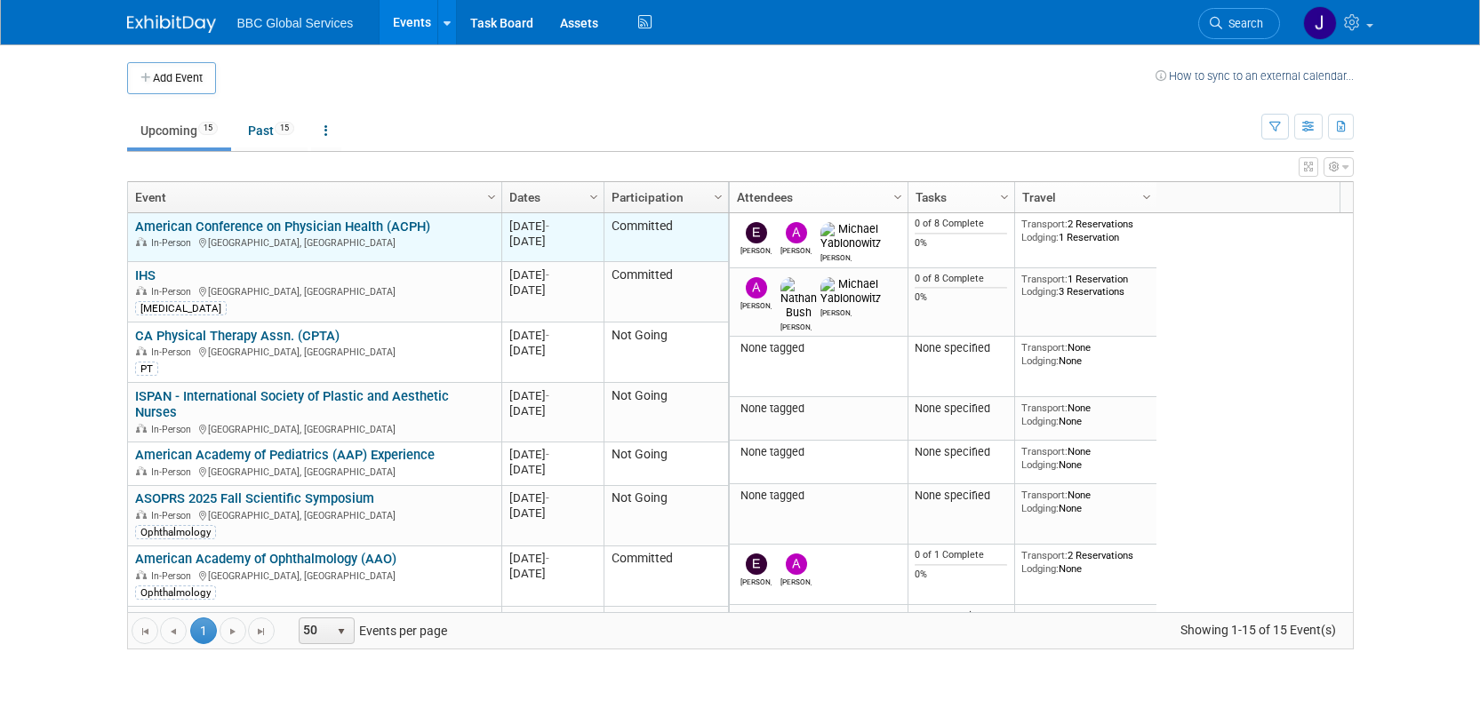
click at [204, 224] on link "American Conference on Physician Health (ACPH)" at bounding box center [282, 227] width 295 height 16
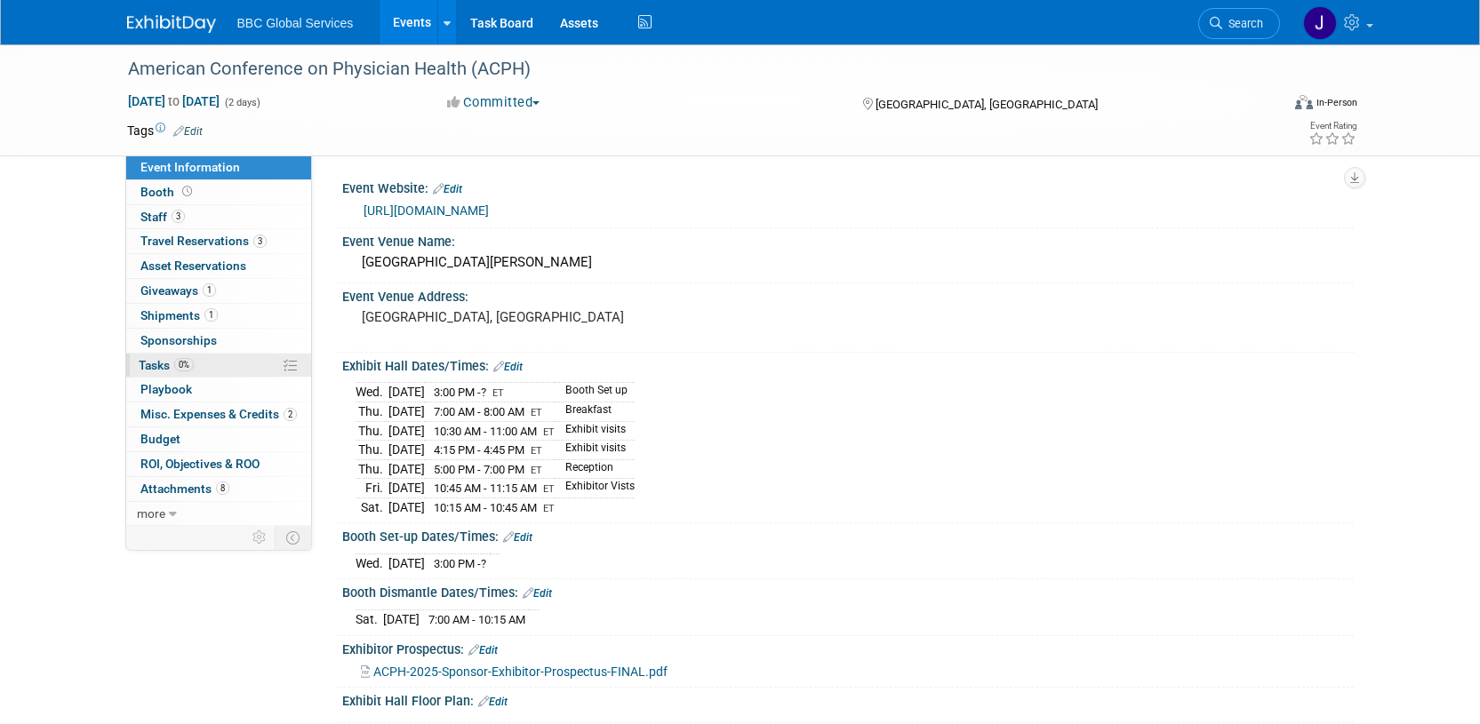
click at [145, 360] on span "Tasks 0%" at bounding box center [166, 365] width 55 height 14
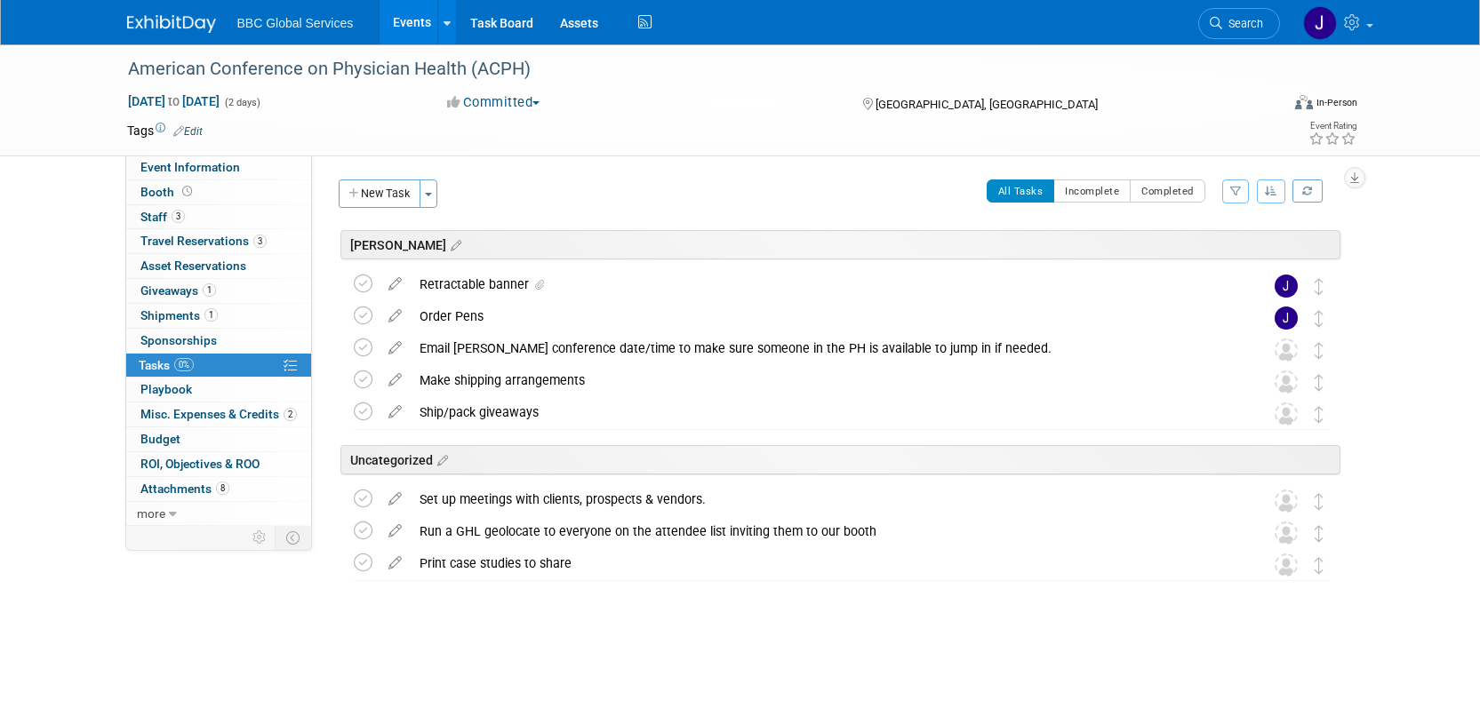
click at [155, 19] on img at bounding box center [171, 24] width 89 height 18
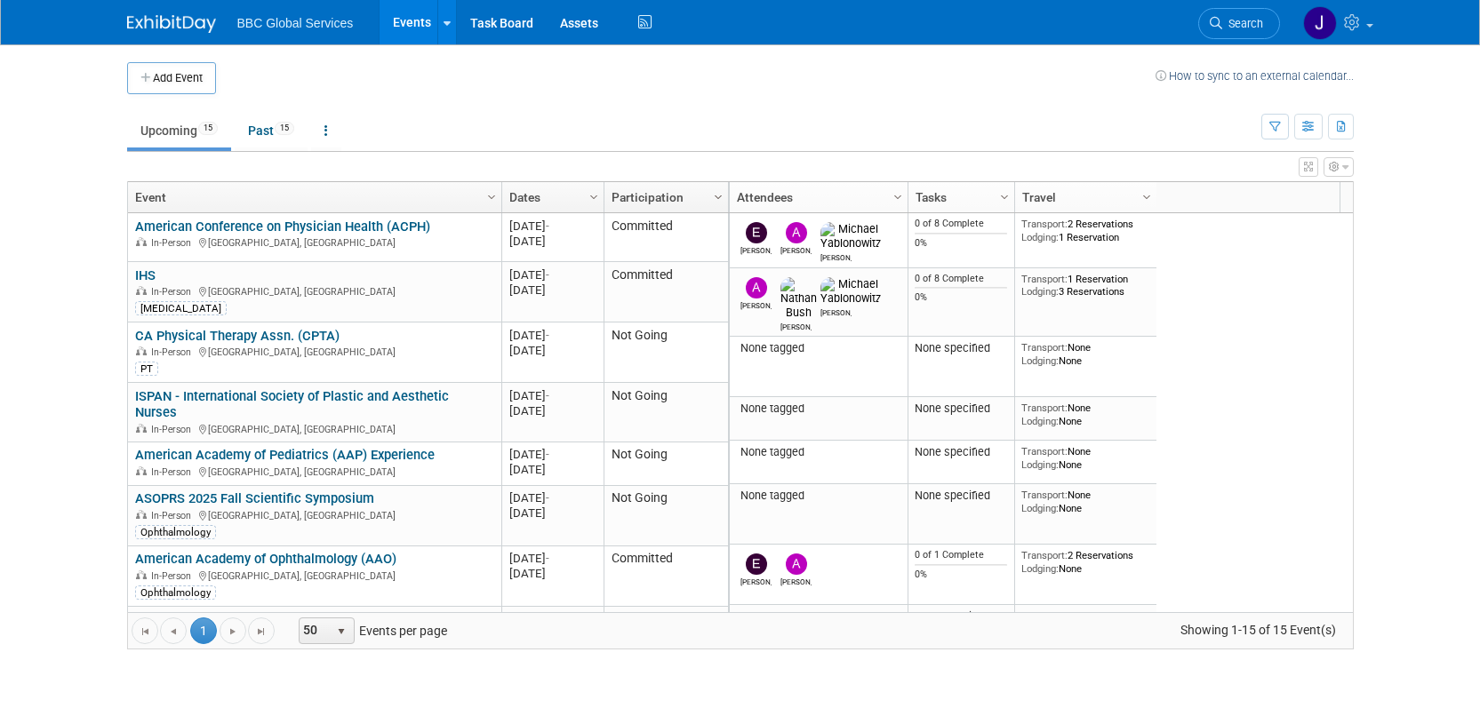
click at [716, 196] on span "Column Settings" at bounding box center [718, 197] width 14 height 14
click at [169, 132] on link "Upcoming 15" at bounding box center [179, 131] width 104 height 34
click at [1347, 164] on icon "button" at bounding box center [1345, 167] width 6 height 11
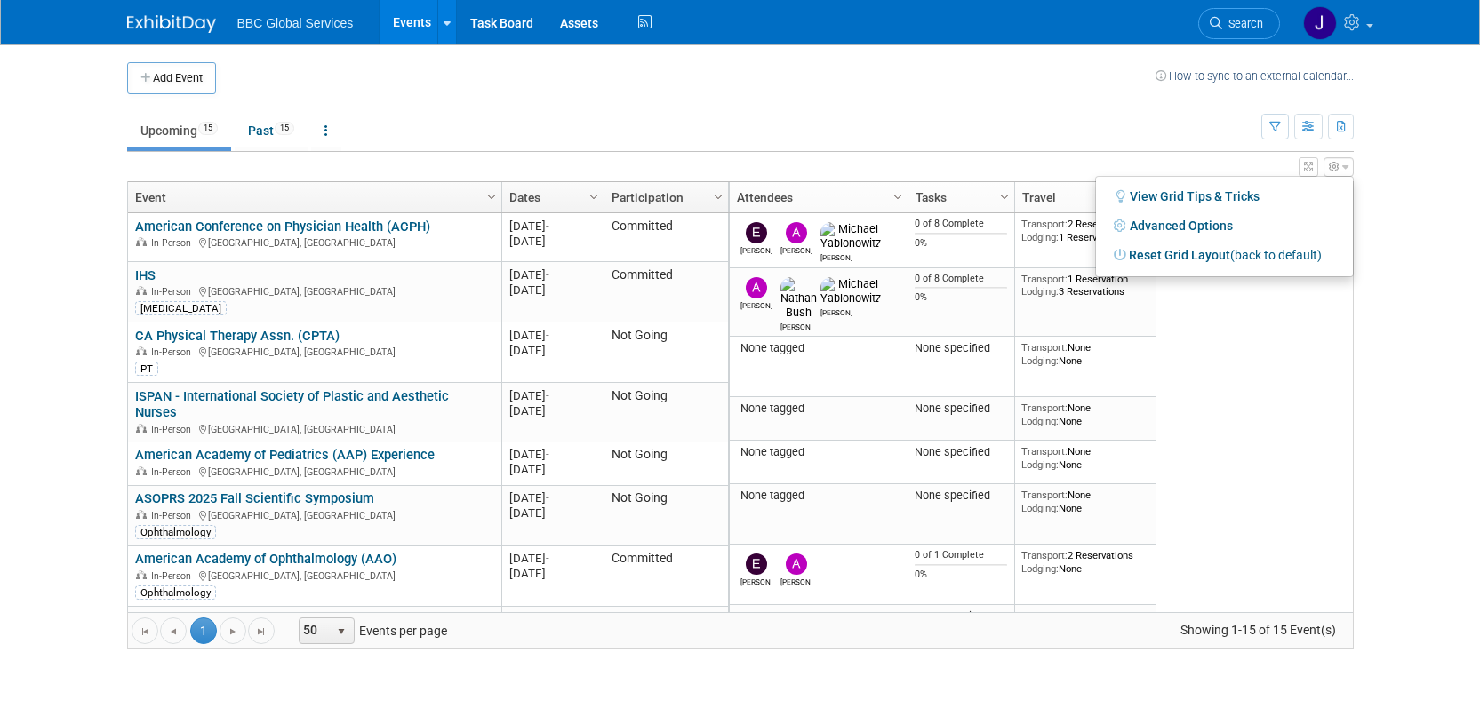
click at [1192, 116] on ul "Upcoming 15 Past 15 All Events 30 Past and Upcoming Grouped Annually Events gro…" at bounding box center [694, 132] width 1134 height 40
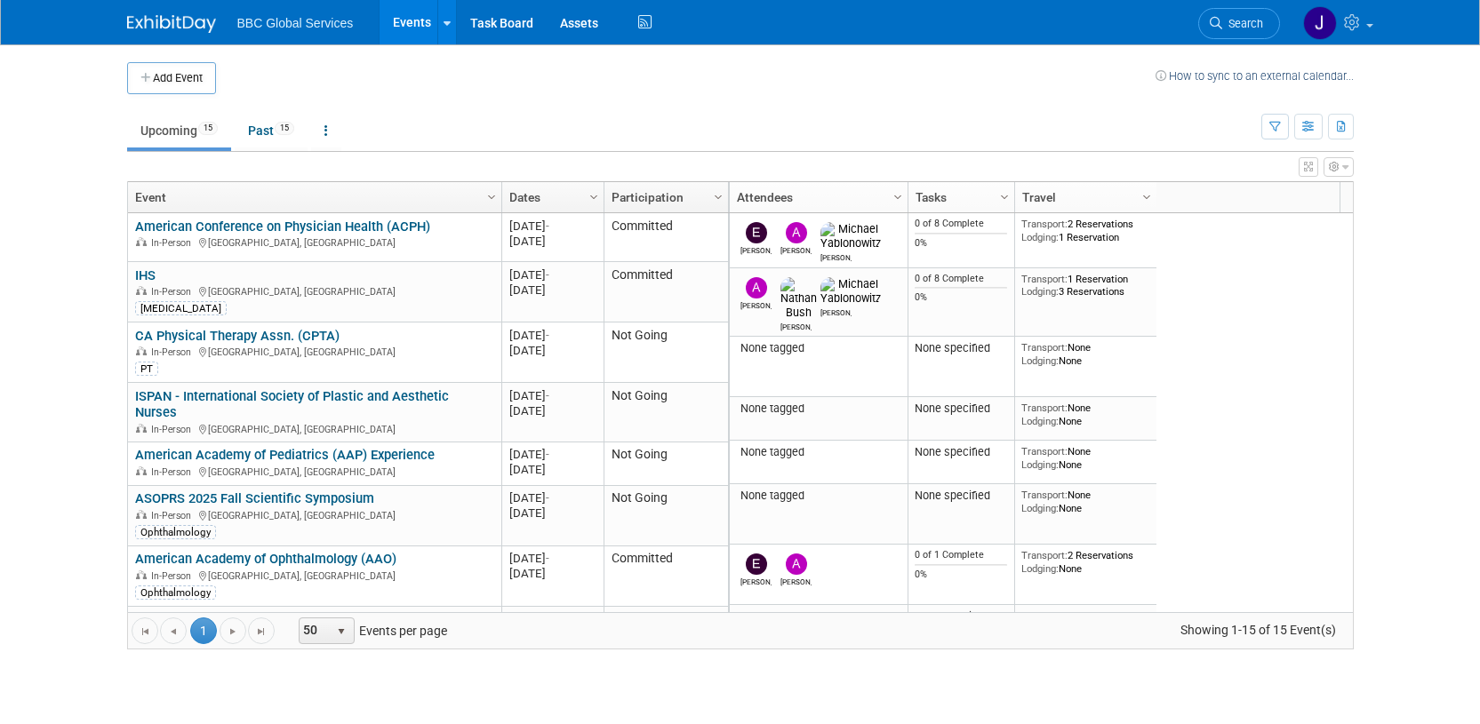
click at [1307, 168] on icon "button" at bounding box center [1308, 167] width 9 height 11
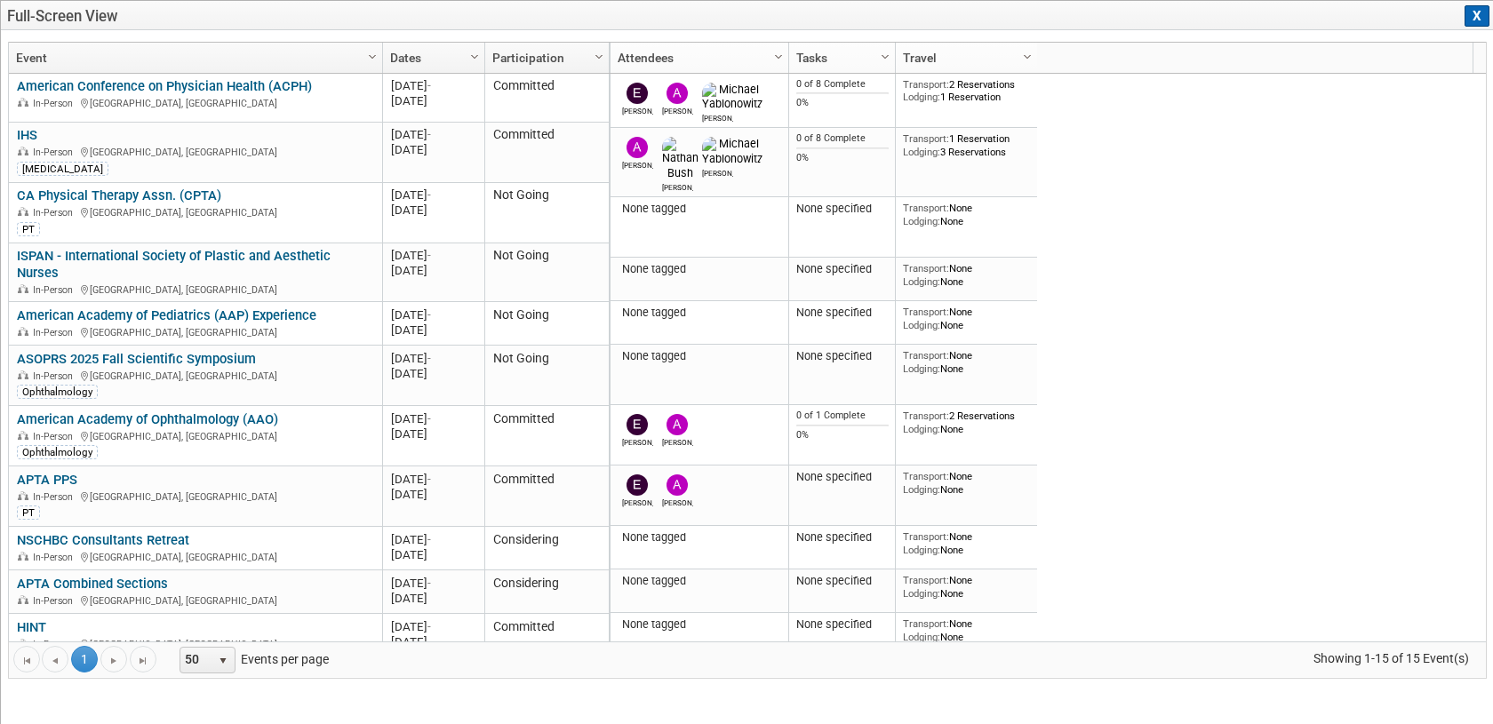
click at [1473, 16] on button "X" at bounding box center [1477, 15] width 25 height 21
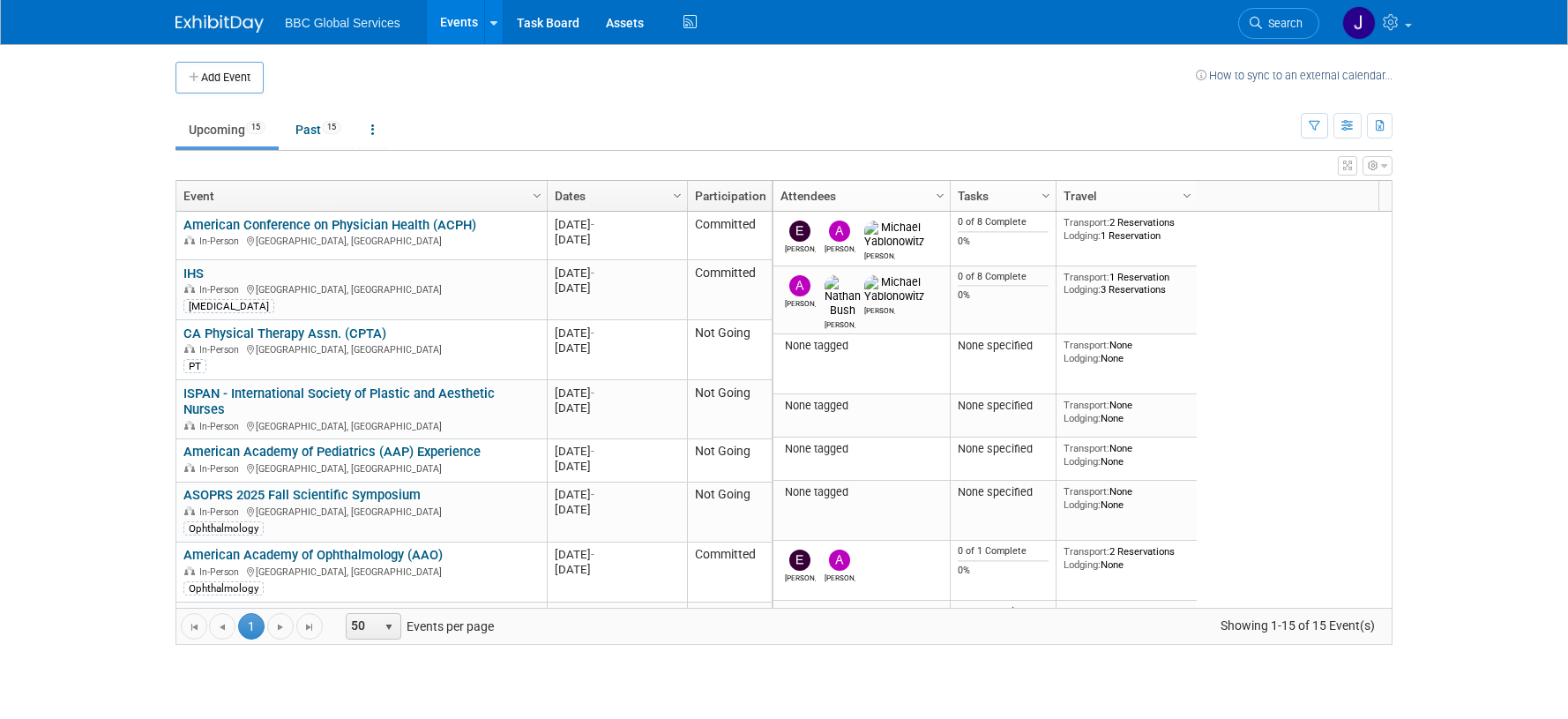
drag, startPoint x: 649, startPoint y: 197, endPoint x: 689, endPoint y: 203, distance: 40.4
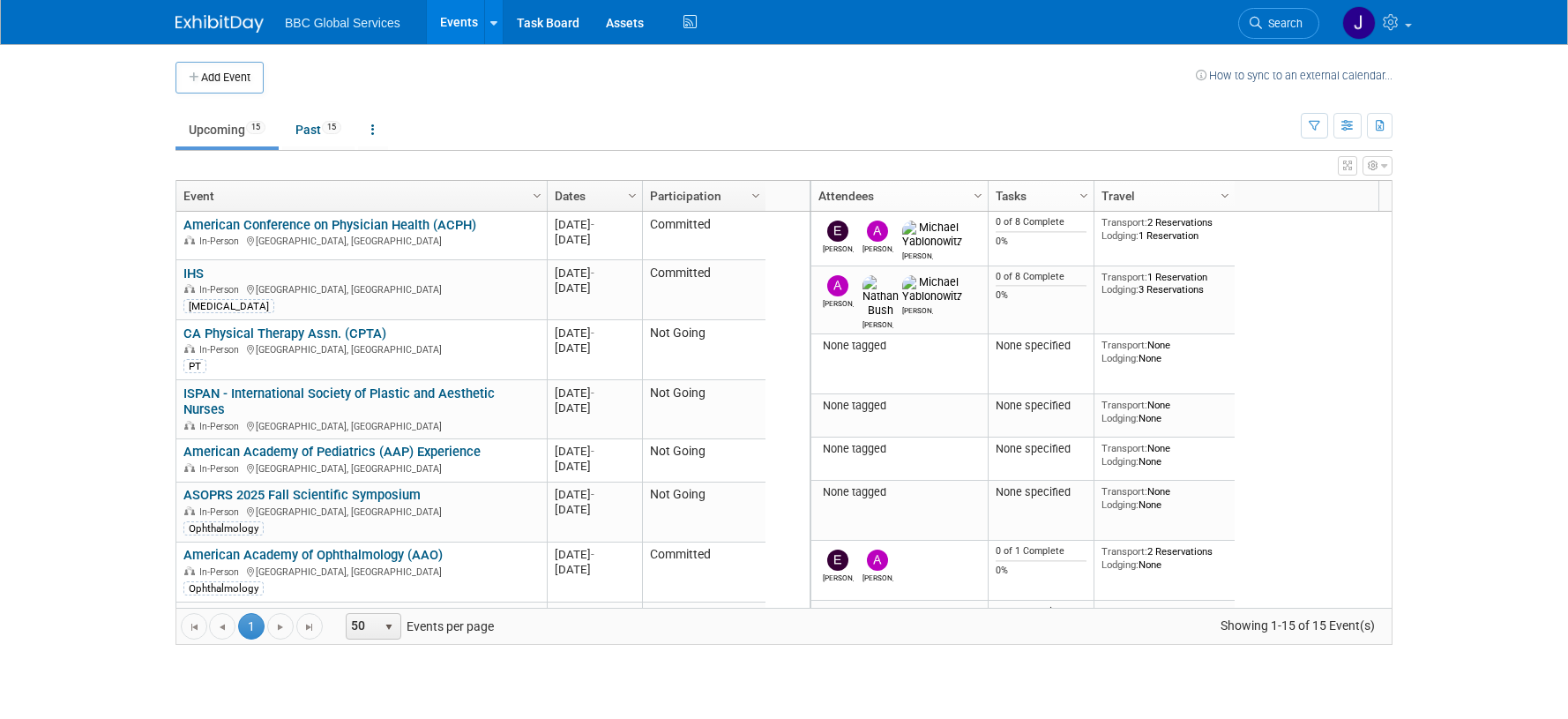
drag, startPoint x: 690, startPoint y: 197, endPoint x: 642, endPoint y: 194, distance: 48.1
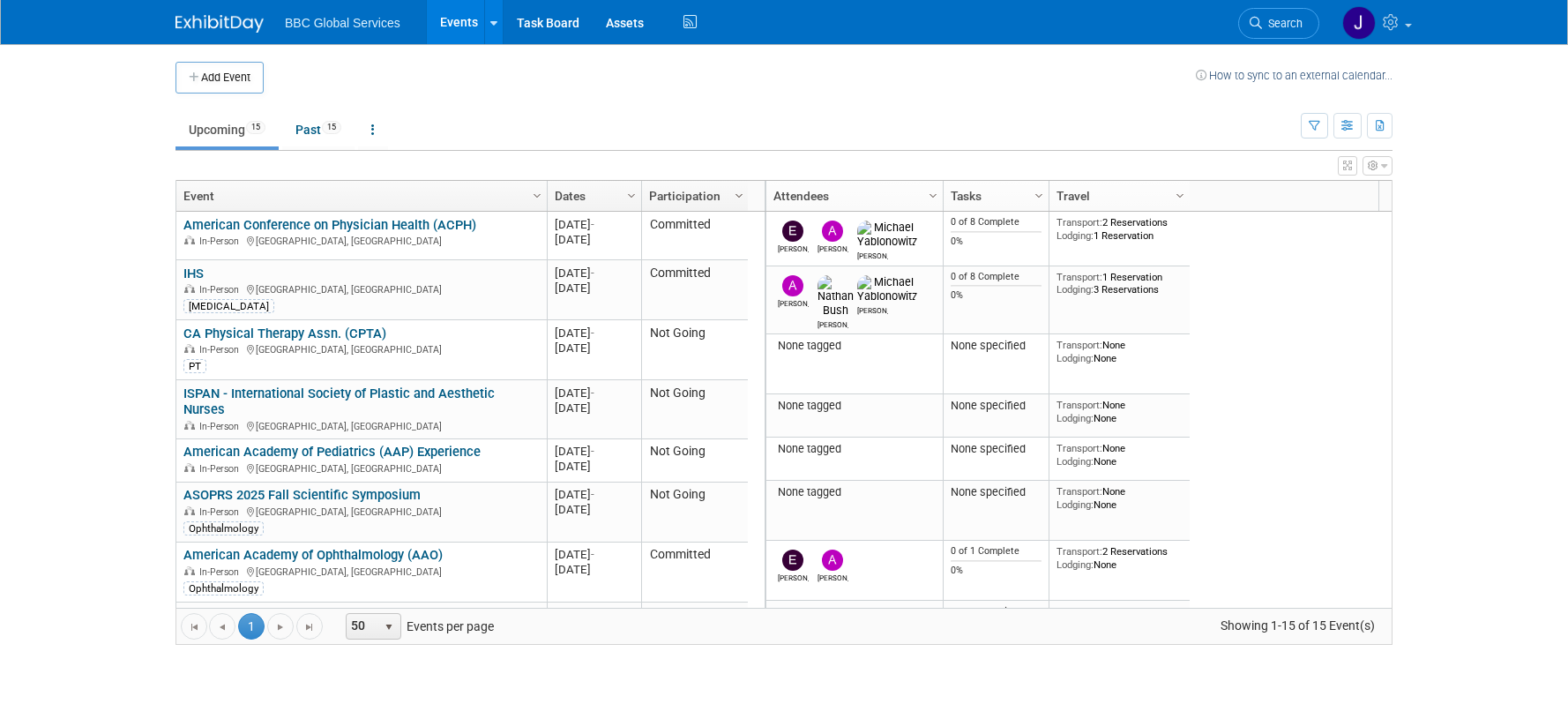
drag, startPoint x: 763, startPoint y: 192, endPoint x: 743, endPoint y: 189, distance: 20.2
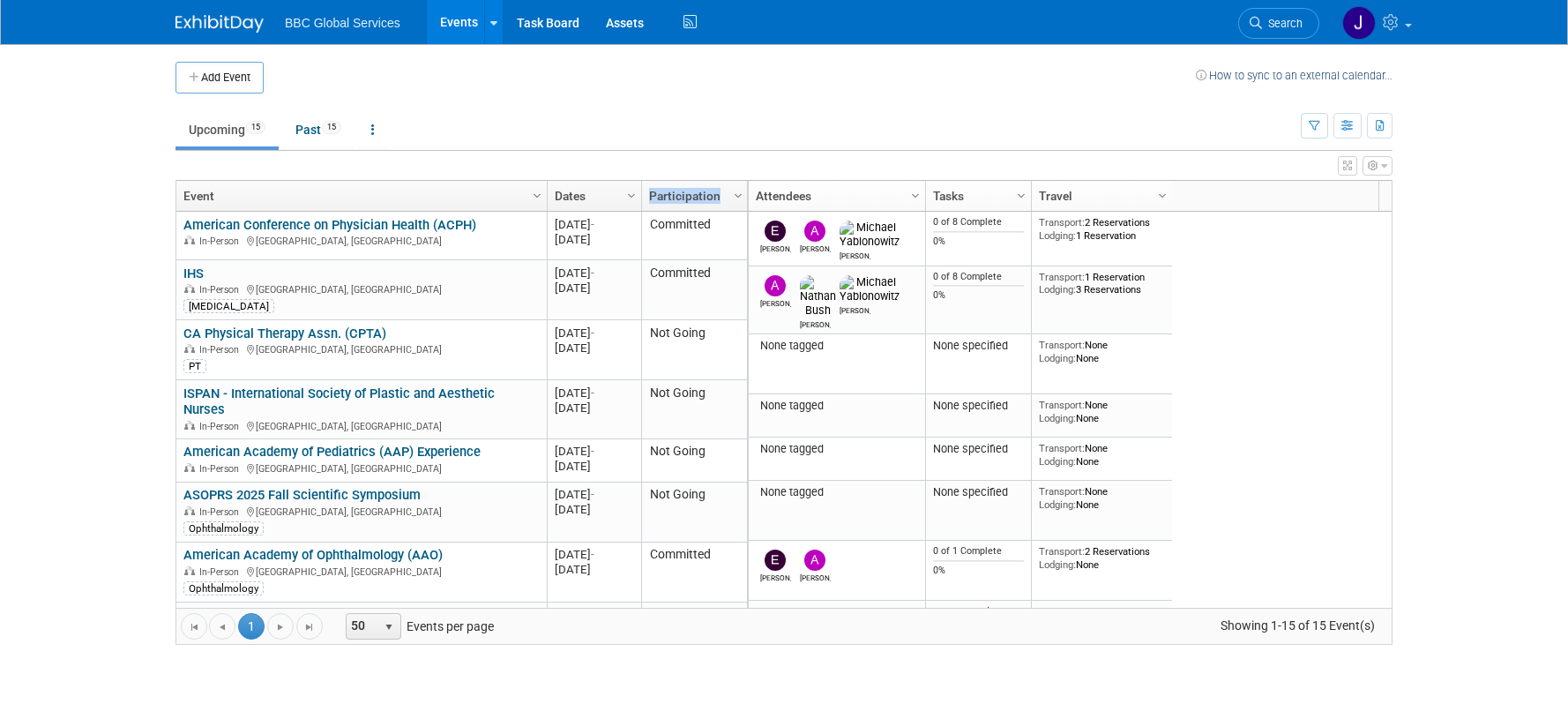
click at [742, 186] on div "Column Settings Event Column Settings Dates Column Settings Participation Colum…" at bounding box center [784, 196] width 1216 height 32
click at [774, 151] on div "View Grid Tips & Tricks Advanced Options Reset Grid Layout (back to default)" at bounding box center [784, 163] width 1218 height 25
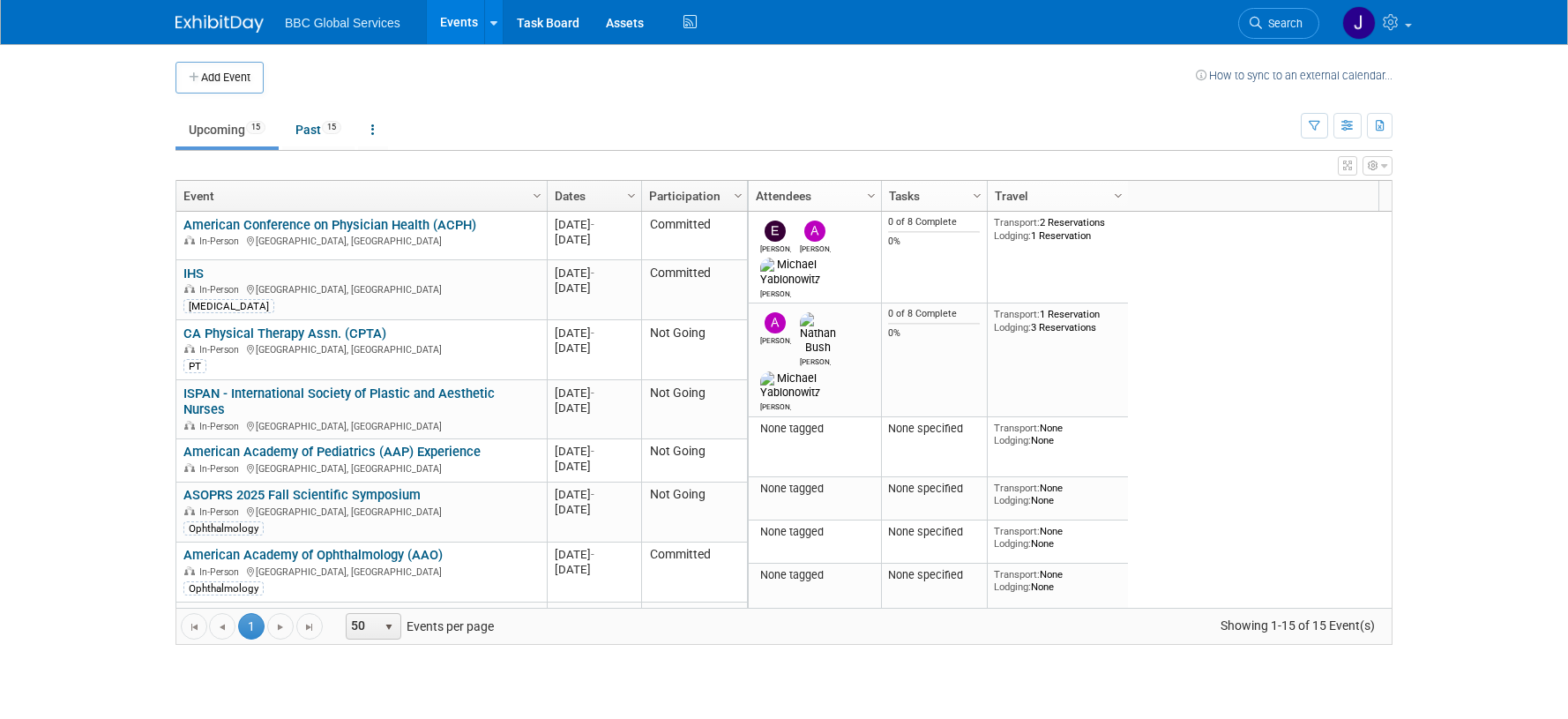
drag, startPoint x: 924, startPoint y: 190, endPoint x: 877, endPoint y: 191, distance: 47.0
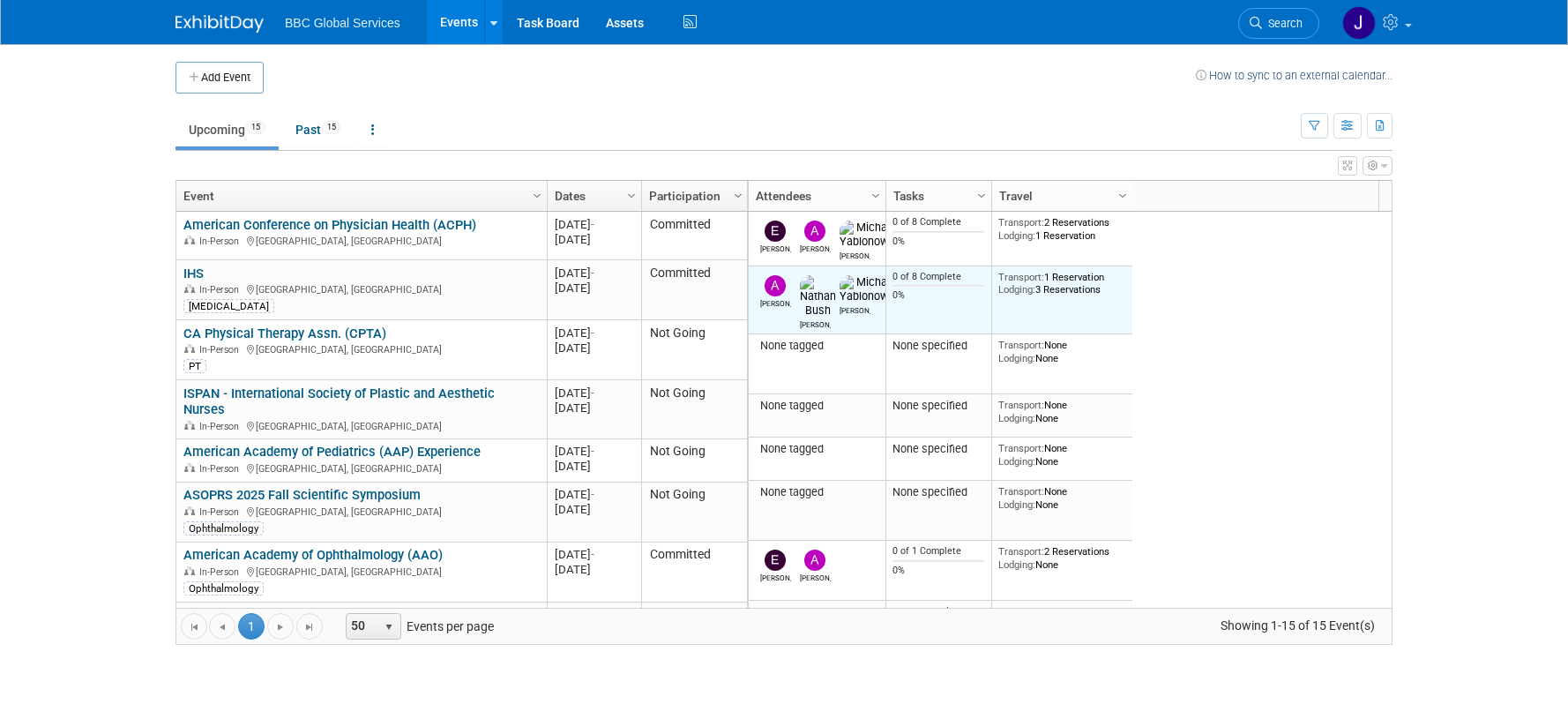
scroll to position [1, 0]
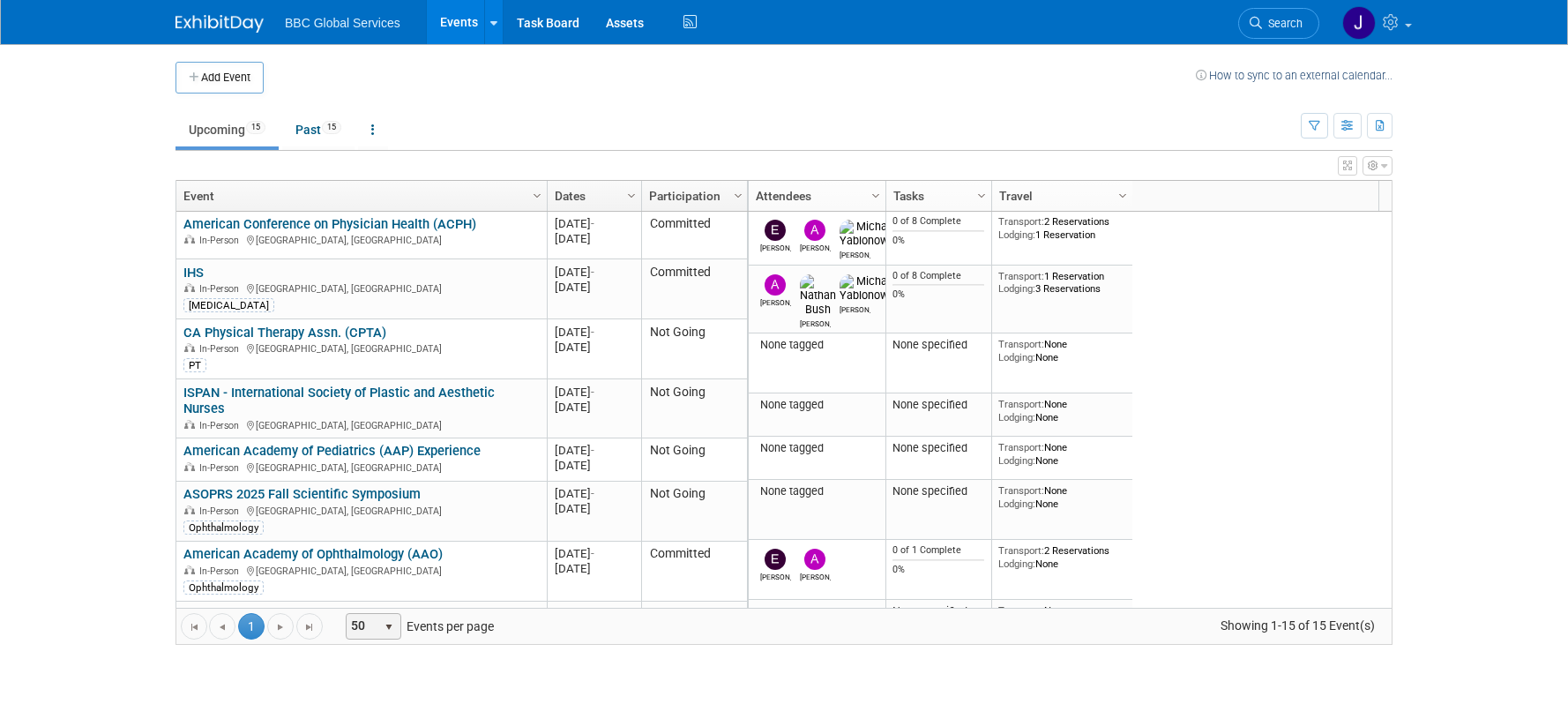
click at [385, 624] on span "select" at bounding box center [389, 628] width 14 height 14
click at [375, 595] on li "100" at bounding box center [373, 598] width 51 height 24
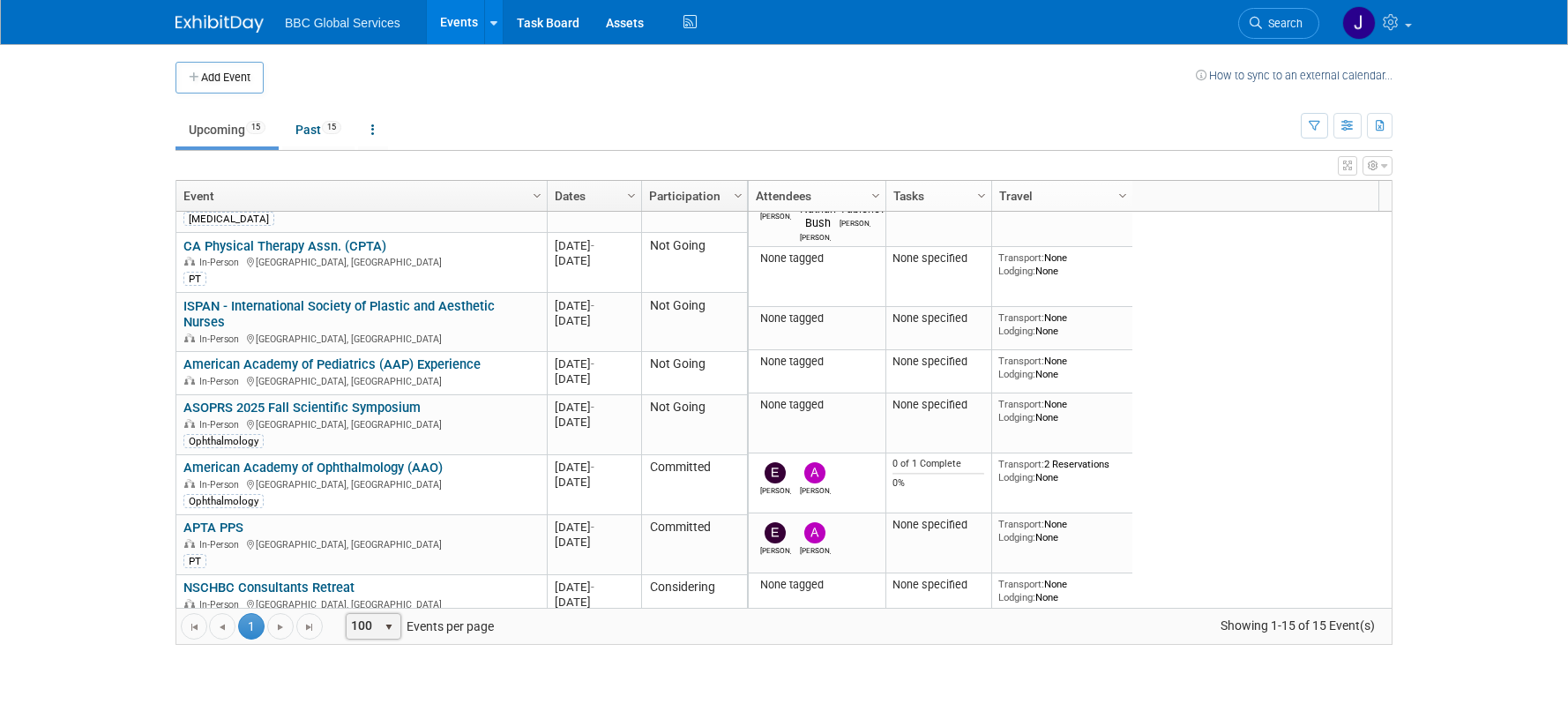
scroll to position [0, 0]
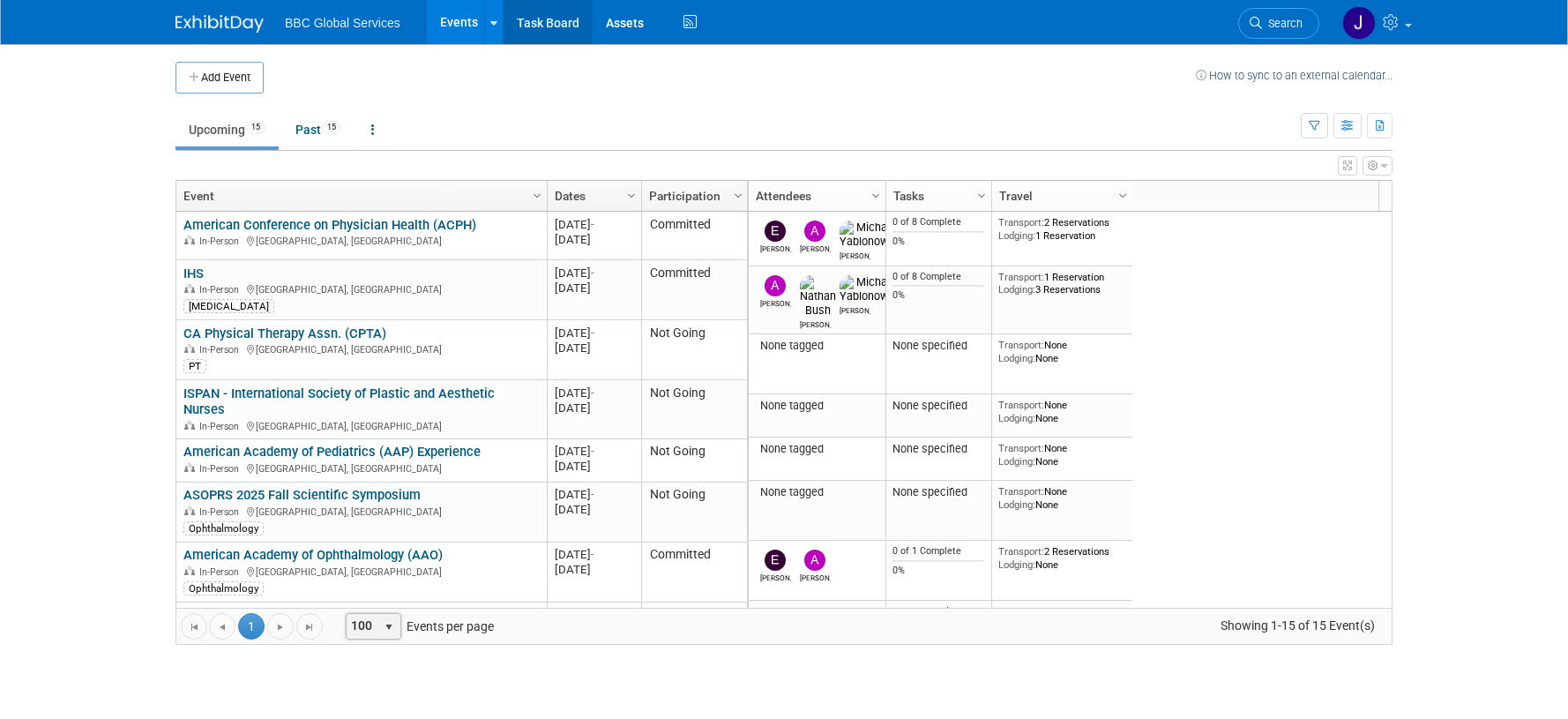
click at [551, 20] on link "Task Board" at bounding box center [548, 22] width 89 height 44
click at [743, 200] on span "Column Settings" at bounding box center [738, 196] width 14 height 14
click at [692, 109] on td "Upcoming 15 Past 15 All Events 30 Past and Upcoming Grouped Annually Events gro…" at bounding box center [738, 122] width 1125 height 58
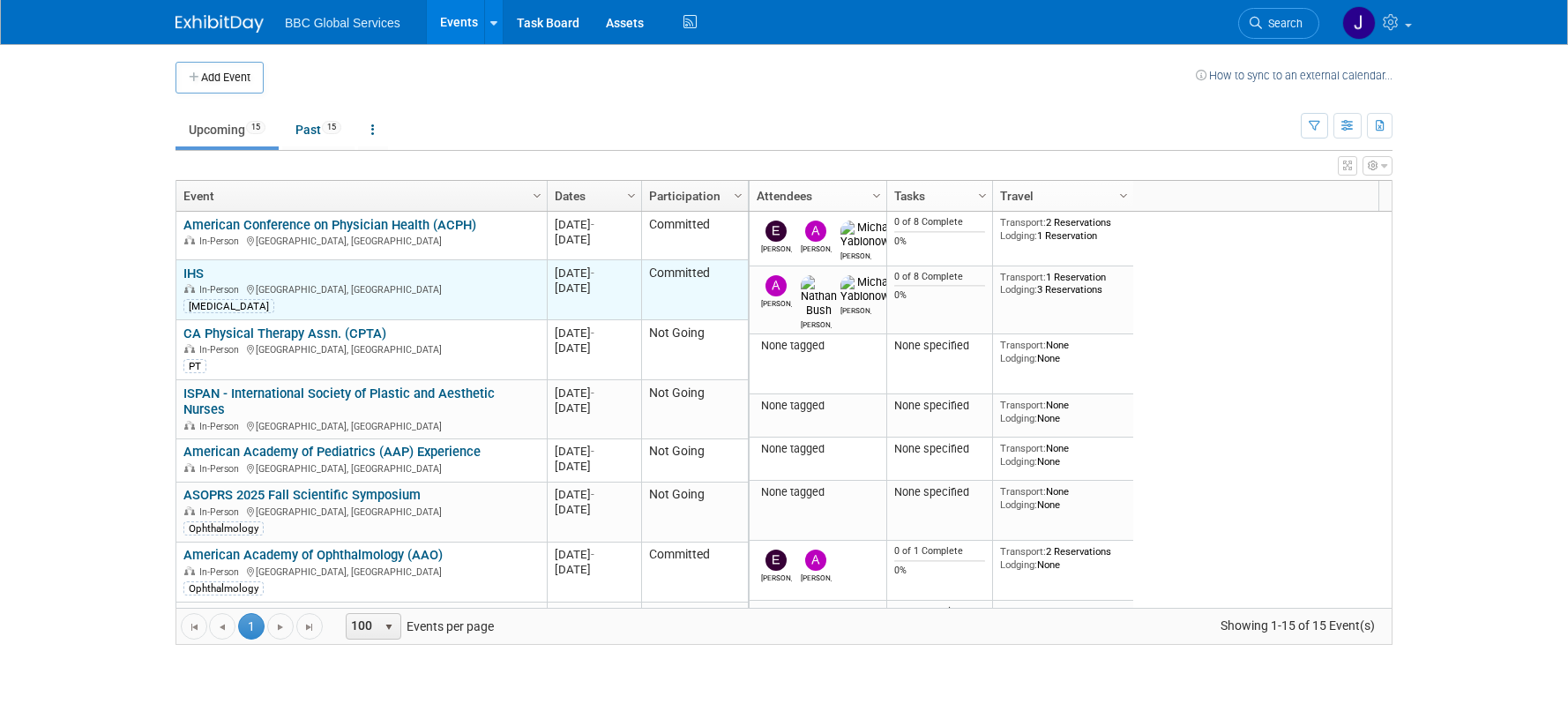
click at [187, 272] on link "IHS" at bounding box center [194, 274] width 20 height 16
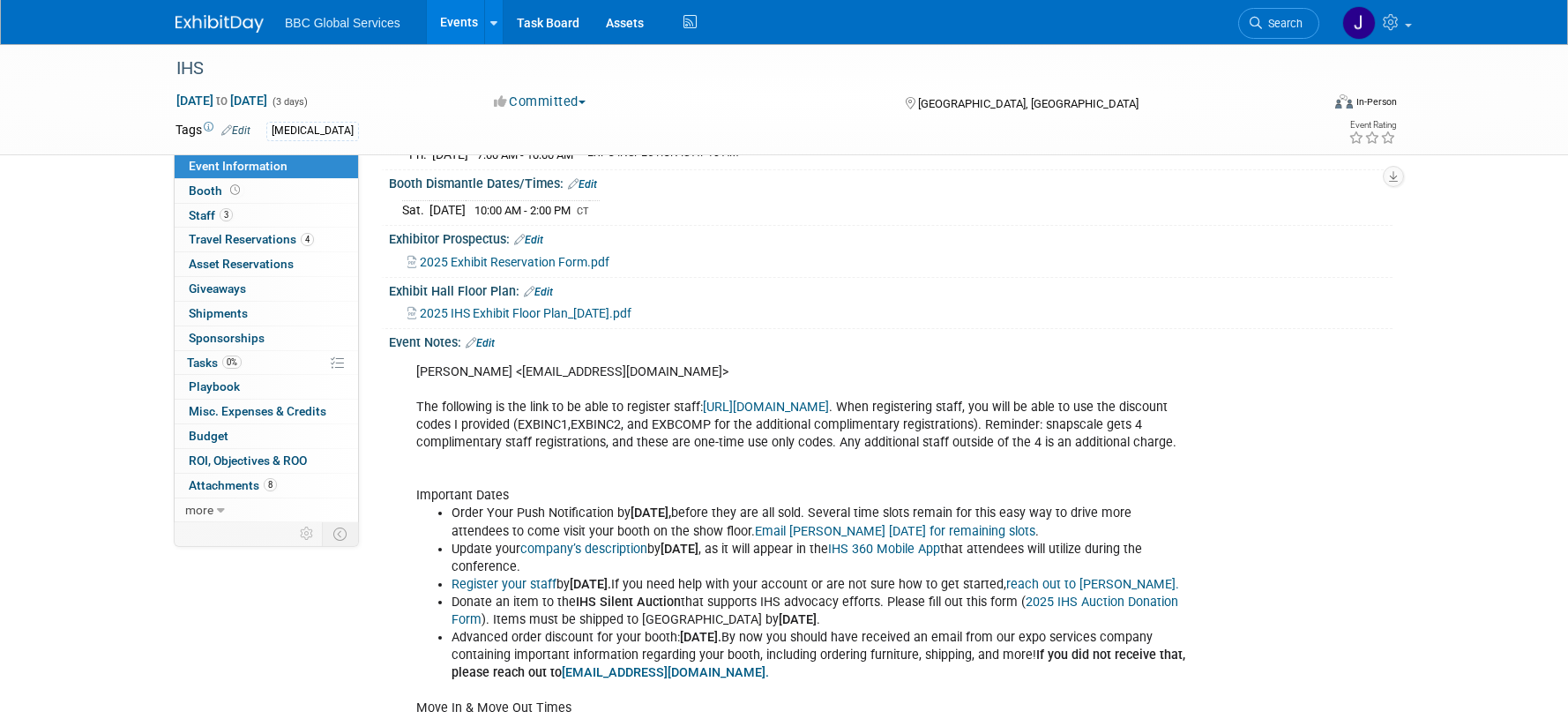
scroll to position [295, 0]
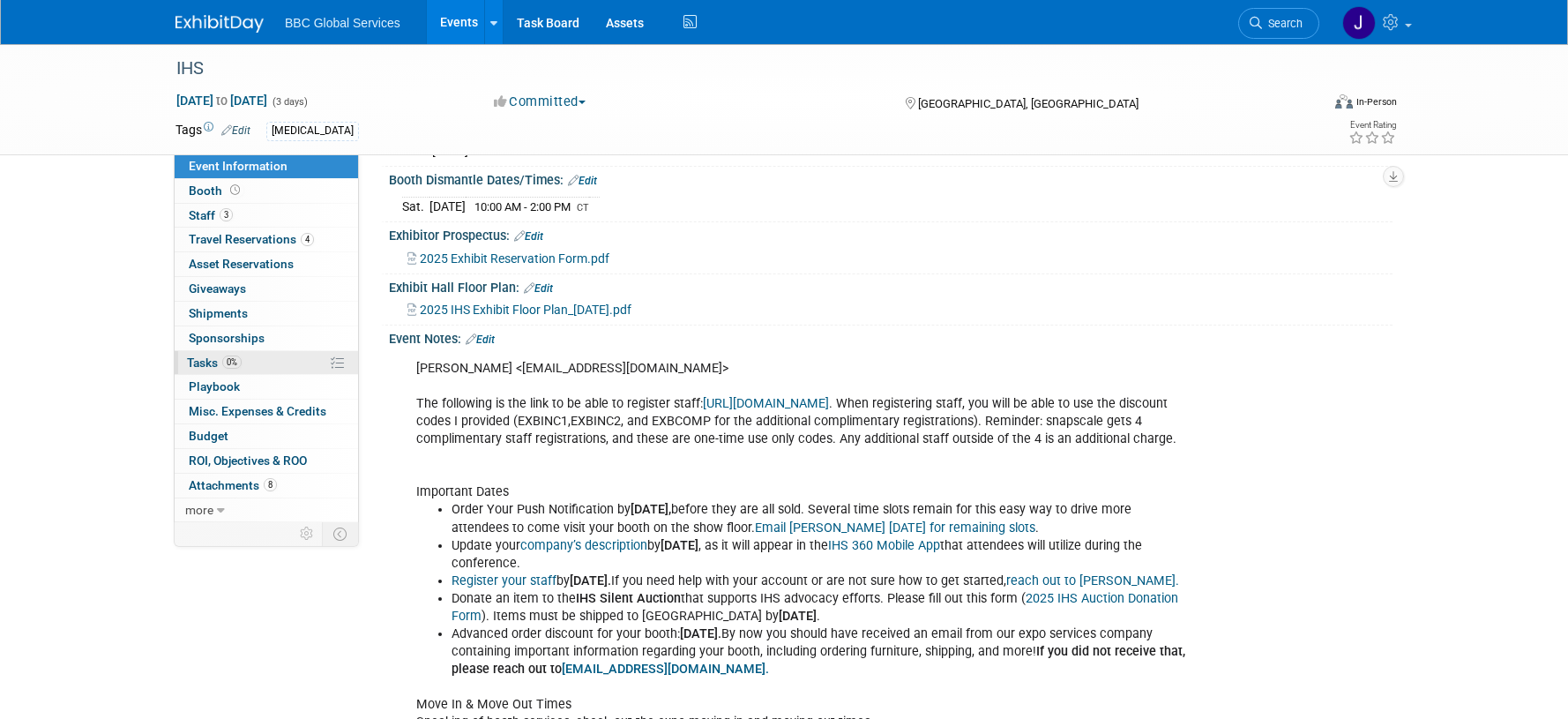
click at [201, 360] on span "Tasks 0%" at bounding box center [213, 362] width 55 height 14
